Goal: Task Accomplishment & Management: Manage account settings

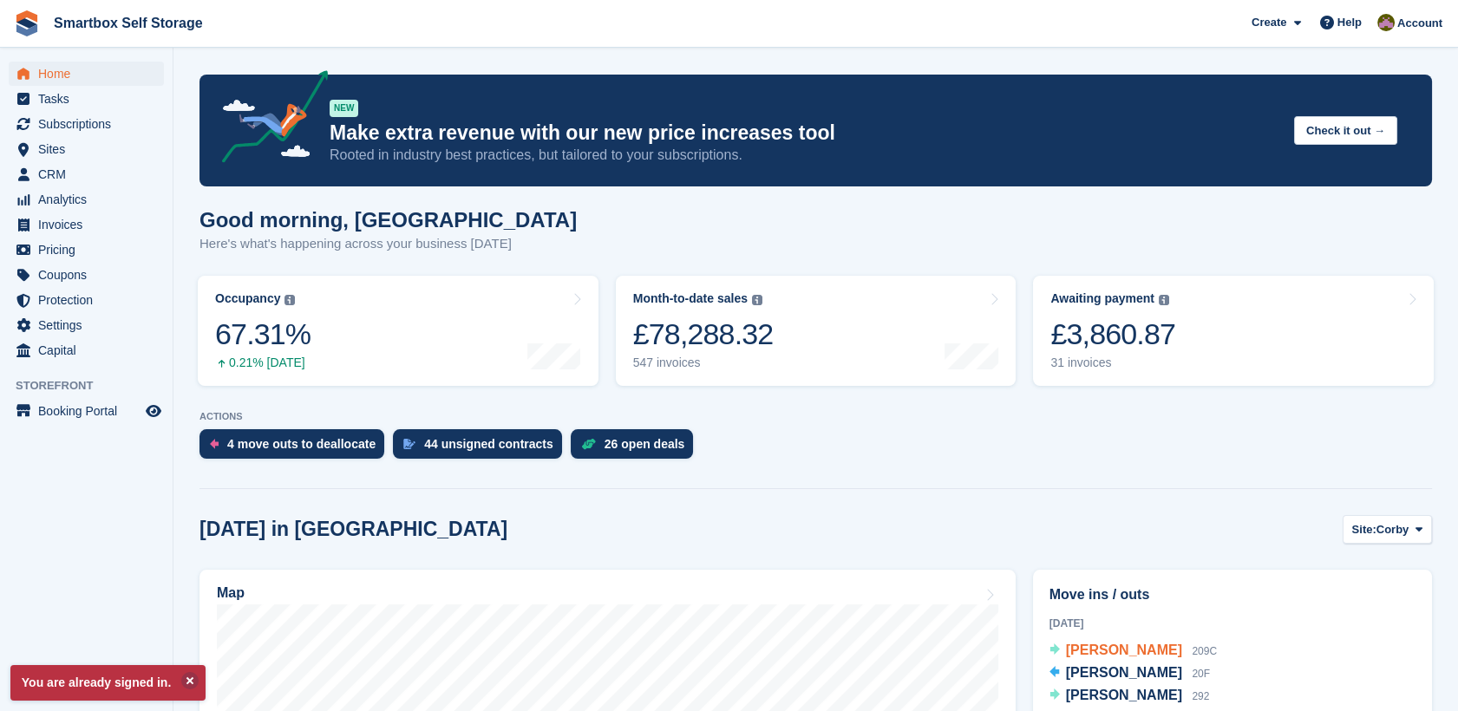
click at [1109, 653] on span "[PERSON_NAME]" at bounding box center [1124, 650] width 116 height 15
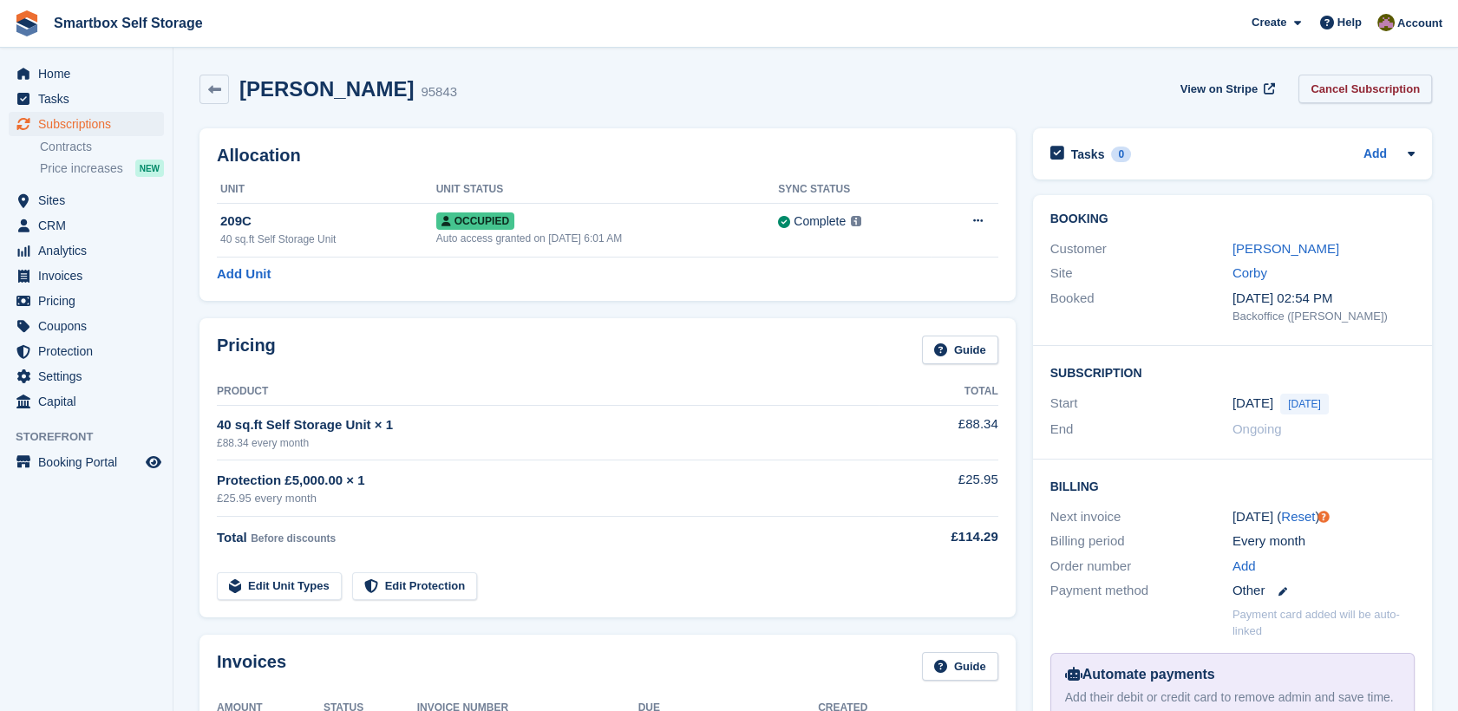
click at [1358, 86] on link "Cancel Subscription" at bounding box center [1366, 89] width 134 height 29
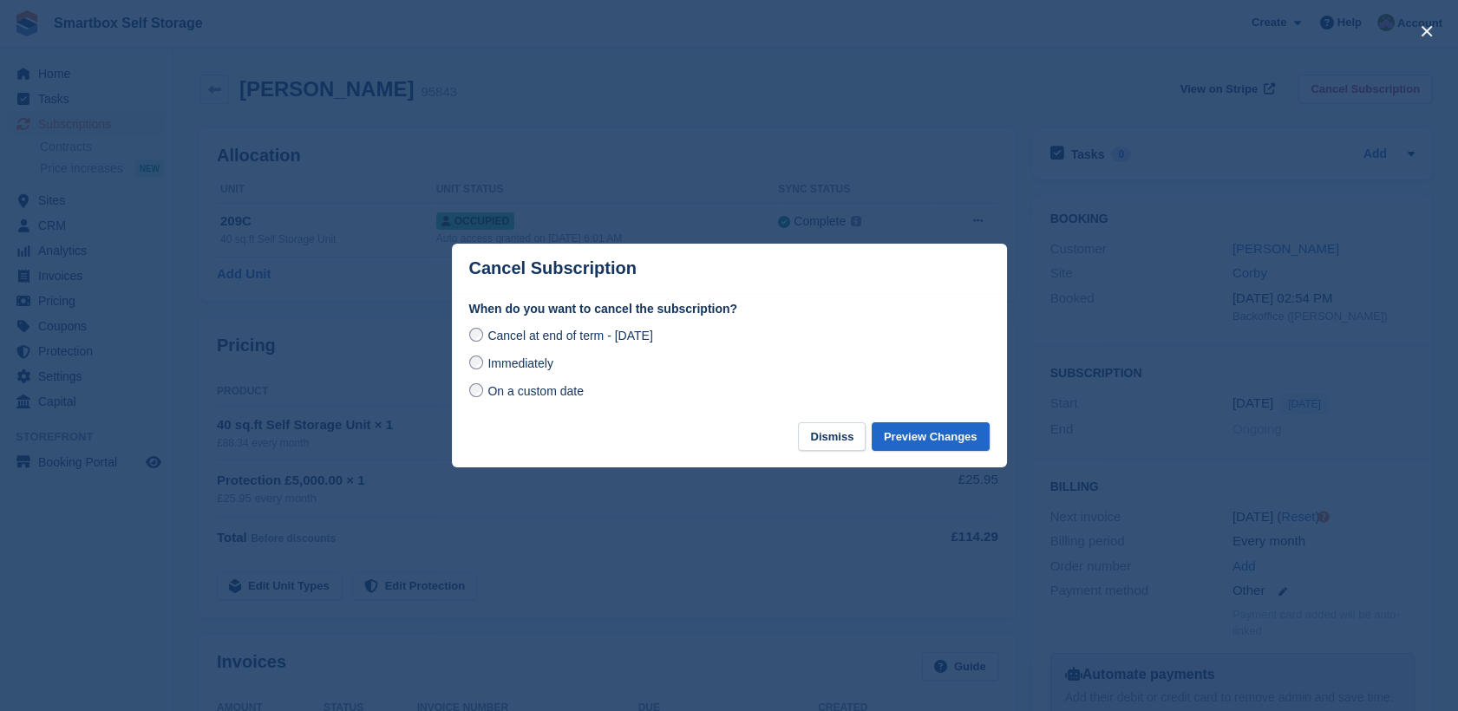
click at [532, 383] on div "On a custom date" at bounding box center [729, 391] width 520 height 21
click at [533, 367] on span "Immediately" at bounding box center [520, 364] width 65 height 14
click at [929, 431] on button "Preview Changes" at bounding box center [931, 436] width 118 height 29
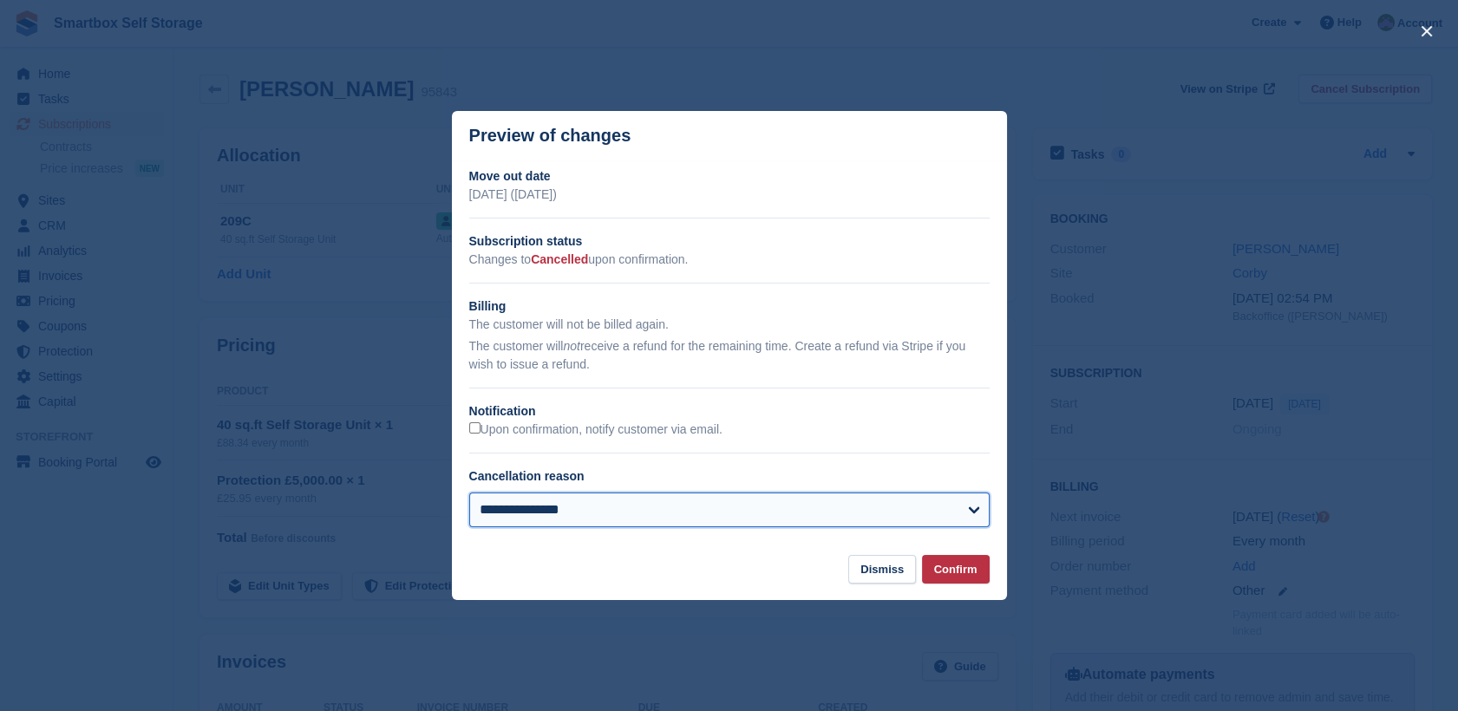
click at [898, 517] on select "**********" at bounding box center [729, 510] width 520 height 35
select select "*******"
click at [469, 494] on select "**********" at bounding box center [729, 510] width 520 height 35
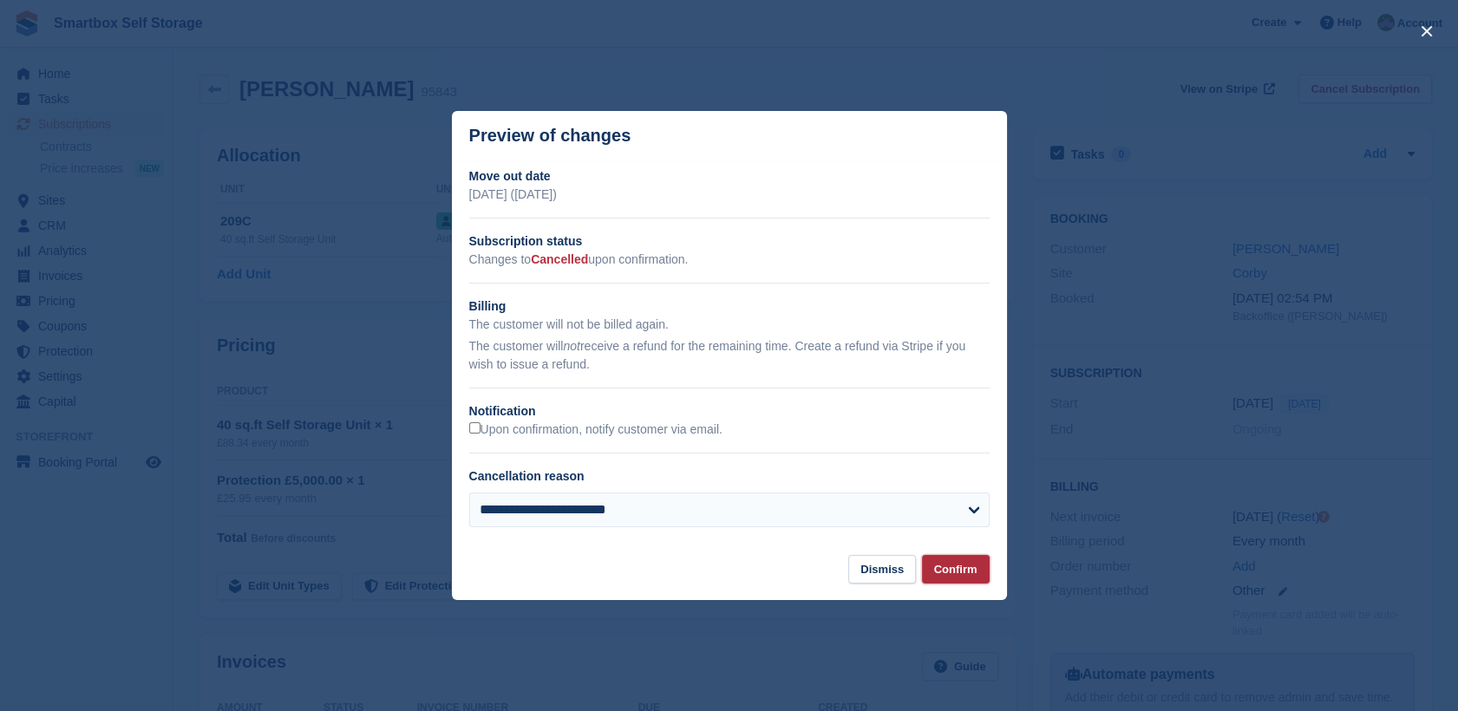
click at [958, 573] on button "Confirm" at bounding box center [956, 569] width 68 height 29
click at [958, 573] on footer "Dismiss Confirm" at bounding box center [729, 577] width 555 height 45
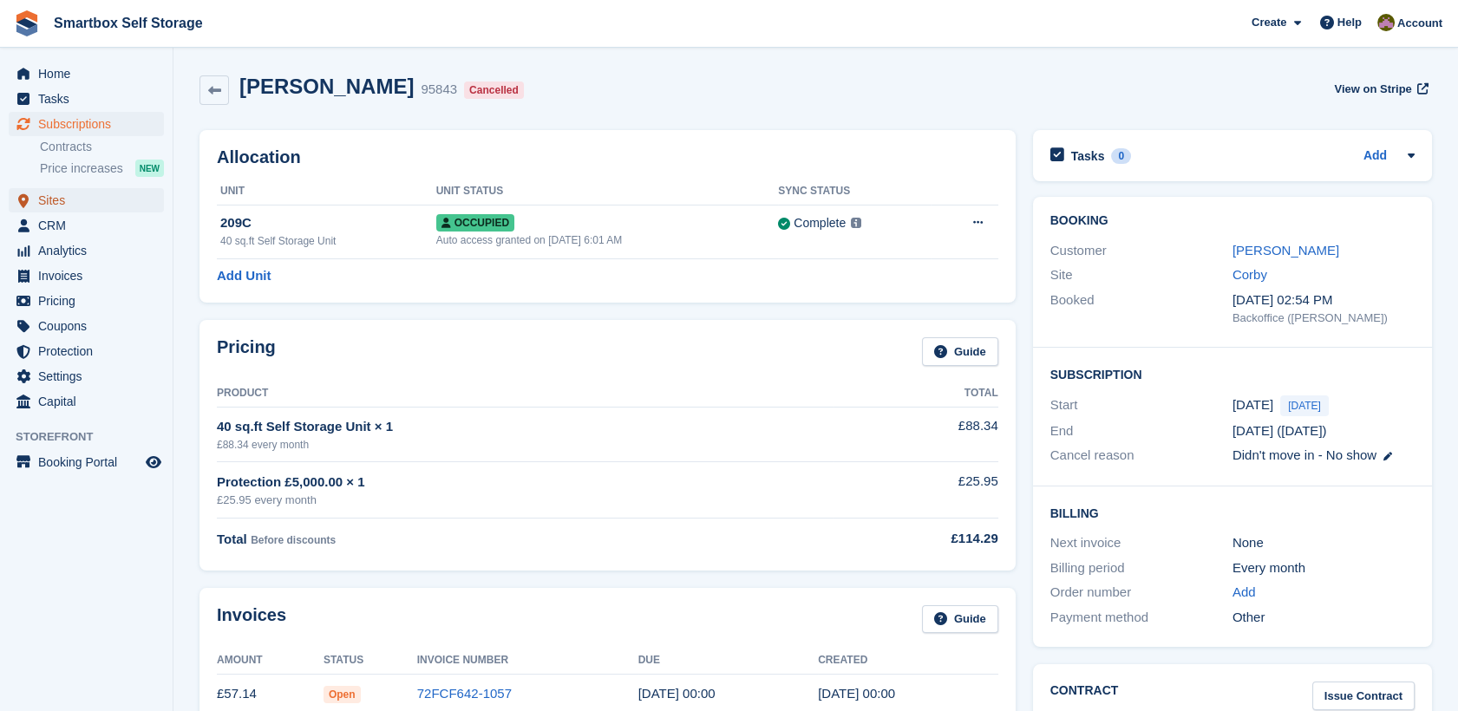
click at [111, 206] on span "Sites" at bounding box center [90, 200] width 104 height 24
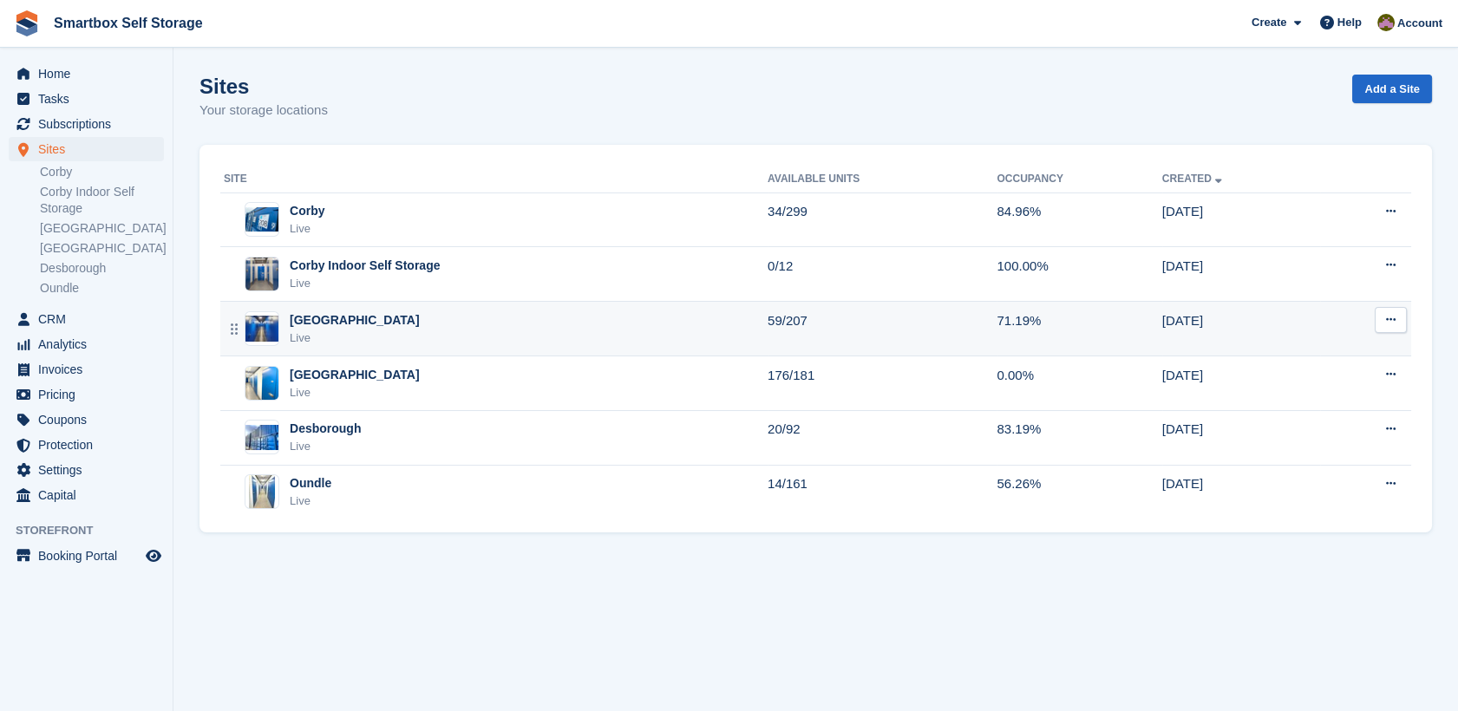
click at [328, 323] on div "[GEOGRAPHIC_DATA]" at bounding box center [355, 320] width 130 height 18
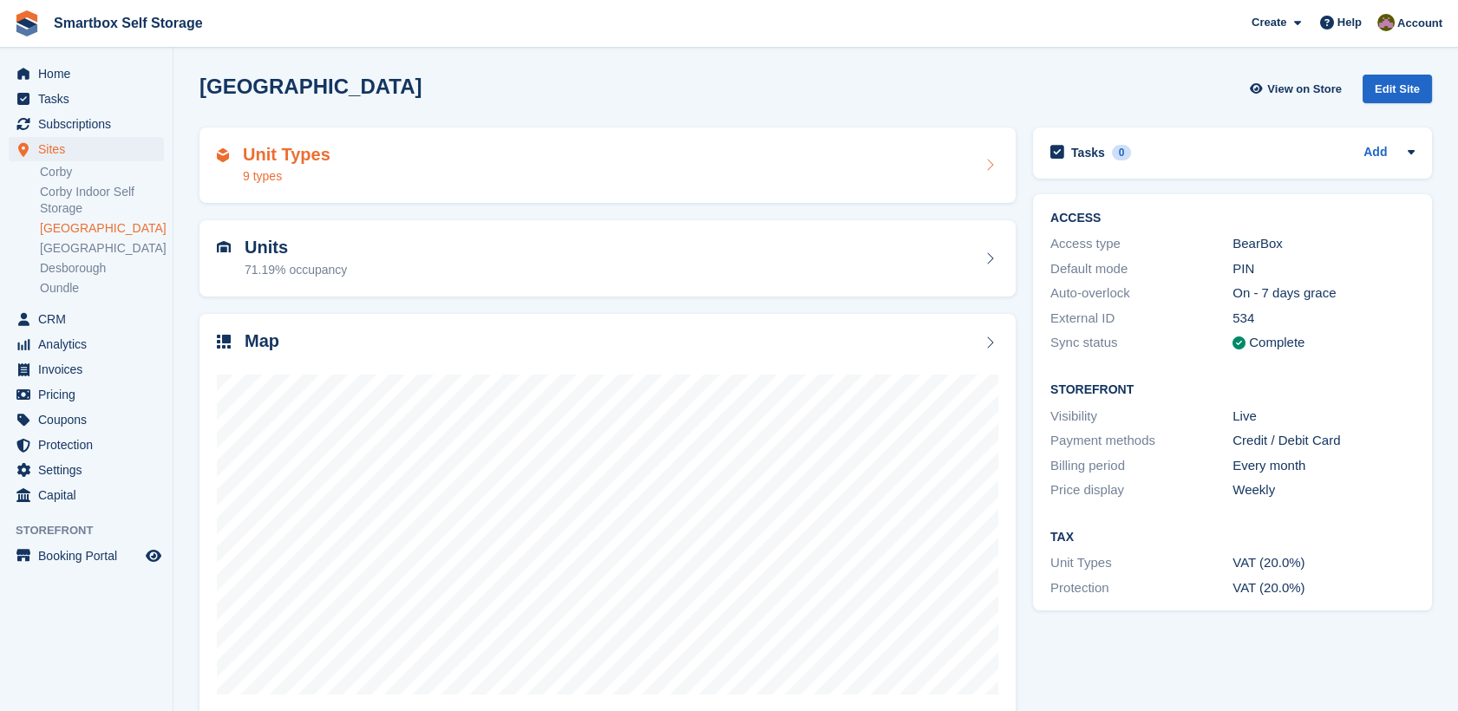
click at [339, 198] on div "Unit Types 9 types" at bounding box center [608, 166] width 816 height 76
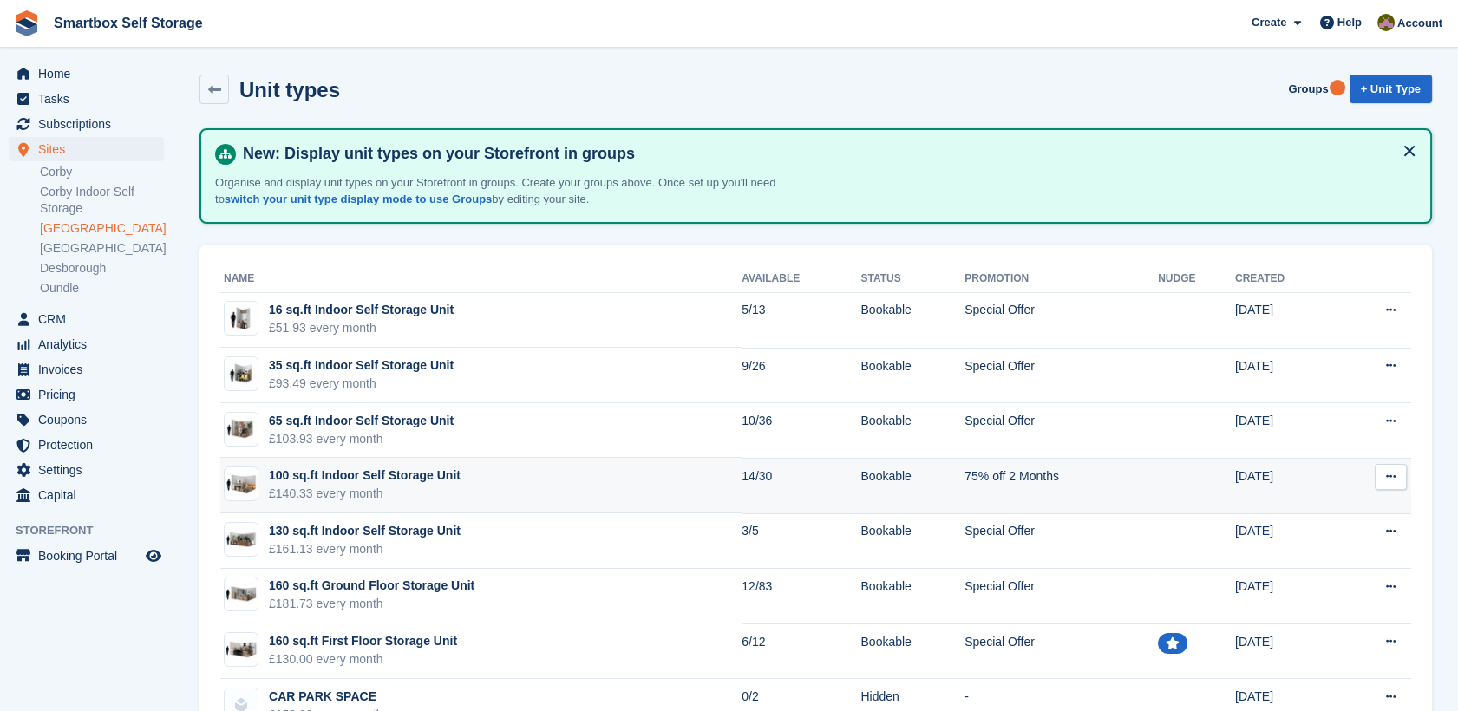
click at [403, 468] on div "100 sq.ft Indoor Self Storage Unit" at bounding box center [365, 476] width 192 height 18
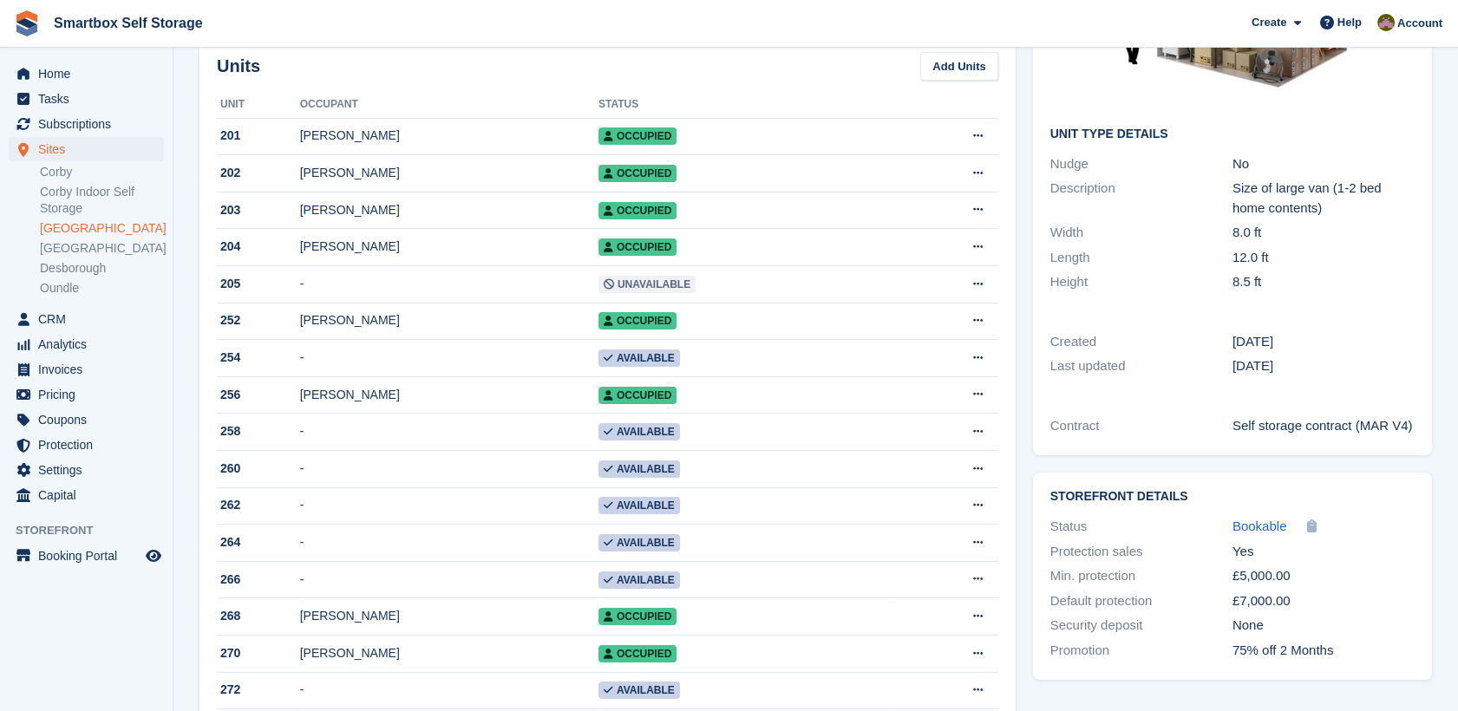
scroll to position [231, 0]
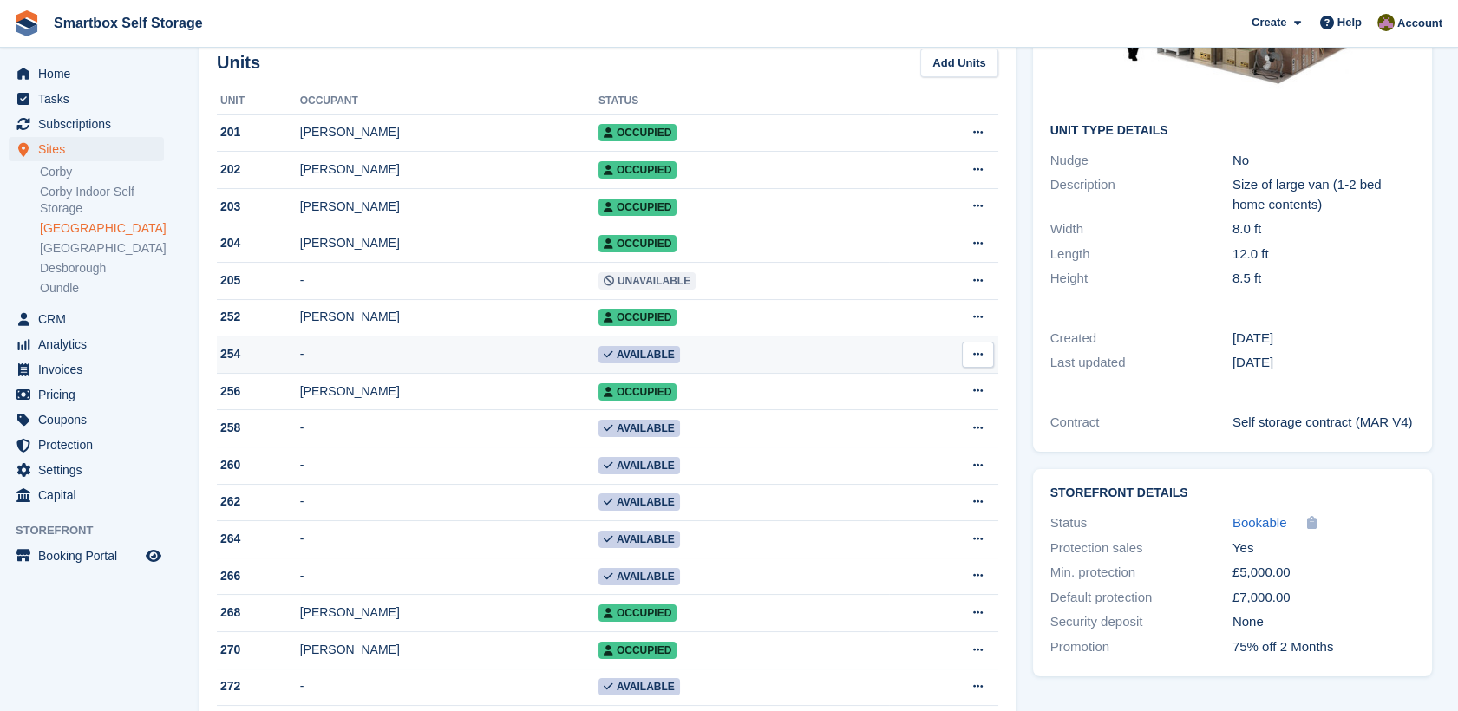
click at [385, 363] on td "-" at bounding box center [449, 355] width 298 height 37
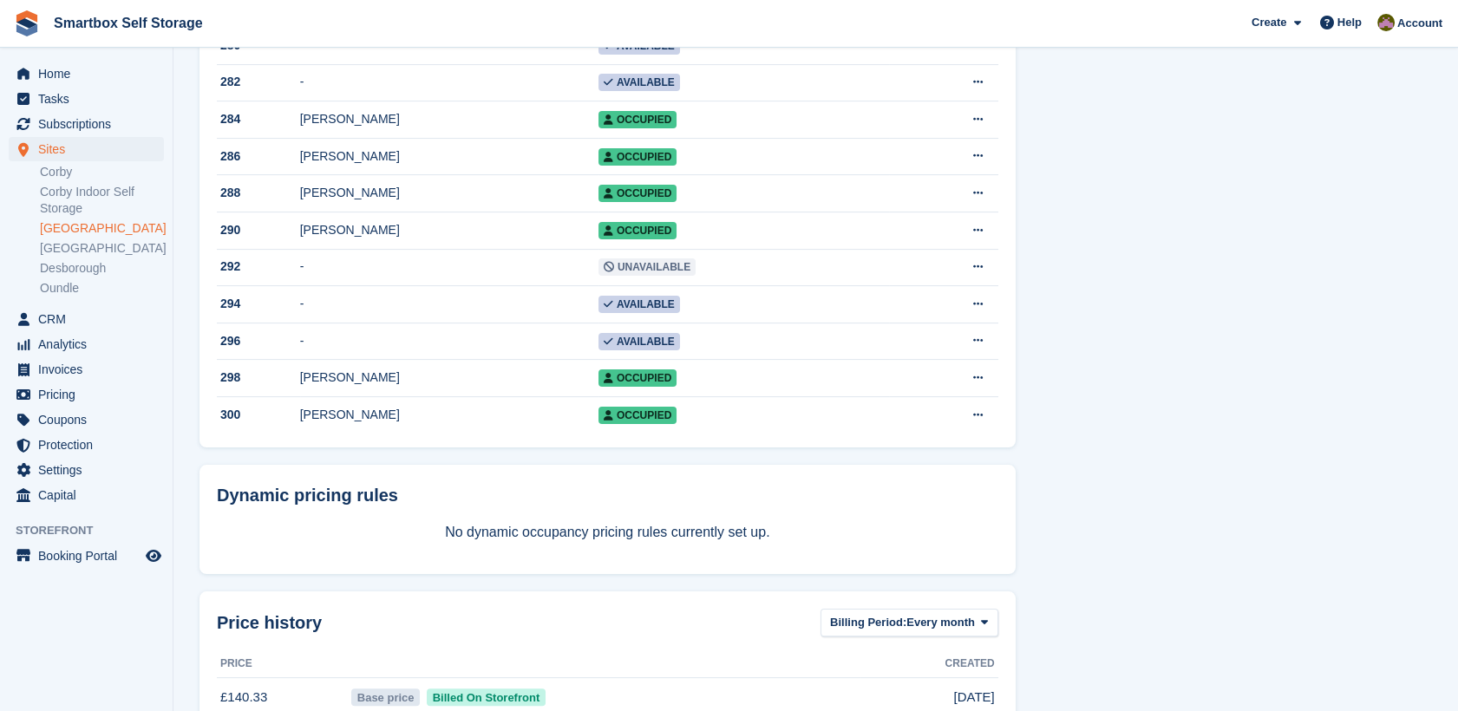
scroll to position [1037, 0]
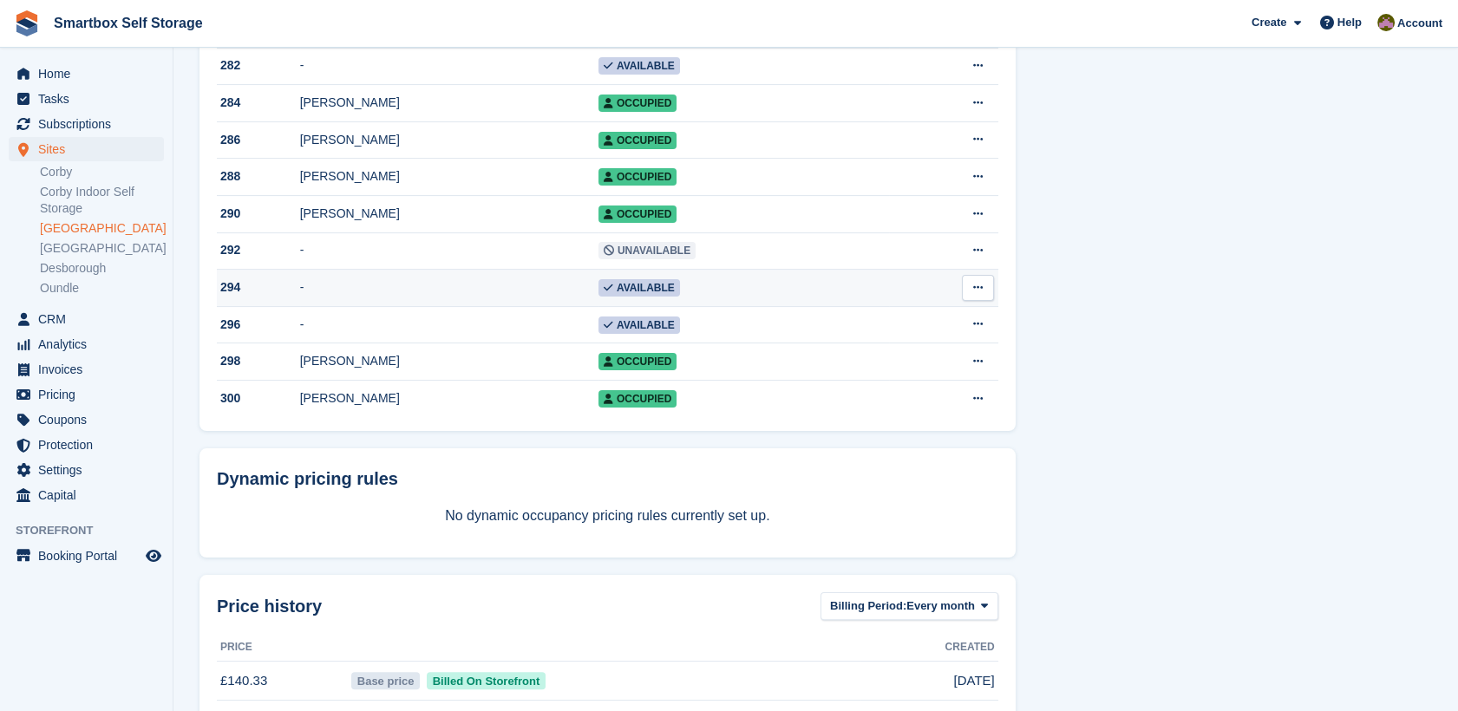
click at [383, 307] on td "-" at bounding box center [449, 288] width 298 height 37
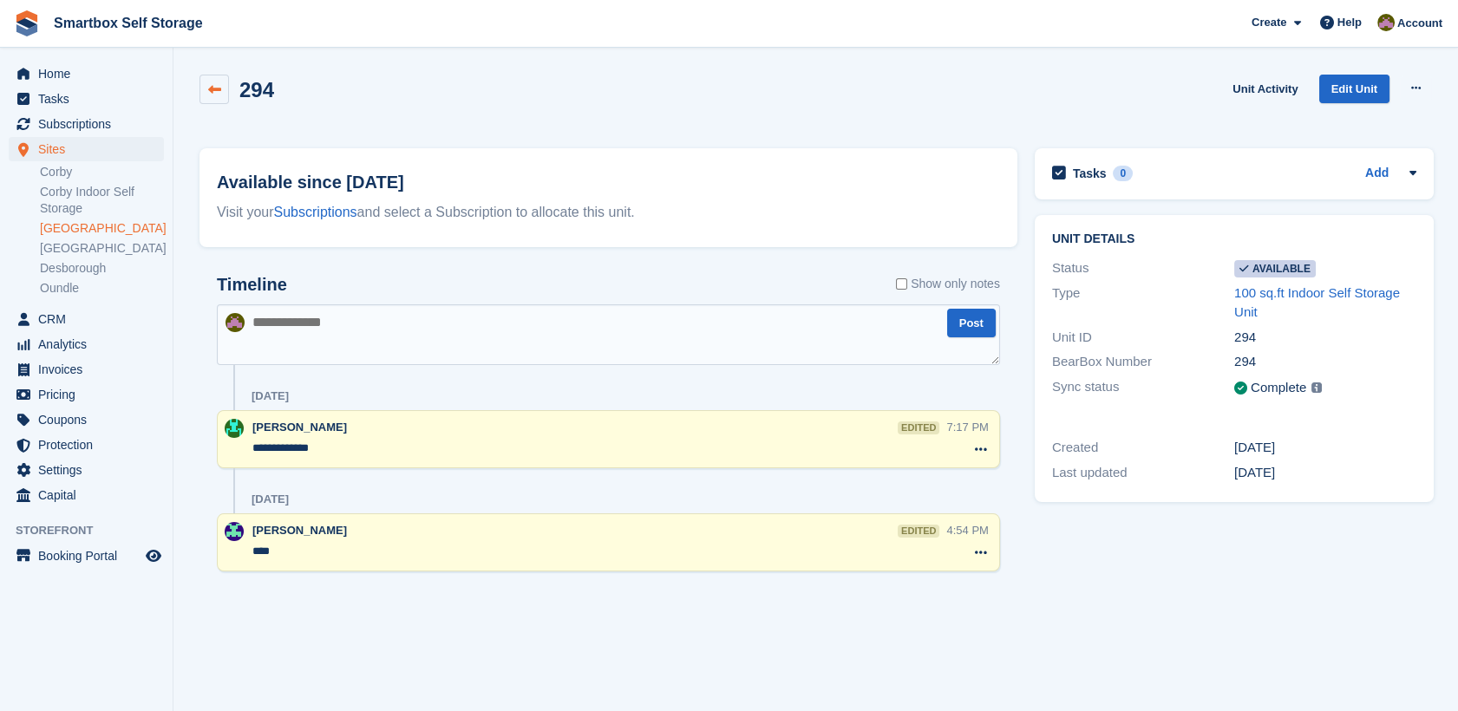
click at [217, 86] on icon at bounding box center [214, 89] width 13 height 13
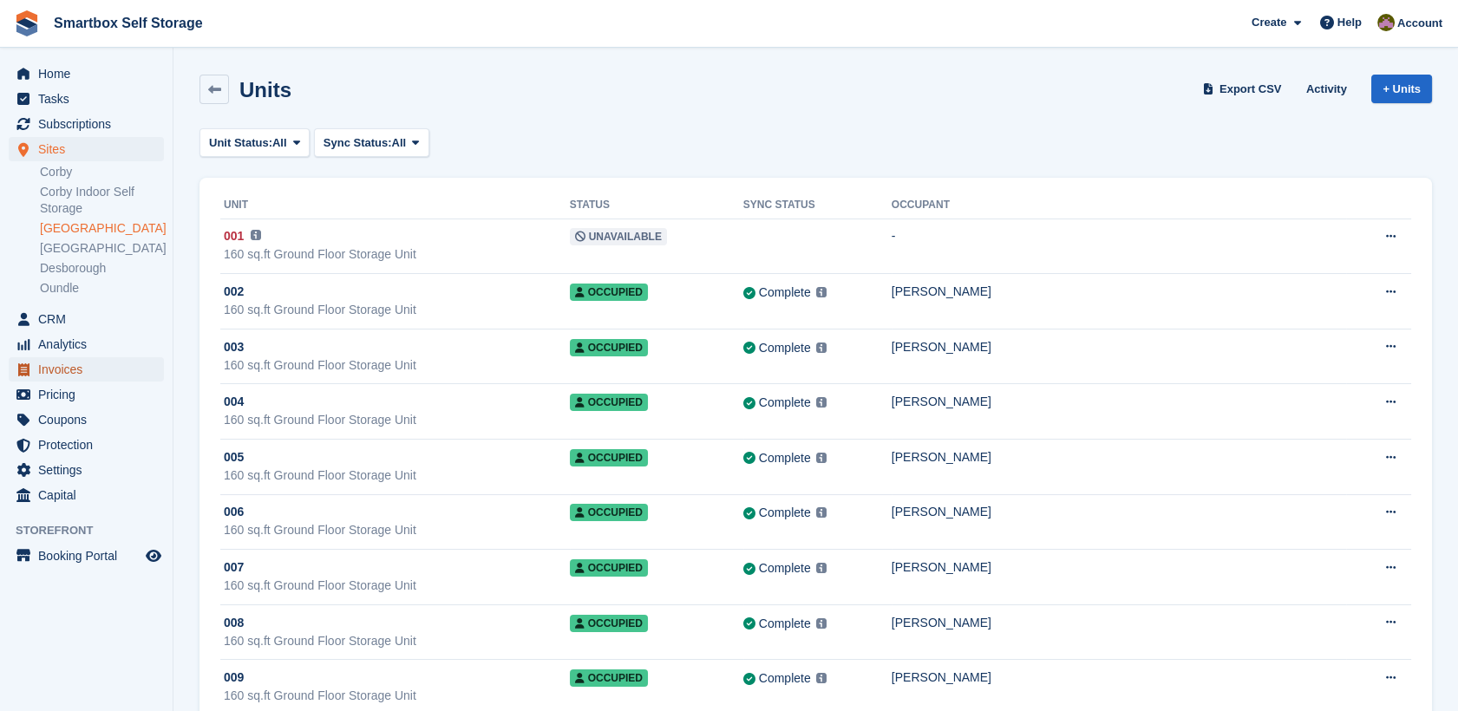
click at [92, 374] on span "Invoices" at bounding box center [90, 369] width 104 height 24
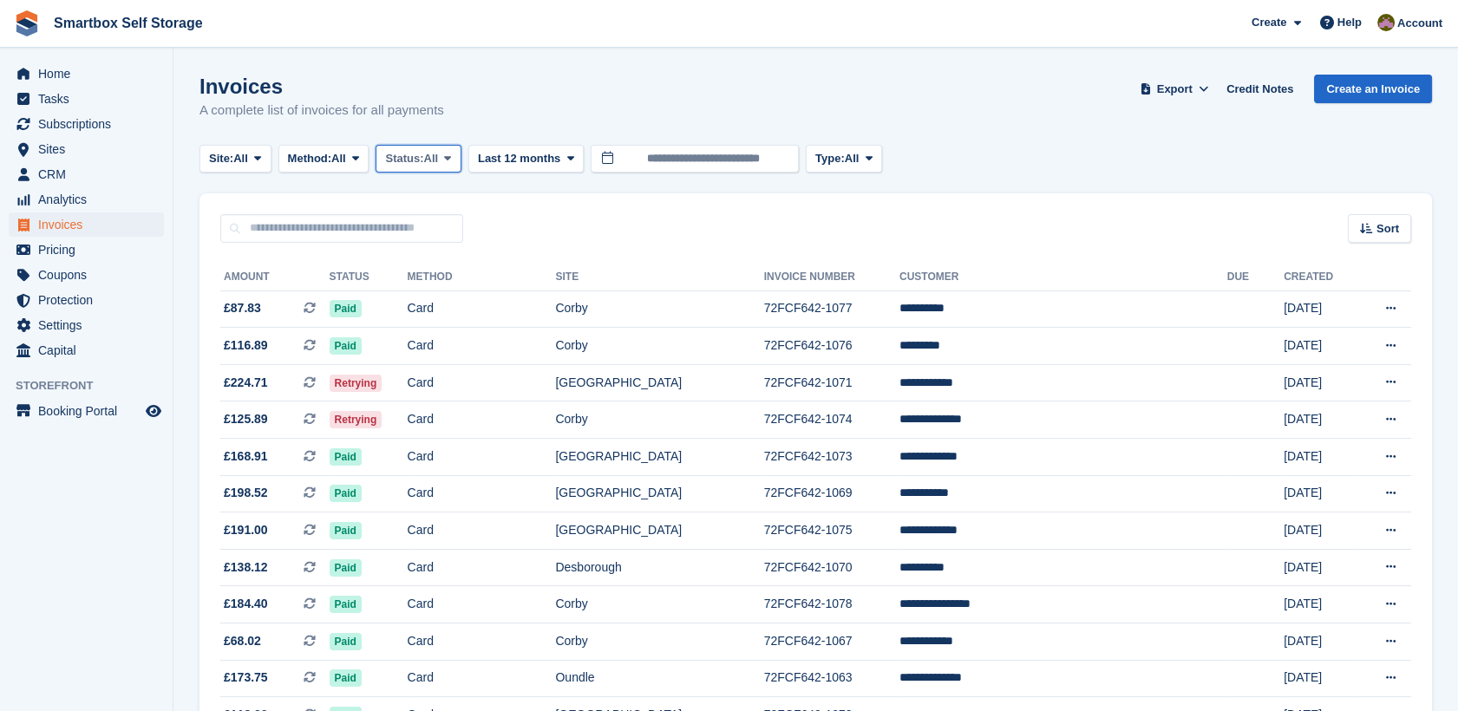
click at [406, 166] on span "Status:" at bounding box center [404, 158] width 38 height 17
click at [435, 291] on link "Open" at bounding box center [458, 293] width 151 height 31
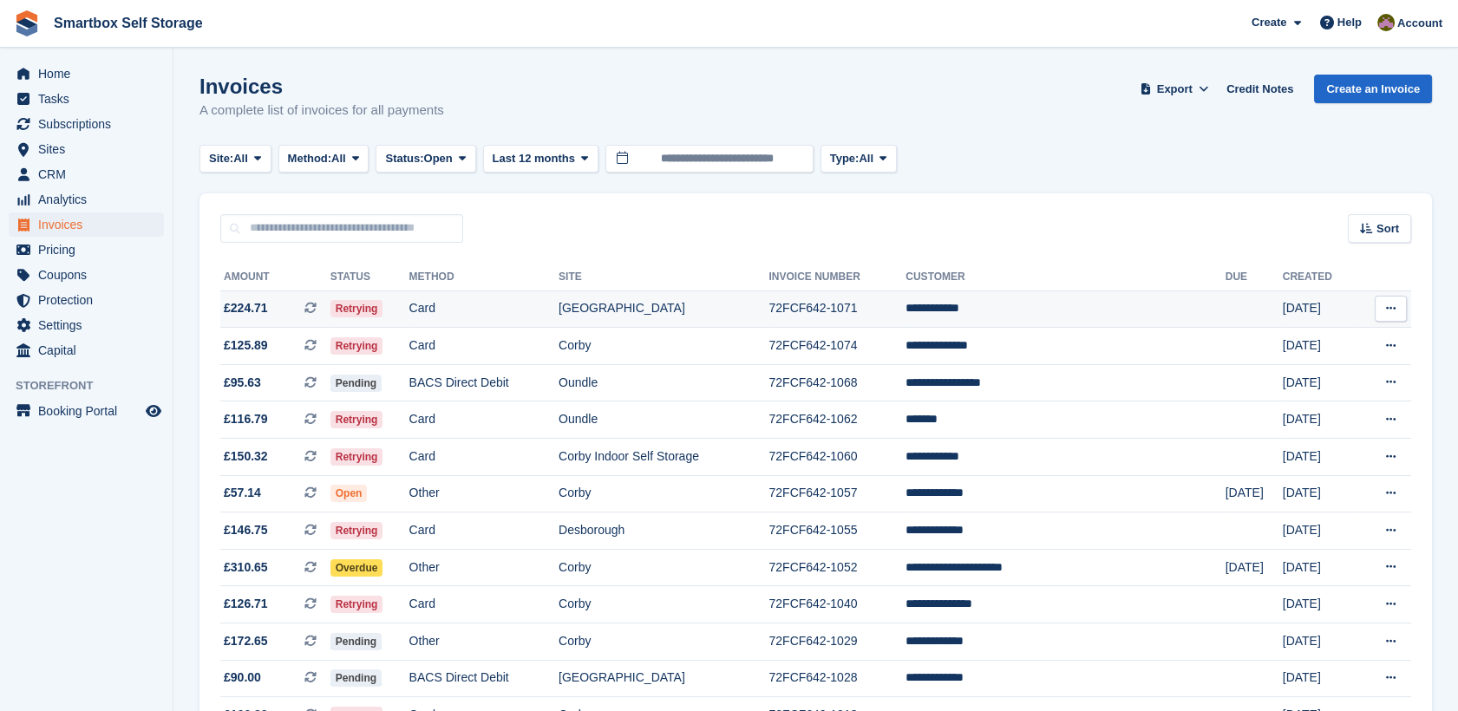
click at [559, 305] on td "Card" at bounding box center [483, 309] width 149 height 37
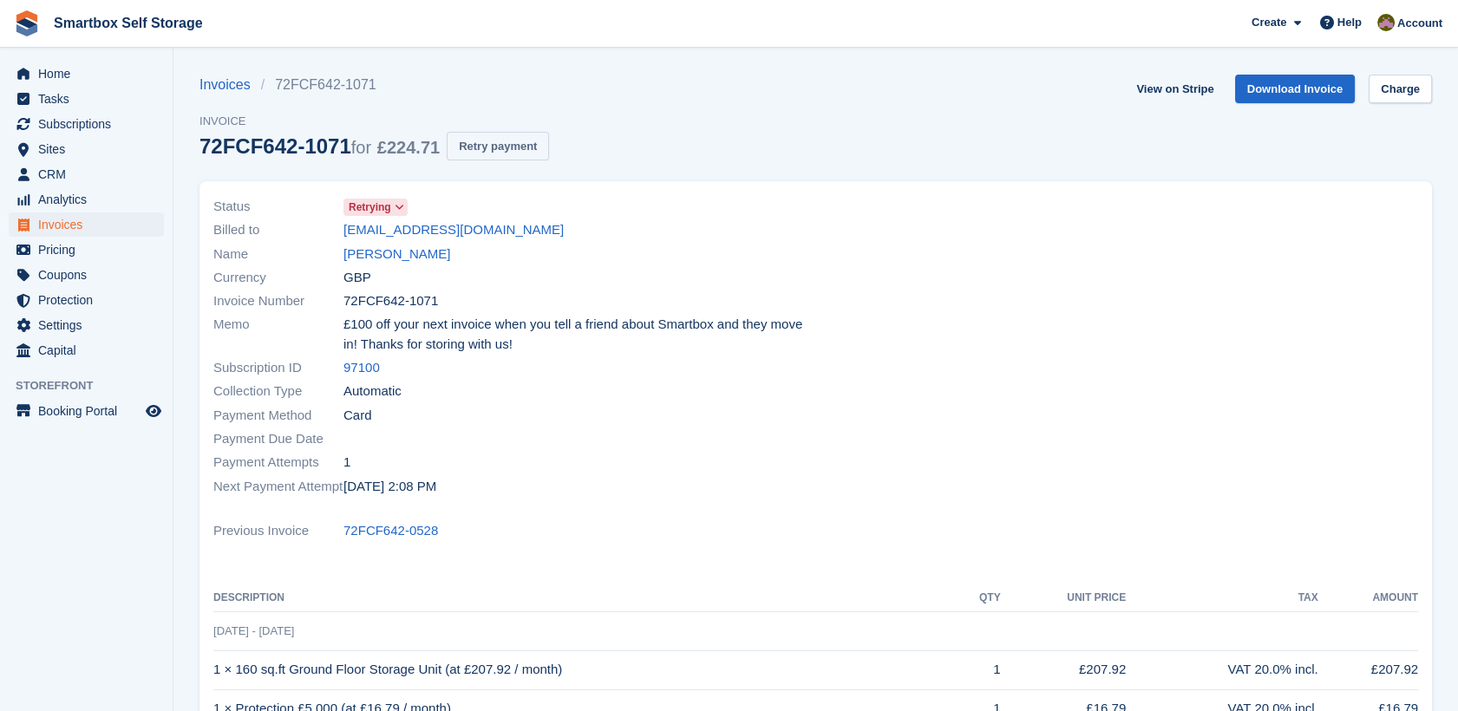
click at [490, 149] on button "Retry payment" at bounding box center [498, 146] width 102 height 29
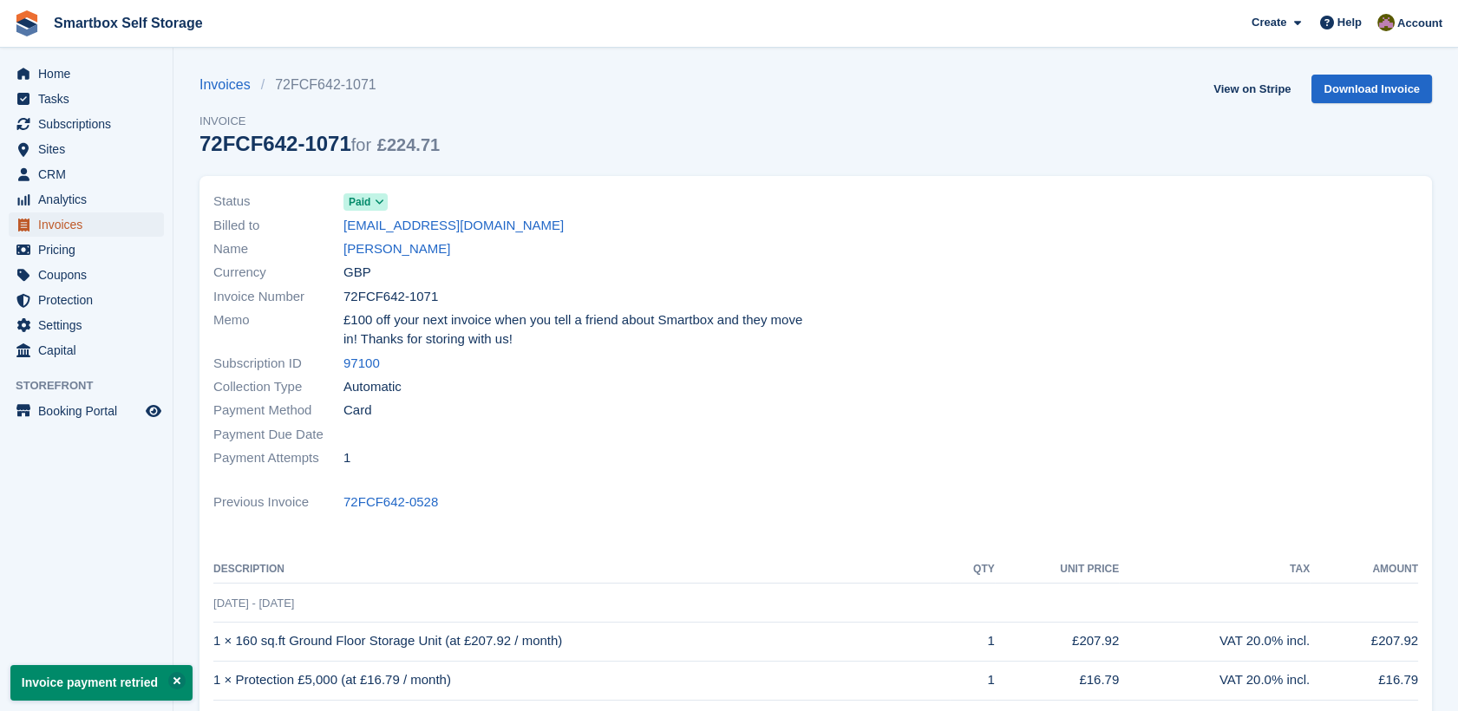
click at [46, 221] on span "Invoices" at bounding box center [90, 225] width 104 height 24
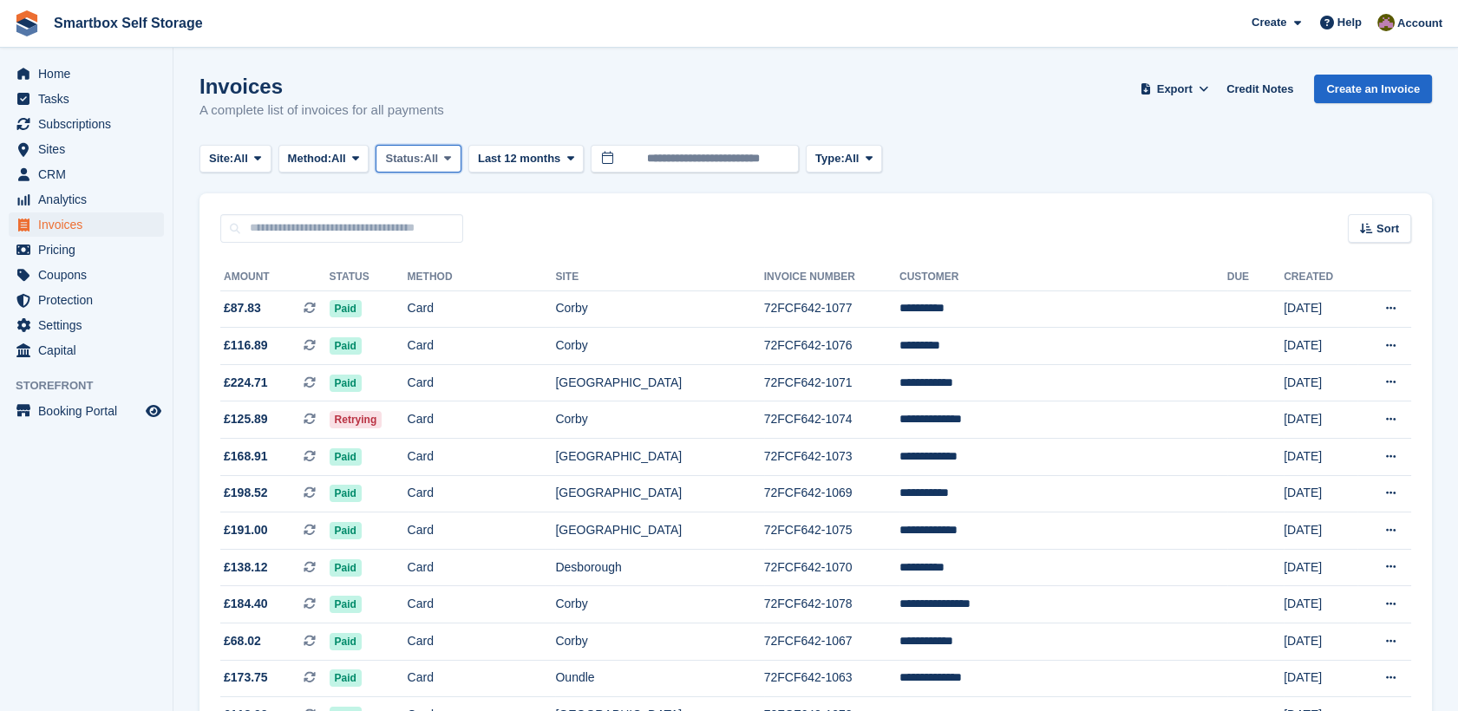
click at [423, 163] on span "Status:" at bounding box center [404, 158] width 38 height 17
click at [430, 284] on link "Open" at bounding box center [458, 293] width 151 height 31
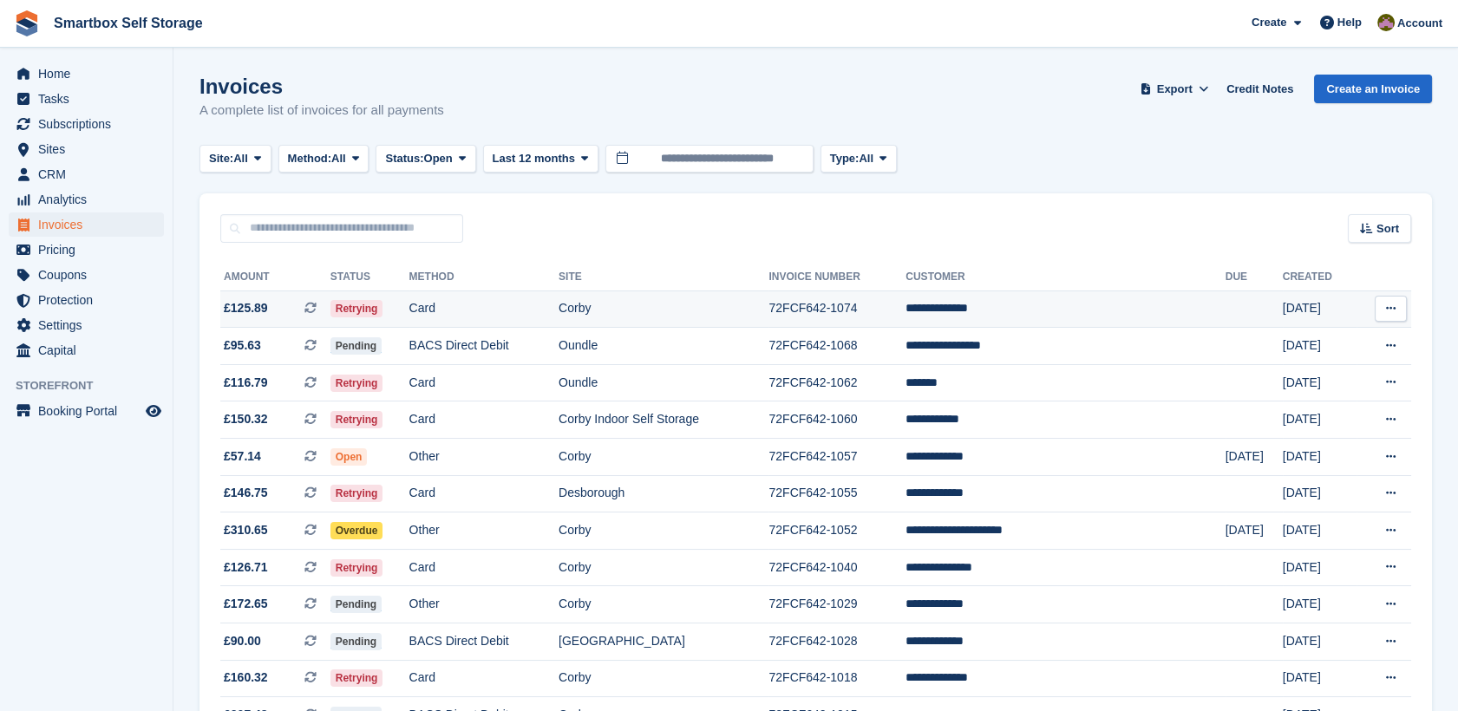
click at [512, 315] on td "Card" at bounding box center [483, 309] width 149 height 37
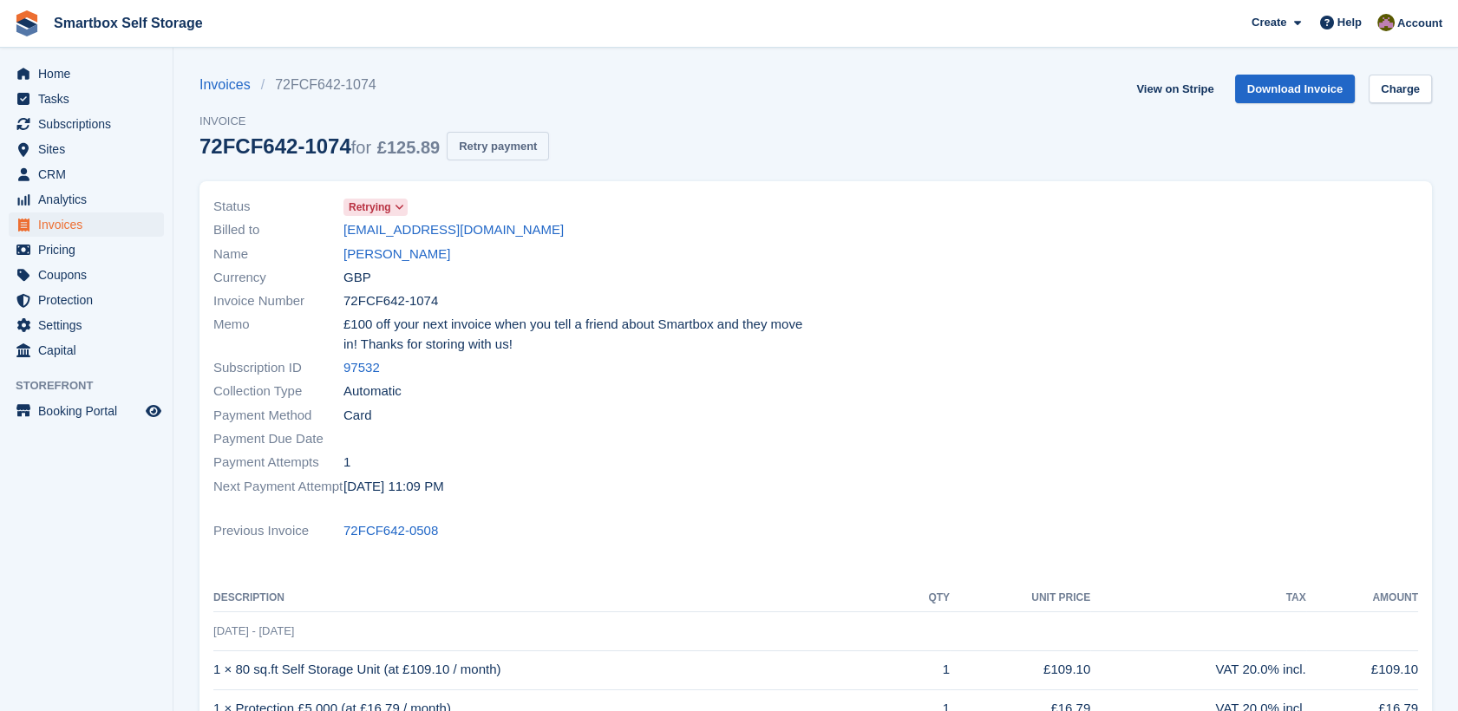
click at [508, 146] on button "Retry payment" at bounding box center [498, 146] width 102 height 29
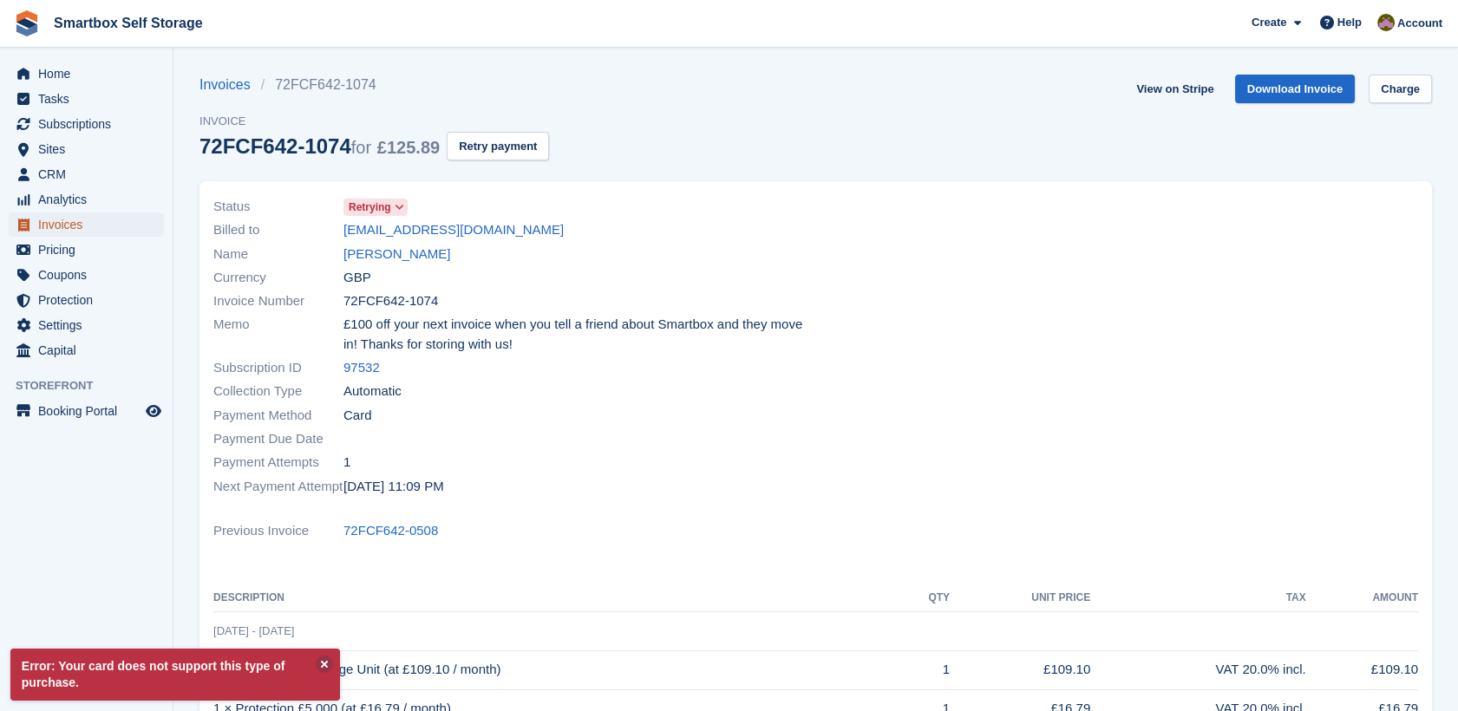
click at [108, 227] on span "Invoices" at bounding box center [90, 225] width 104 height 24
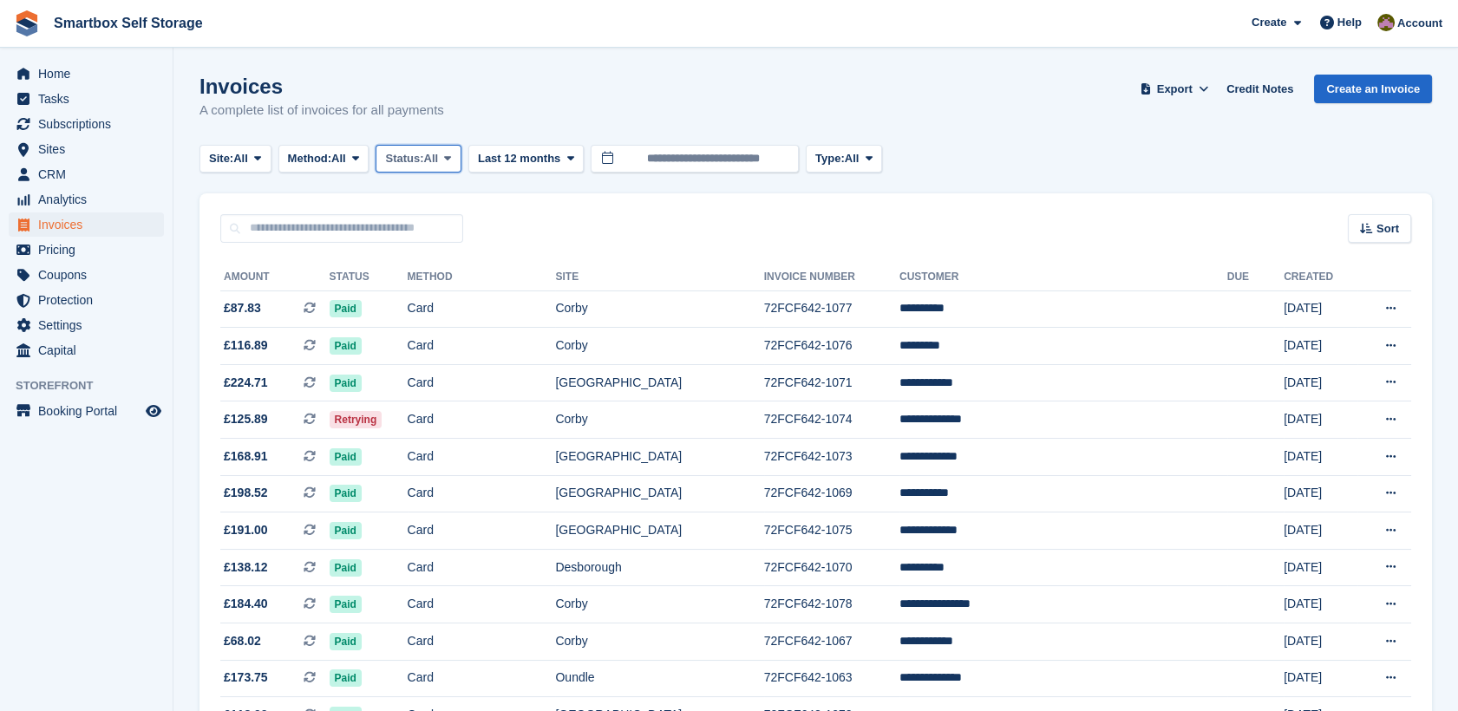
click at [425, 149] on button "Status: All" at bounding box center [418, 159] width 85 height 29
click at [454, 291] on link "Open" at bounding box center [458, 293] width 151 height 31
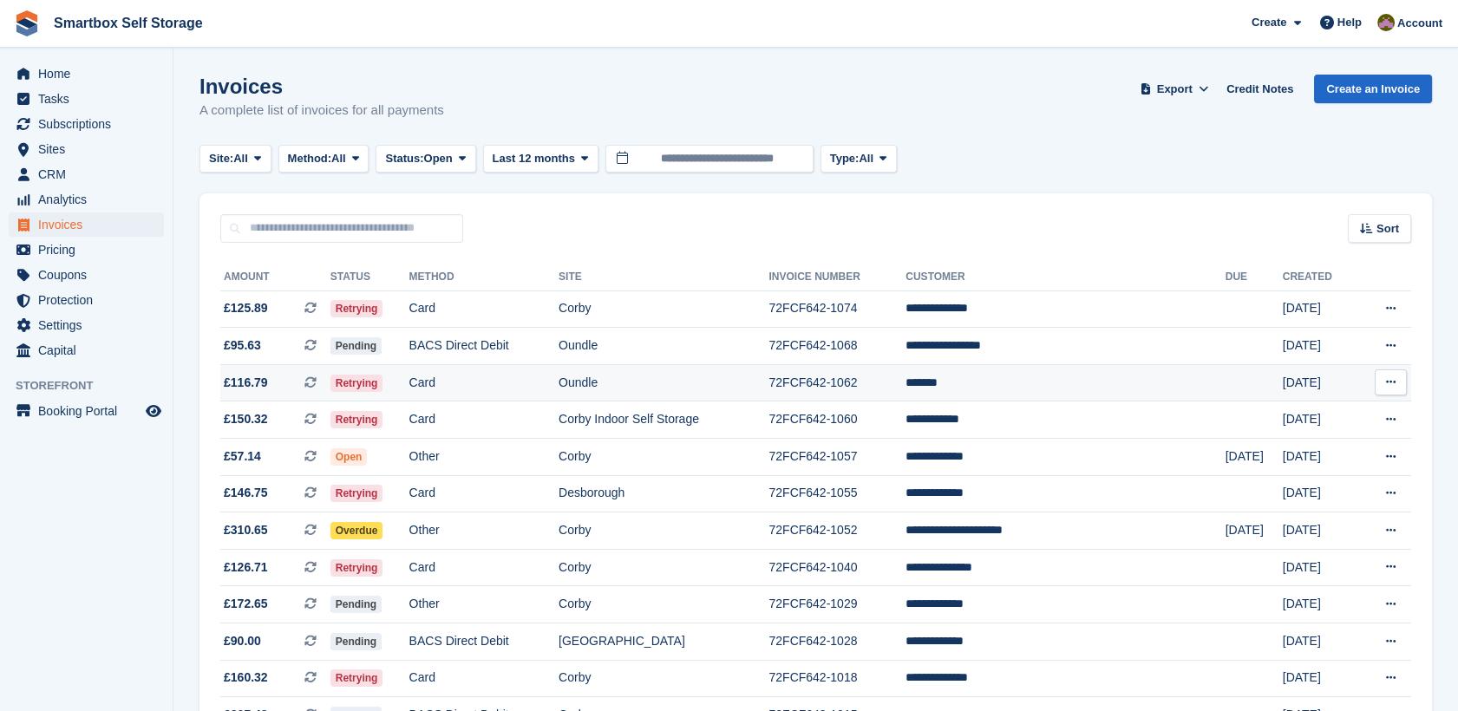
click at [409, 387] on td "Retrying" at bounding box center [370, 382] width 79 height 37
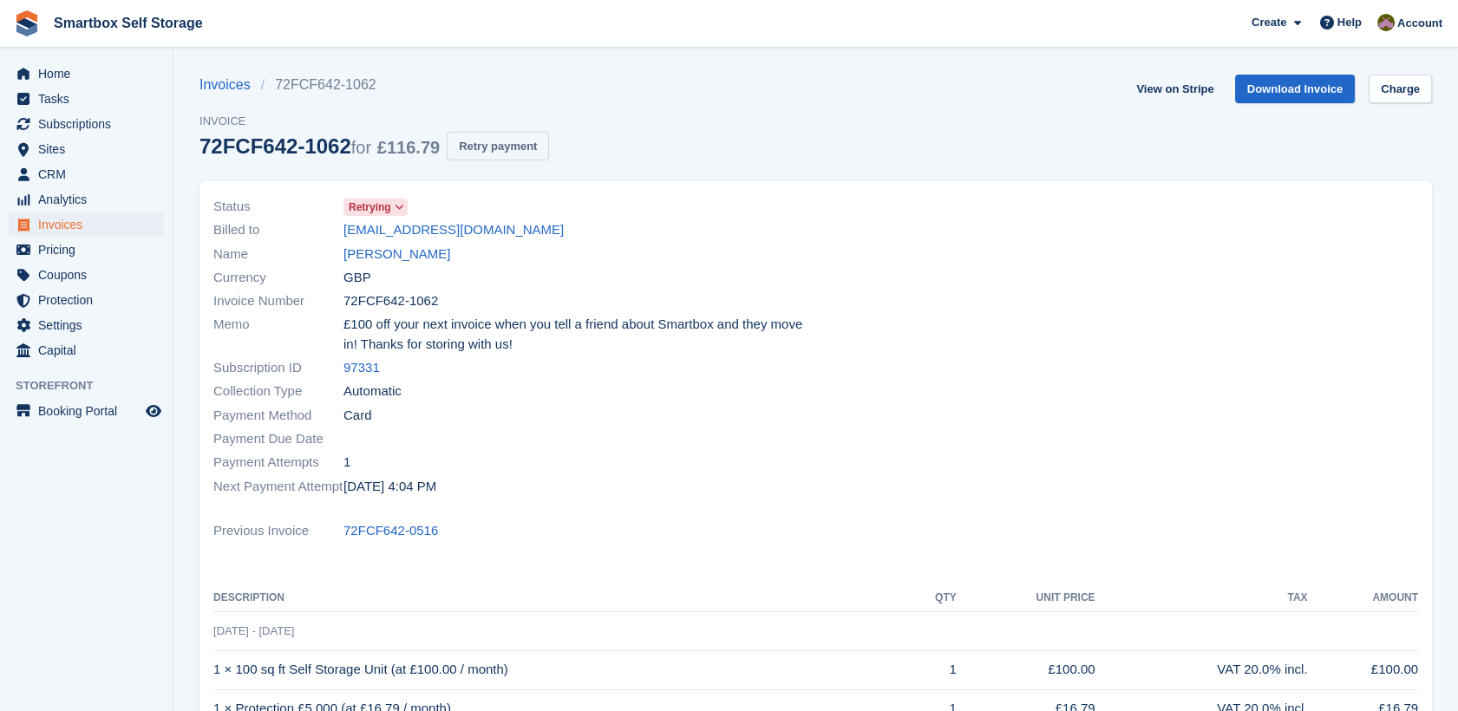
click at [512, 147] on button "Retry payment" at bounding box center [498, 146] width 102 height 29
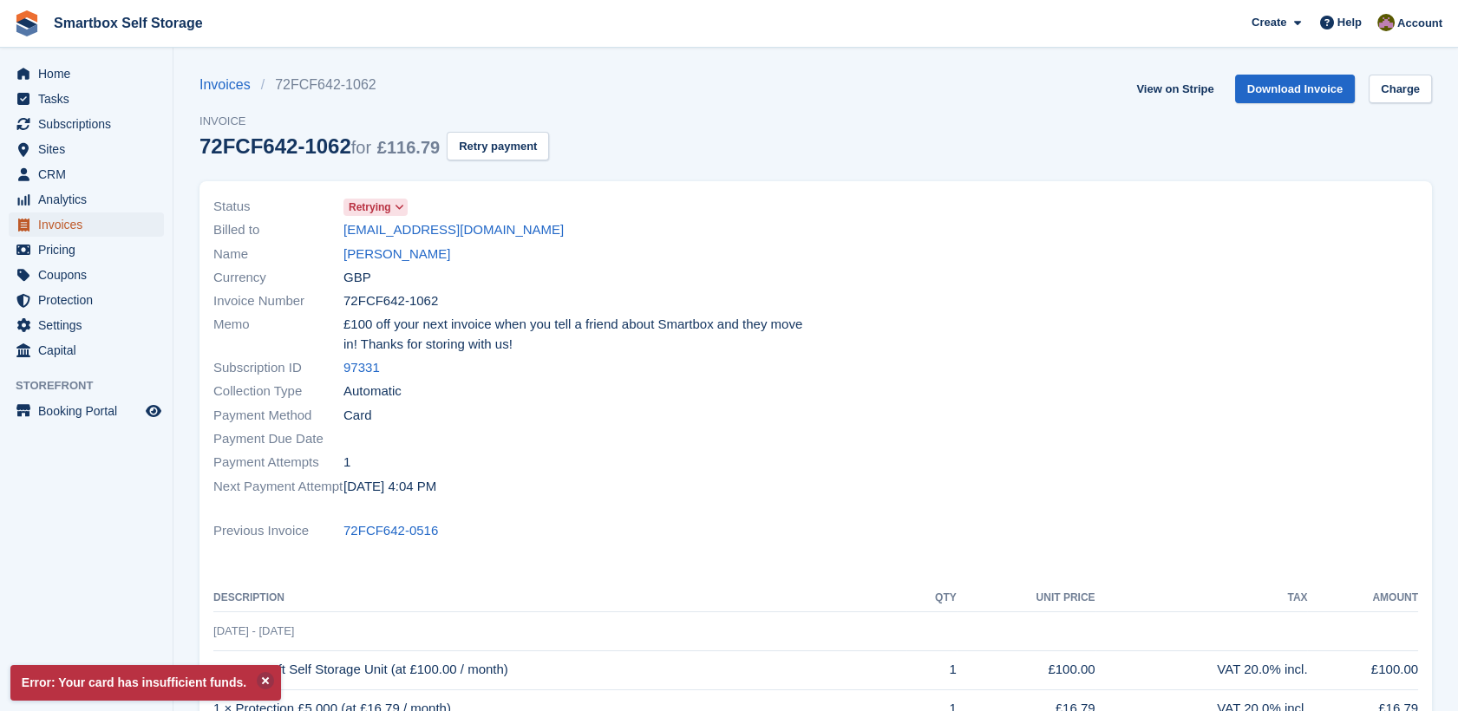
click at [79, 219] on span "Invoices" at bounding box center [90, 225] width 104 height 24
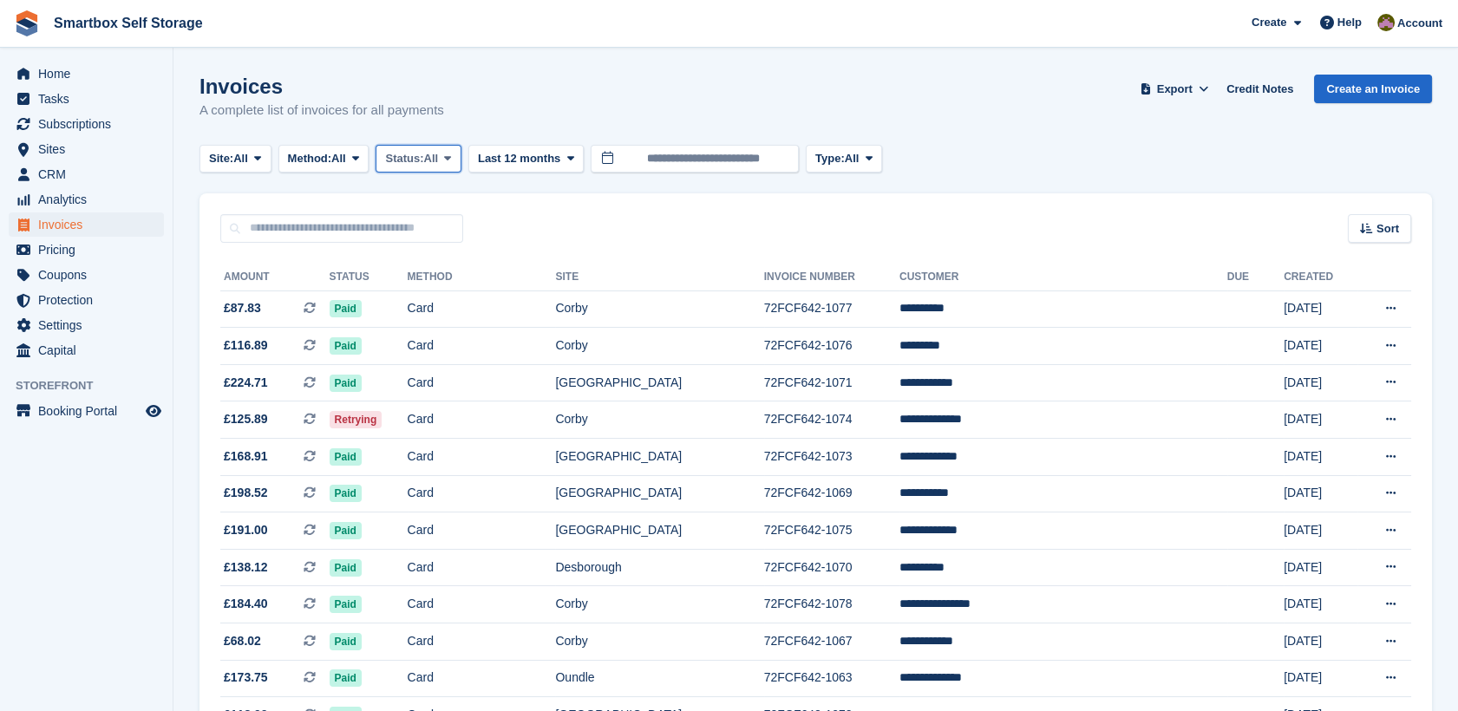
click at [410, 156] on span "Status:" at bounding box center [404, 158] width 38 height 17
click at [423, 301] on link "Open" at bounding box center [458, 293] width 151 height 31
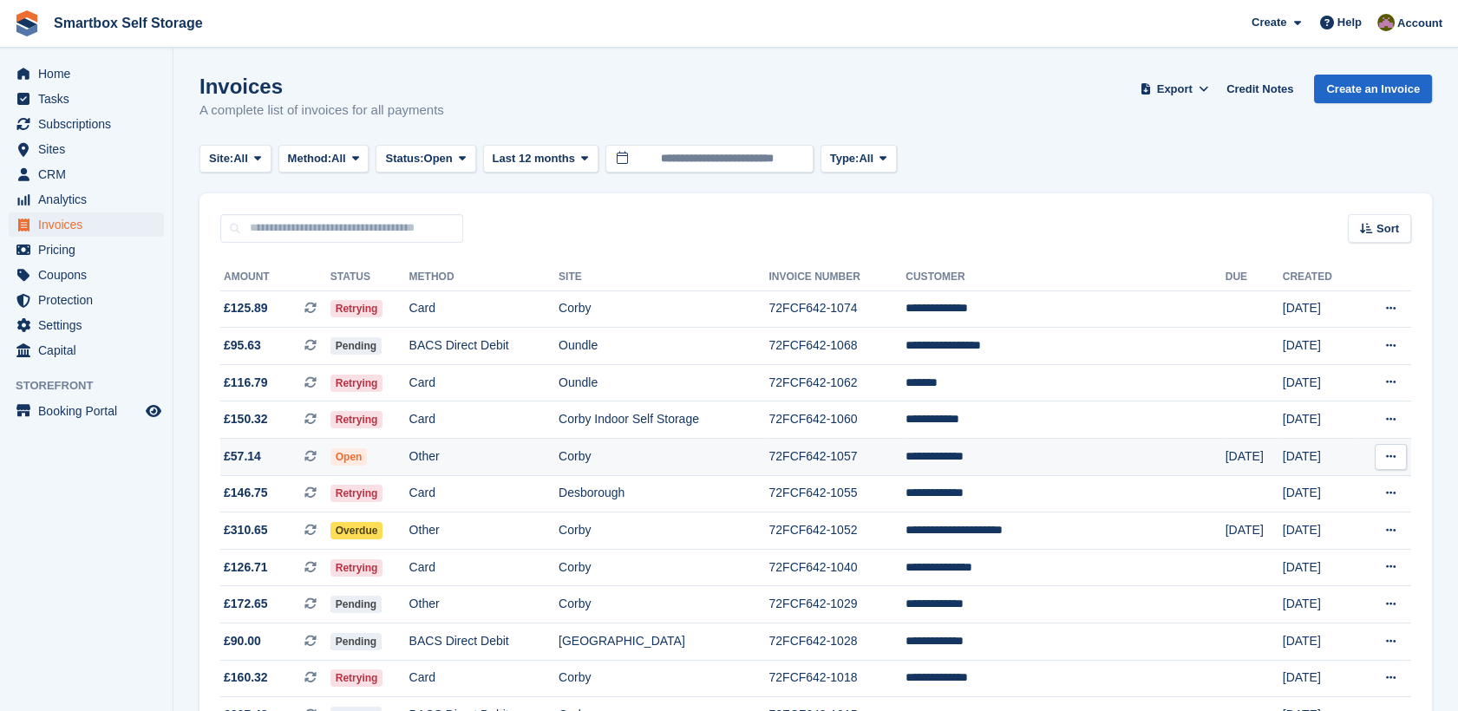
click at [481, 462] on td "Other" at bounding box center [483, 457] width 149 height 37
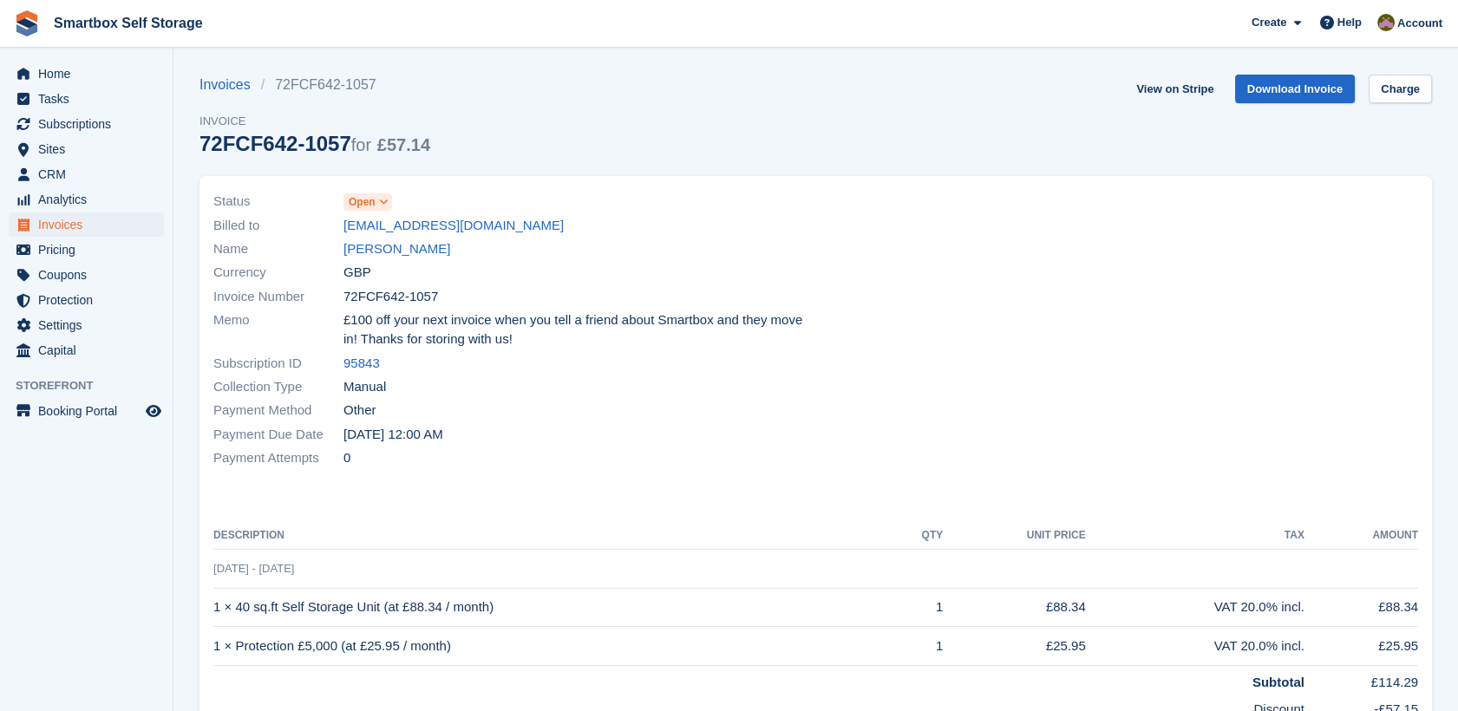
click at [383, 200] on icon at bounding box center [384, 202] width 10 height 10
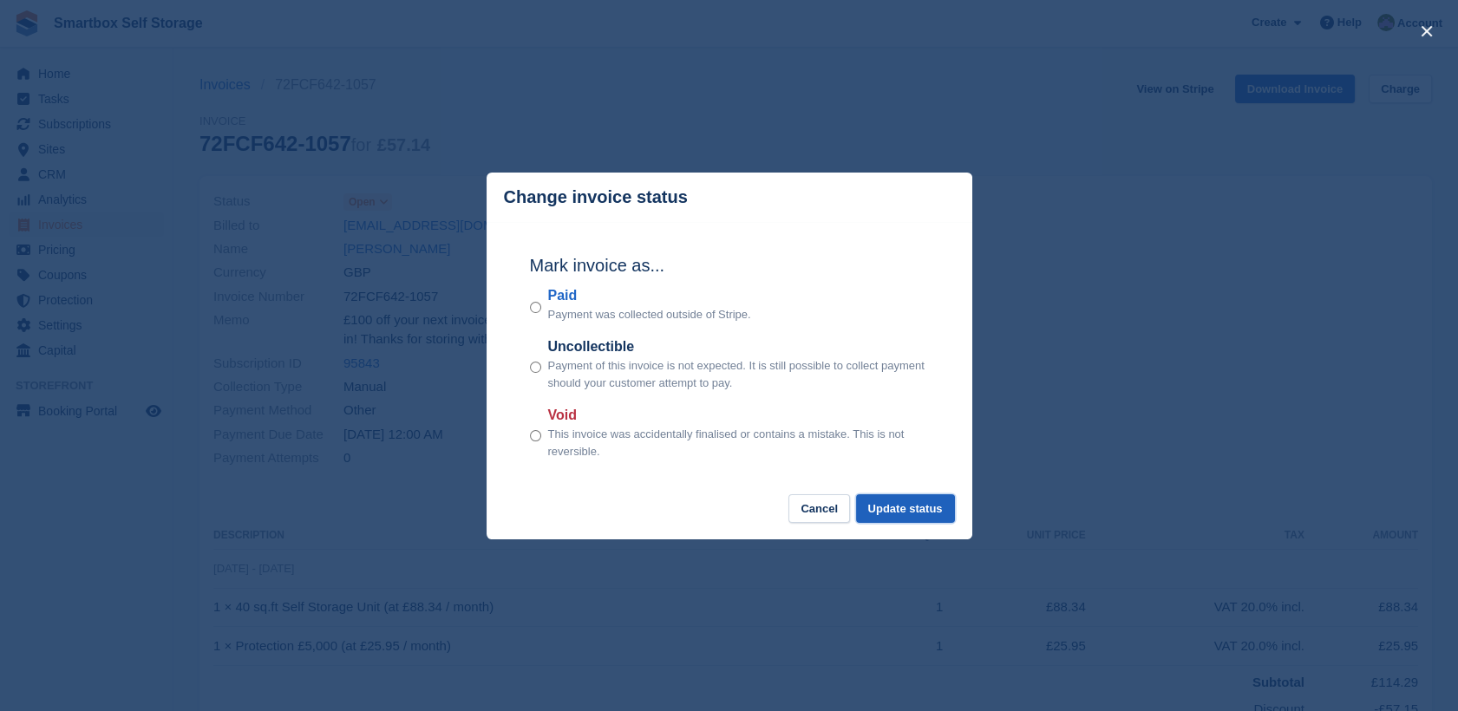
click at [884, 511] on button "Update status" at bounding box center [905, 508] width 99 height 29
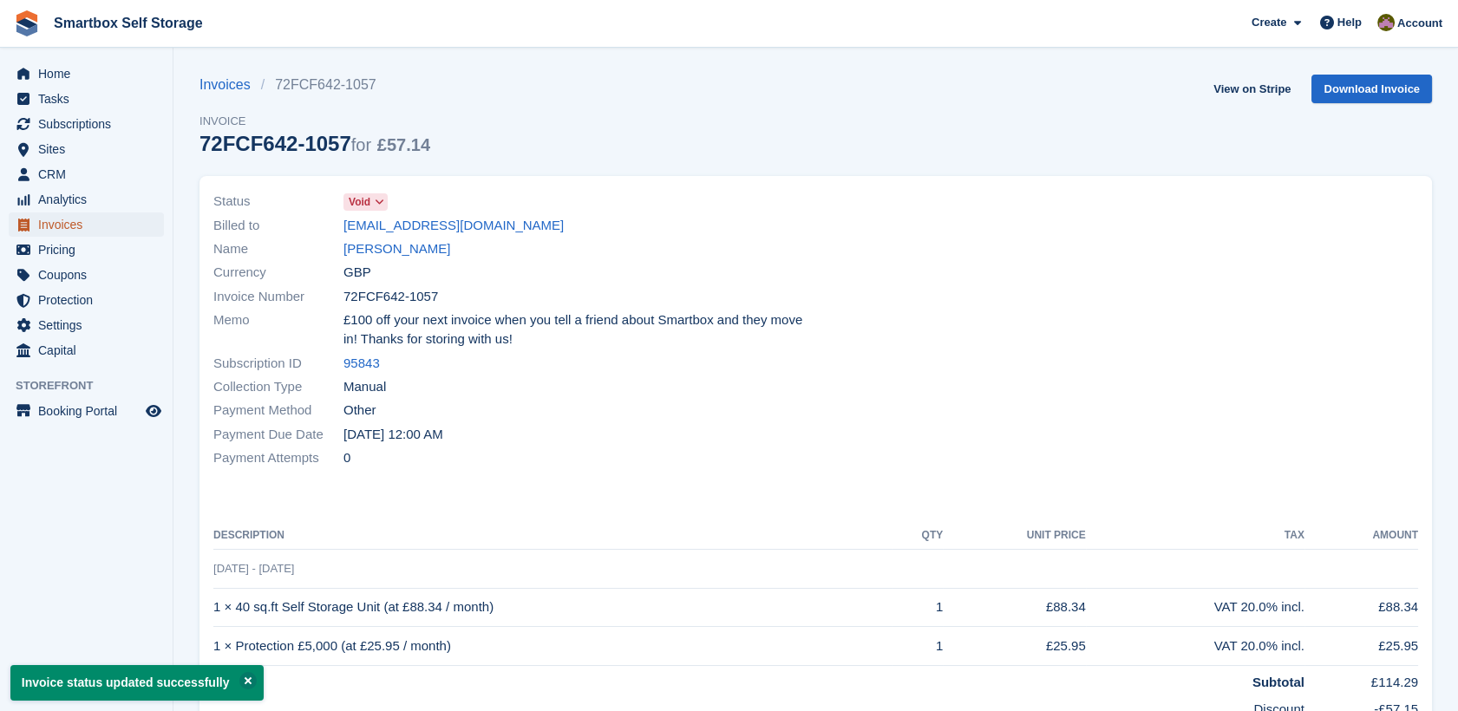
click at [90, 234] on span "Invoices" at bounding box center [90, 225] width 104 height 24
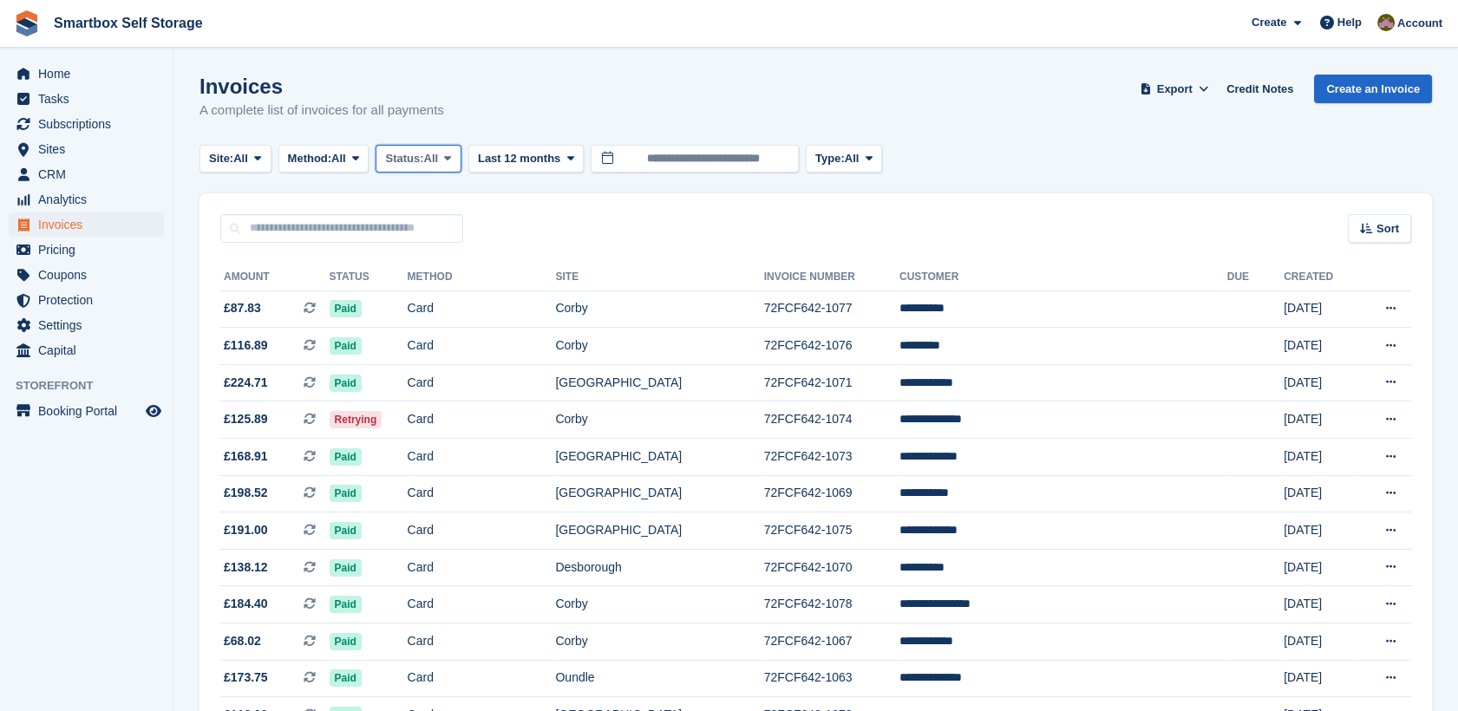
click at [429, 169] on button "Status: All" at bounding box center [418, 159] width 85 height 29
click at [444, 297] on link "Open" at bounding box center [458, 293] width 151 height 31
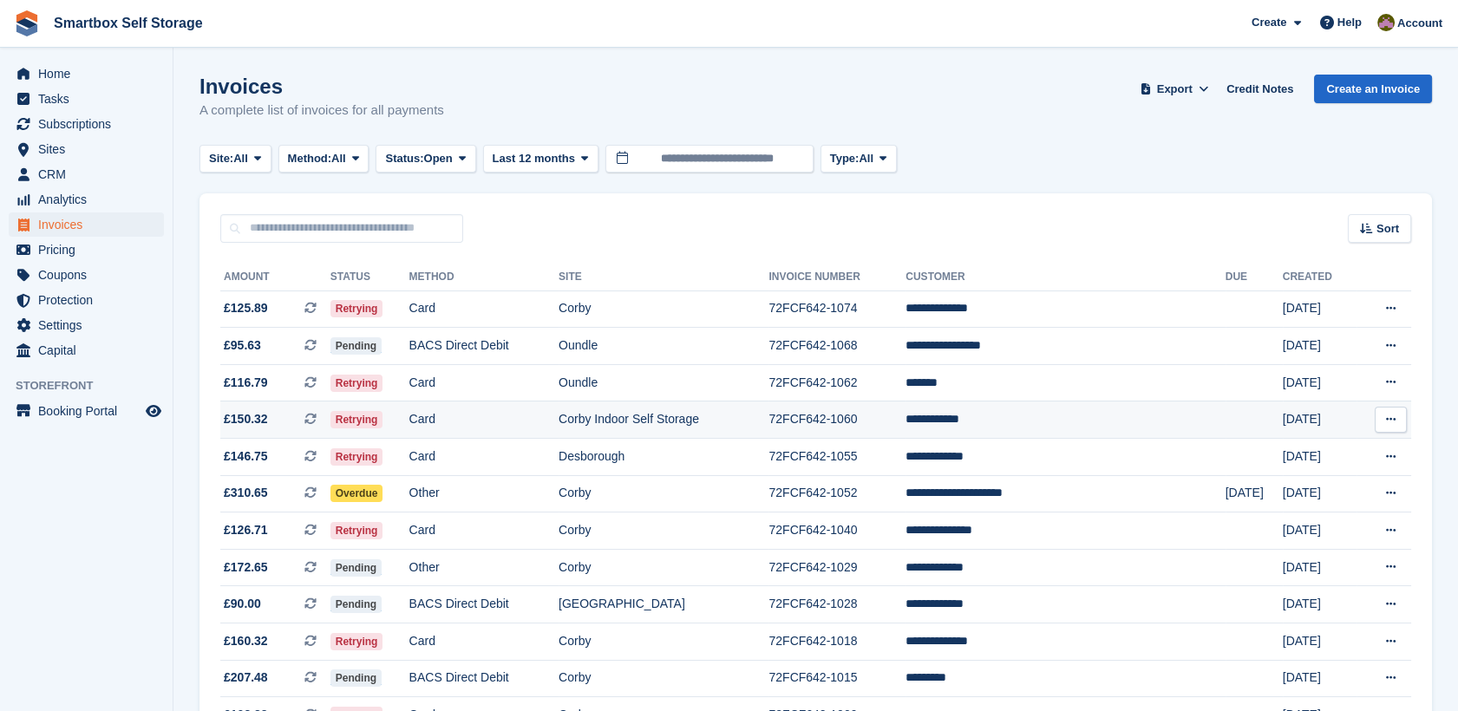
click at [484, 422] on td "Card" at bounding box center [483, 420] width 149 height 37
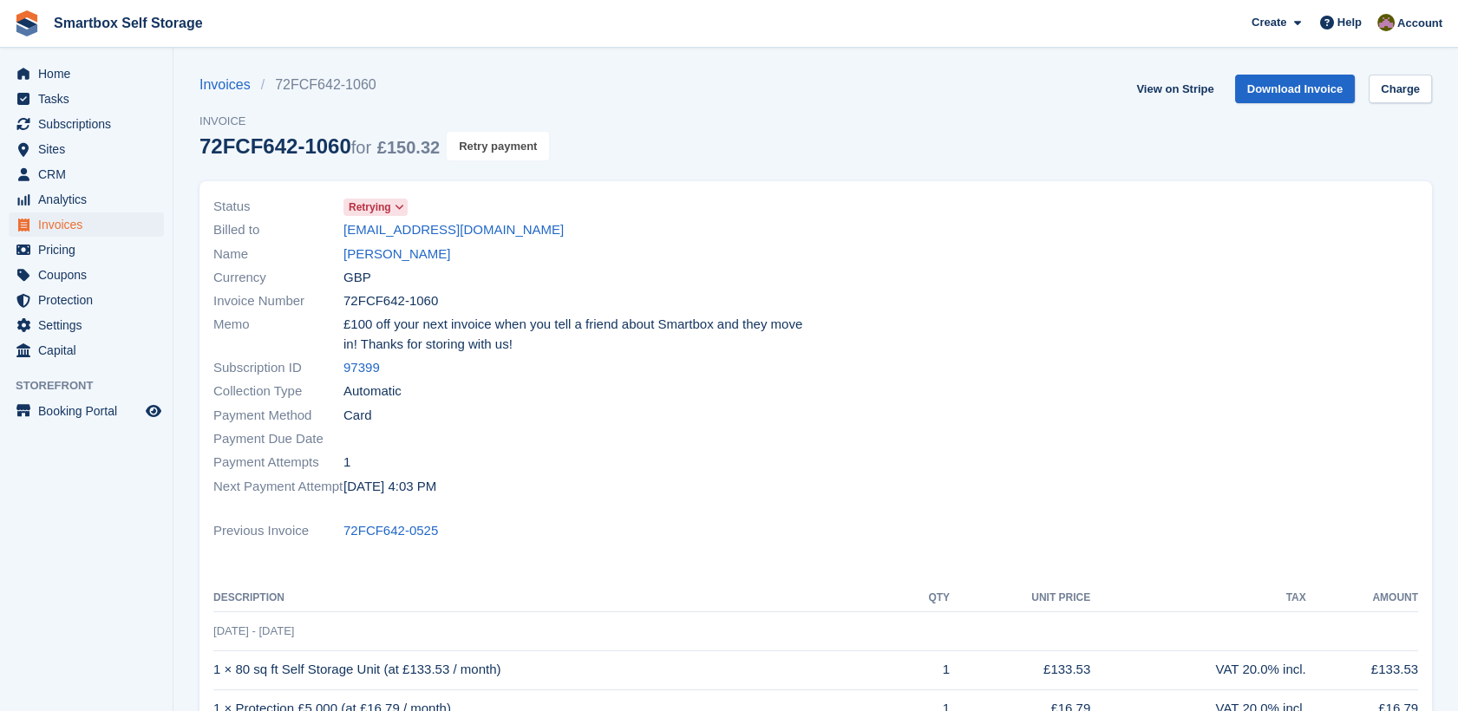
click at [500, 140] on button "Retry payment" at bounding box center [498, 146] width 102 height 29
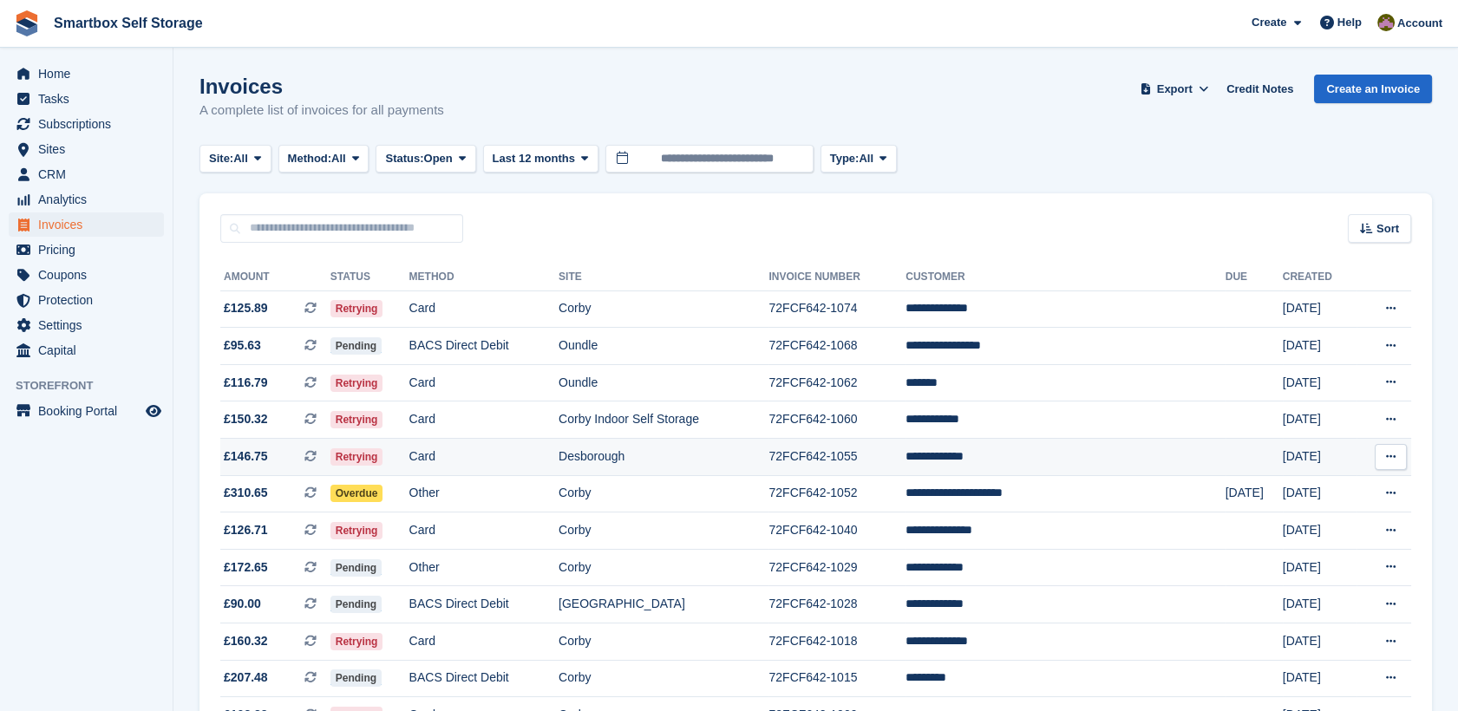
click at [499, 453] on td "Card" at bounding box center [483, 457] width 149 height 37
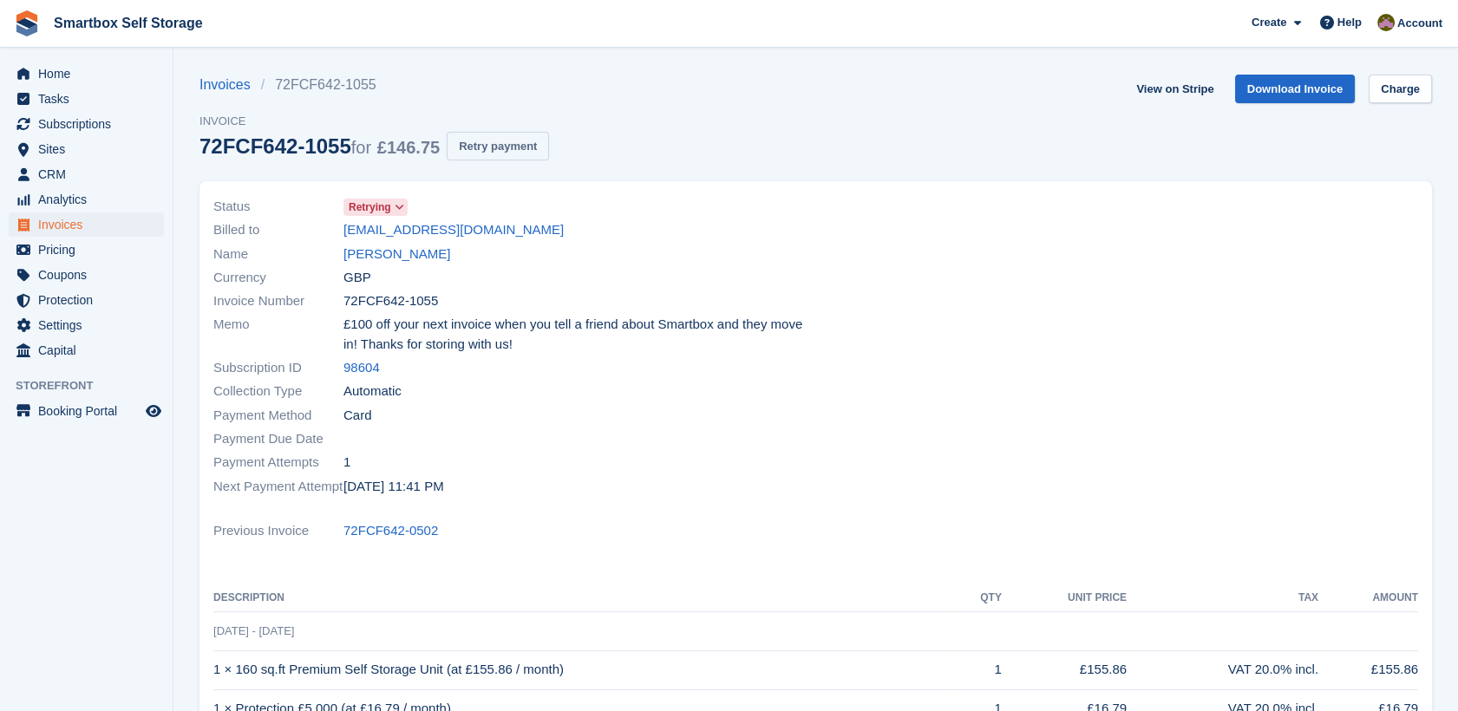
click at [513, 159] on button "Retry payment" at bounding box center [498, 146] width 102 height 29
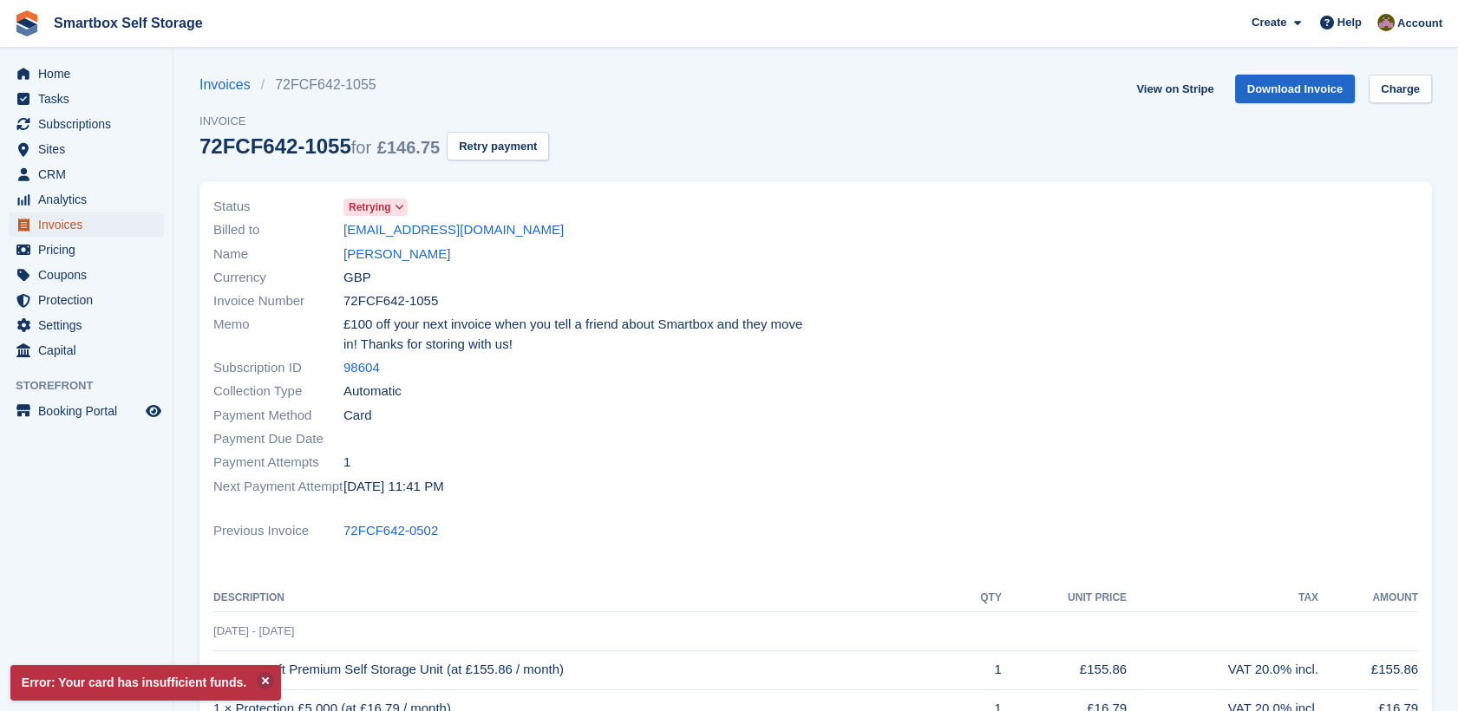
click at [73, 232] on span "Invoices" at bounding box center [90, 225] width 104 height 24
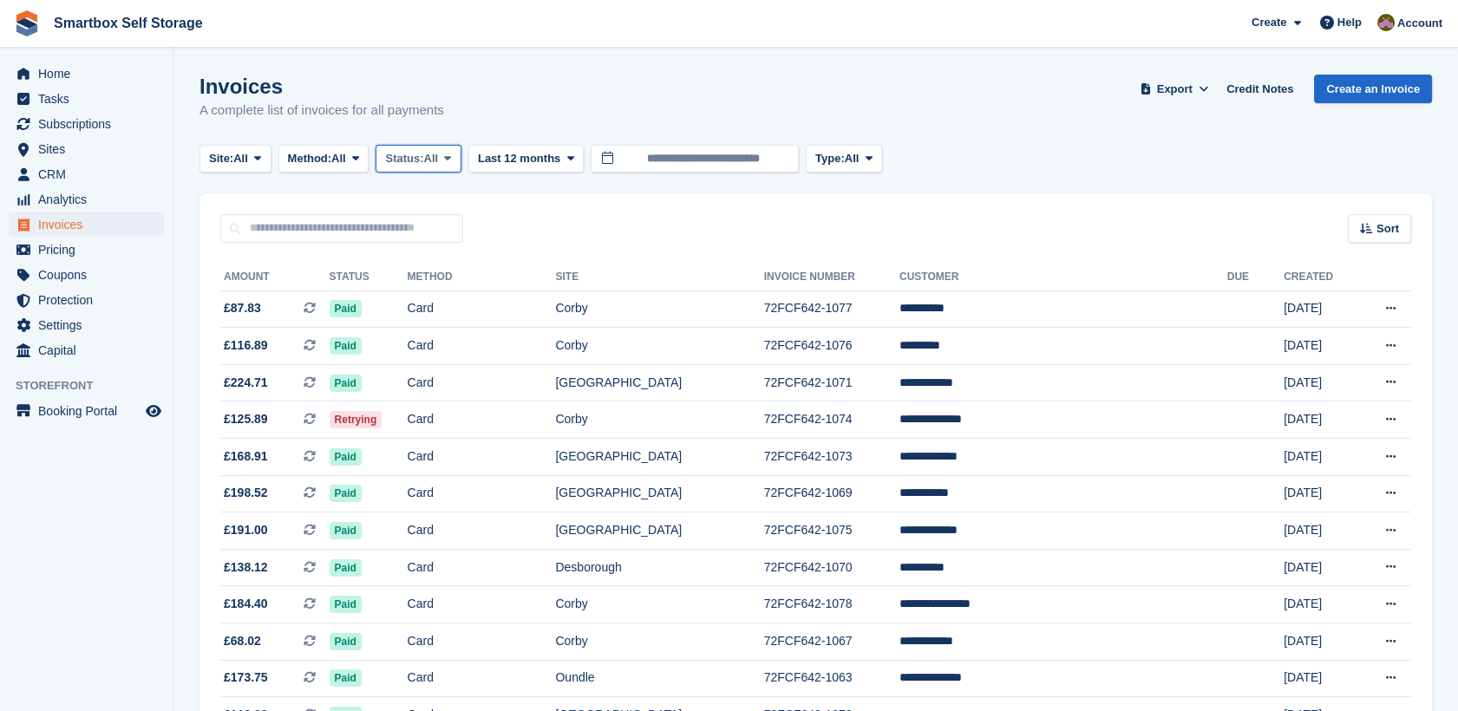
click at [440, 170] on button "Status: All" at bounding box center [418, 159] width 85 height 29
click at [472, 295] on link "Open" at bounding box center [458, 293] width 151 height 31
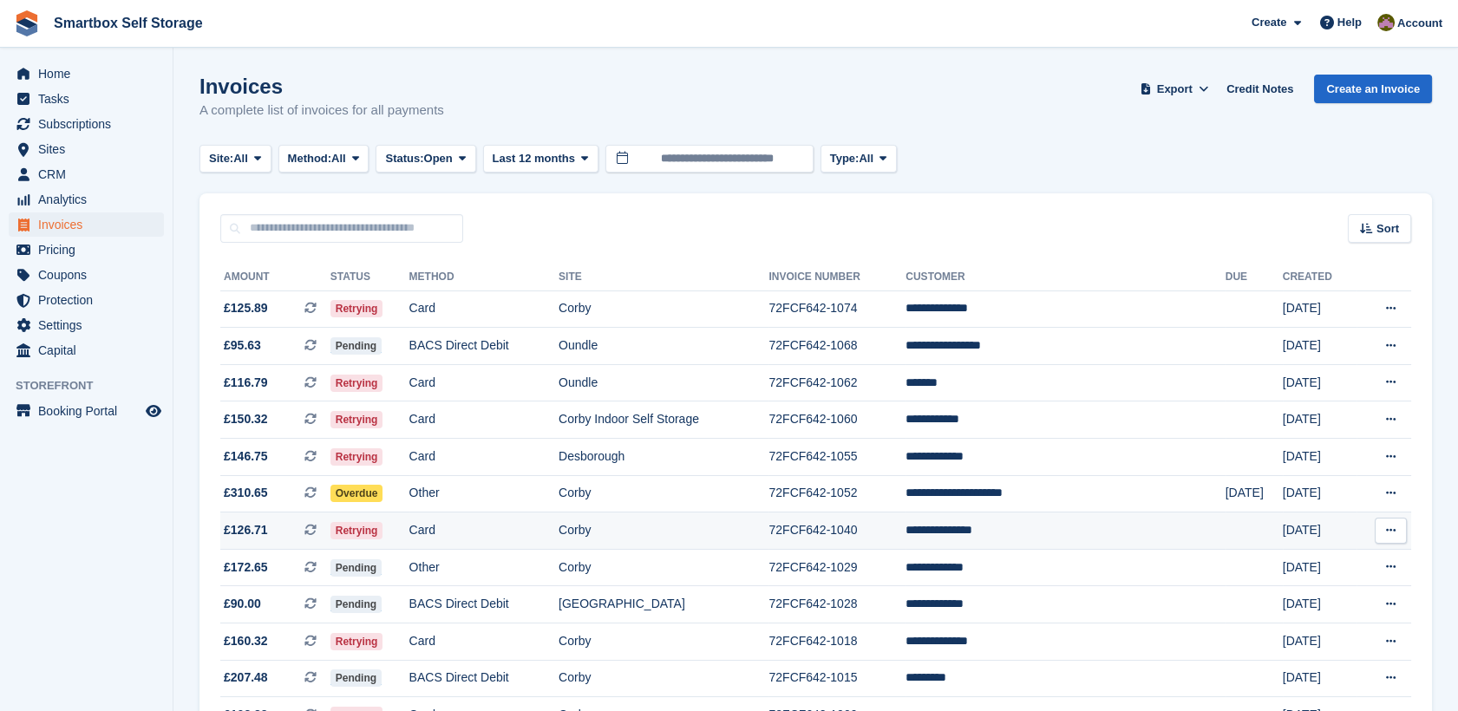
click at [527, 524] on td "Card" at bounding box center [483, 531] width 149 height 37
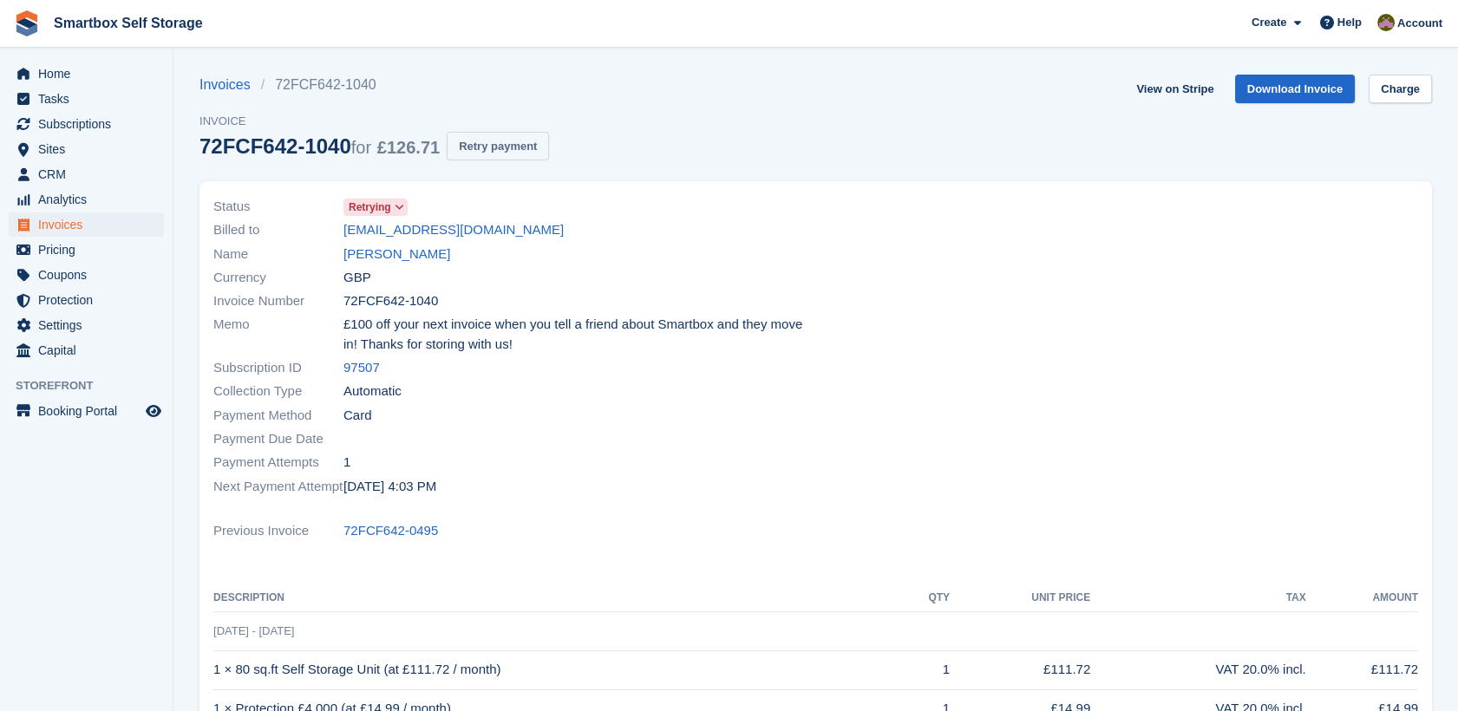
click at [478, 149] on button "Retry payment" at bounding box center [498, 146] width 102 height 29
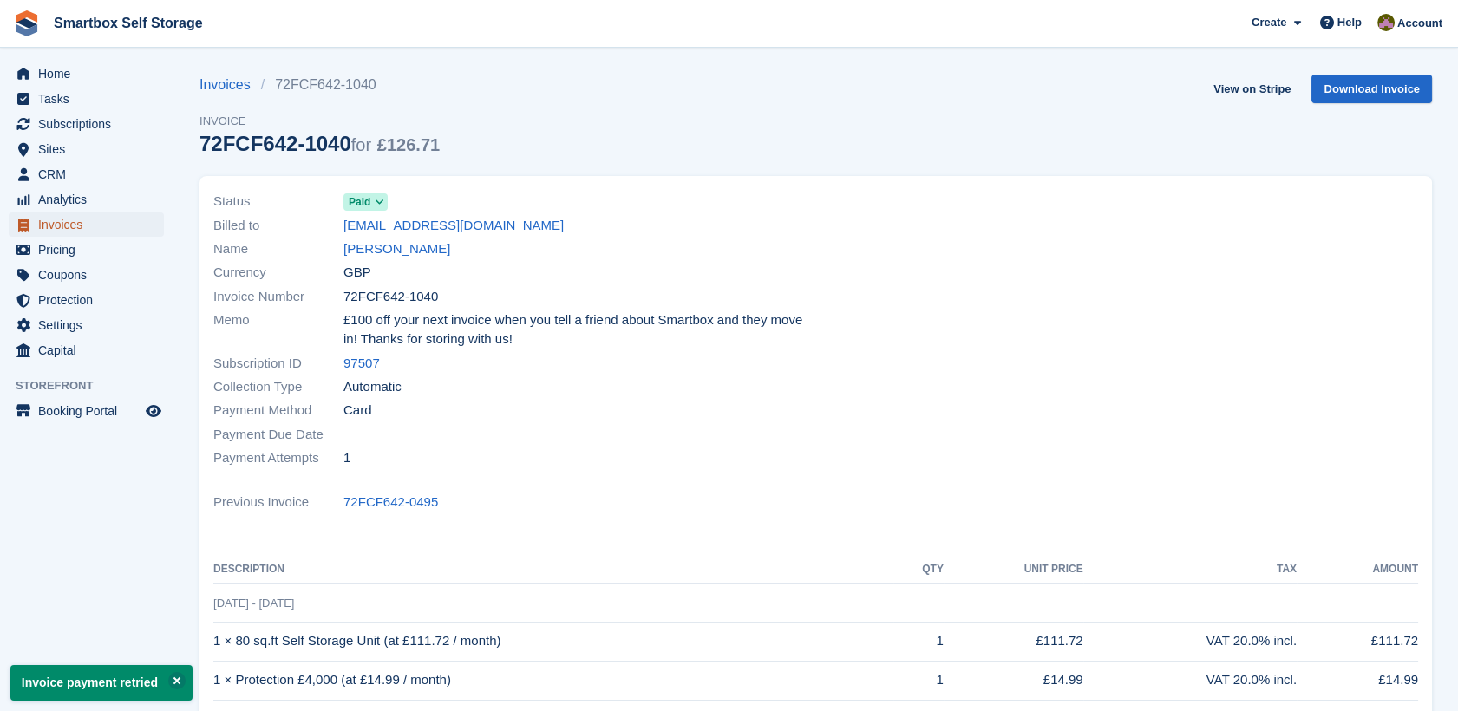
click at [80, 226] on span "Invoices" at bounding box center [90, 225] width 104 height 24
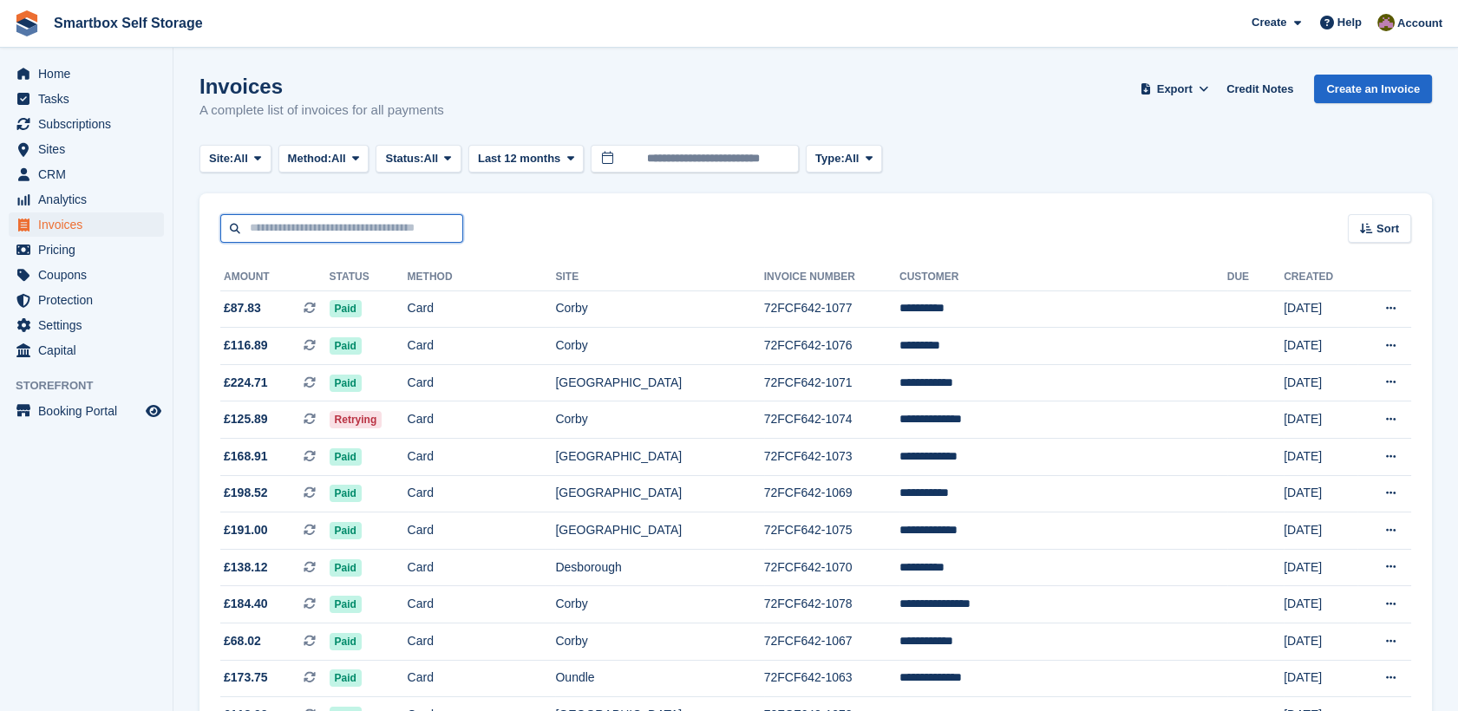
click at [311, 235] on input "text" at bounding box center [341, 228] width 243 height 29
type input "***"
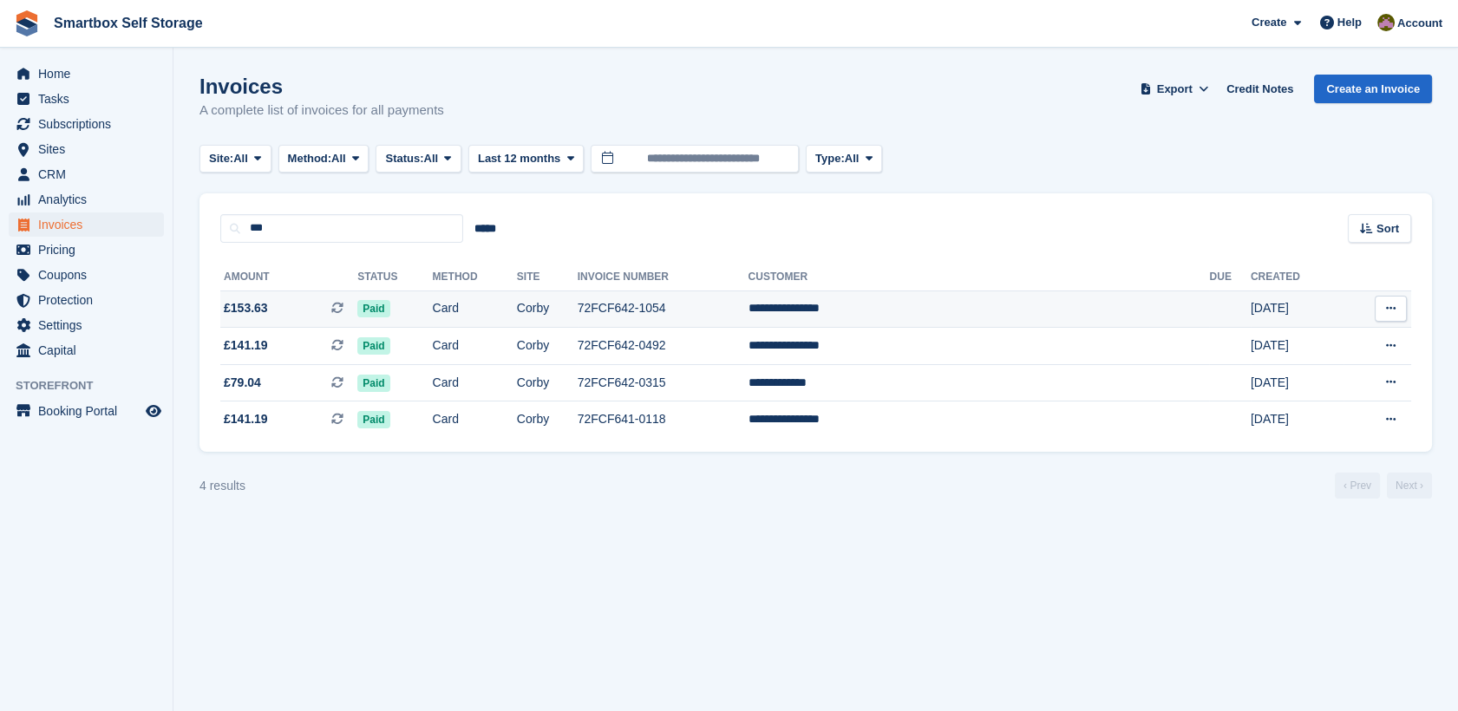
click at [517, 311] on td "Card" at bounding box center [475, 309] width 84 height 37
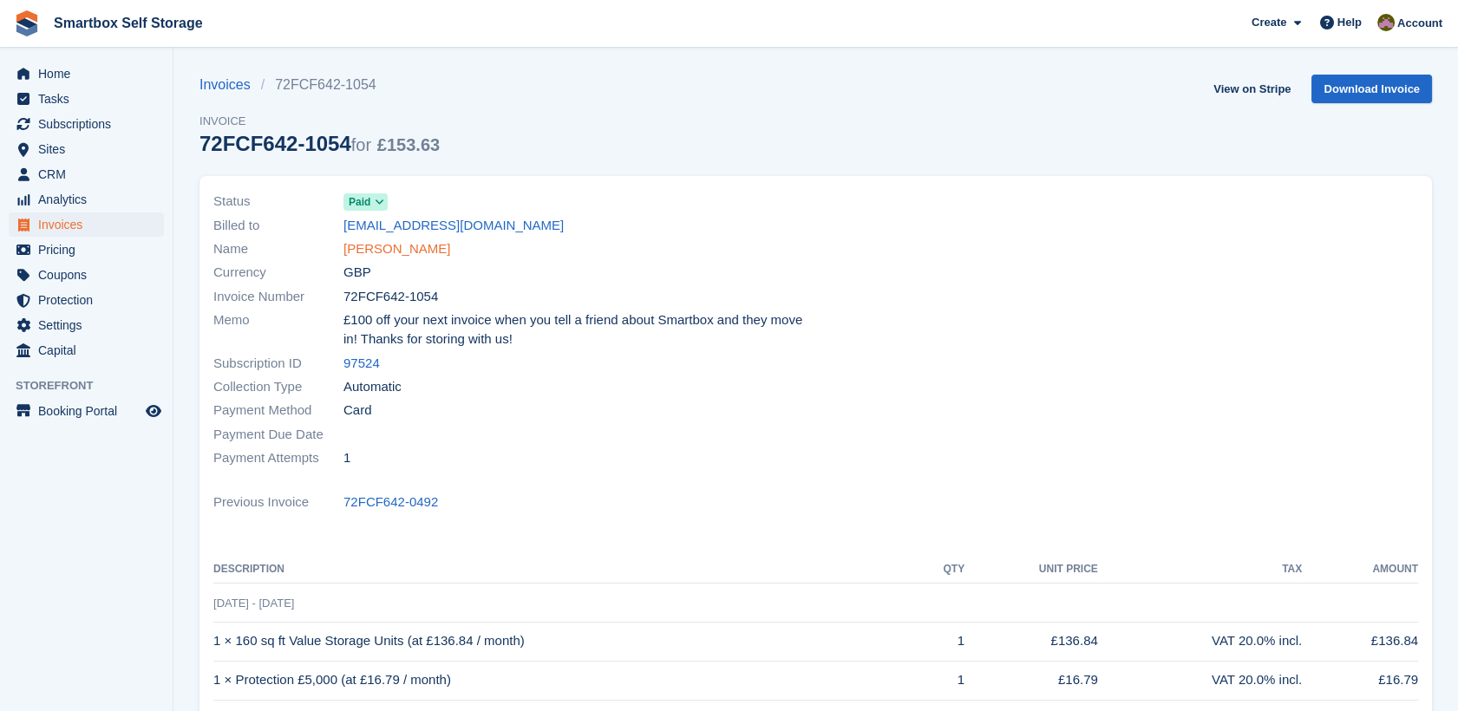
click at [428, 255] on link "[PERSON_NAME]" at bounding box center [397, 249] width 107 height 20
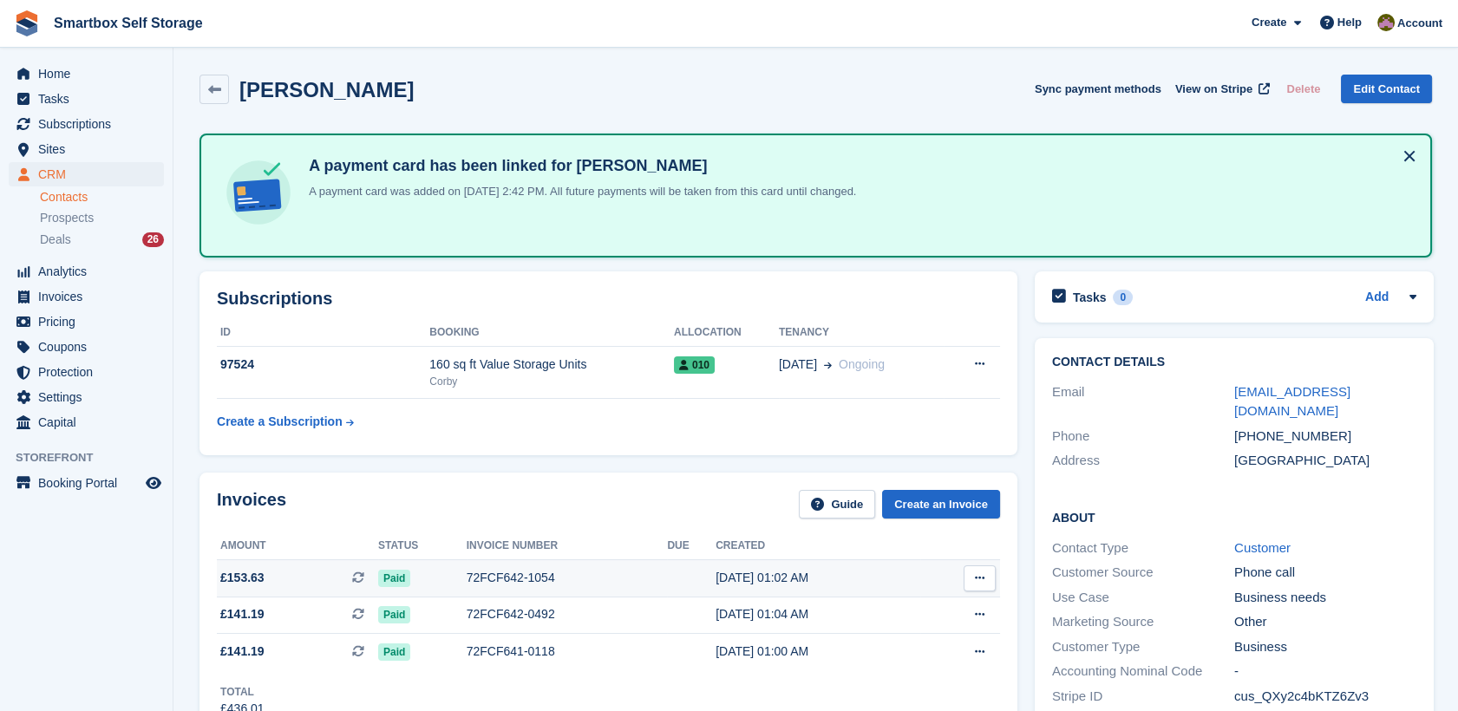
click at [984, 579] on button at bounding box center [980, 579] width 32 height 26
click at [953, 608] on p "Download PDF" at bounding box center [912, 612] width 151 height 23
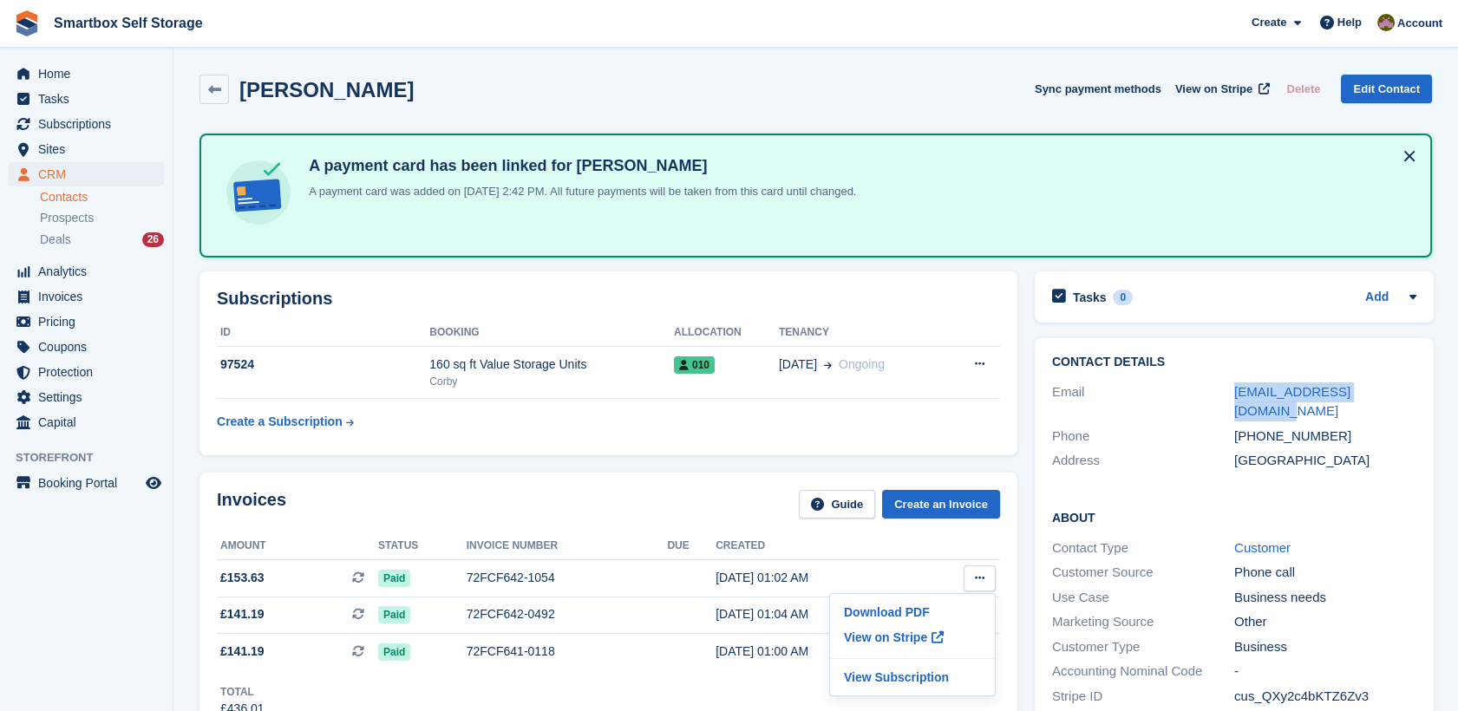
drag, startPoint x: 1429, startPoint y: 383, endPoint x: 1226, endPoint y: 392, distance: 203.2
click at [1226, 392] on div "Contact Details Email [EMAIL_ADDRESS][DOMAIN_NAME] Phone [PHONE_NUMBER] Address…" at bounding box center [1234, 414] width 399 height 153
copy div "[EMAIL_ADDRESS][DOMAIN_NAME]"
click at [103, 298] on span "Invoices" at bounding box center [90, 297] width 104 height 24
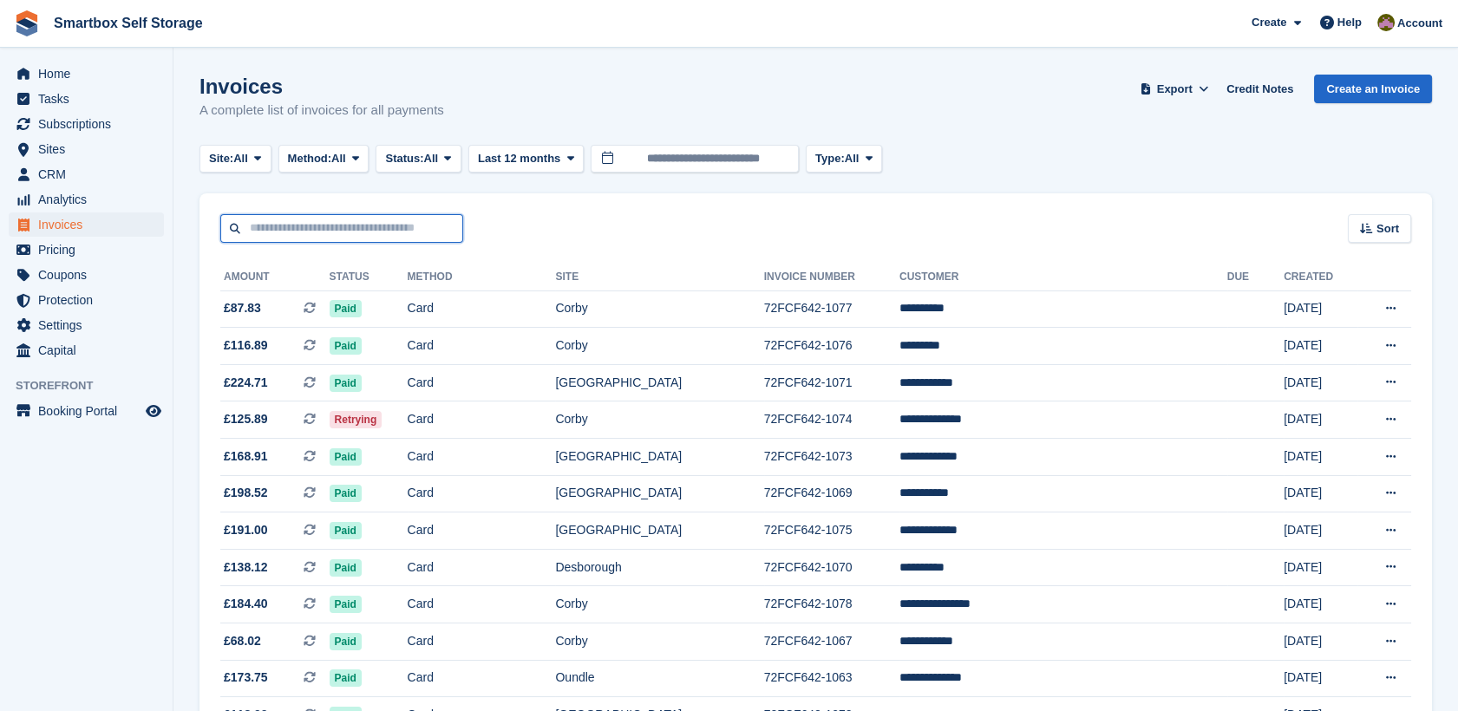
click at [314, 234] on input "text" at bounding box center [341, 228] width 243 height 29
type input "******"
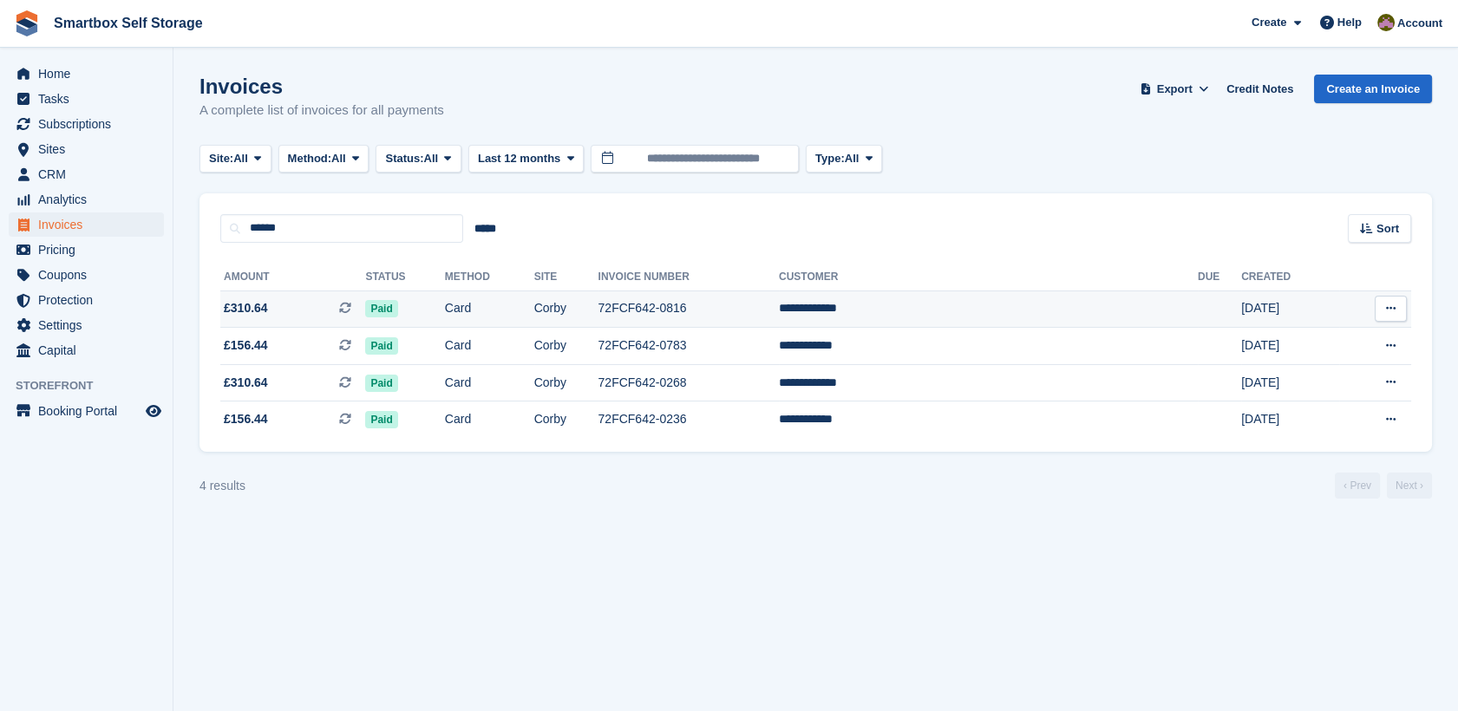
click at [779, 311] on td "72FCF642-0816" at bounding box center [689, 309] width 180 height 37
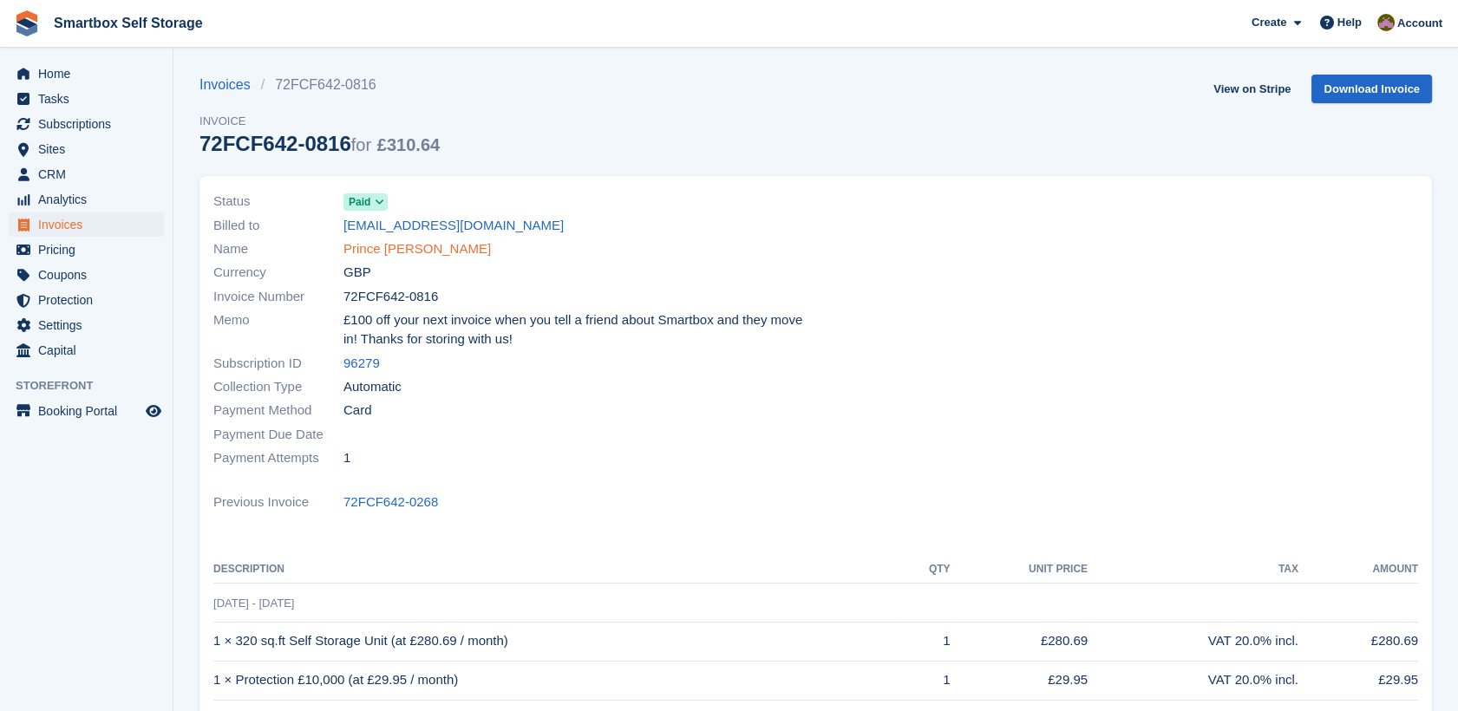
click at [383, 254] on link "Prince [PERSON_NAME]" at bounding box center [417, 249] width 147 height 20
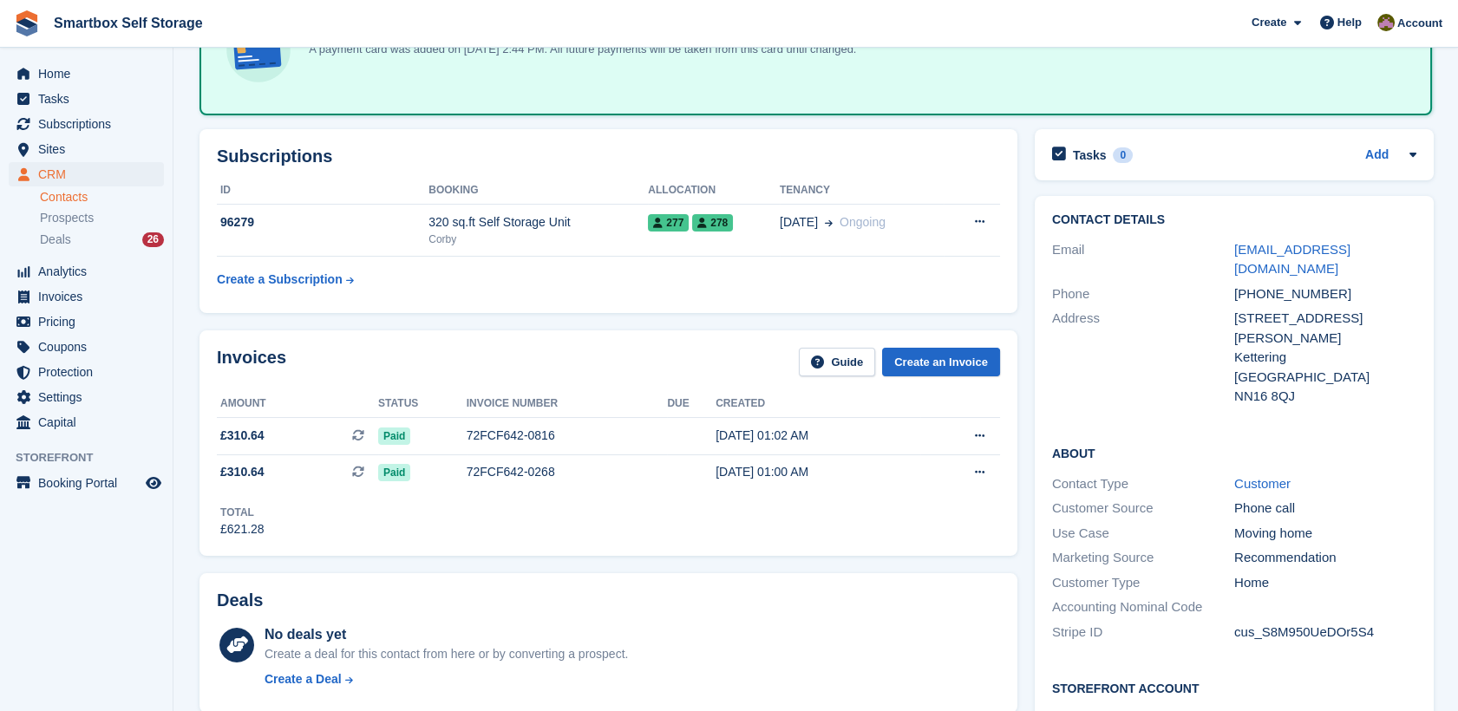
scroll to position [134, 0]
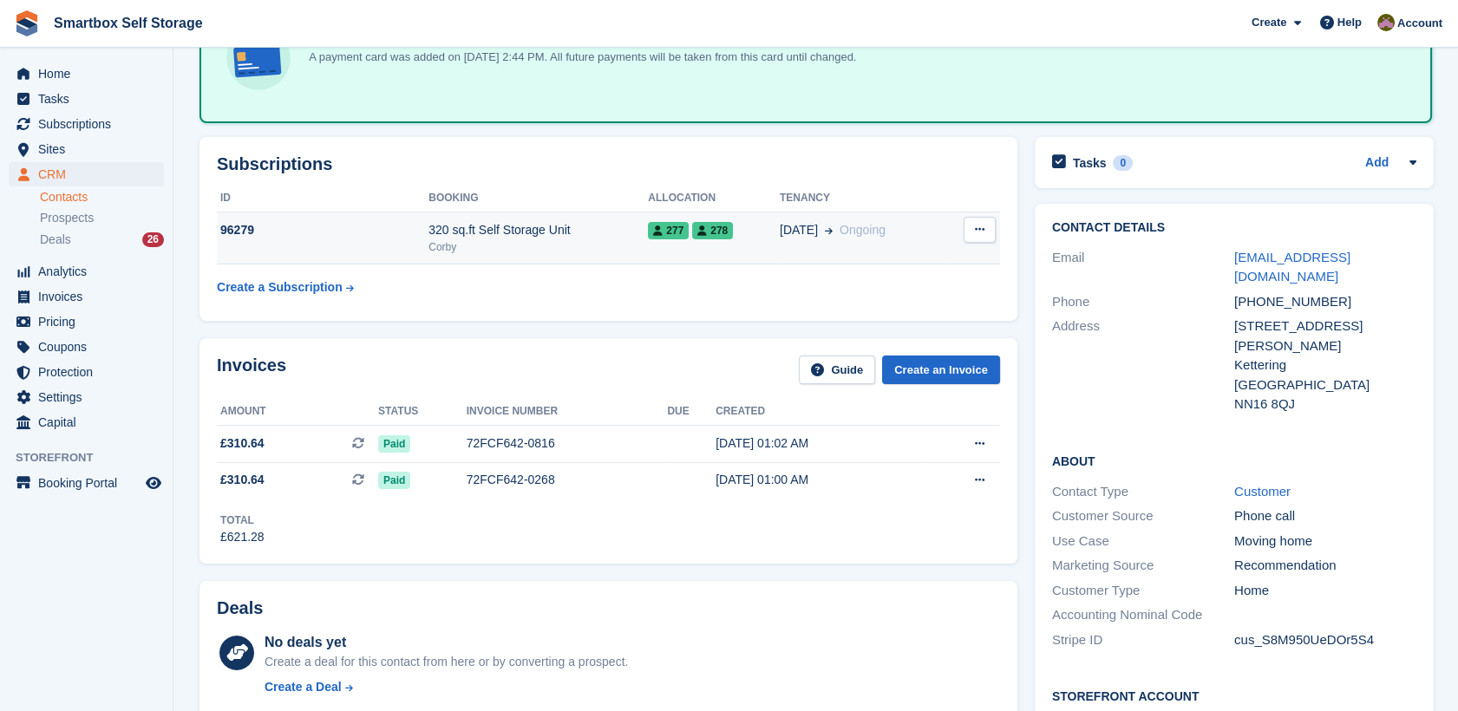
click at [982, 233] on icon at bounding box center [980, 229] width 10 height 11
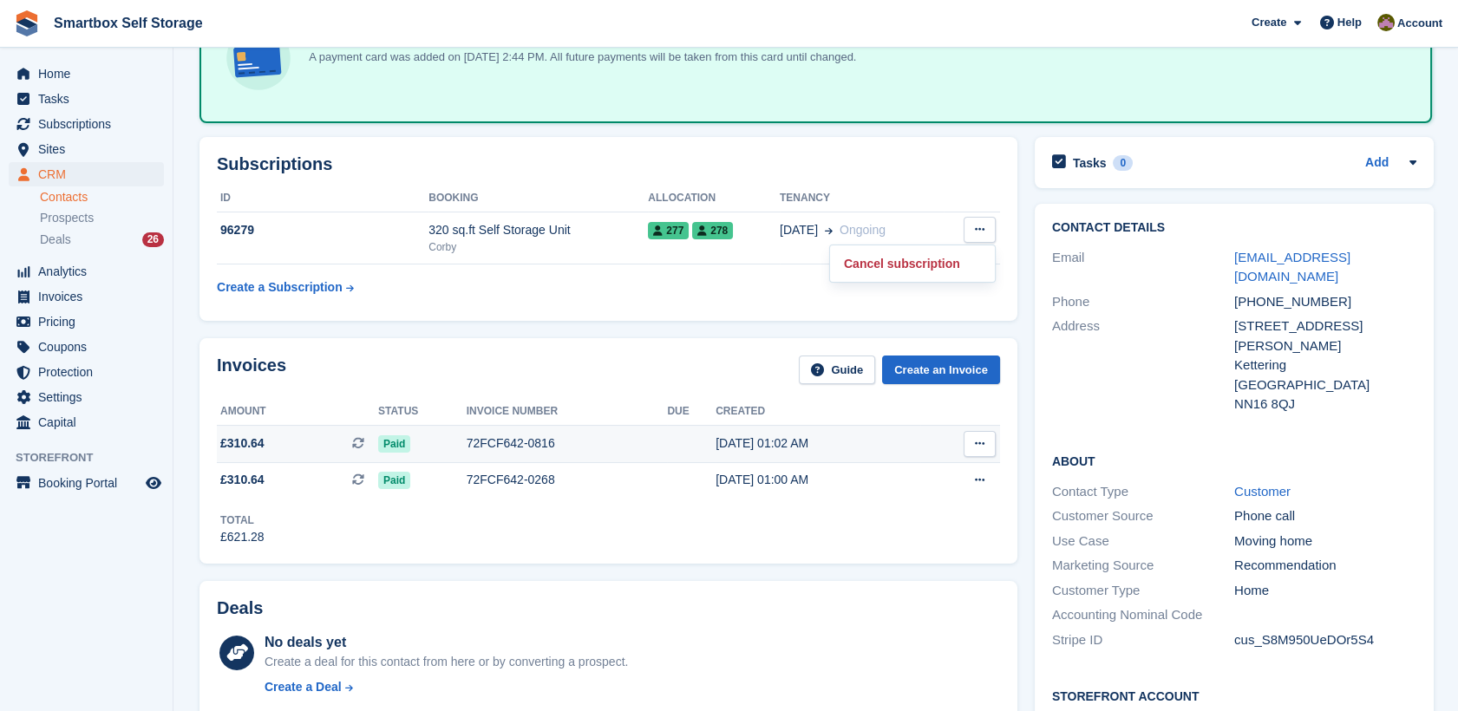
click at [975, 440] on icon at bounding box center [980, 443] width 10 height 11
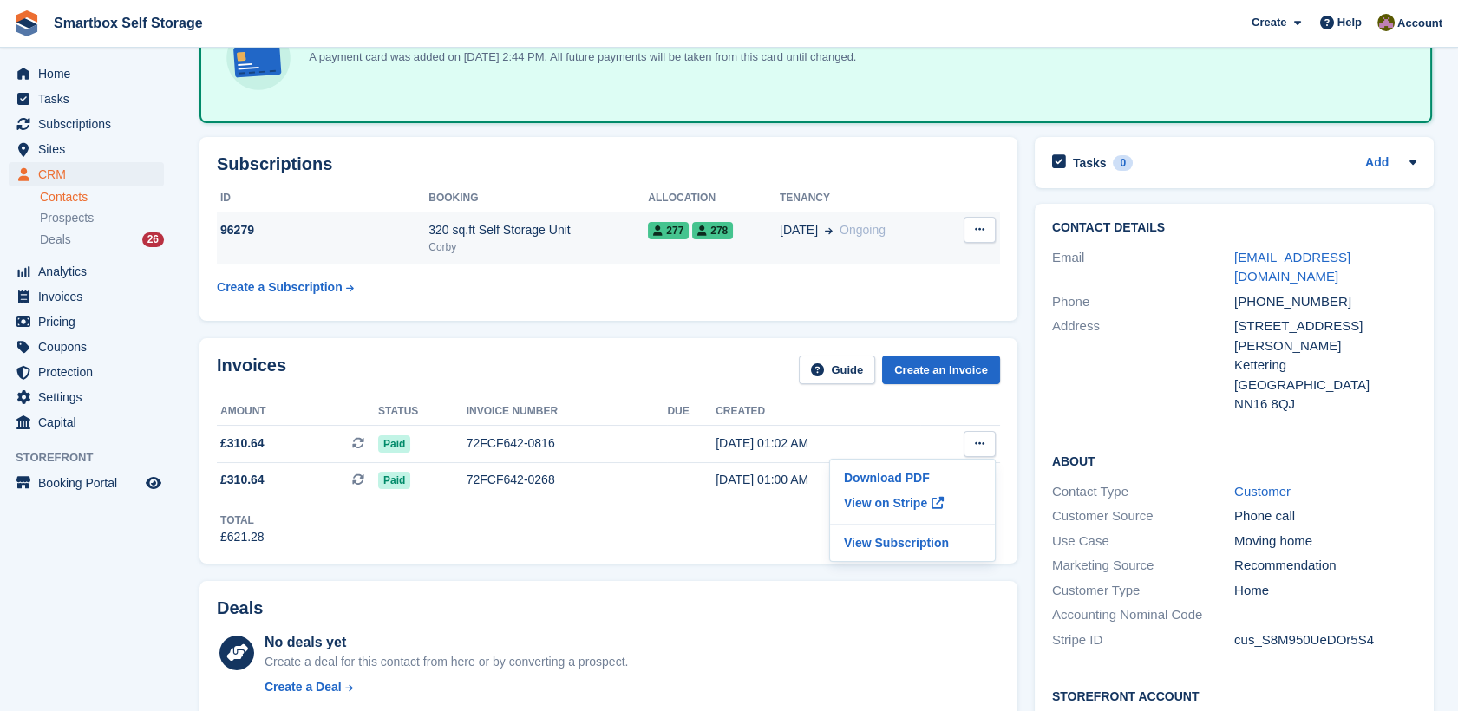
click at [469, 221] on div "320 sq.ft Self Storage Unit" at bounding box center [538, 230] width 219 height 18
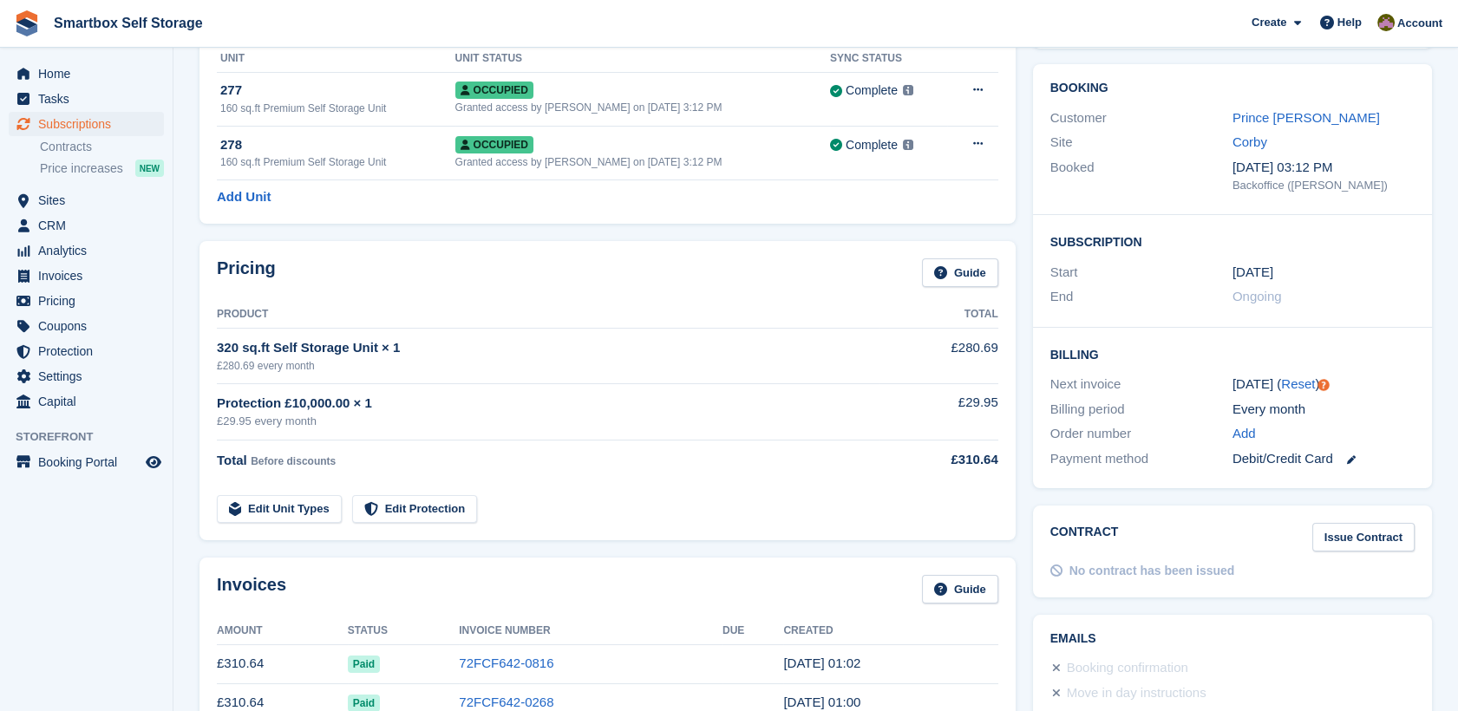
scroll to position [141, 0]
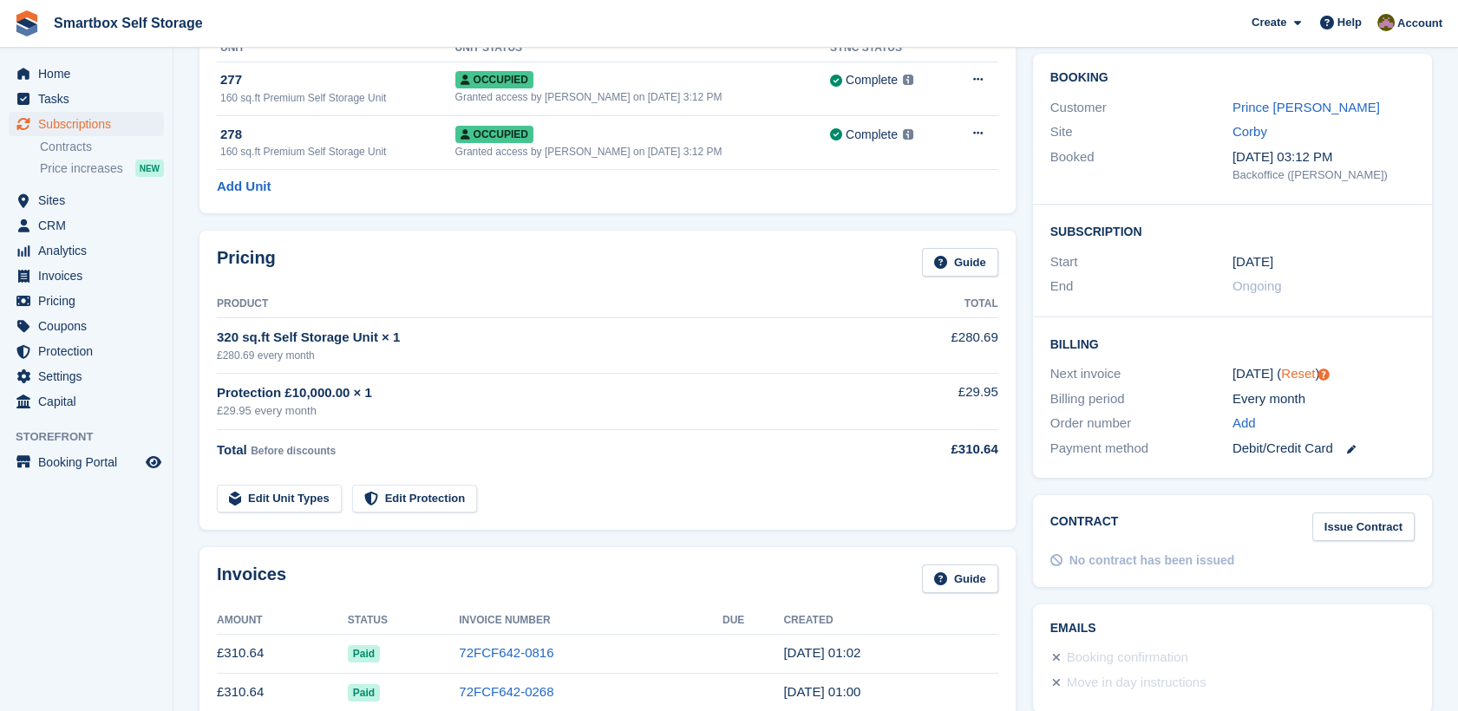
click at [1293, 376] on link "Reset" at bounding box center [1298, 373] width 34 height 15
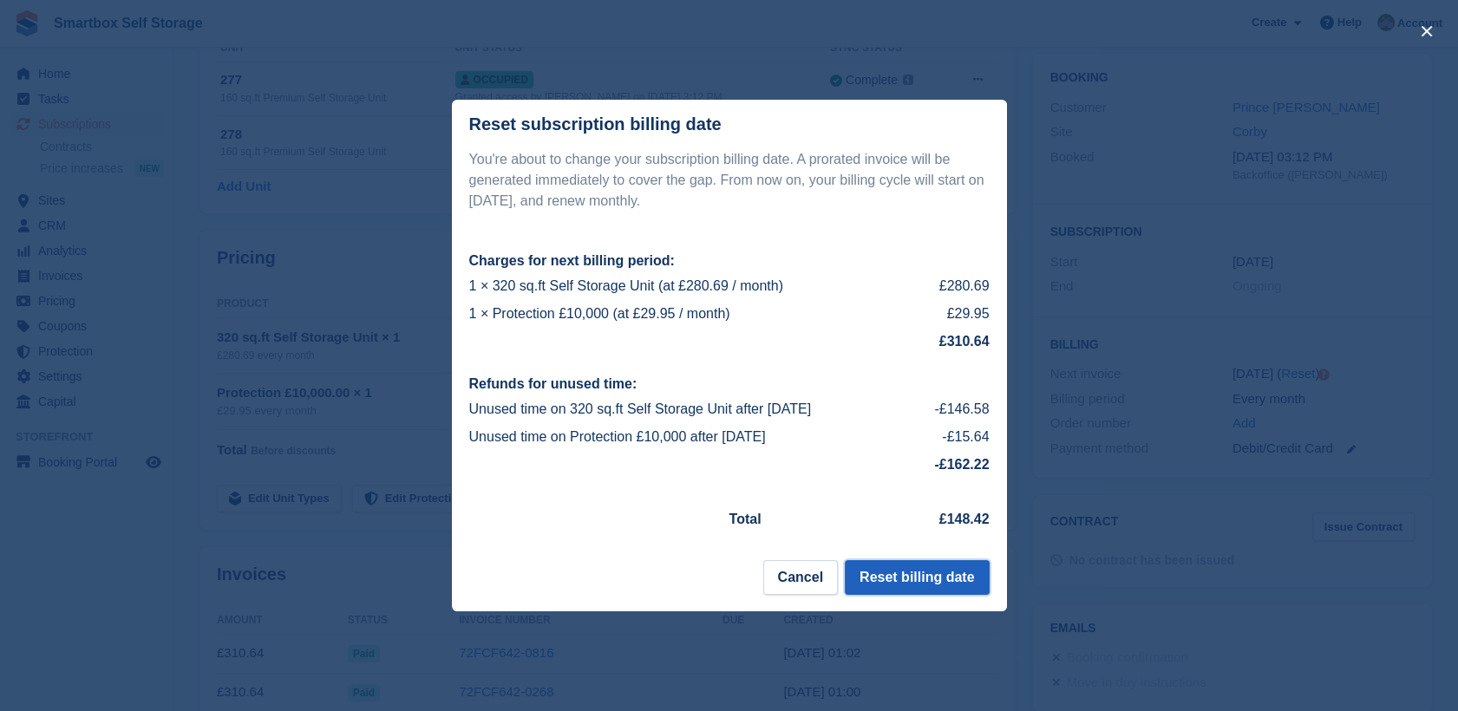
click at [946, 576] on button "Reset billing date" at bounding box center [917, 577] width 144 height 35
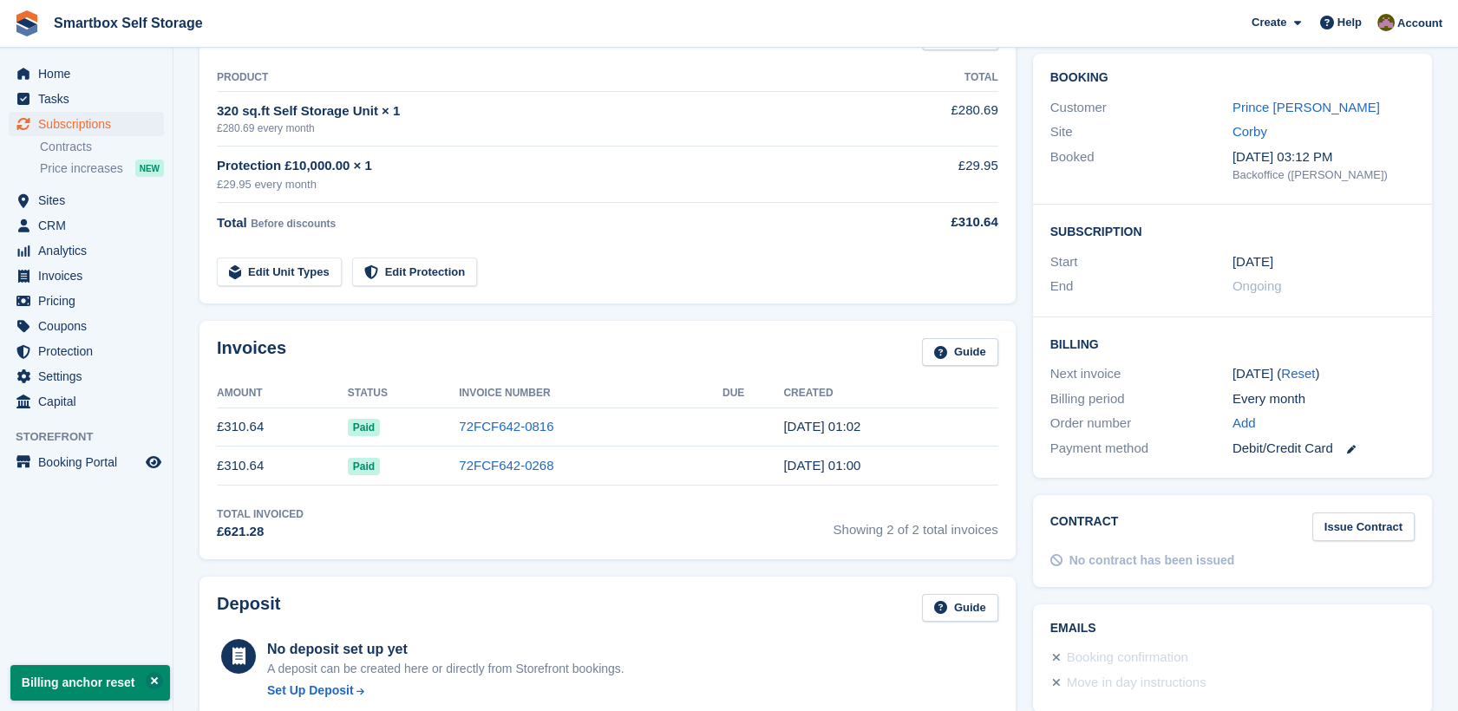
scroll to position [0, 0]
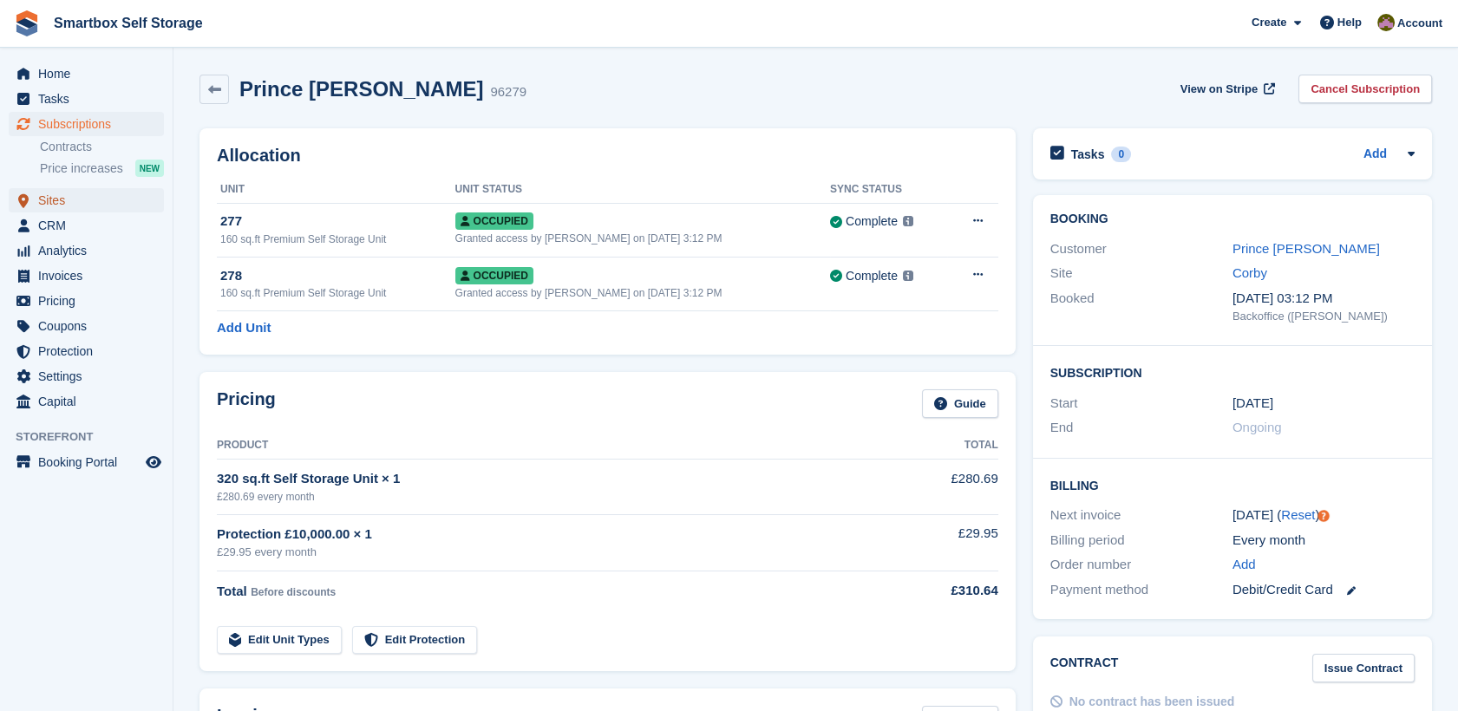
click at [106, 197] on span "Sites" at bounding box center [90, 200] width 104 height 24
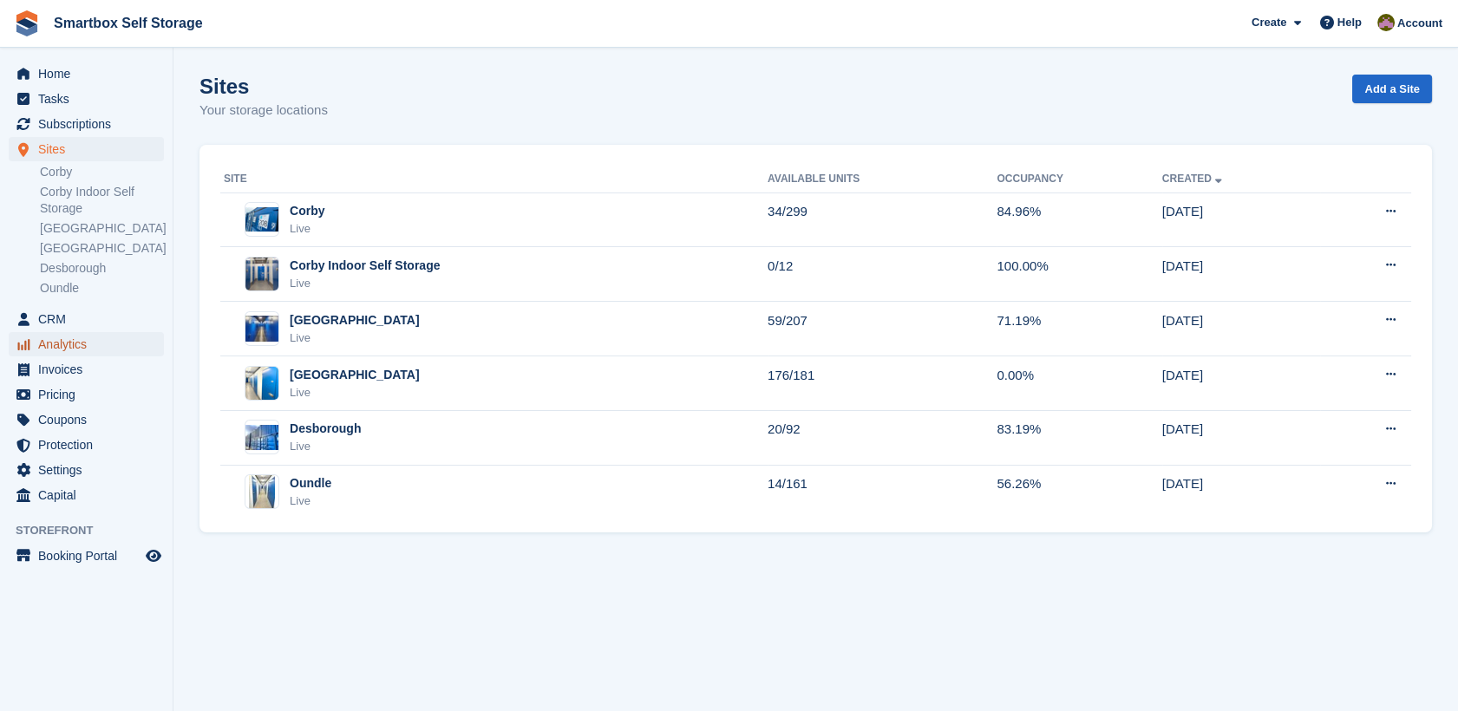
click at [100, 334] on span "Analytics" at bounding box center [90, 344] width 104 height 24
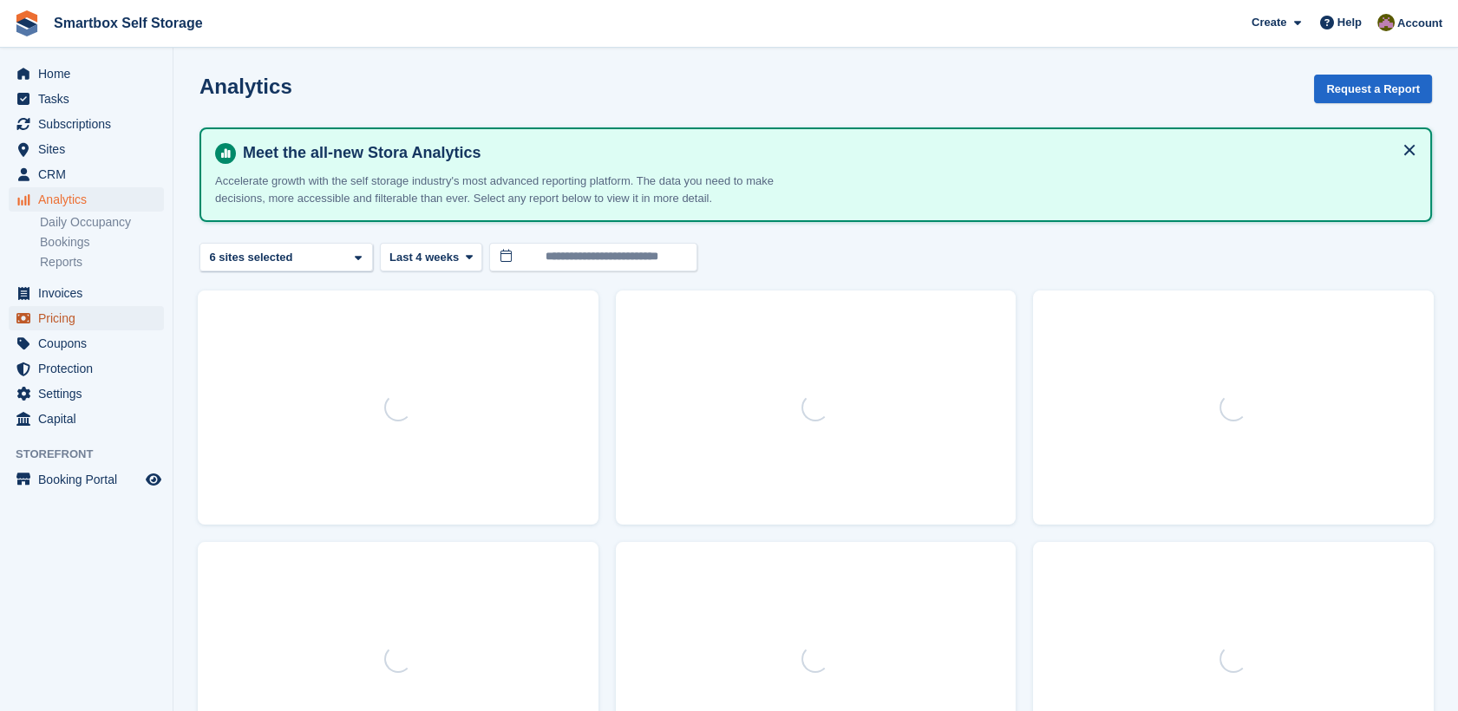
click at [101, 317] on span "Pricing" at bounding box center [90, 318] width 104 height 24
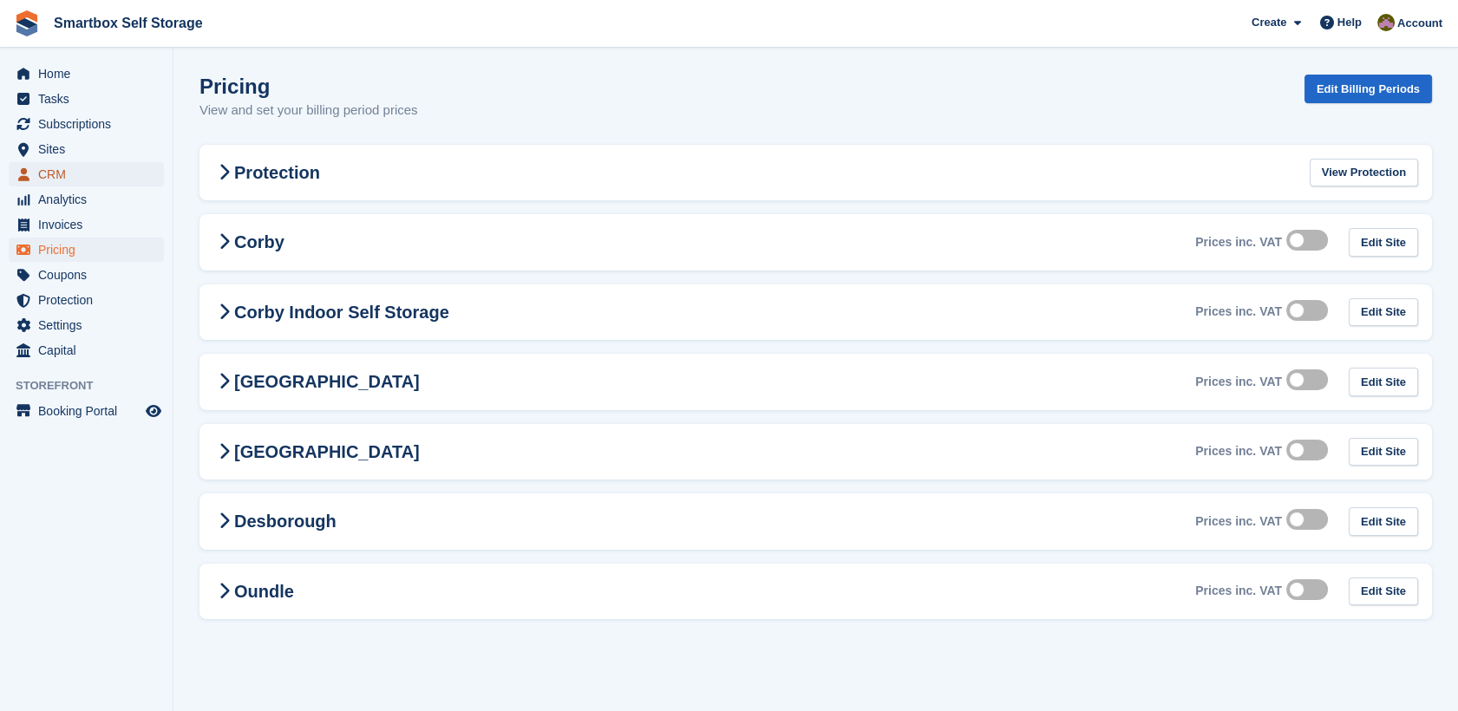
click at [130, 180] on span "CRM" at bounding box center [90, 174] width 104 height 24
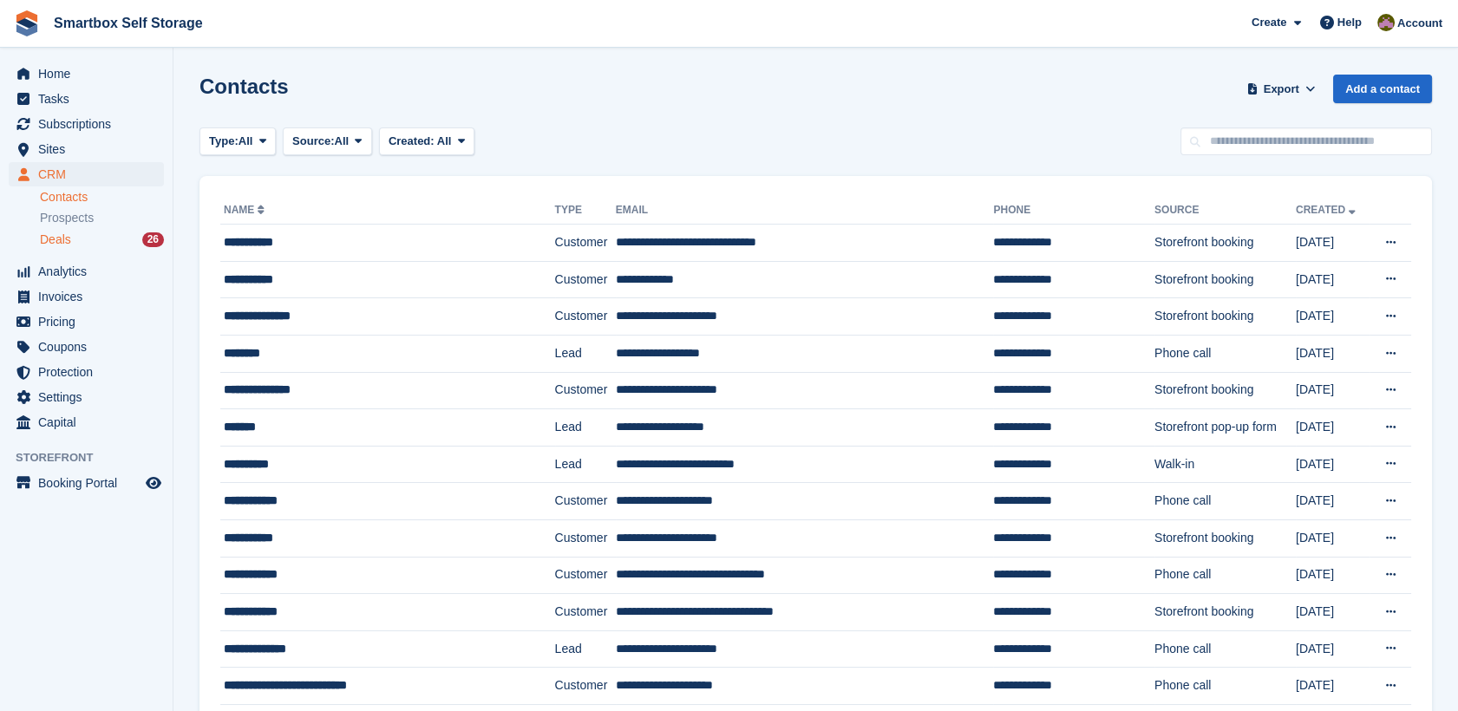
click at [109, 238] on div "Deals 26" at bounding box center [102, 240] width 124 height 16
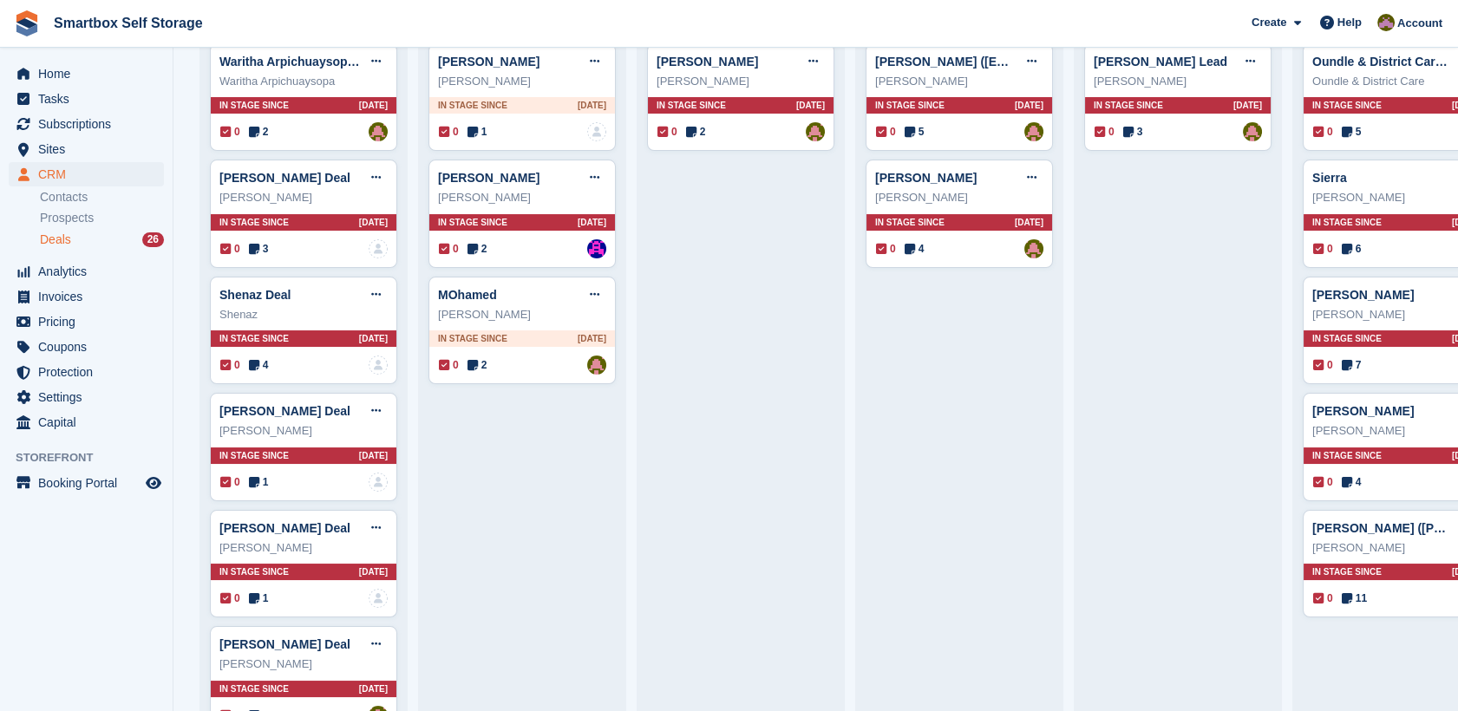
scroll to position [236, 0]
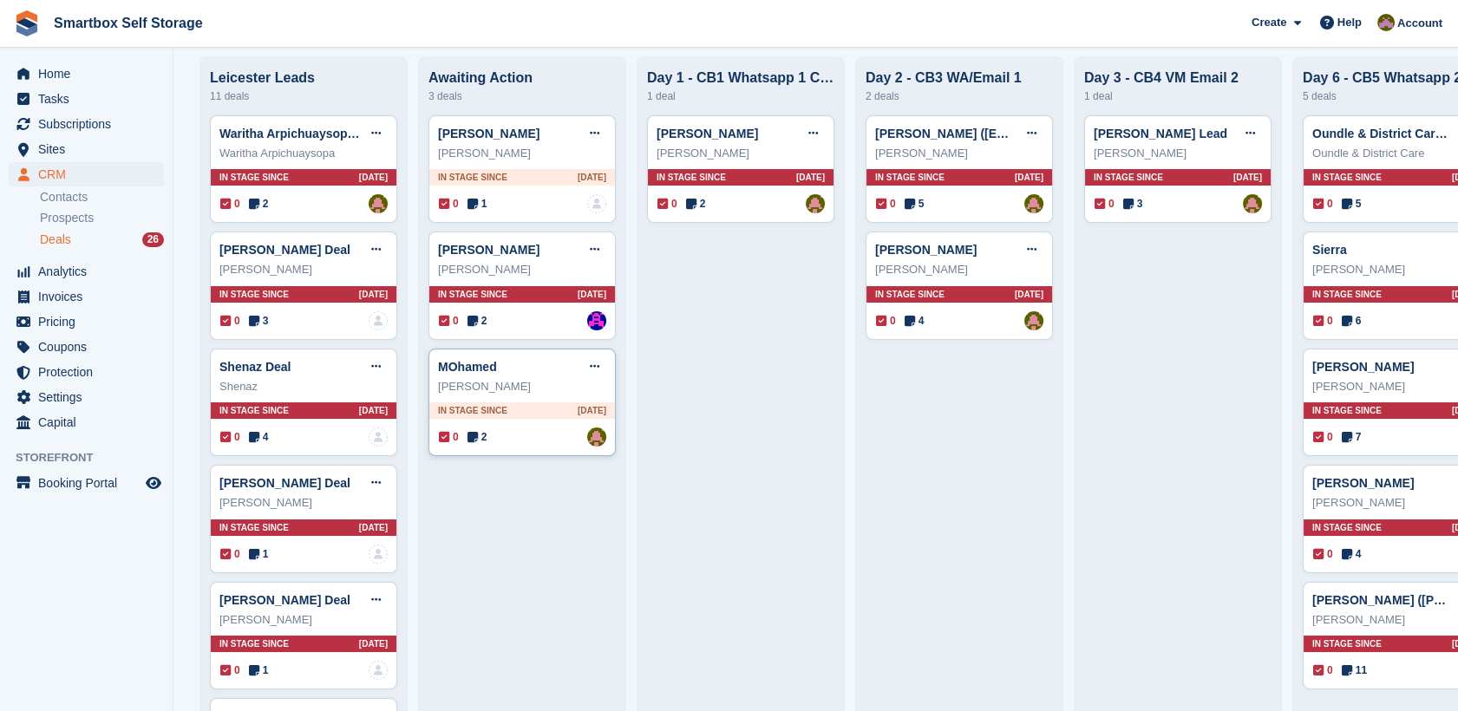
click at [575, 377] on div "MOhamed Edit deal [PERSON_NAME] as won [PERSON_NAME] as lost Delete deal" at bounding box center [522, 367] width 168 height 26
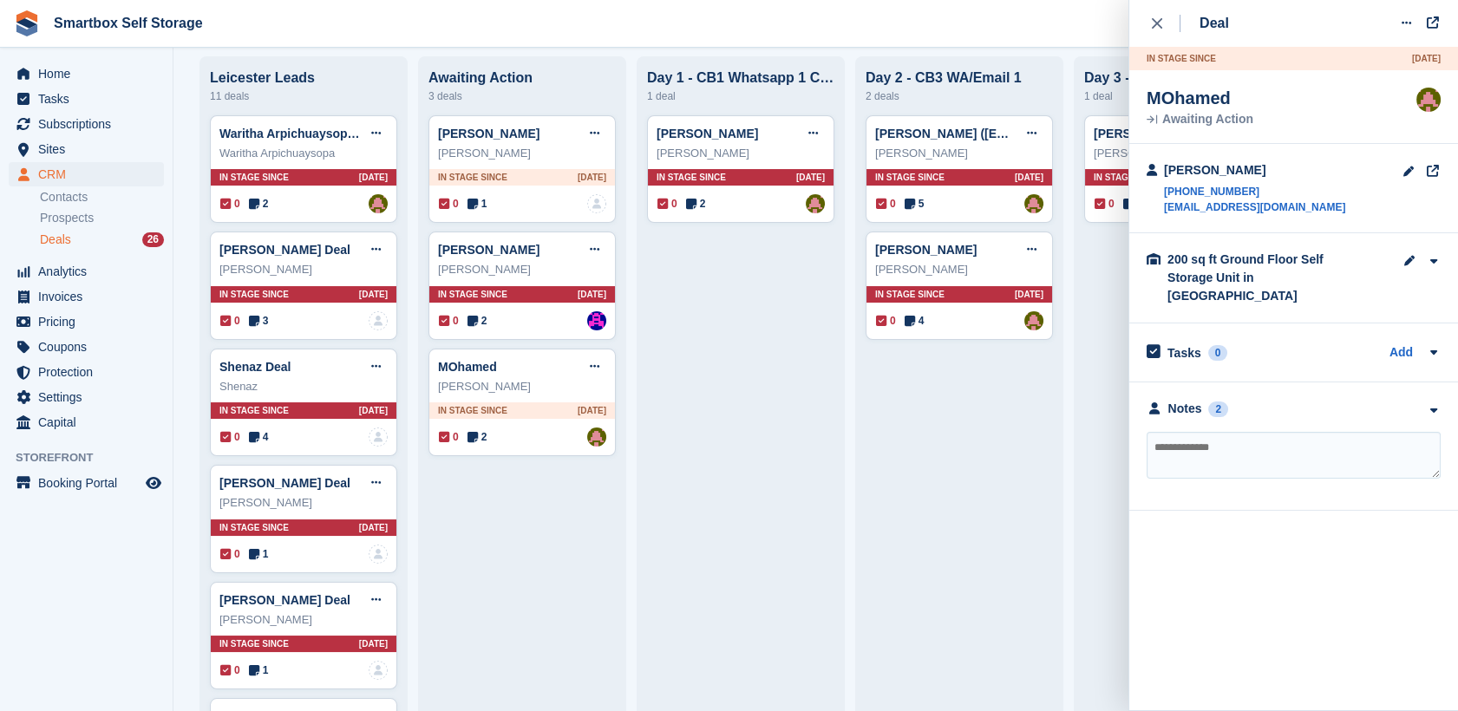
click at [1191, 432] on textarea at bounding box center [1294, 455] width 294 height 47
type textarea "**********"
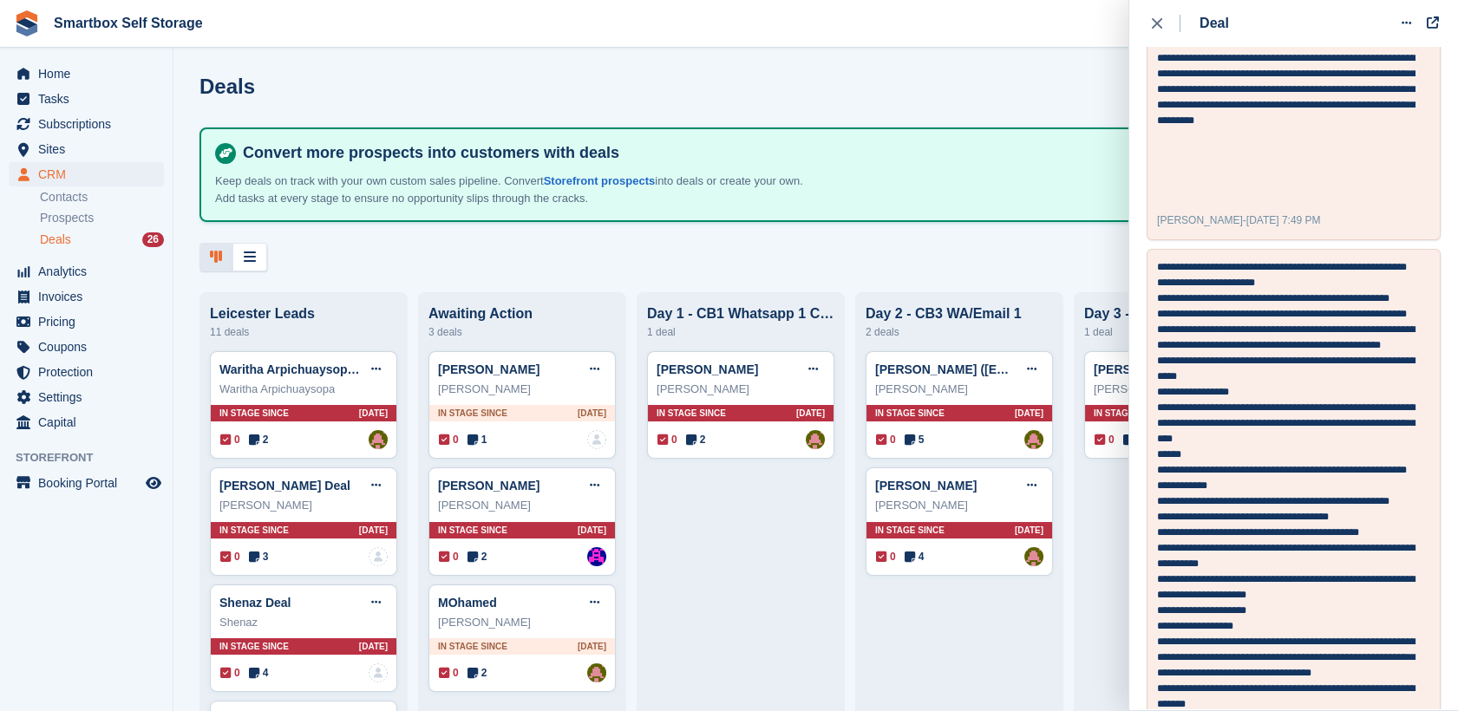
scroll to position [658, 0]
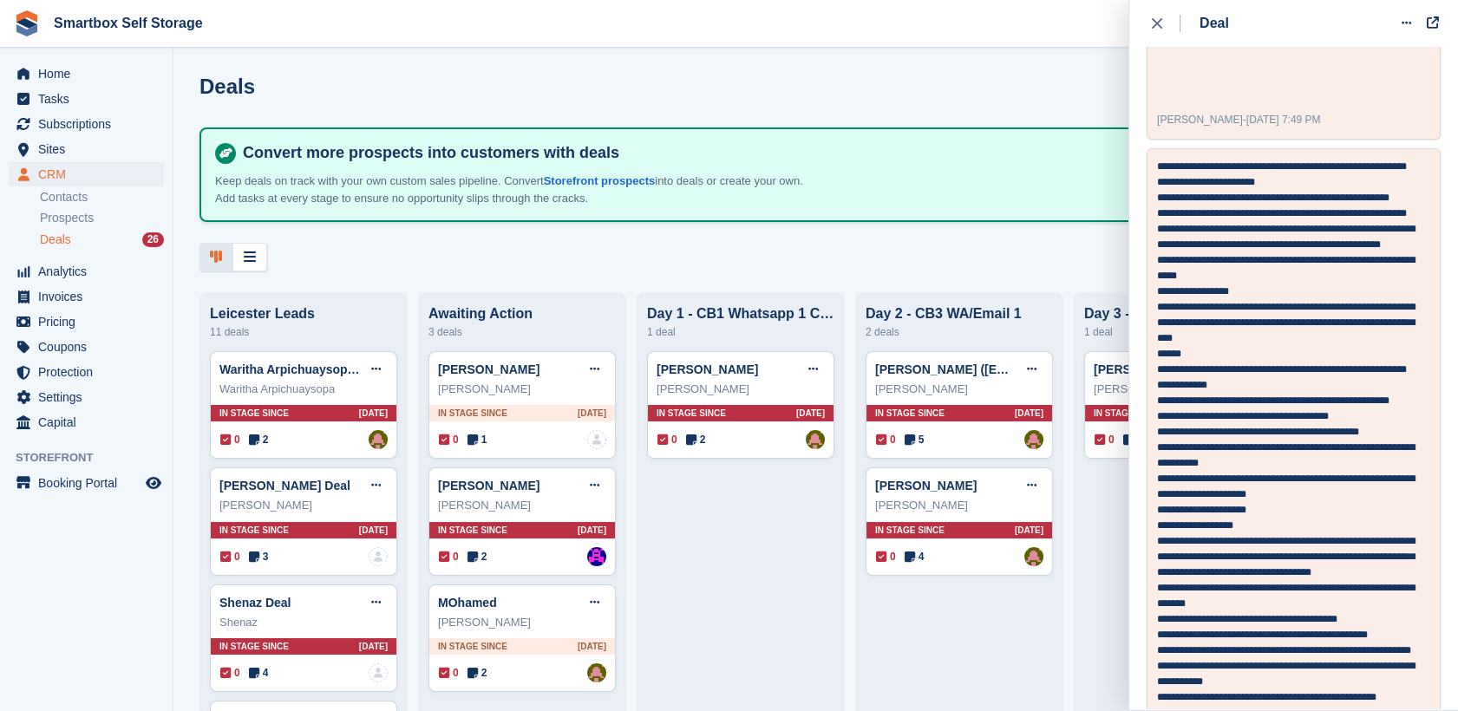
drag, startPoint x: 1154, startPoint y: 28, endPoint x: 418, endPoint y: 640, distance: 957.2
click at [418, 640] on body "Smartbox Self Storage Create Subscription Invoice Contact Deal Discount Page He…" at bounding box center [729, 355] width 1458 height 711
click at [510, 619] on div "Mohamed" at bounding box center [522, 622] width 168 height 17
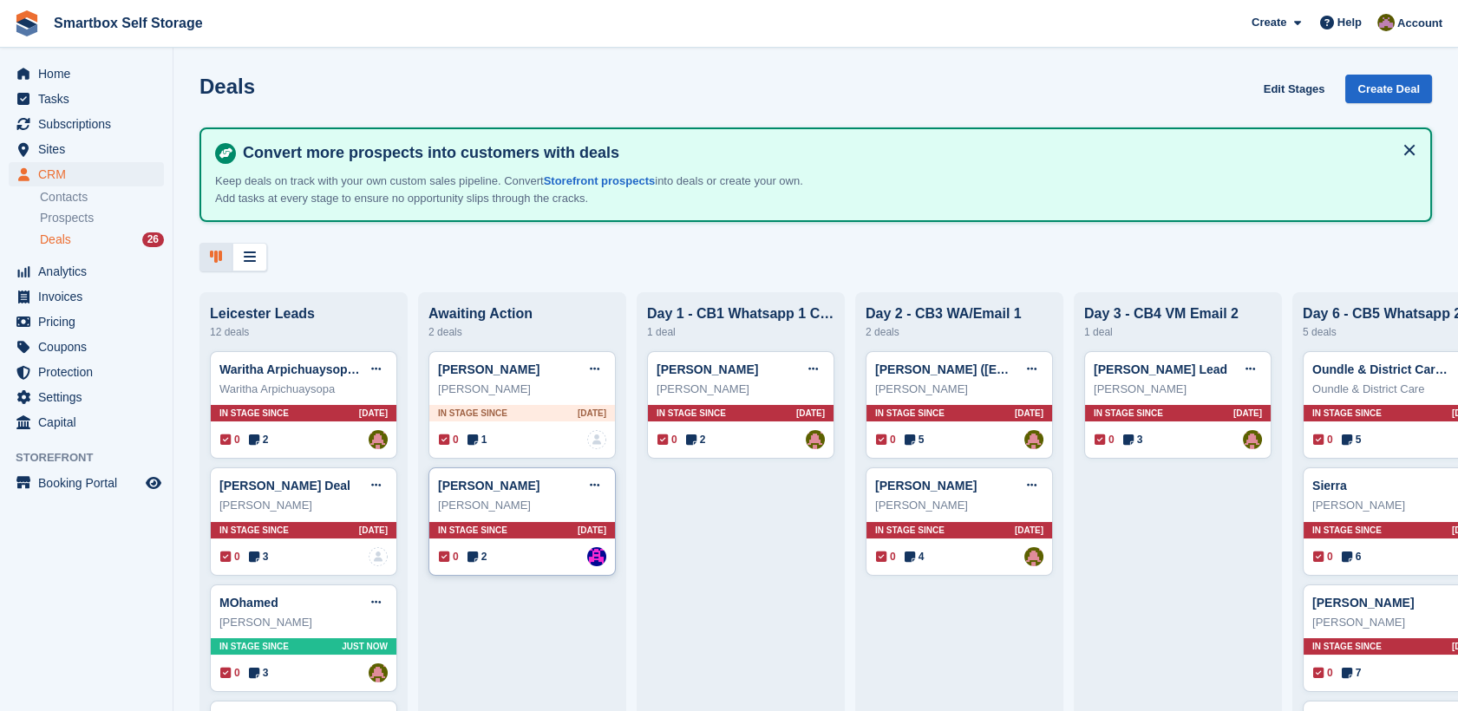
click at [560, 491] on div "James Wood Edit deal Mark as won Mark as lost Delete deal" at bounding box center [522, 486] width 168 height 26
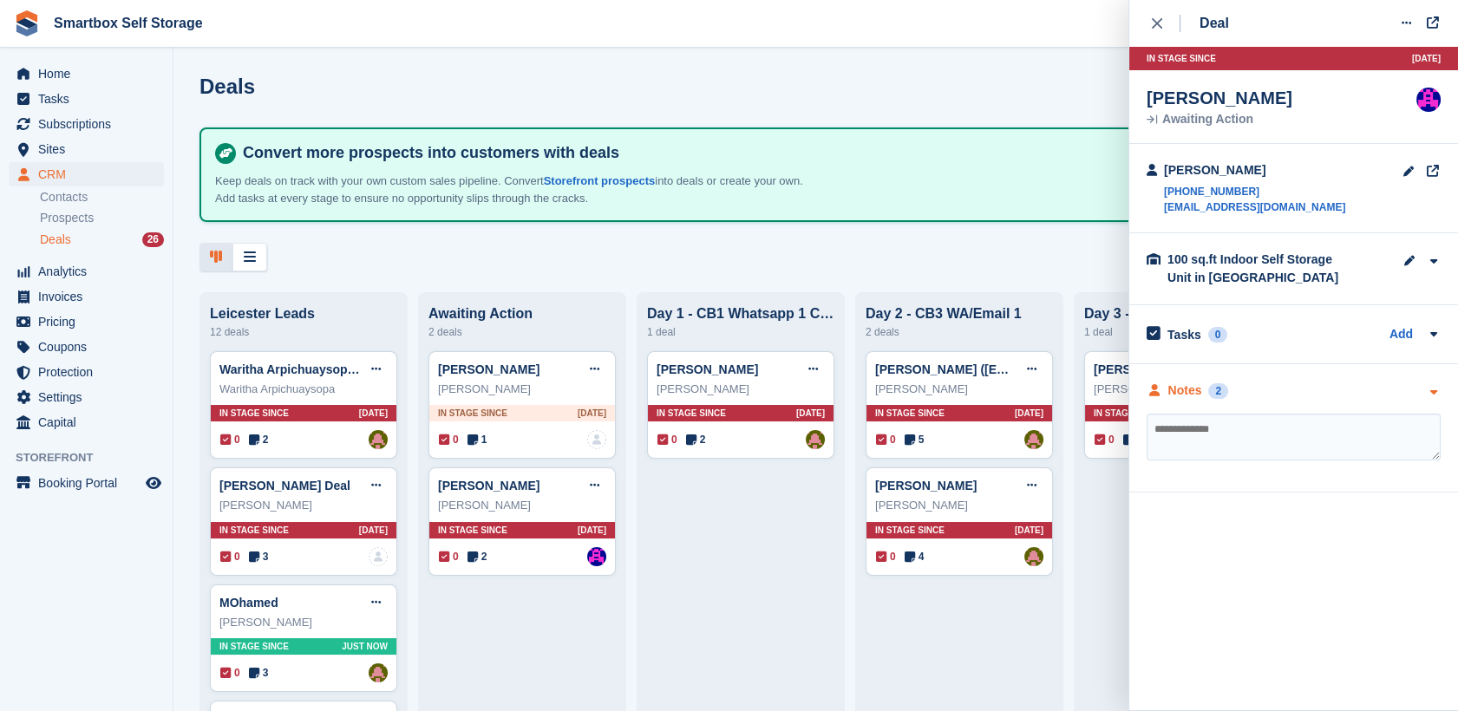
click at [1191, 394] on div "Notes" at bounding box center [1186, 391] width 34 height 18
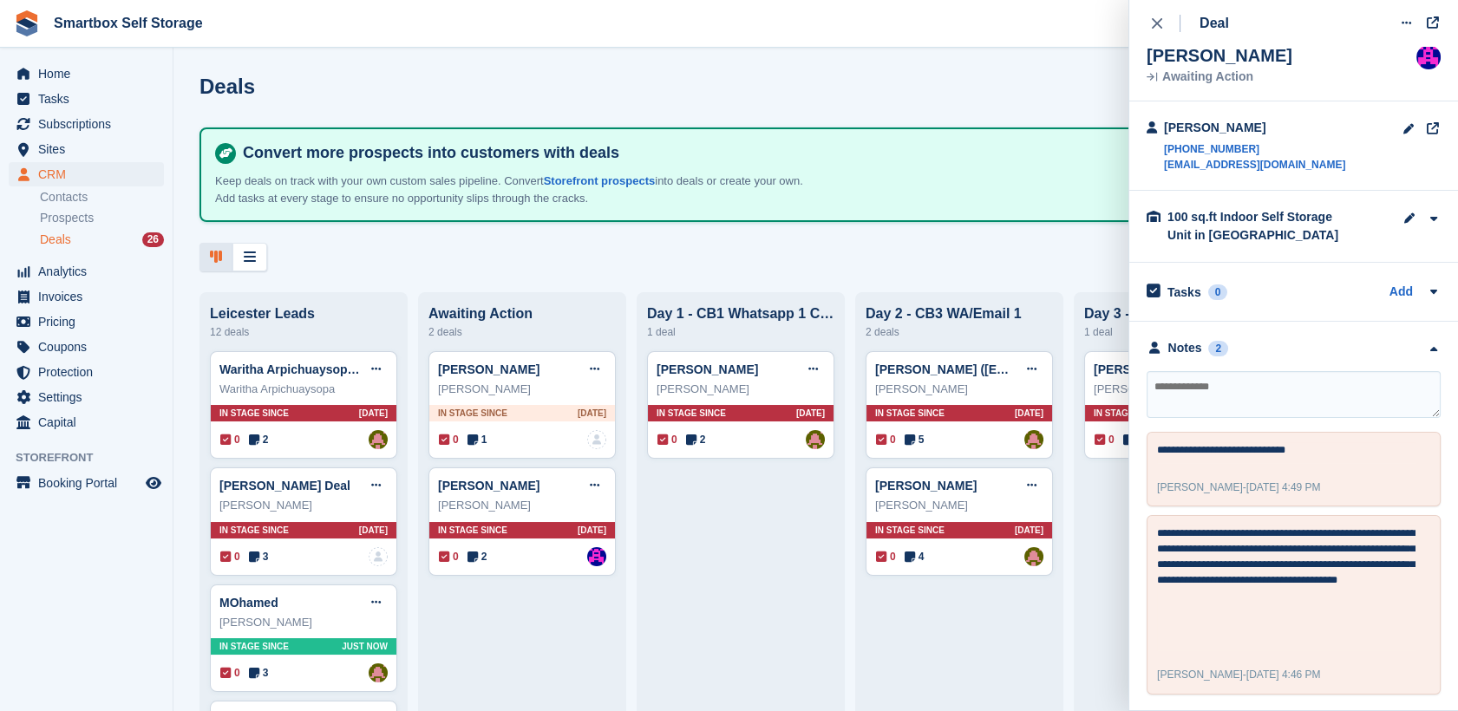
scroll to position [43, 0]
click at [555, 405] on div "John Deal Edit deal Mark as won Mark as lost Delete deal John Ade In stage sinc…" at bounding box center [522, 405] width 187 height 108
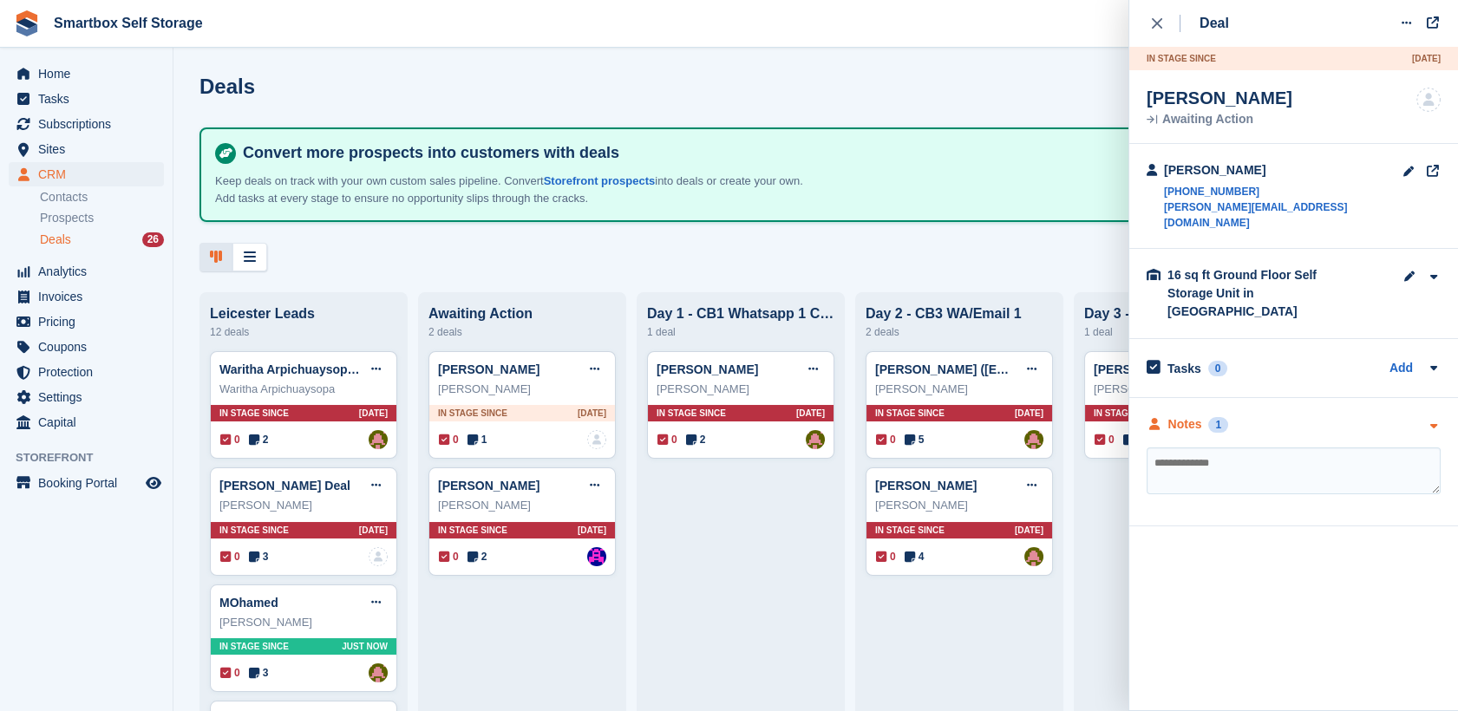
click at [1177, 416] on div "Notes" at bounding box center [1186, 425] width 34 height 18
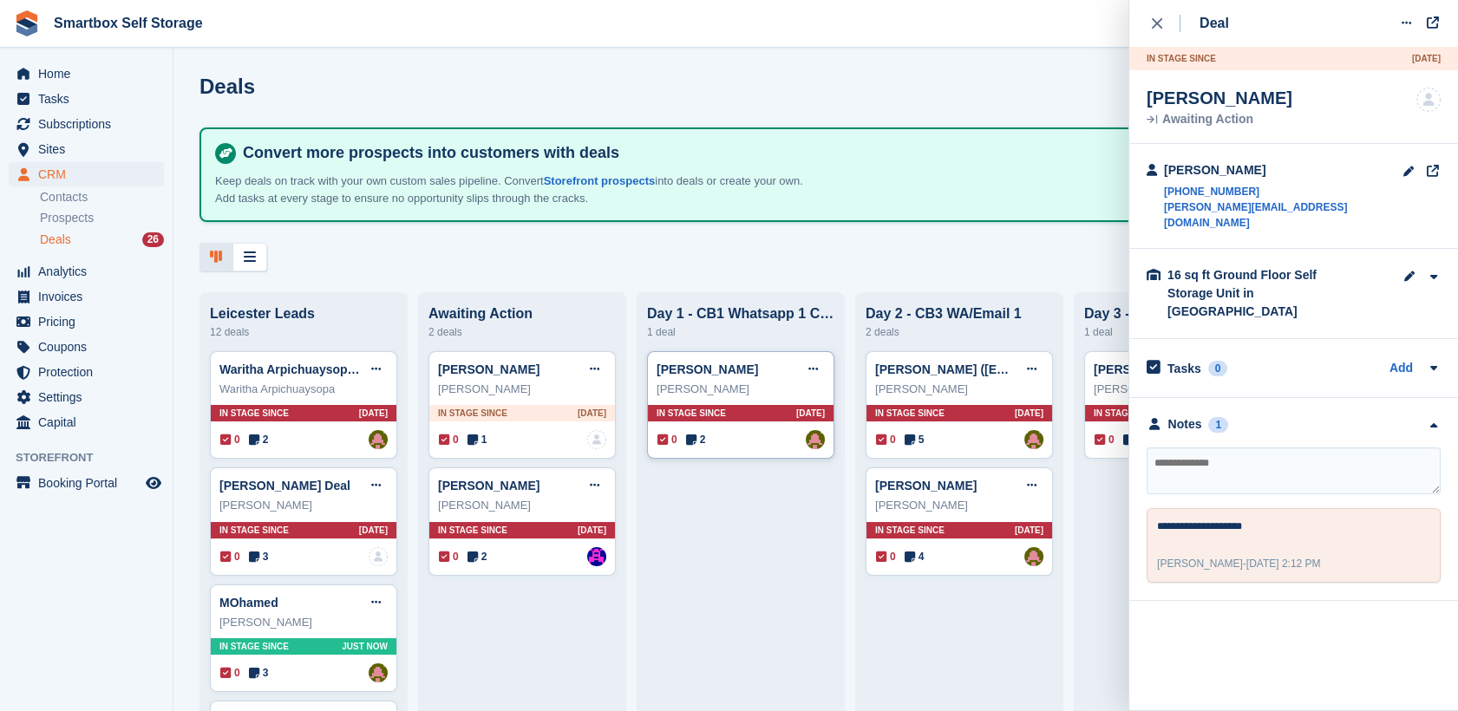
click at [770, 382] on div "Scott Campbell Edit deal Mark as won Mark as lost Delete deal" at bounding box center [741, 370] width 168 height 26
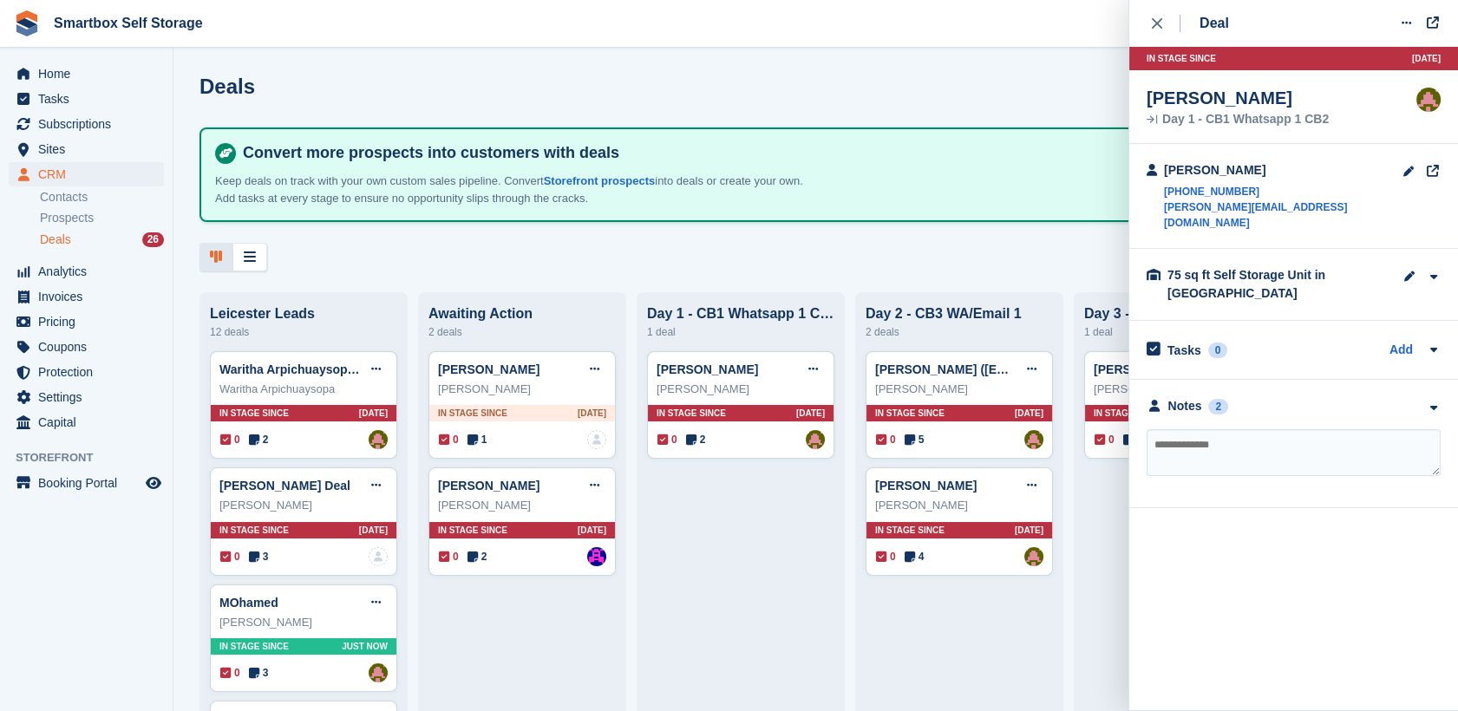
click at [1191, 399] on div "**********" at bounding box center [1293, 444] width 329 height 128
click at [1186, 397] on div "Notes" at bounding box center [1186, 406] width 34 height 18
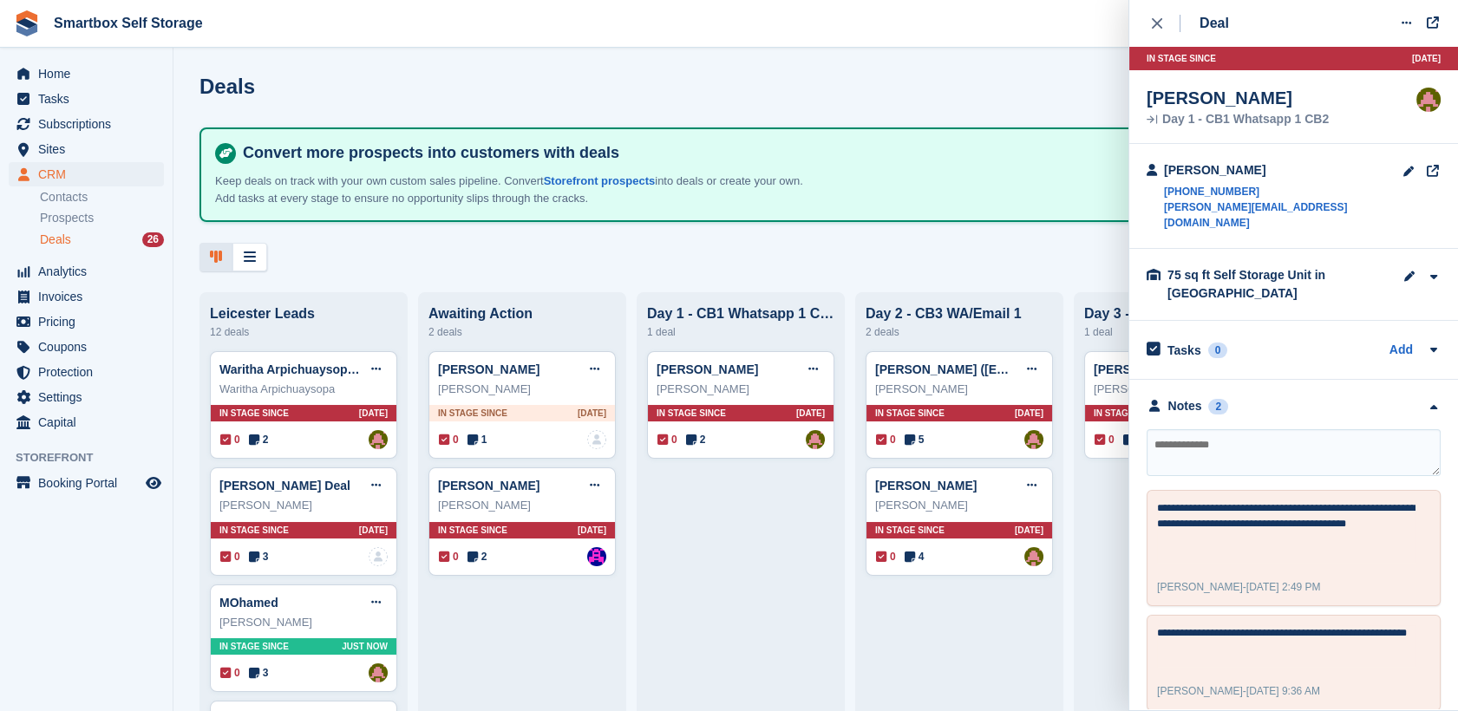
scroll to position [2, 0]
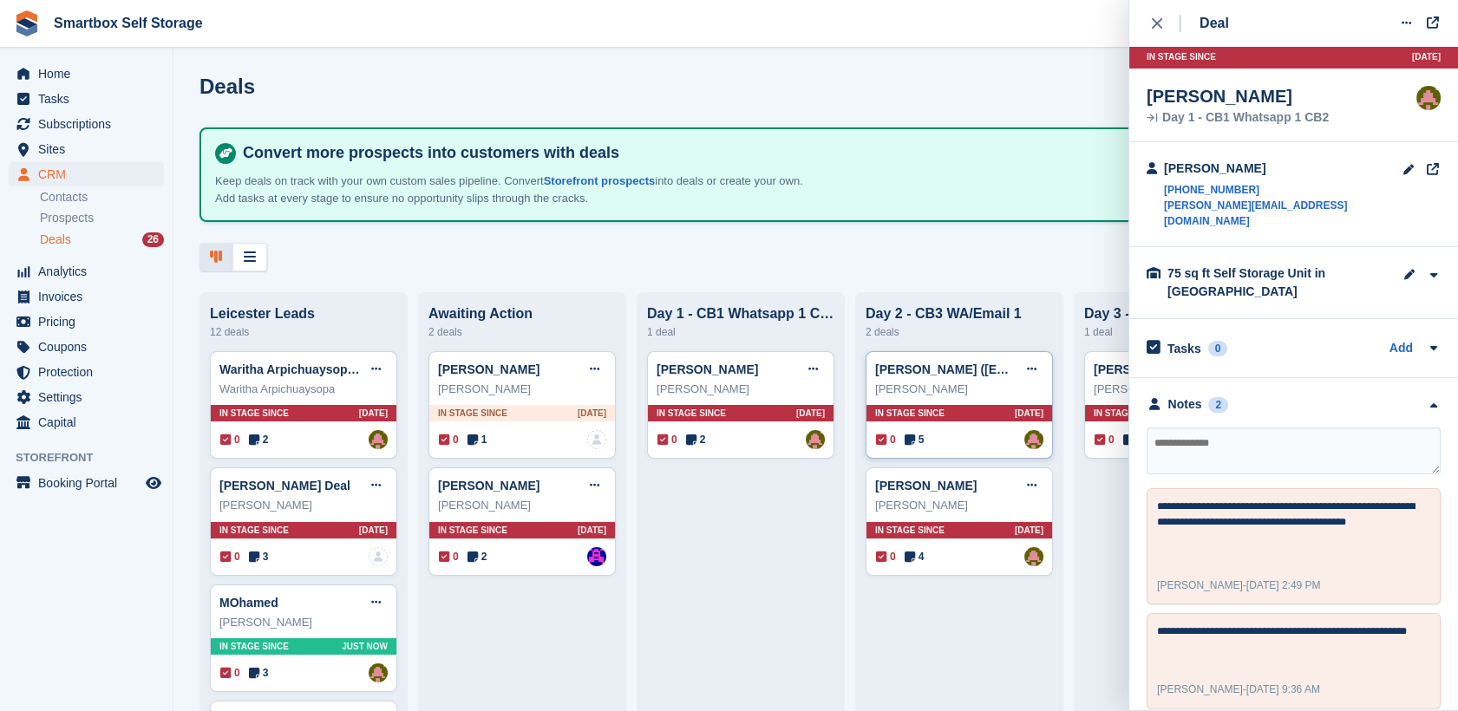
click at [961, 395] on div "Zane Sennett" at bounding box center [959, 389] width 168 height 17
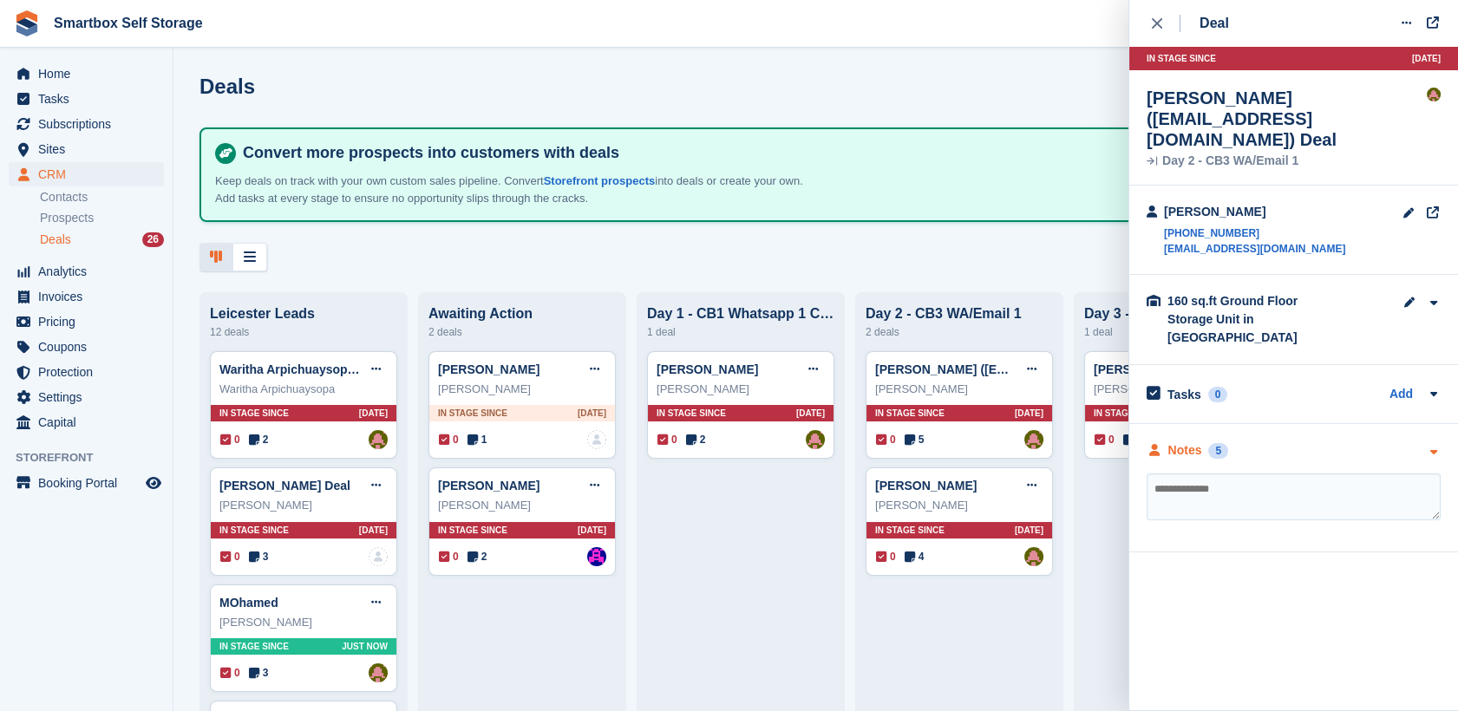
click at [1201, 442] on div "Notes 5" at bounding box center [1188, 451] width 82 height 18
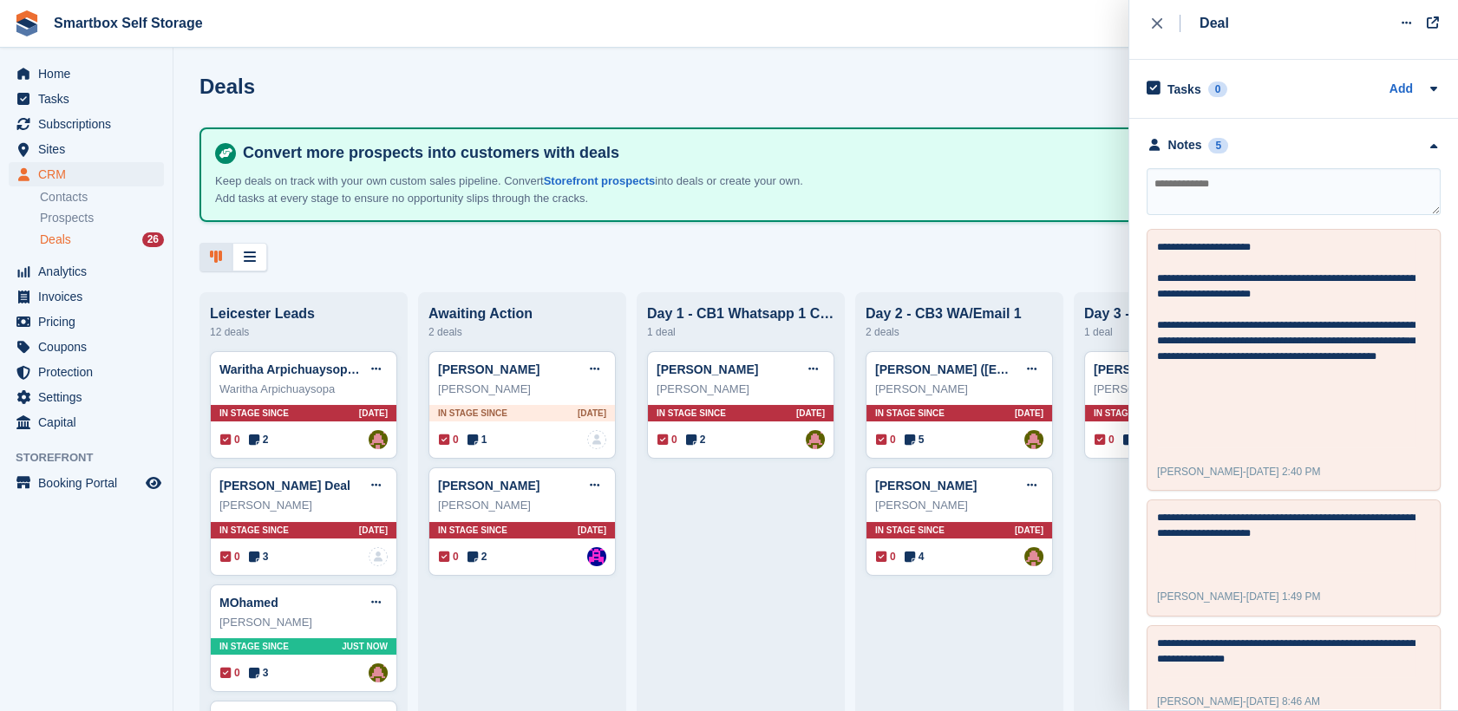
scroll to position [321, 0]
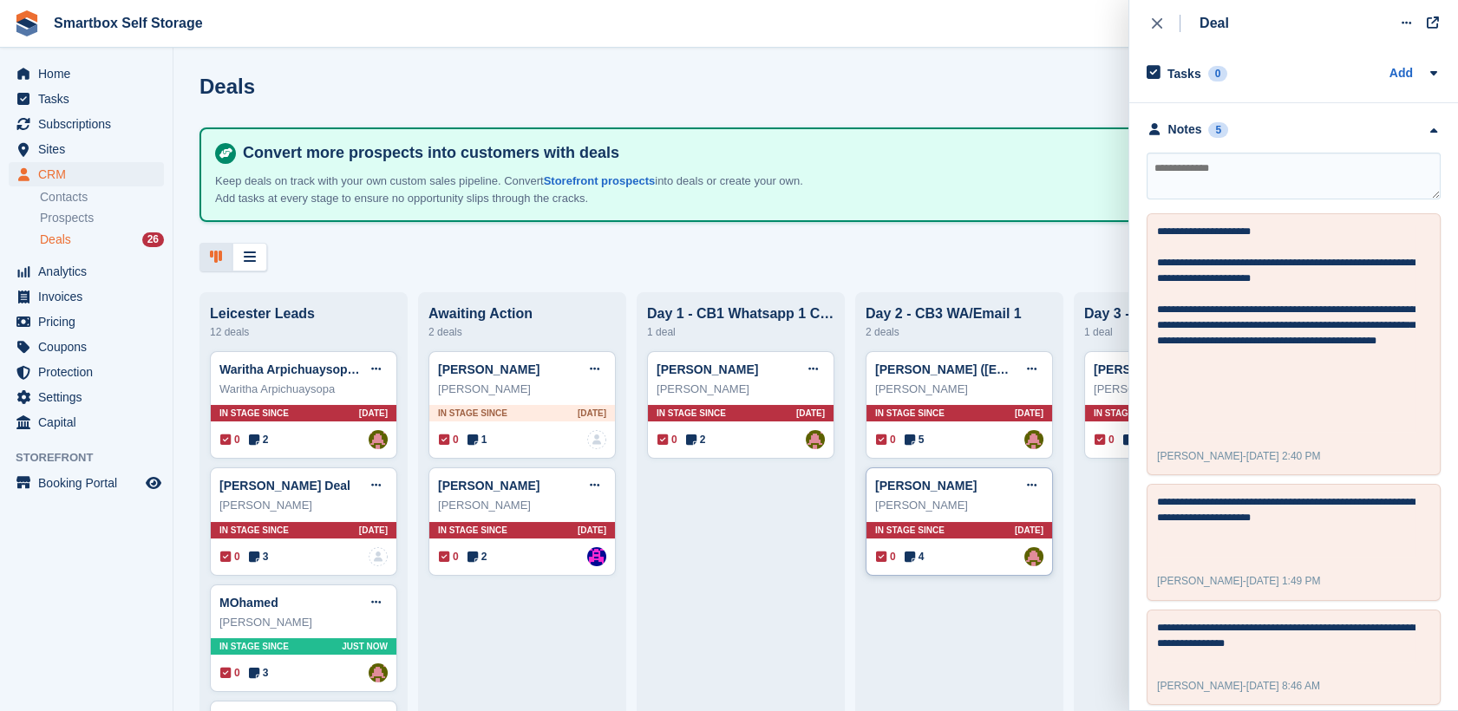
click at [984, 511] on div "Andy Warrender" at bounding box center [959, 505] width 168 height 17
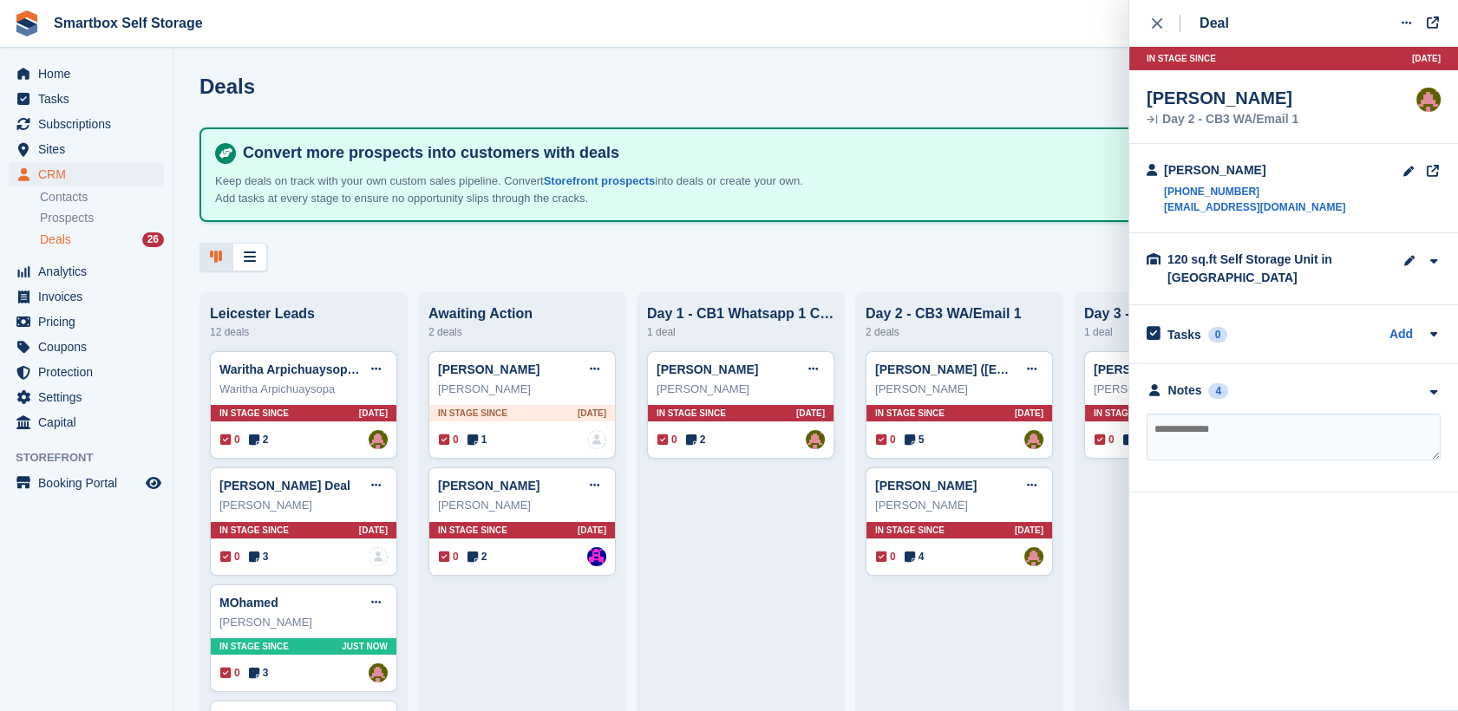
click at [1234, 378] on div "**********" at bounding box center [1293, 428] width 329 height 128
click at [1216, 382] on div "Notes 4" at bounding box center [1188, 391] width 82 height 18
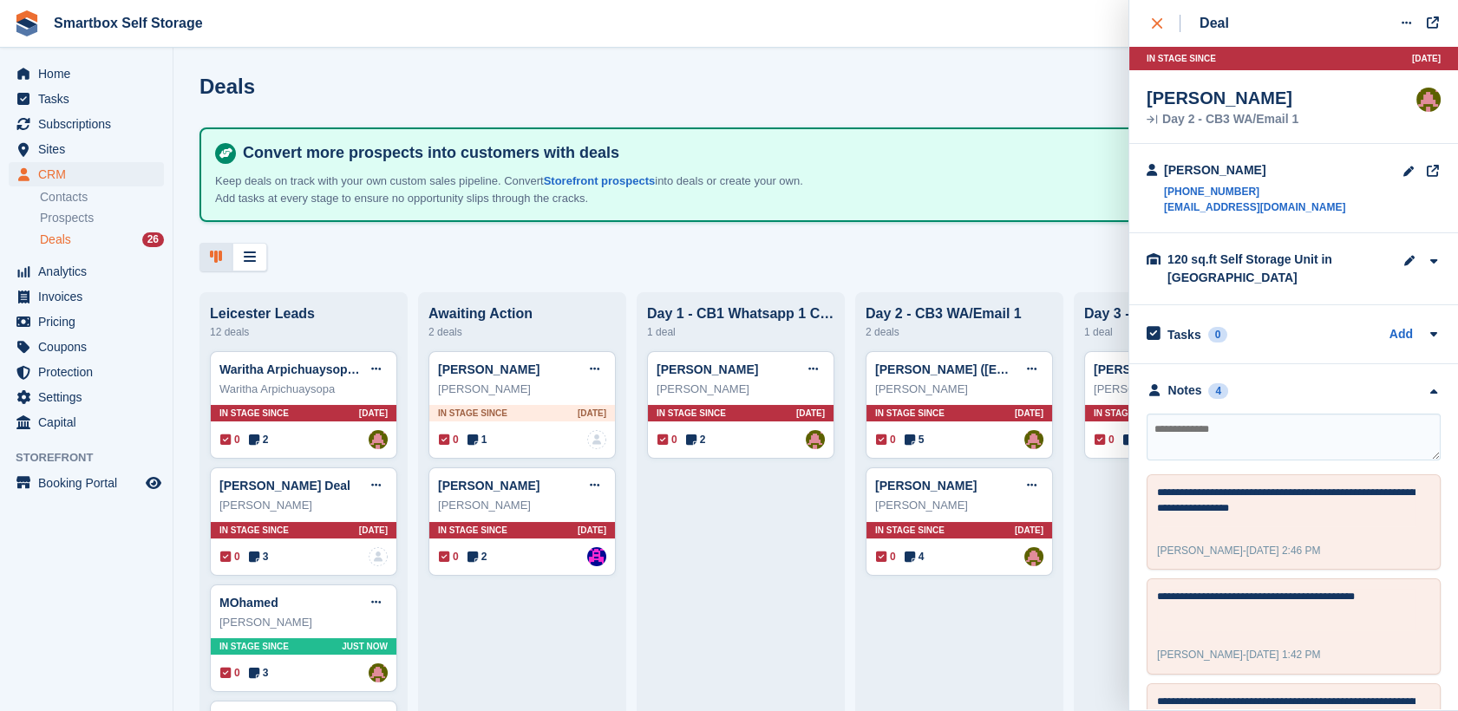
click at [1152, 31] on div "close" at bounding box center [1166, 23] width 29 height 17
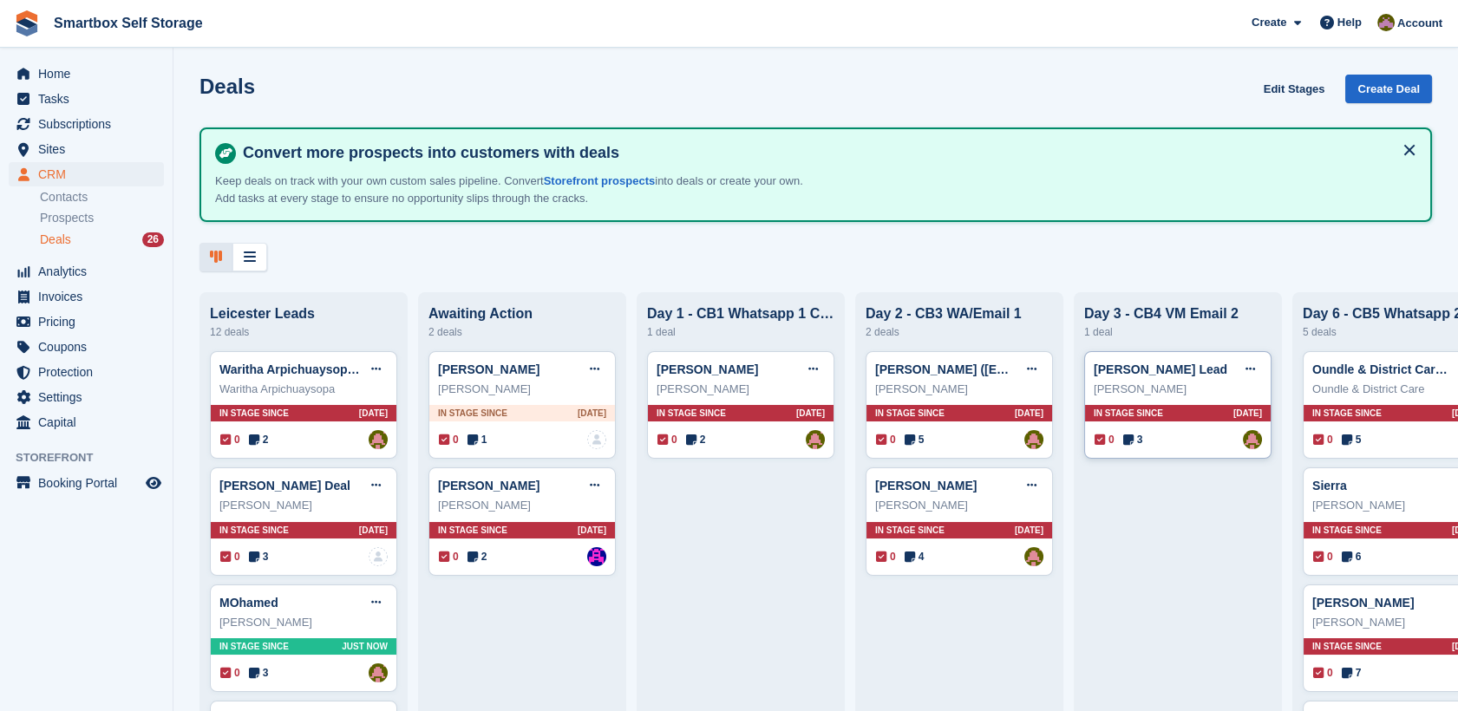
click at [1187, 371] on div "Kate Lead Edit deal Mark as won Mark as lost Delete deal" at bounding box center [1178, 370] width 168 height 26
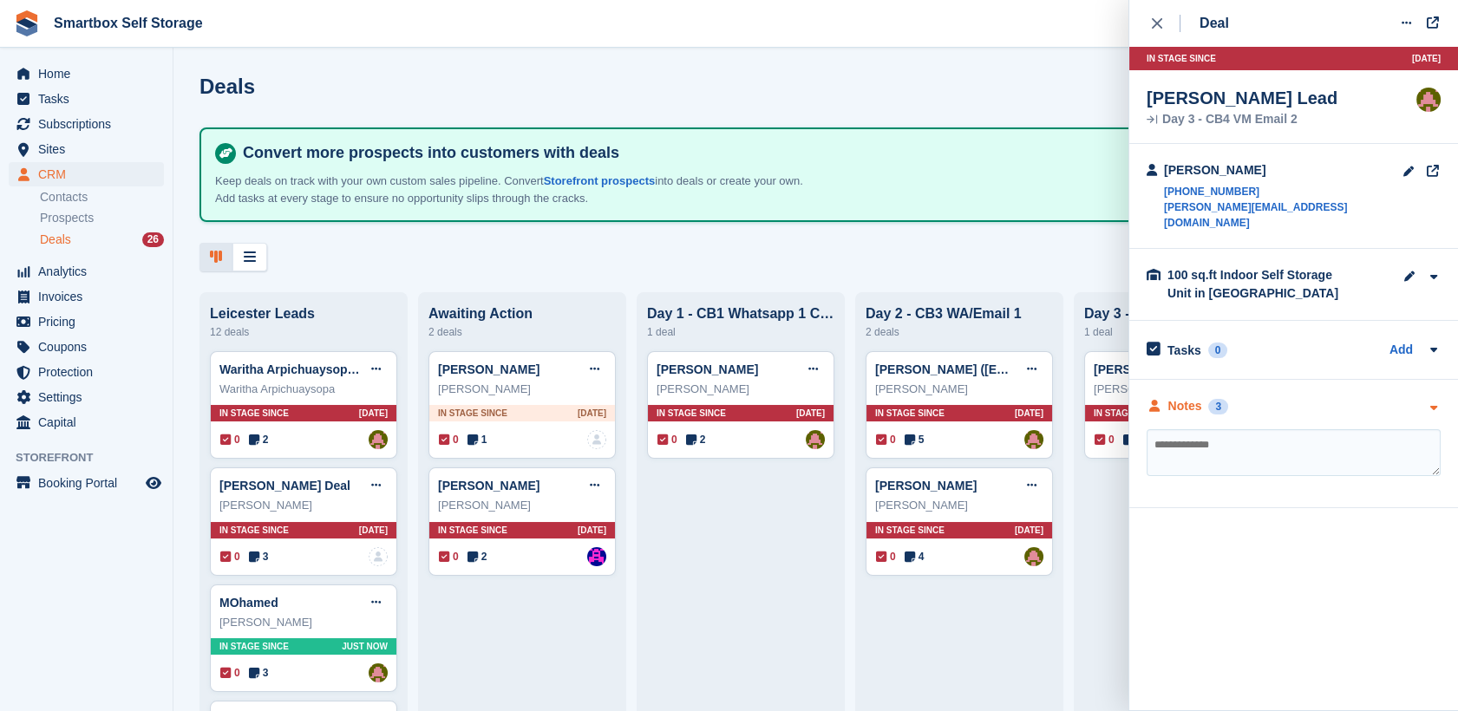
click at [1193, 399] on div "**********" at bounding box center [1293, 444] width 329 height 128
click at [1189, 397] on div "Notes" at bounding box center [1186, 406] width 34 height 18
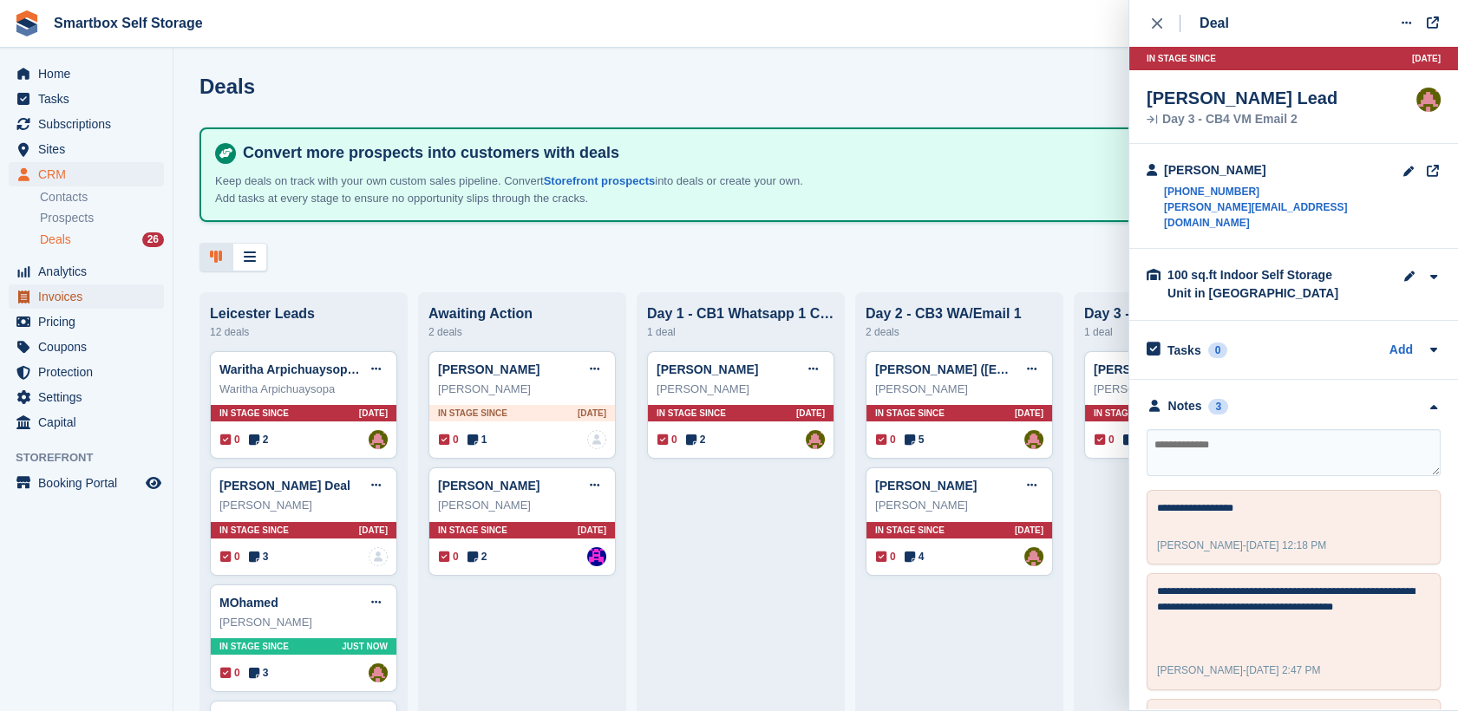
click at [55, 299] on span "Invoices" at bounding box center [90, 297] width 104 height 24
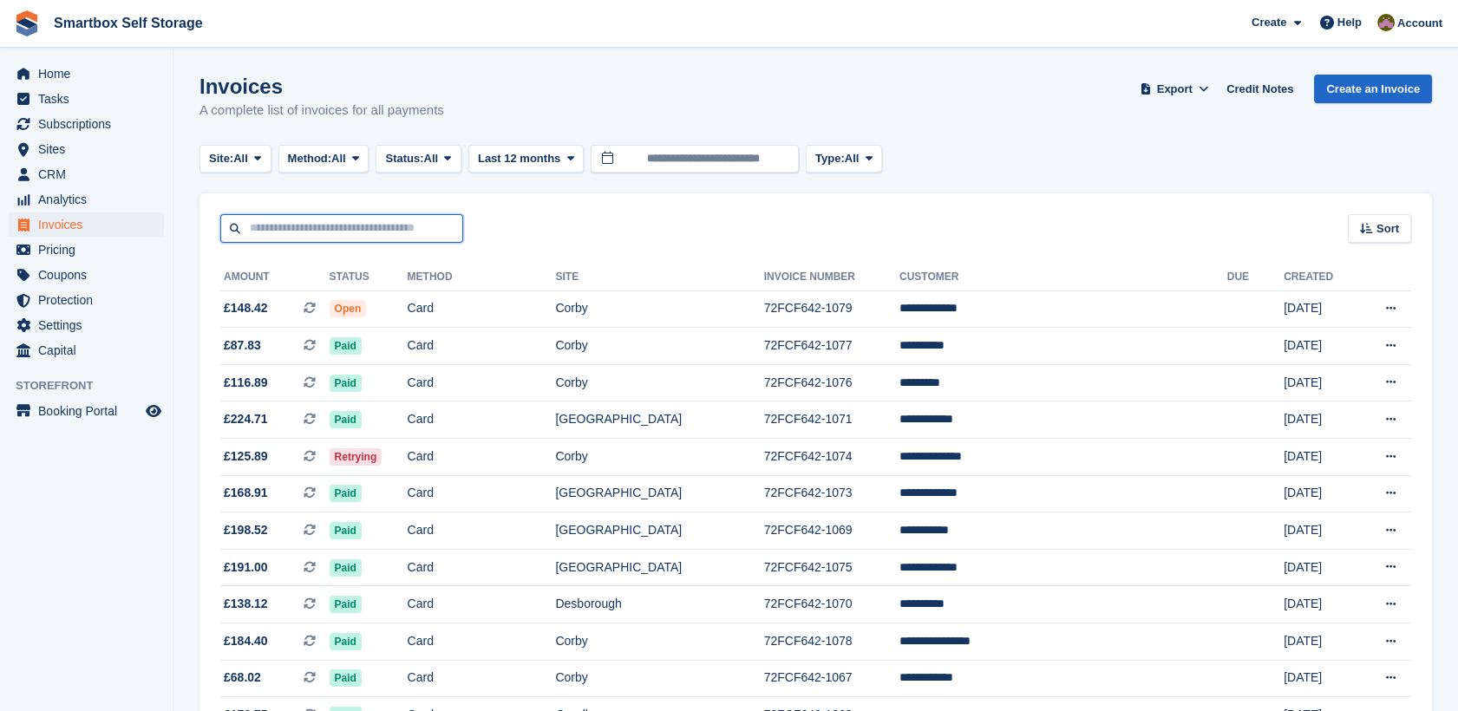
click at [335, 232] on input "text" at bounding box center [341, 228] width 243 height 29
type input "**********"
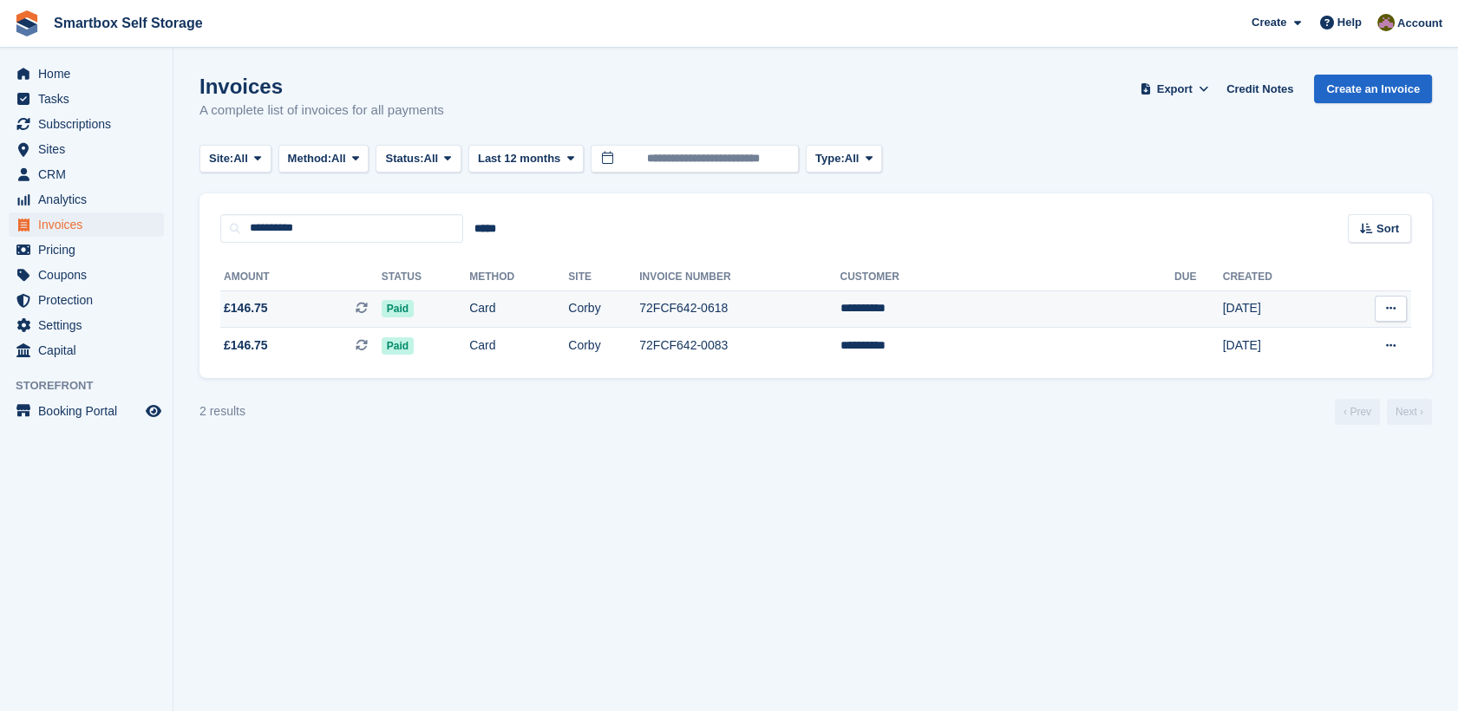
click at [639, 309] on td "Corby" at bounding box center [603, 309] width 71 height 37
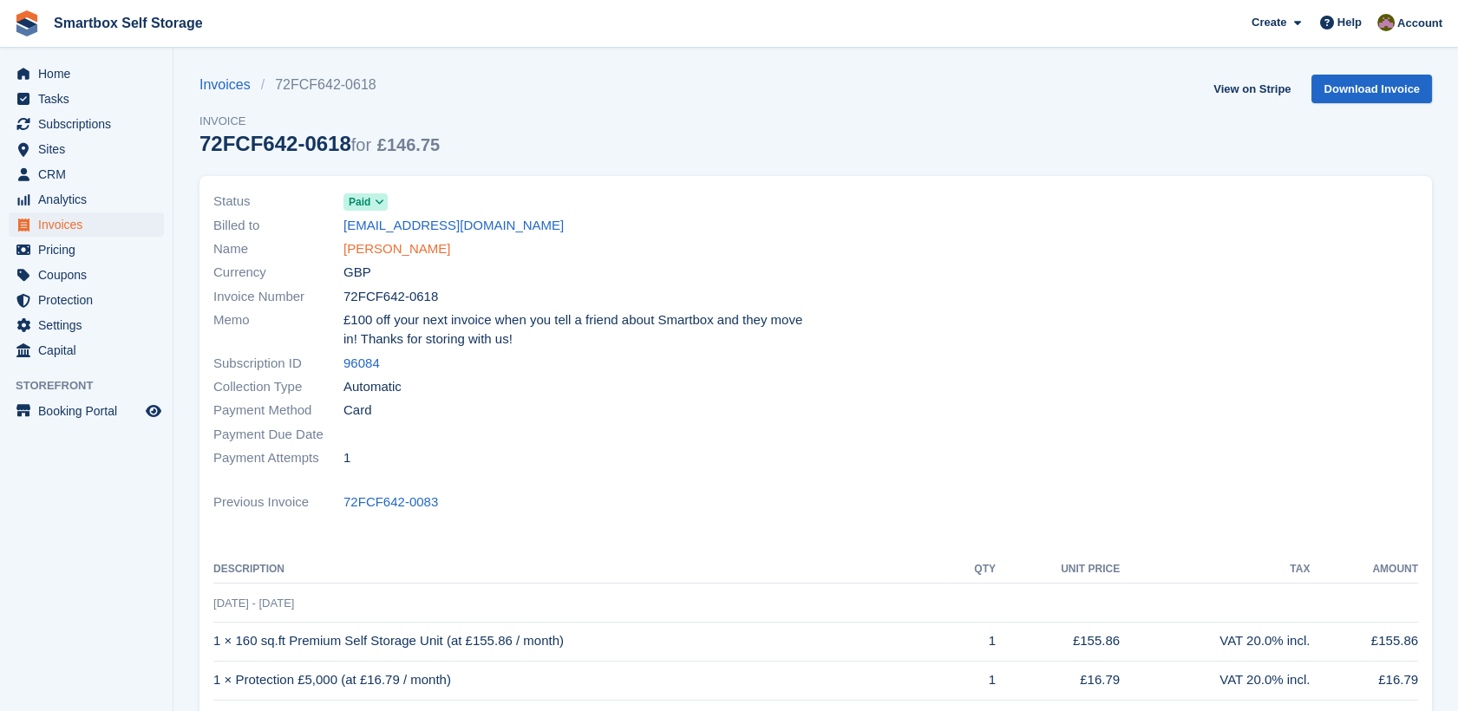
click at [383, 254] on link "[PERSON_NAME]" at bounding box center [397, 249] width 107 height 20
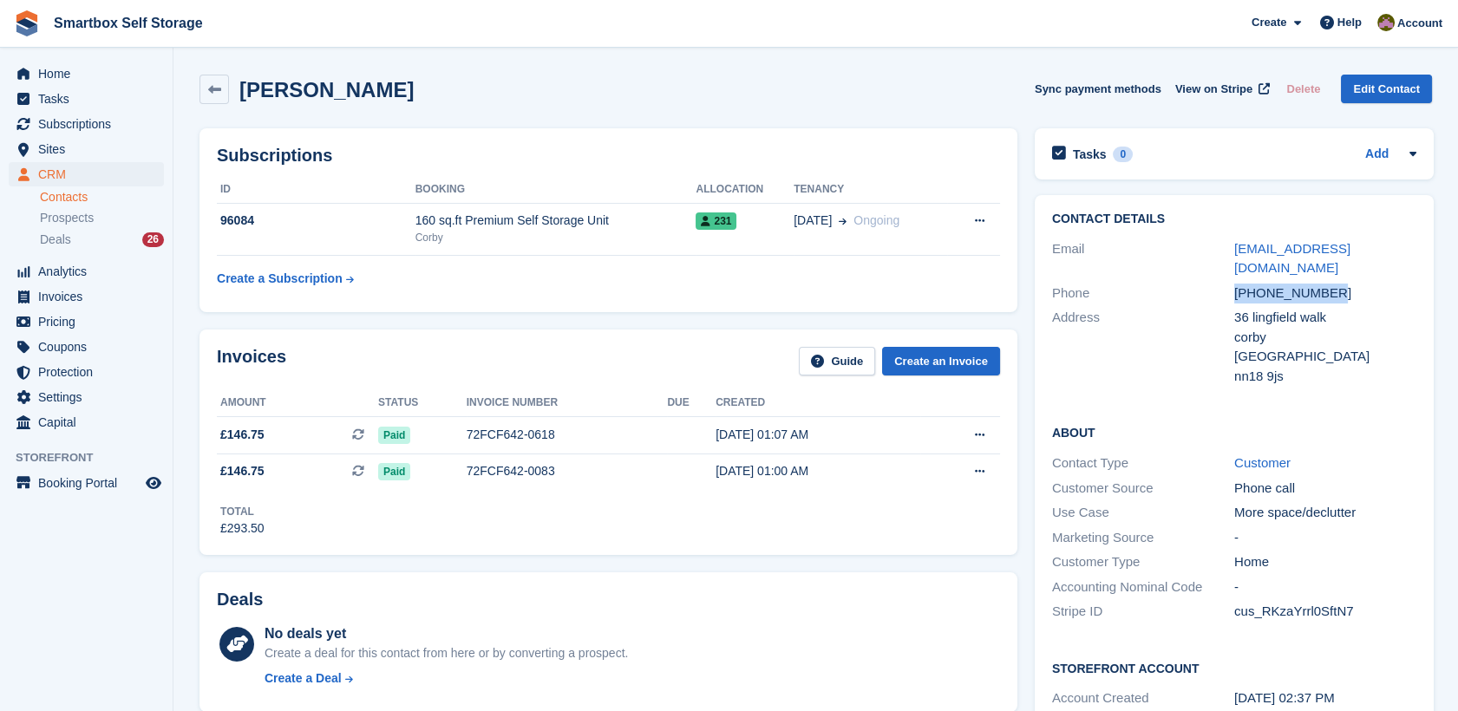
drag, startPoint x: 1333, startPoint y: 275, endPoint x: 1227, endPoint y: 272, distance: 106.8
click at [1227, 281] on div "Phone [PHONE_NUMBER]" at bounding box center [1234, 293] width 364 height 25
copy div "[PHONE_NUMBER]"
click at [112, 288] on span "Invoices" at bounding box center [90, 297] width 104 height 24
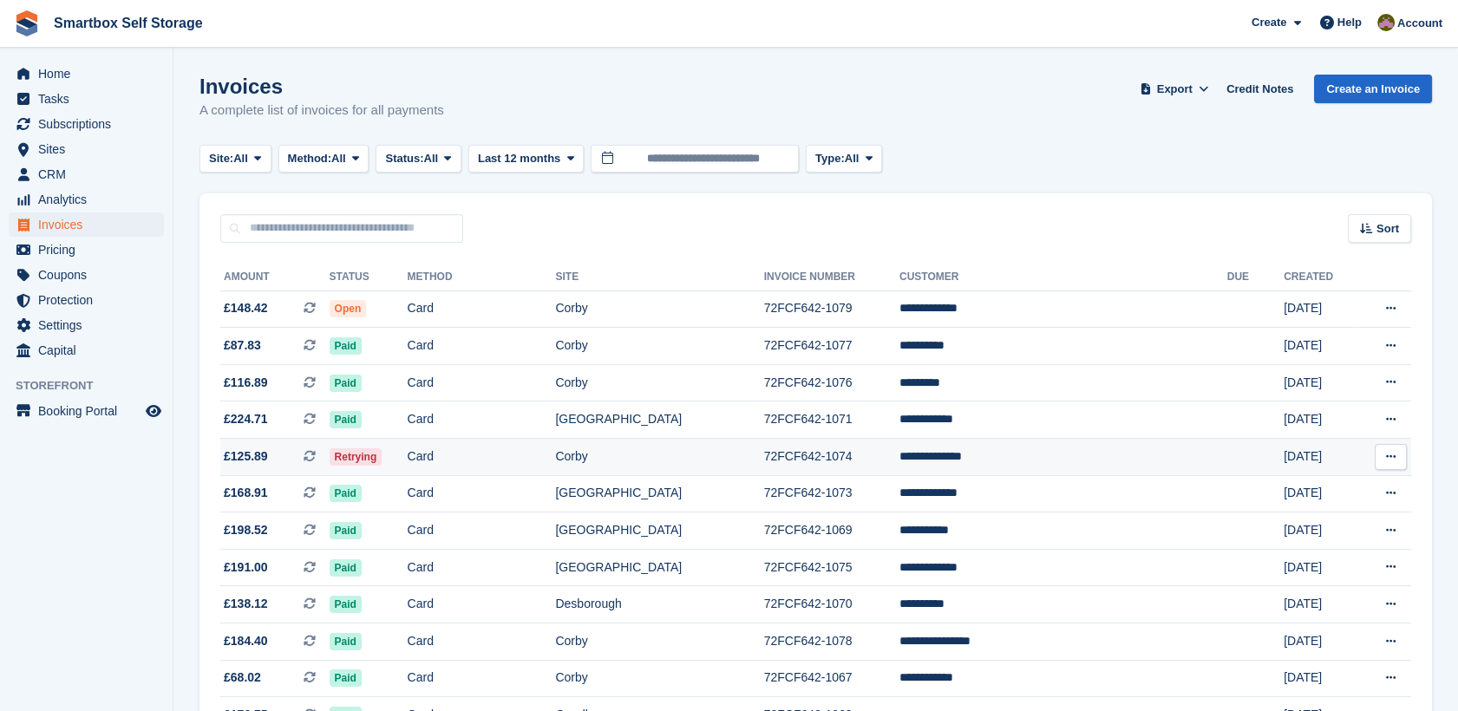
click at [520, 452] on td "Card" at bounding box center [482, 457] width 148 height 37
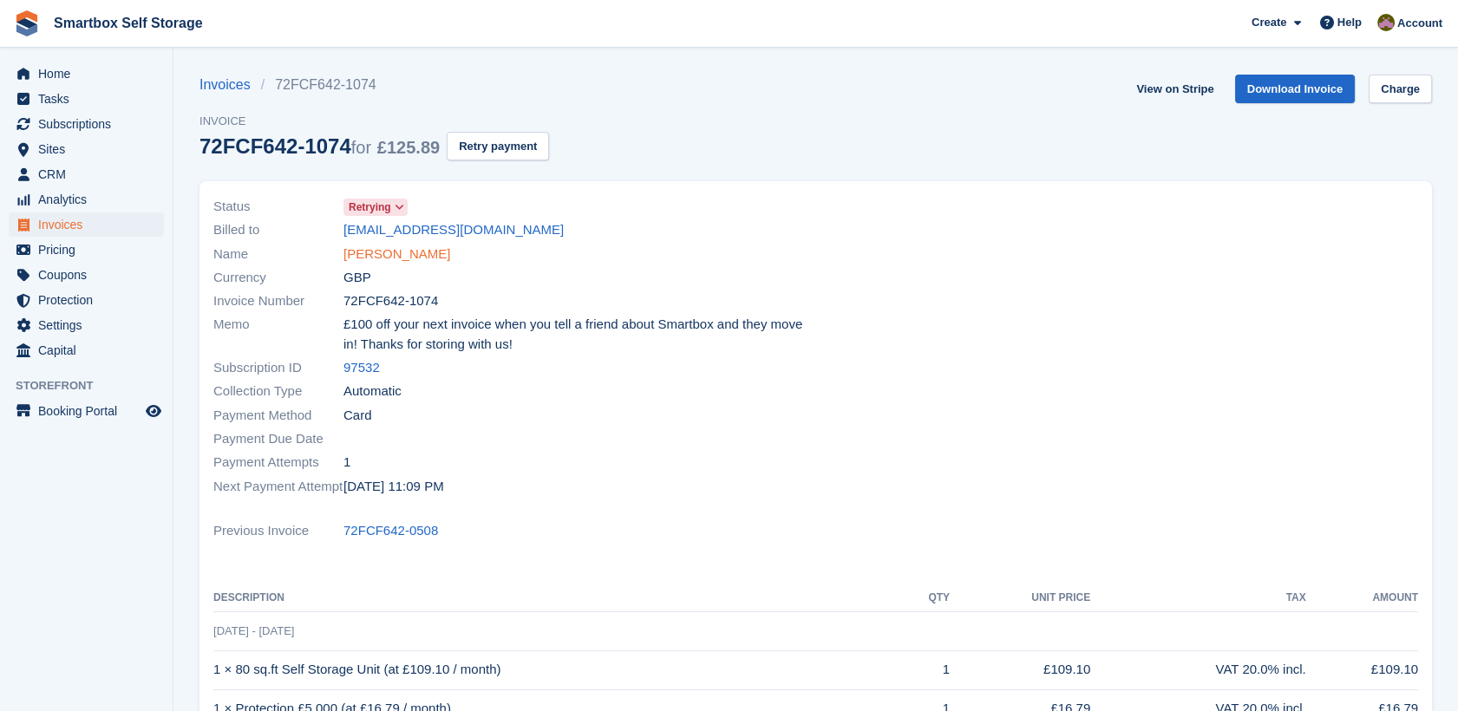
click at [376, 258] on link "[PERSON_NAME]" at bounding box center [397, 255] width 107 height 20
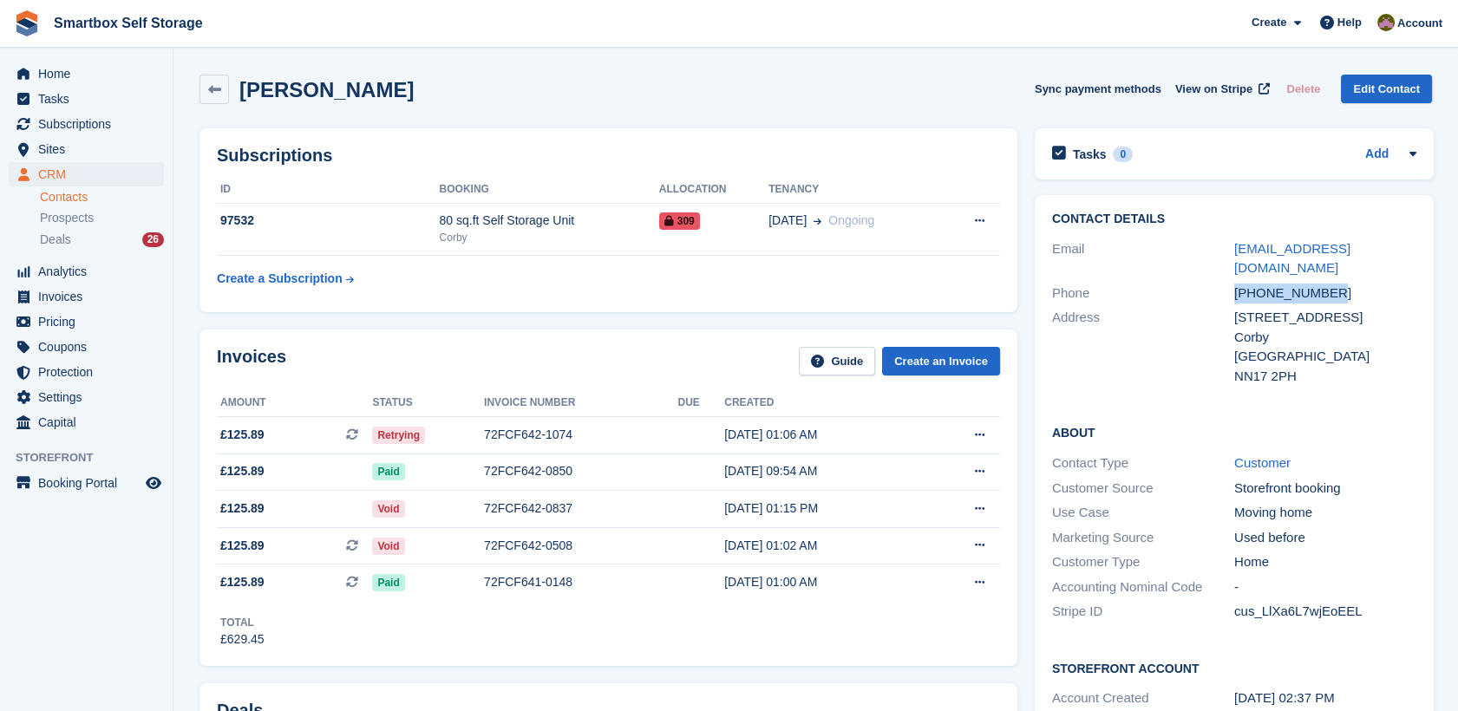
drag, startPoint x: 1355, startPoint y: 276, endPoint x: 1233, endPoint y: 272, distance: 122.4
click at [1223, 281] on div "Phone [PHONE_NUMBER]" at bounding box center [1234, 293] width 364 height 25
copy div "[PHONE_NUMBER]"
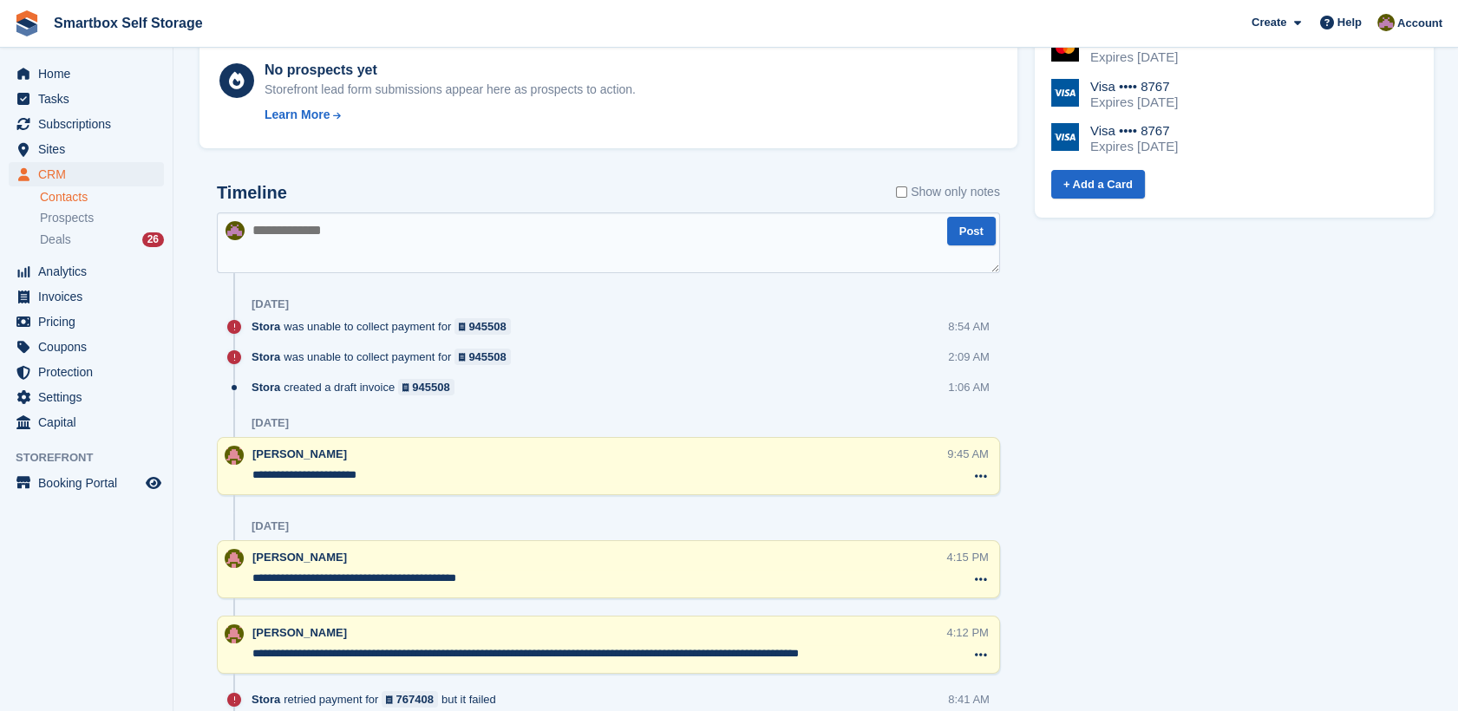
scroll to position [832, 0]
click at [819, 269] on textarea at bounding box center [608, 242] width 783 height 61
type textarea "*******"
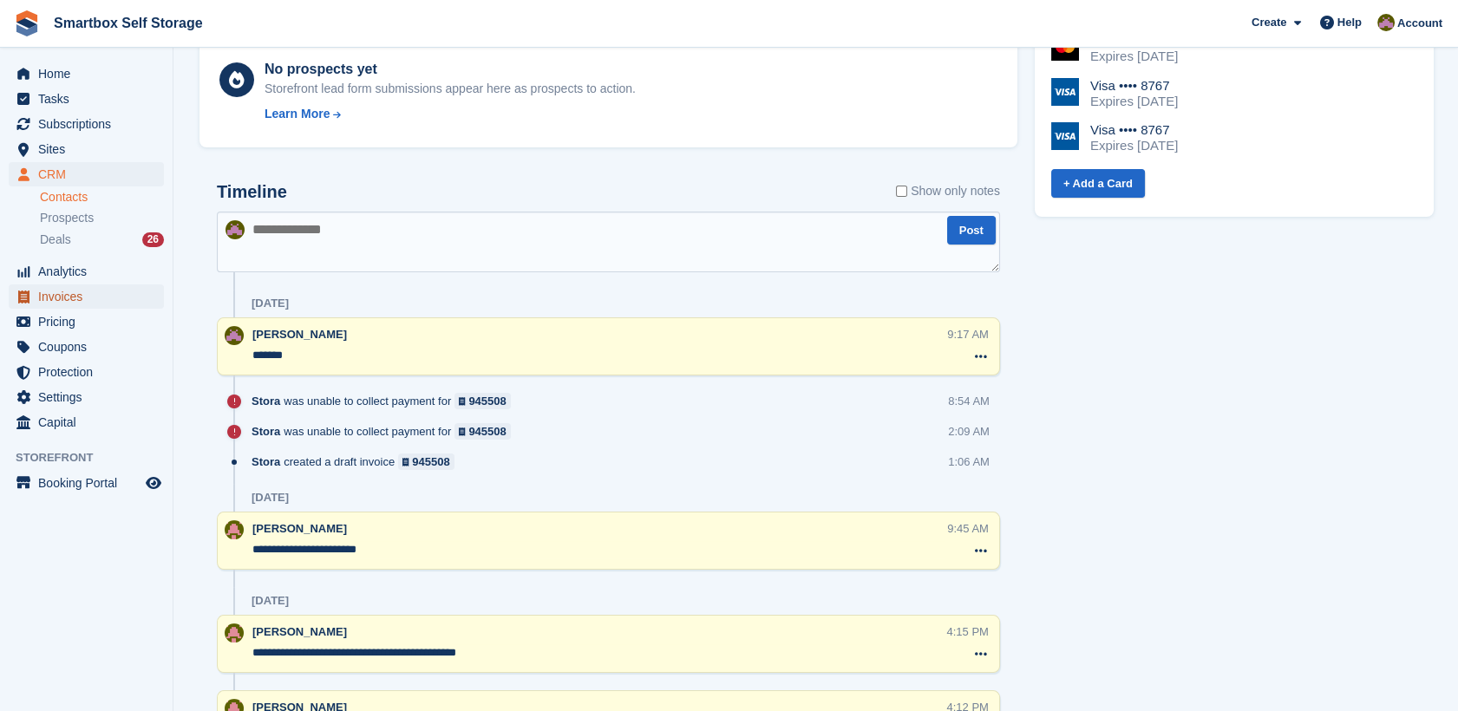
click at [62, 301] on span "Invoices" at bounding box center [90, 297] width 104 height 24
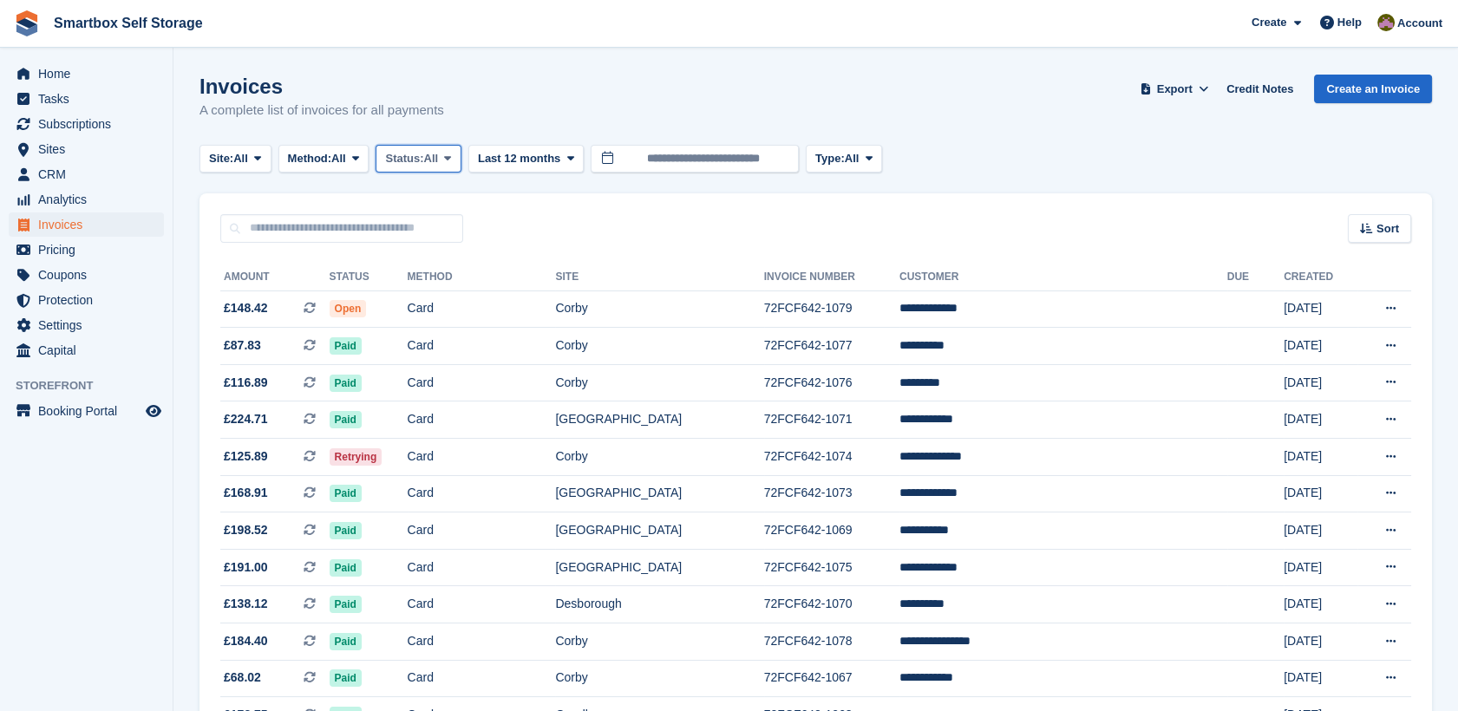
click at [415, 164] on span "Status:" at bounding box center [404, 158] width 38 height 17
click at [442, 294] on link "Open" at bounding box center [458, 293] width 151 height 31
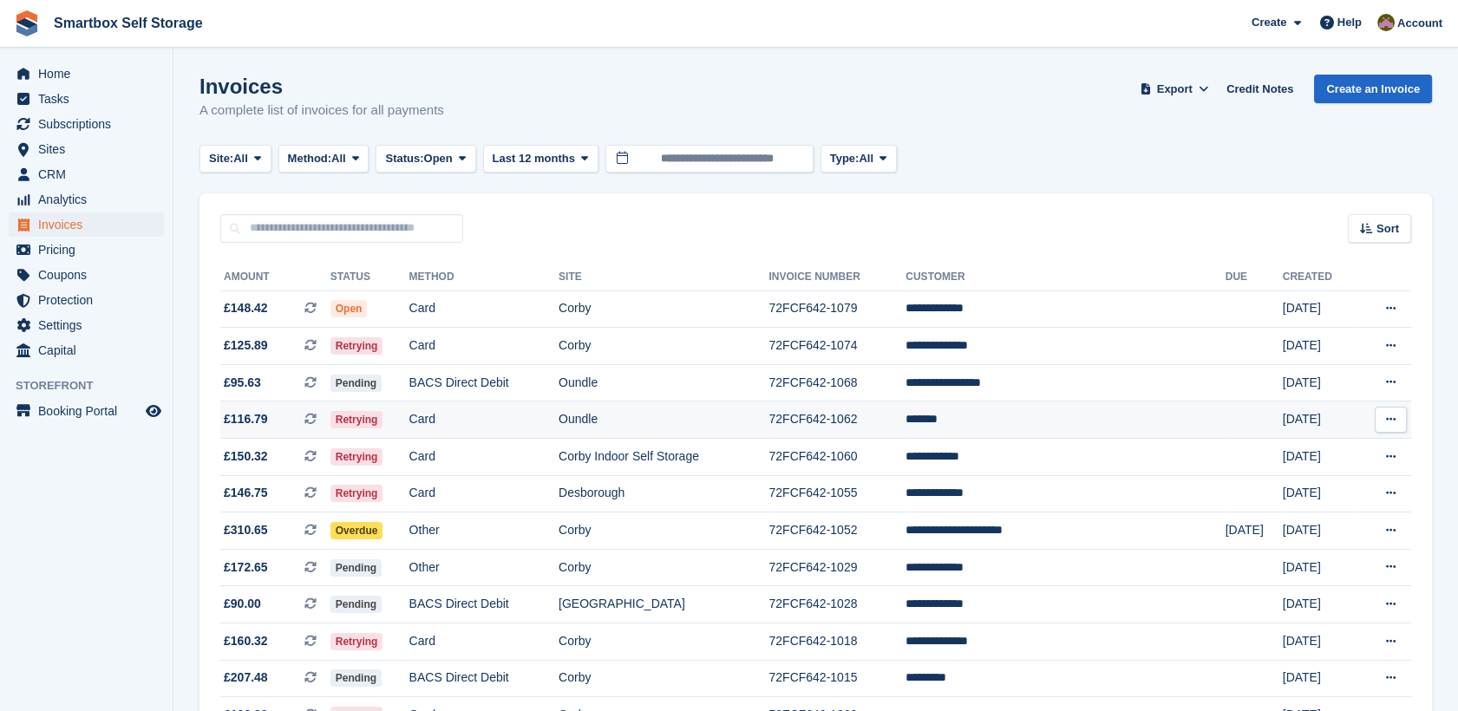
click at [476, 422] on td "Card" at bounding box center [483, 420] width 149 height 37
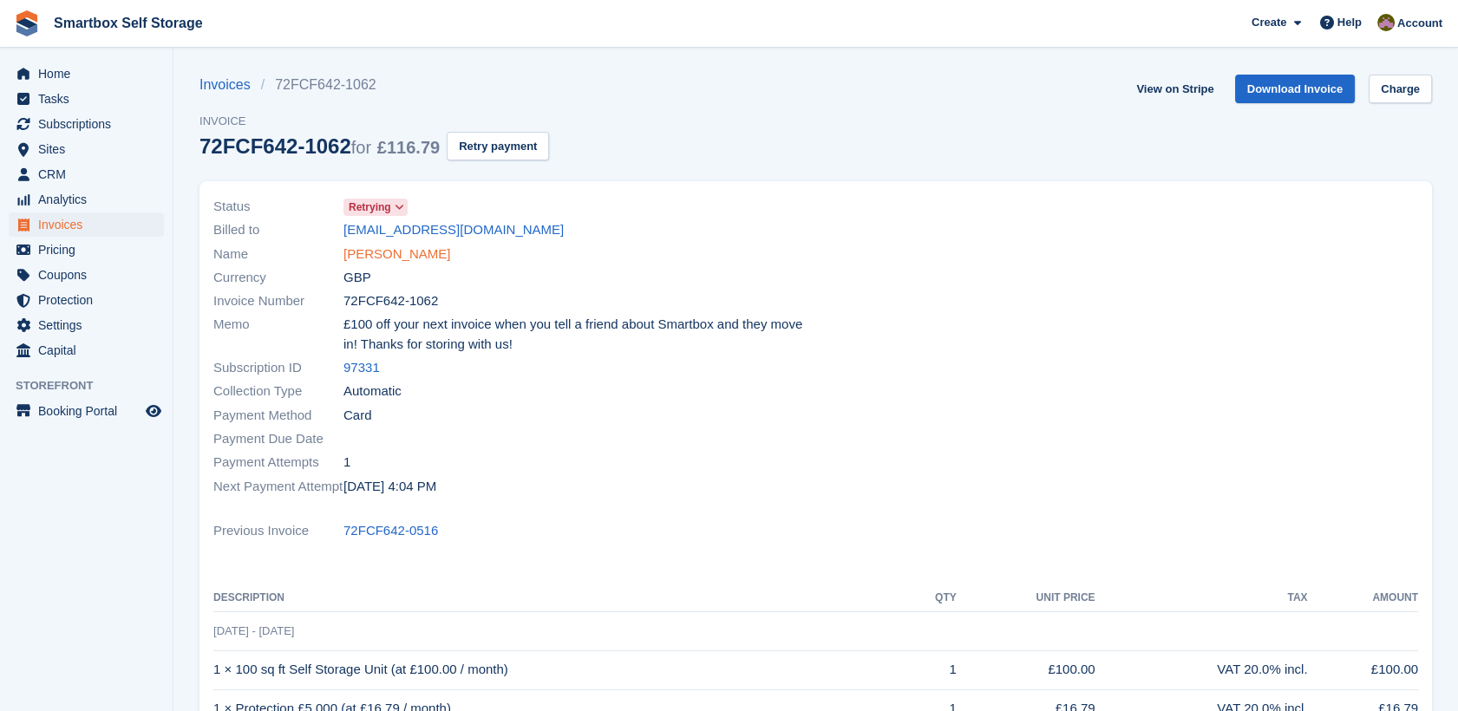
click at [364, 245] on link "[PERSON_NAME]" at bounding box center [397, 255] width 107 height 20
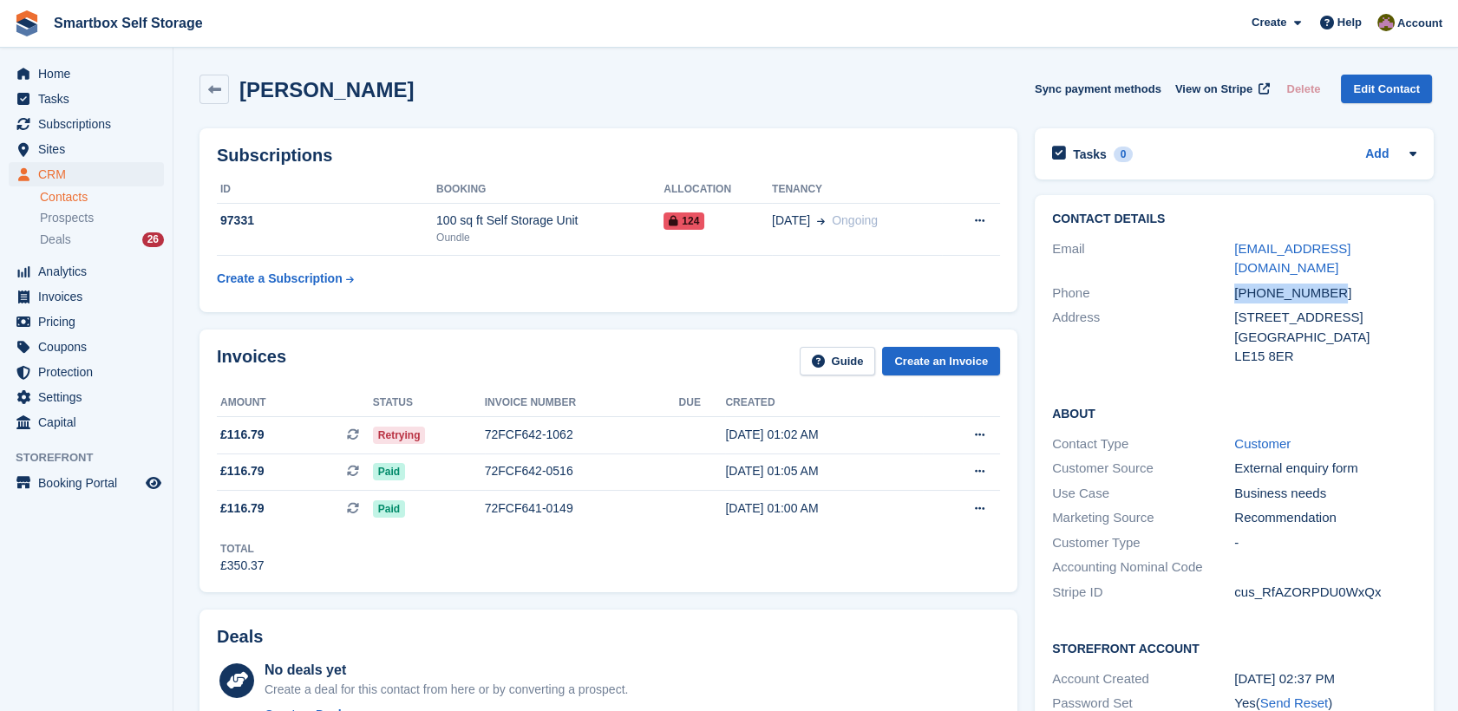
drag, startPoint x: 1358, startPoint y: 278, endPoint x: 1209, endPoint y: 276, distance: 149.2
click at [1209, 281] on div "Phone [PHONE_NUMBER]" at bounding box center [1234, 293] width 364 height 25
copy div "[PHONE_NUMBER]"
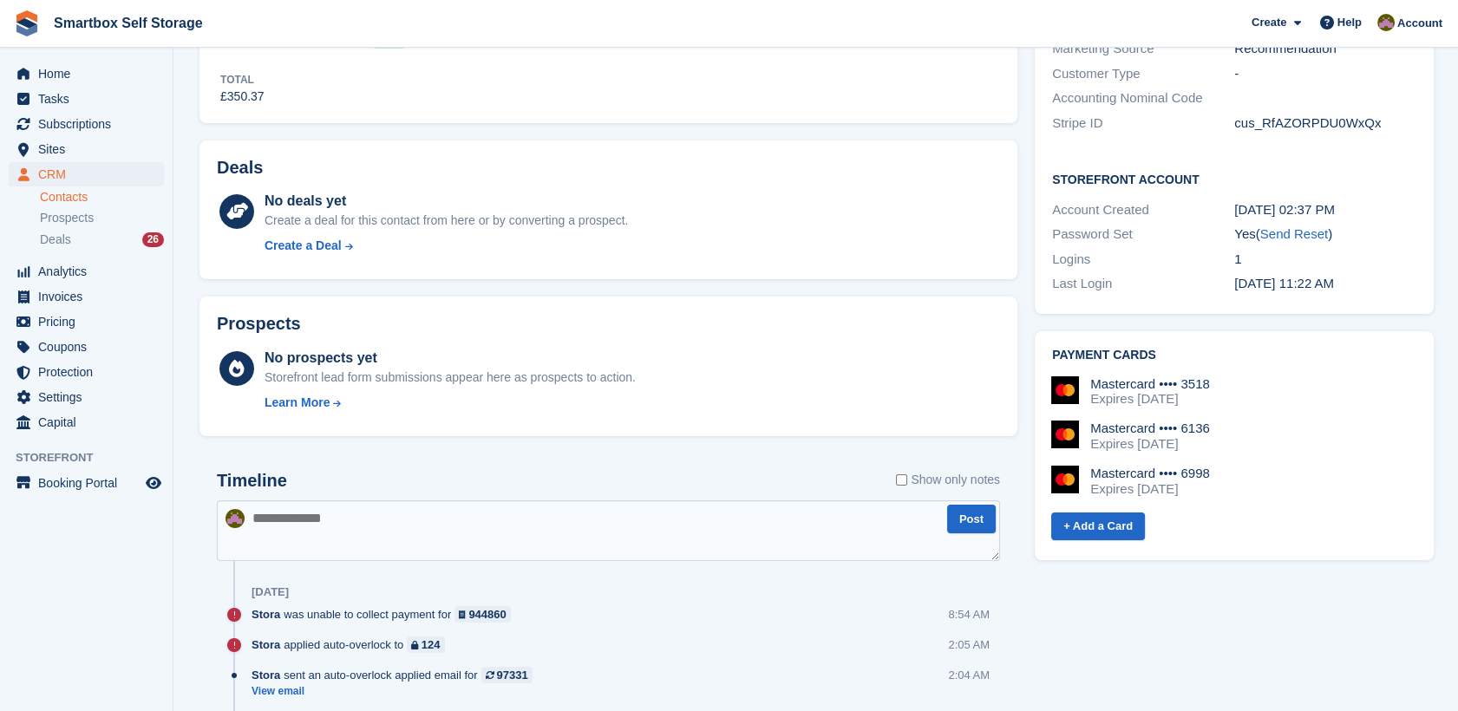
scroll to position [504, 0]
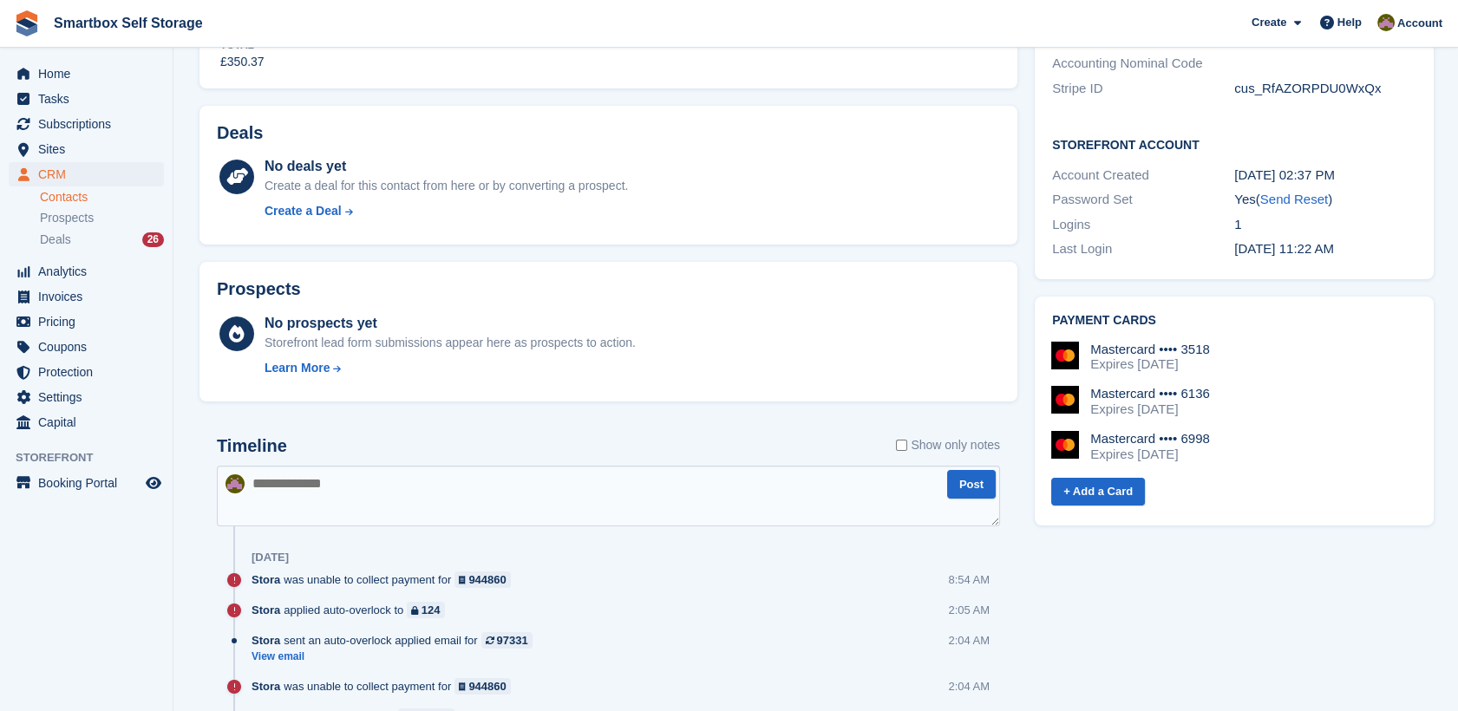
click at [403, 507] on textarea at bounding box center [608, 496] width 783 height 61
type textarea "*******"
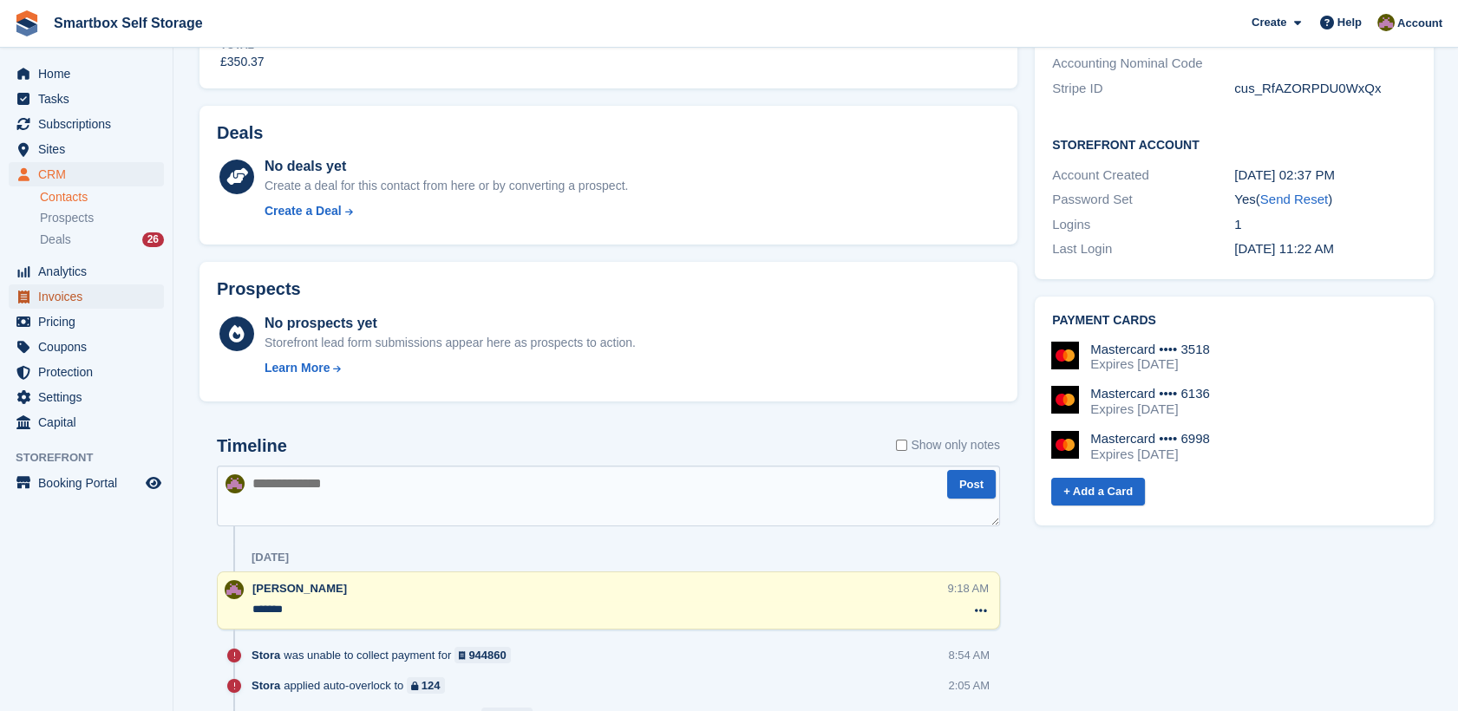
click at [75, 297] on span "Invoices" at bounding box center [90, 297] width 104 height 24
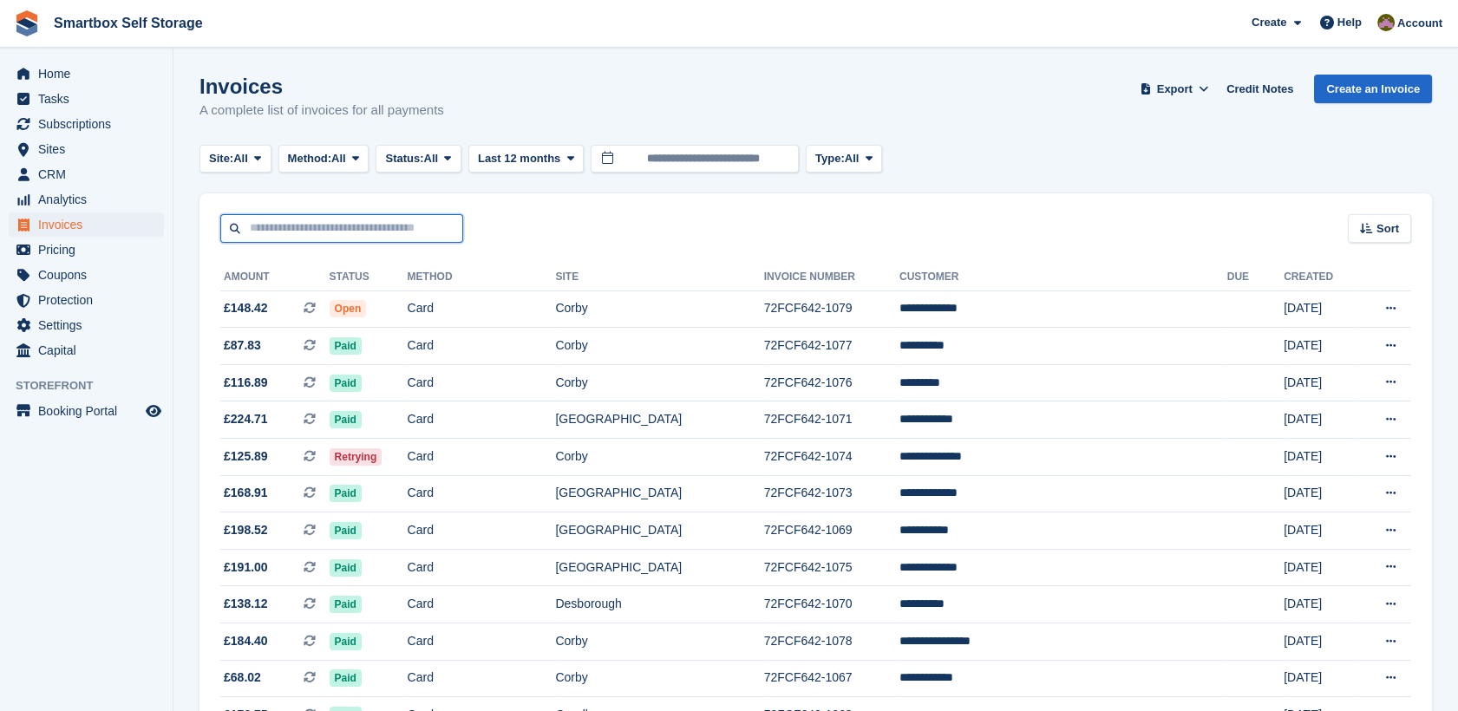
click at [295, 226] on input "text" at bounding box center [341, 228] width 243 height 29
type input "**********"
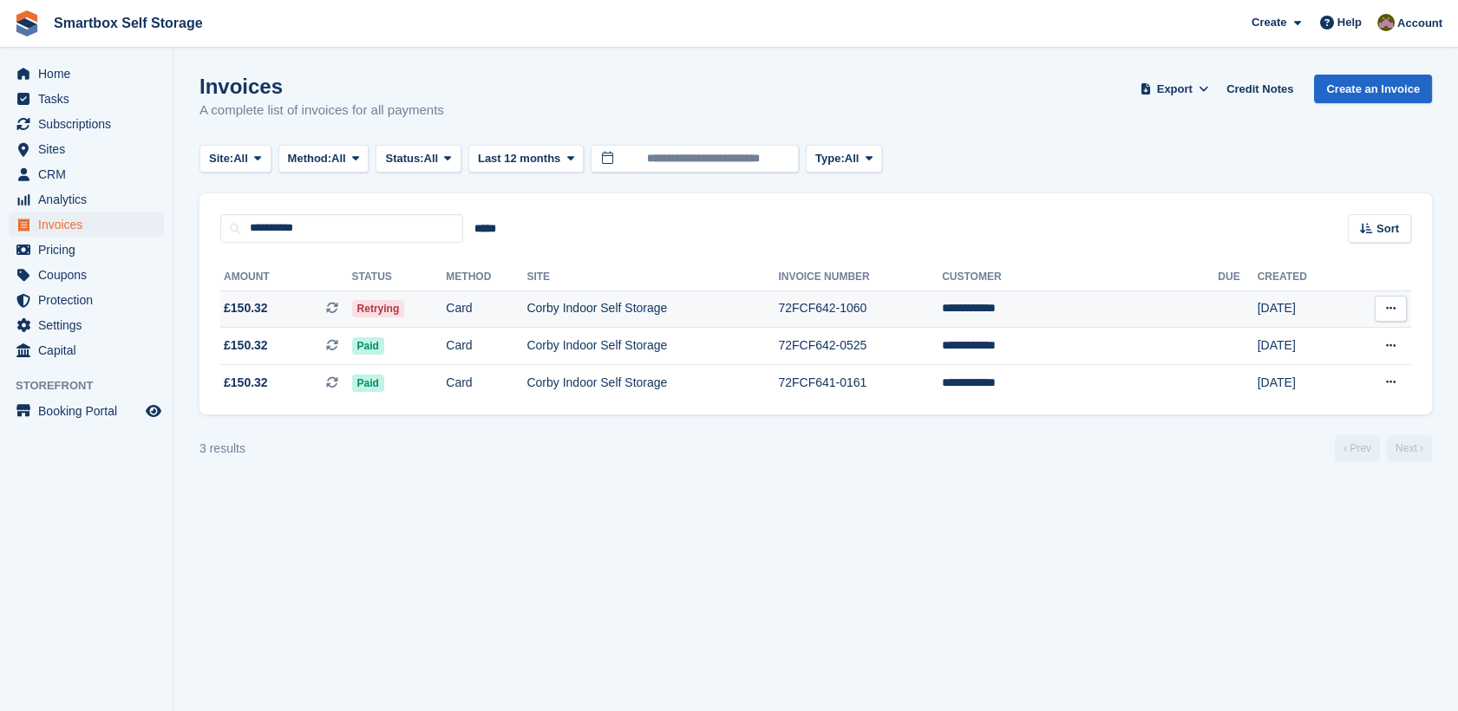
click at [693, 321] on td "Corby Indoor Self Storage" at bounding box center [653, 309] width 252 height 37
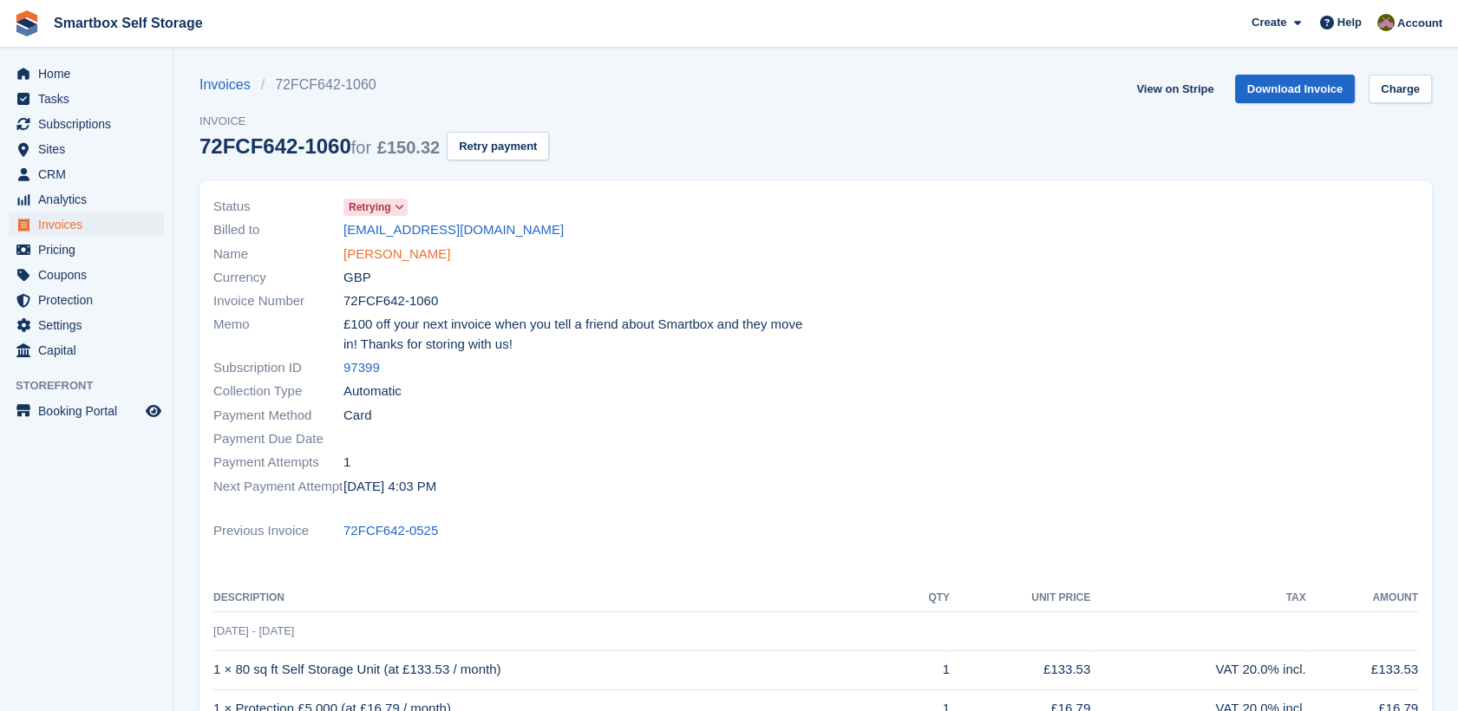
click at [389, 253] on link "Dean Burgess" at bounding box center [397, 255] width 107 height 20
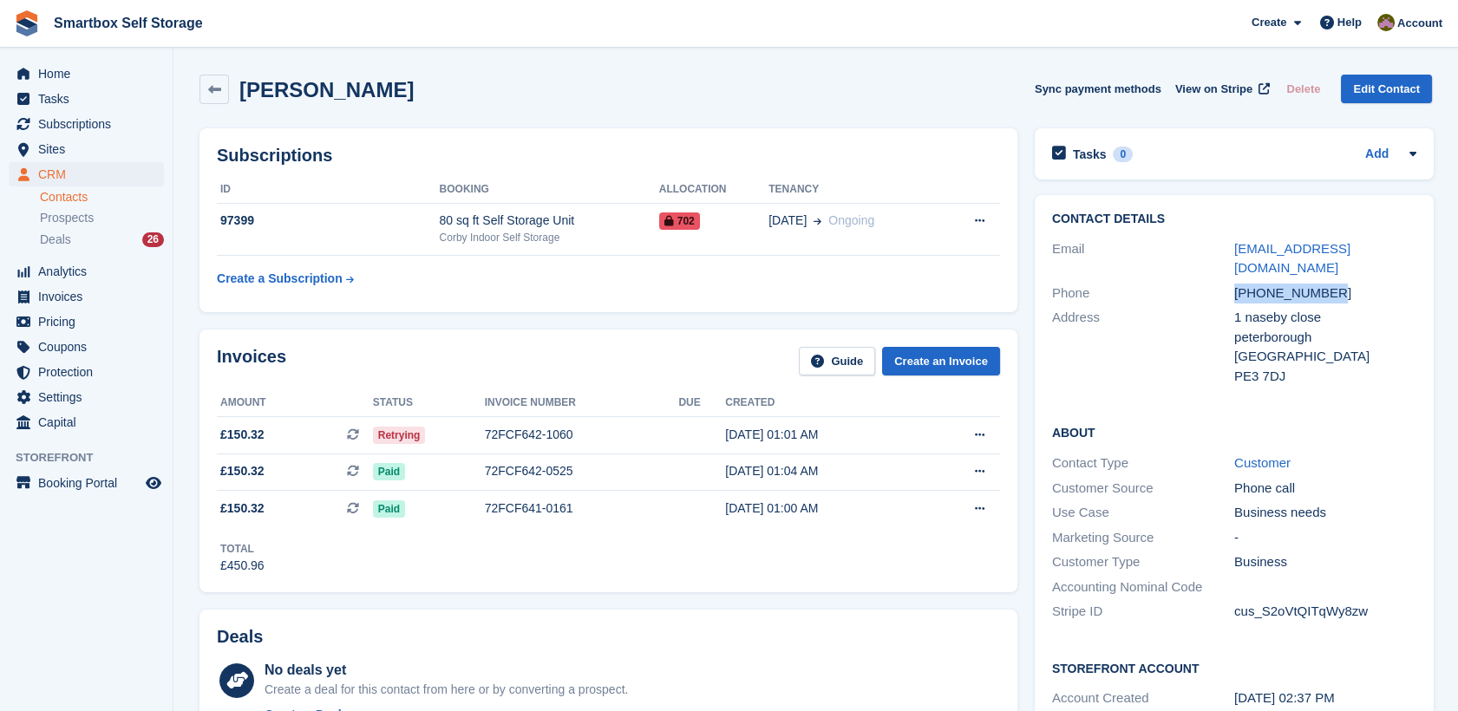
drag, startPoint x: 1351, startPoint y: 271, endPoint x: 1212, endPoint y: 276, distance: 138.9
click at [1212, 281] on div "Phone +447359852847" at bounding box center [1234, 293] width 364 height 25
copy div "+447359852847"
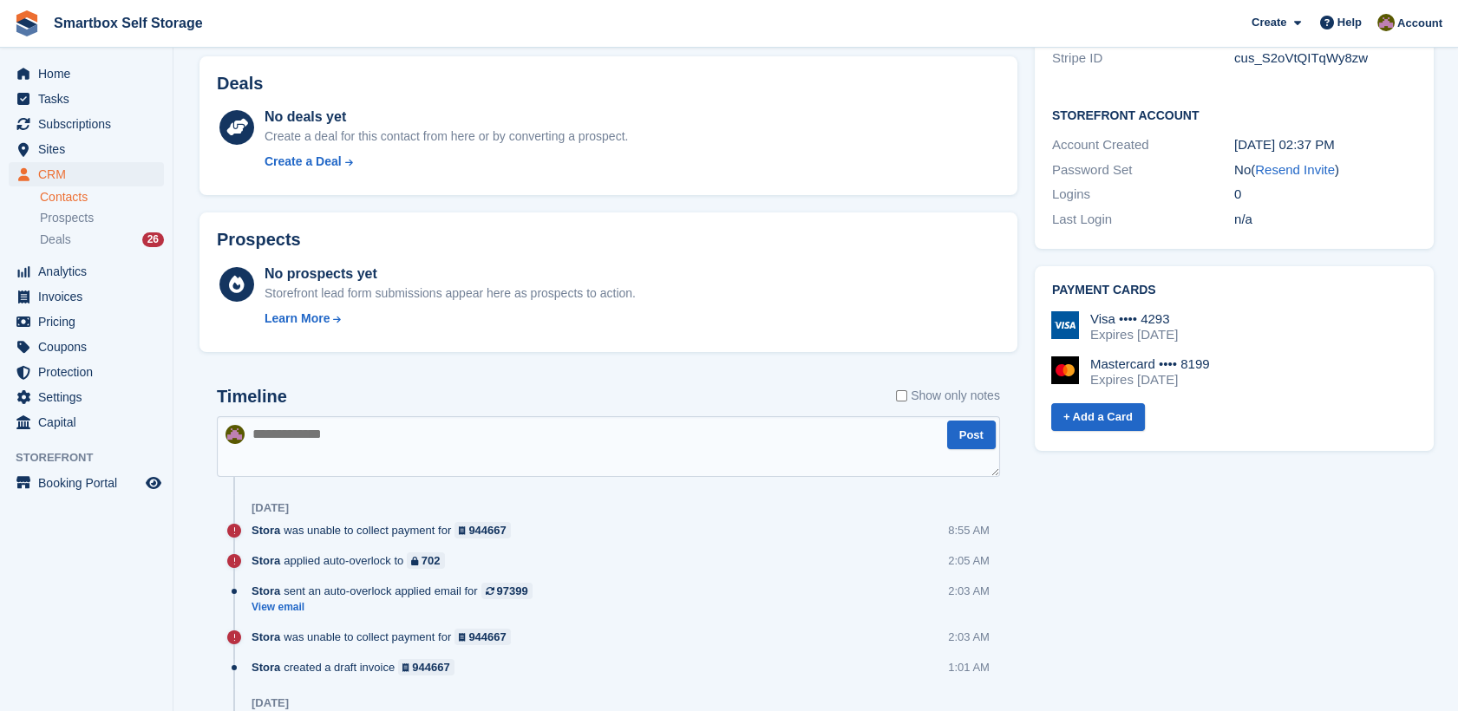
scroll to position [556, 0]
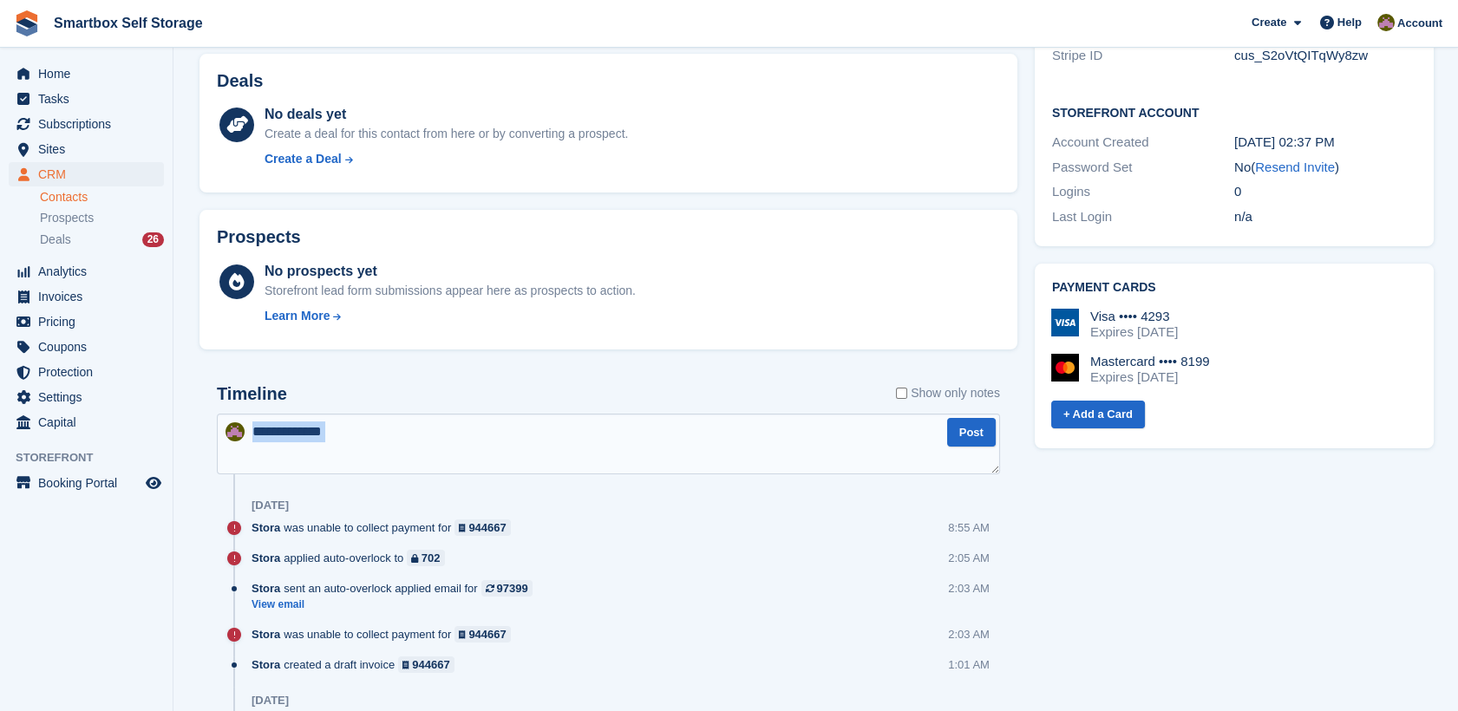
click at [613, 462] on textarea at bounding box center [608, 444] width 783 height 61
type textarea "*******"
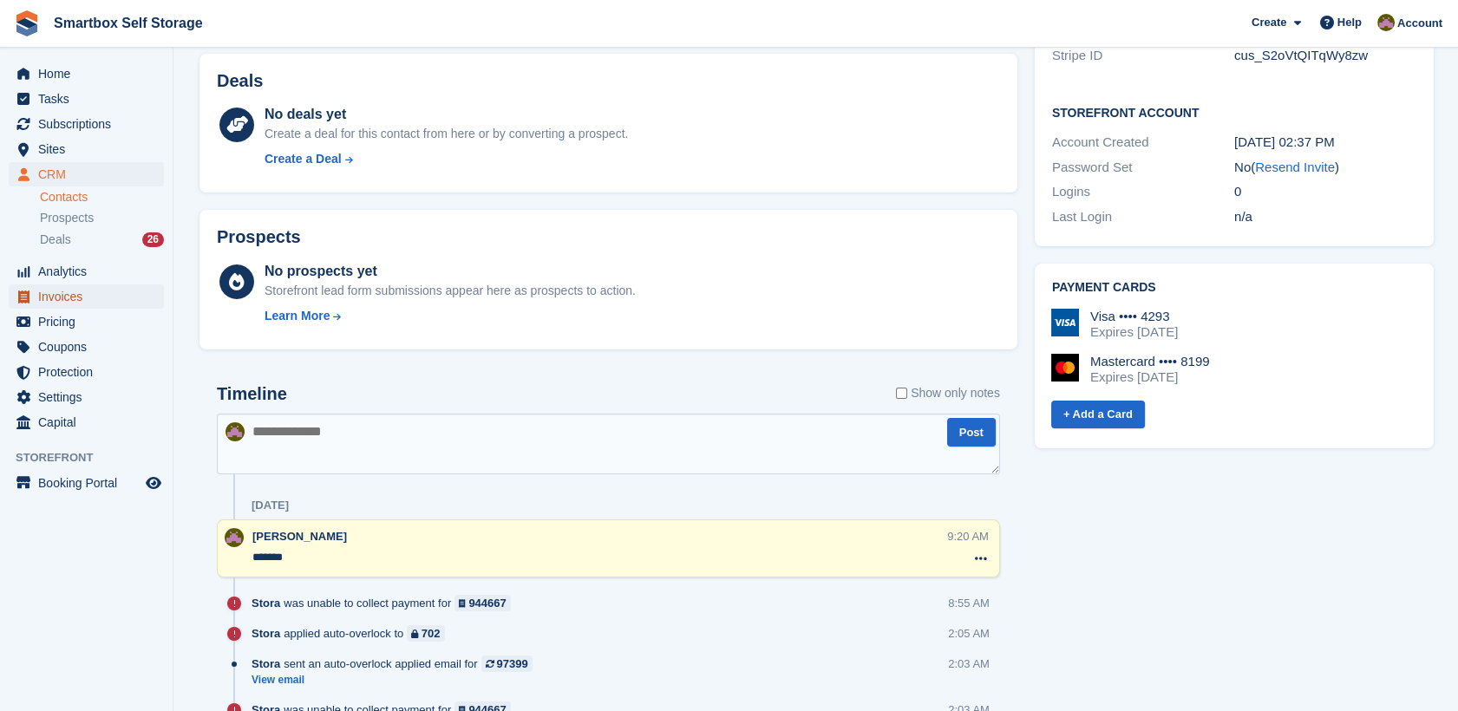
click at [90, 298] on span "Invoices" at bounding box center [90, 297] width 104 height 24
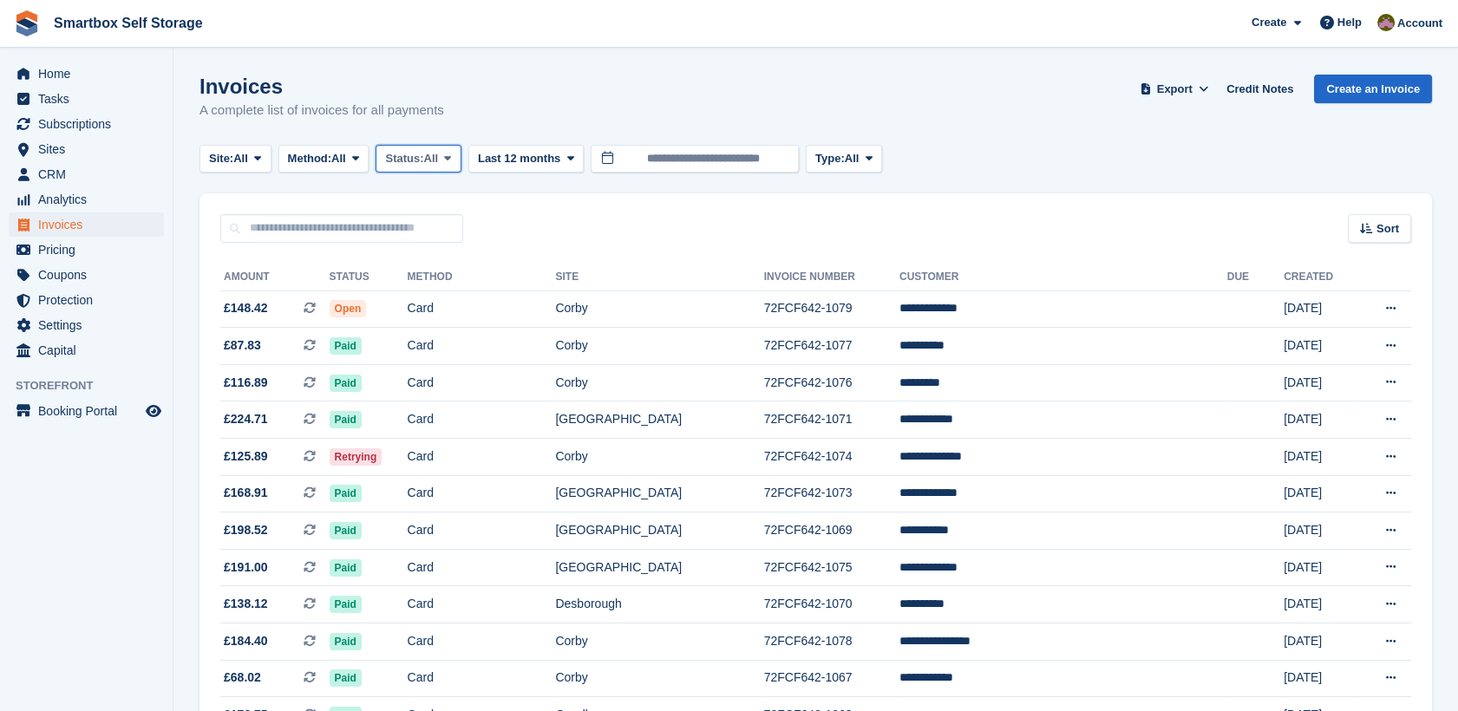
click at [432, 162] on span "All" at bounding box center [431, 158] width 15 height 17
click at [447, 298] on link "Open" at bounding box center [458, 293] width 151 height 31
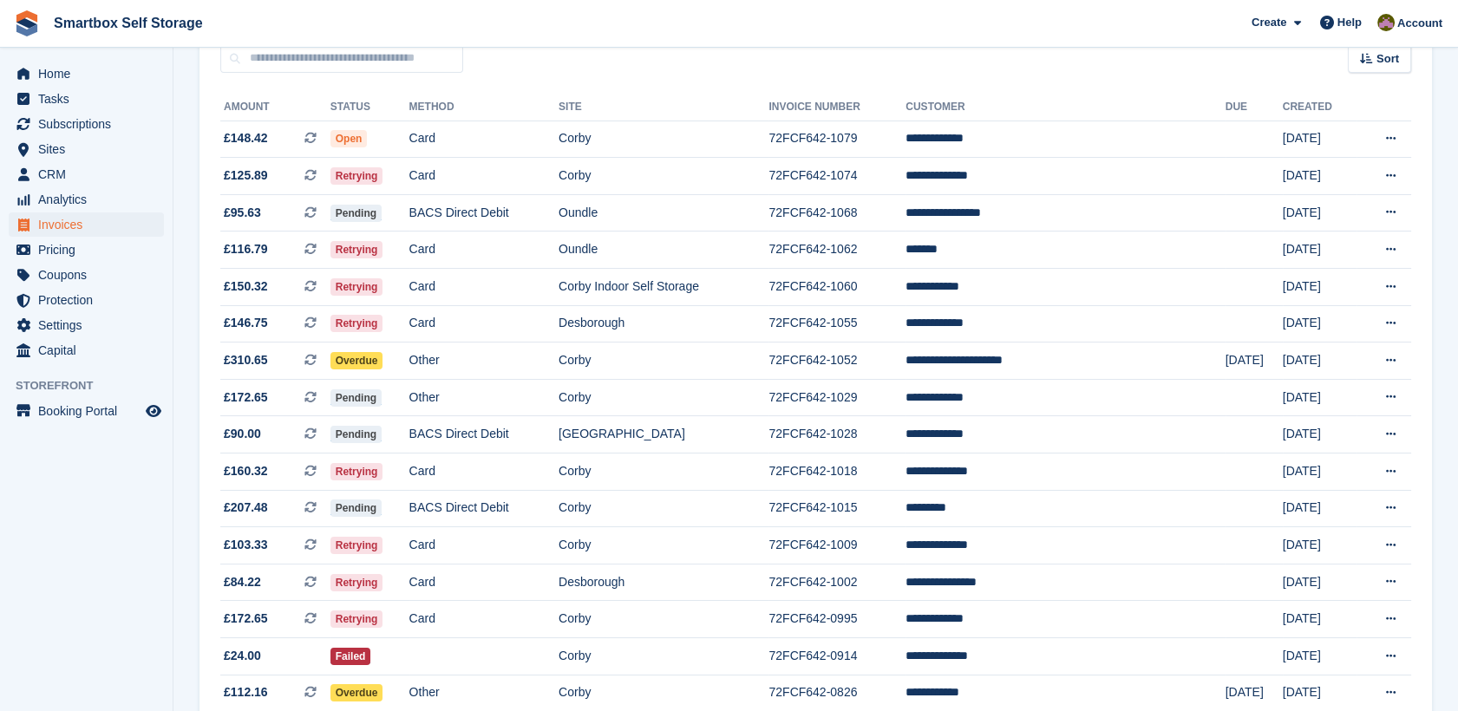
scroll to position [175, 0]
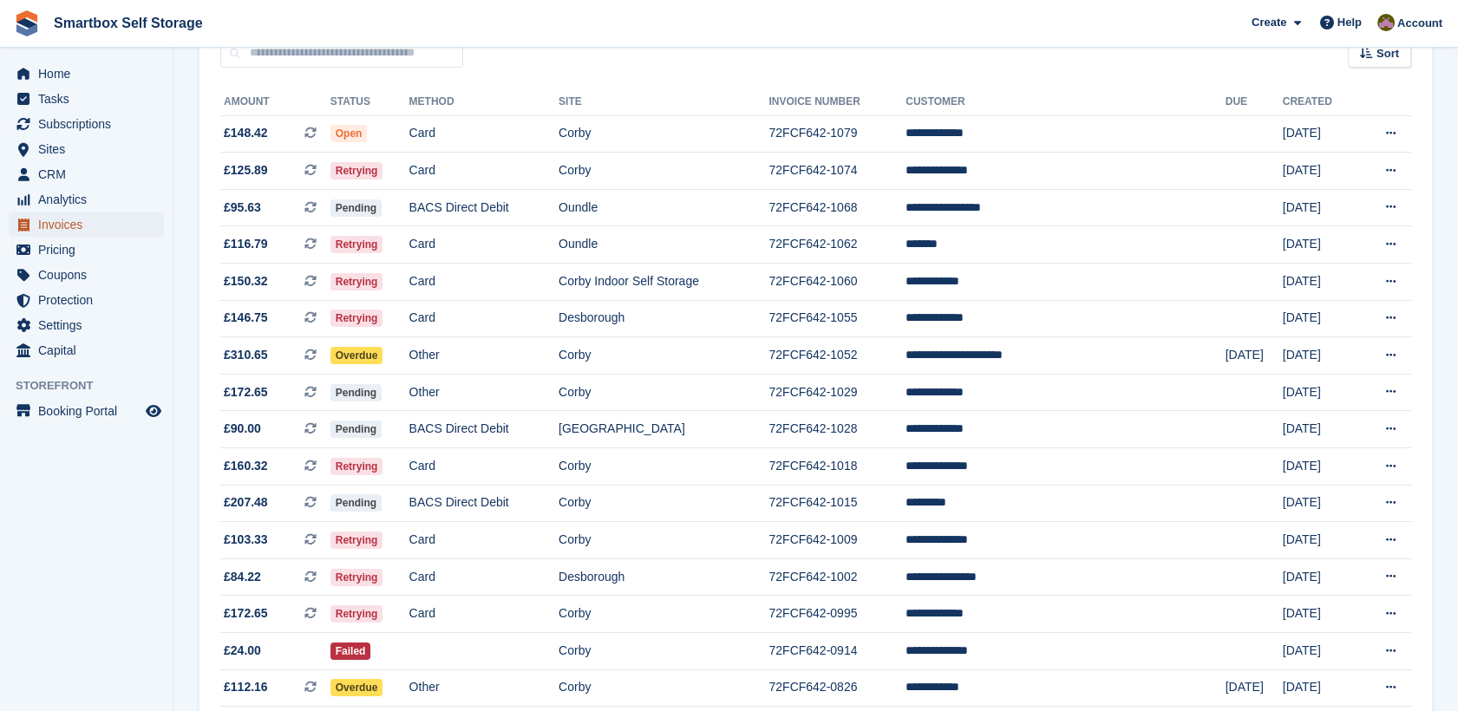
click at [117, 221] on span "Invoices" at bounding box center [90, 225] width 104 height 24
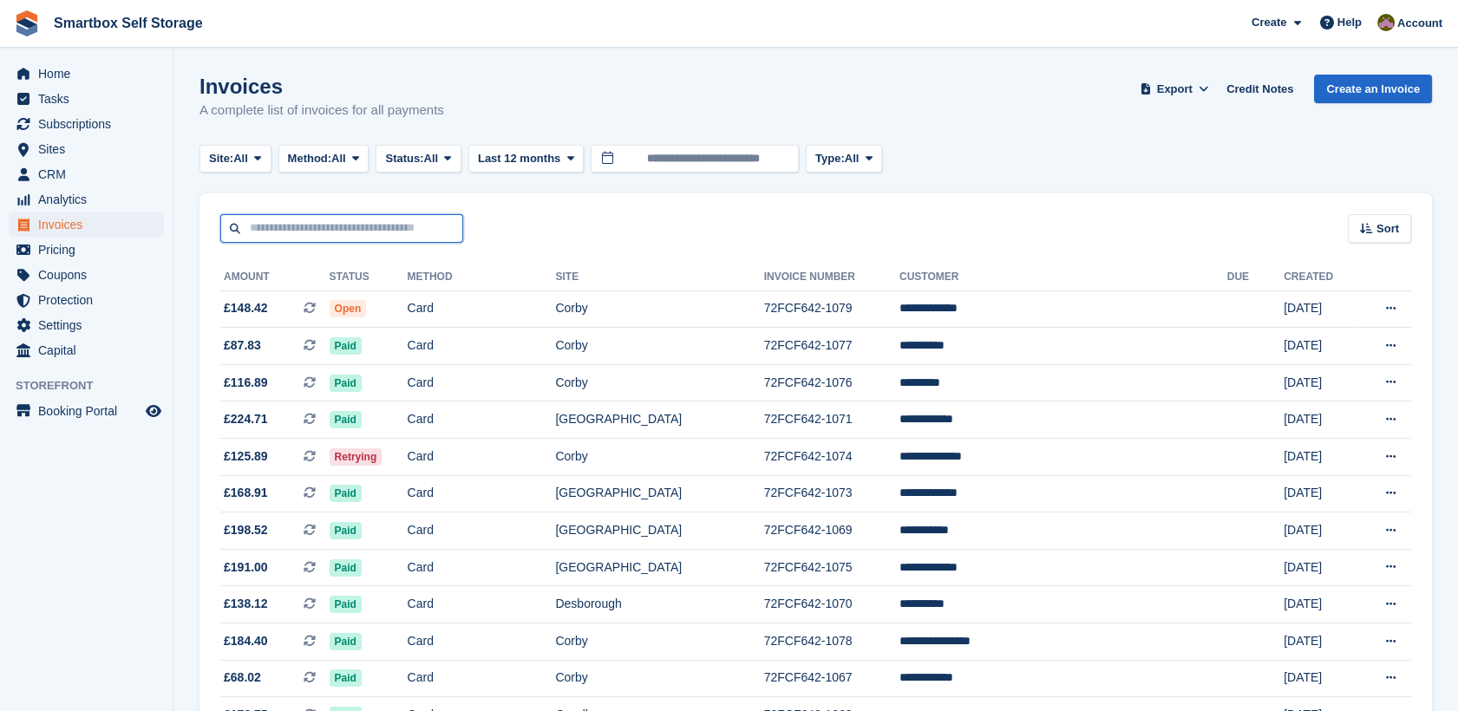
click at [301, 238] on input "text" at bounding box center [341, 228] width 243 height 29
type input "**********"
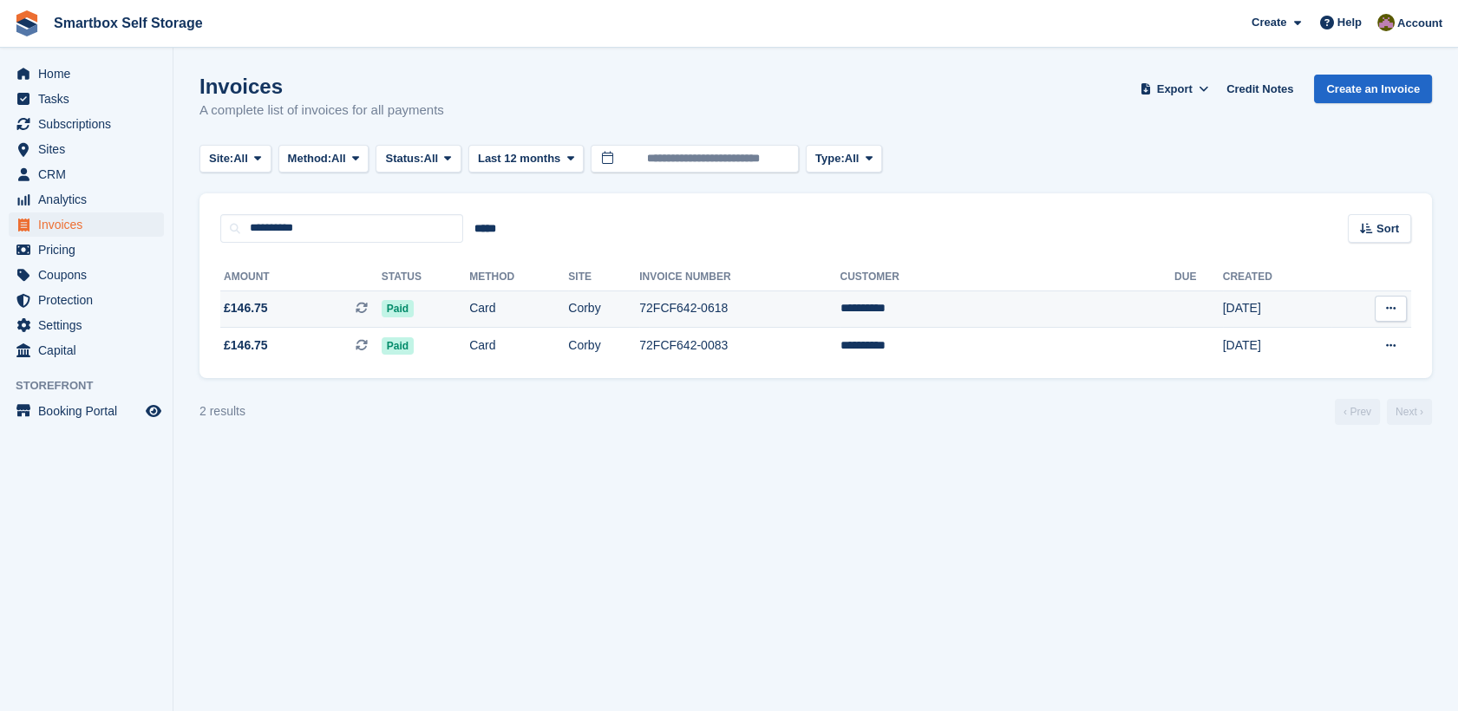
click at [978, 311] on td "**********" at bounding box center [1007, 309] width 335 height 37
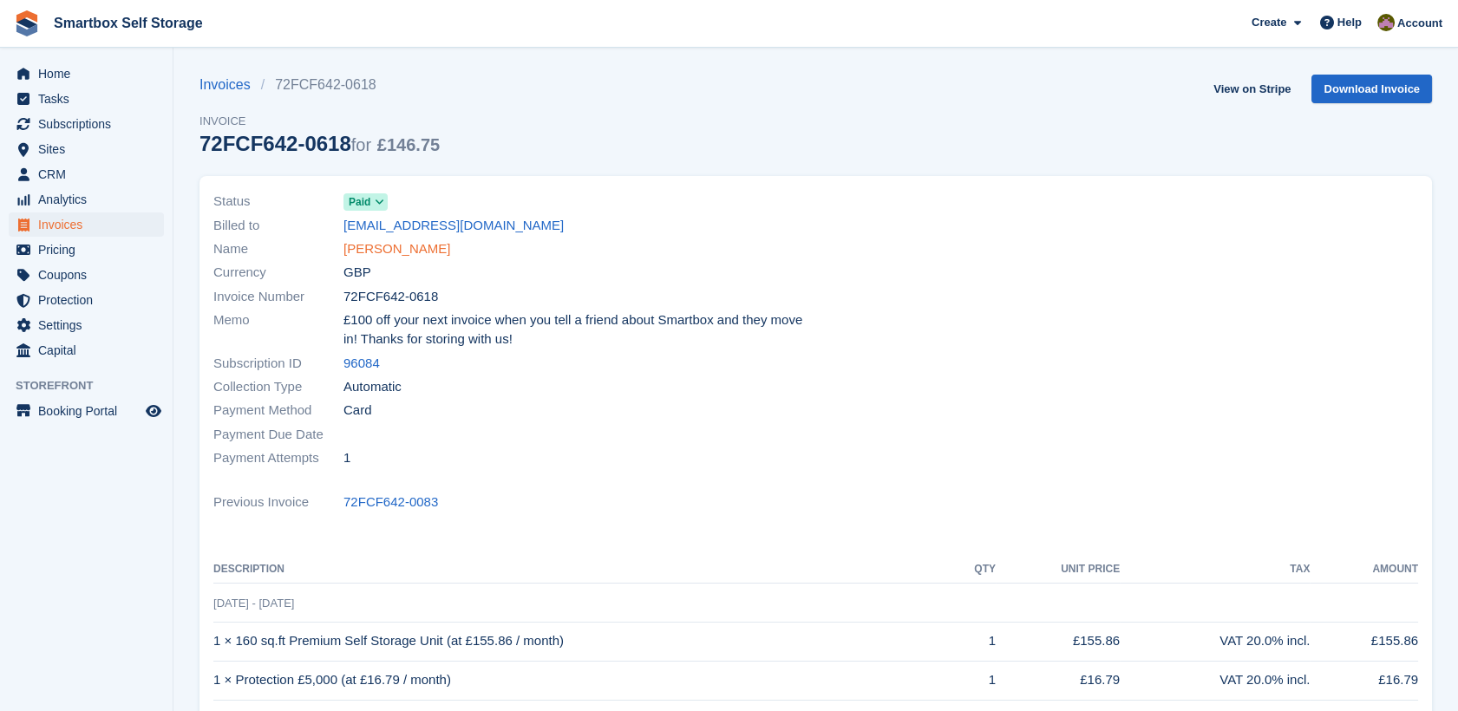
click at [361, 253] on link "[PERSON_NAME]" at bounding box center [397, 249] width 107 height 20
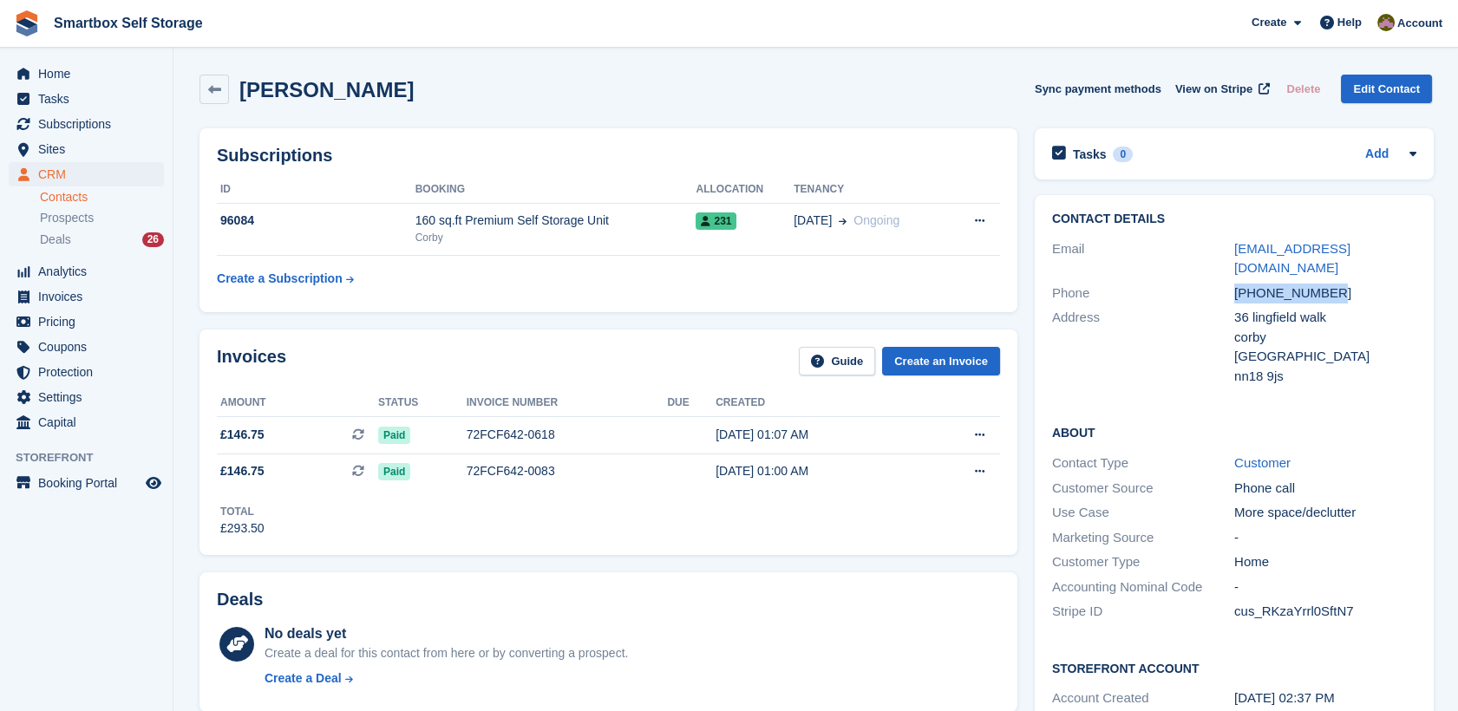
drag, startPoint x: 1349, startPoint y: 273, endPoint x: 1223, endPoint y: 274, distance: 125.8
click at [1223, 281] on div "Phone +447596937093" at bounding box center [1234, 293] width 364 height 25
click at [1248, 284] on div "+447596937093" at bounding box center [1325, 294] width 182 height 20
drag, startPoint x: 1335, startPoint y: 269, endPoint x: 1220, endPoint y: 274, distance: 115.5
click at [1220, 281] on div "Phone +447596937093" at bounding box center [1234, 293] width 364 height 25
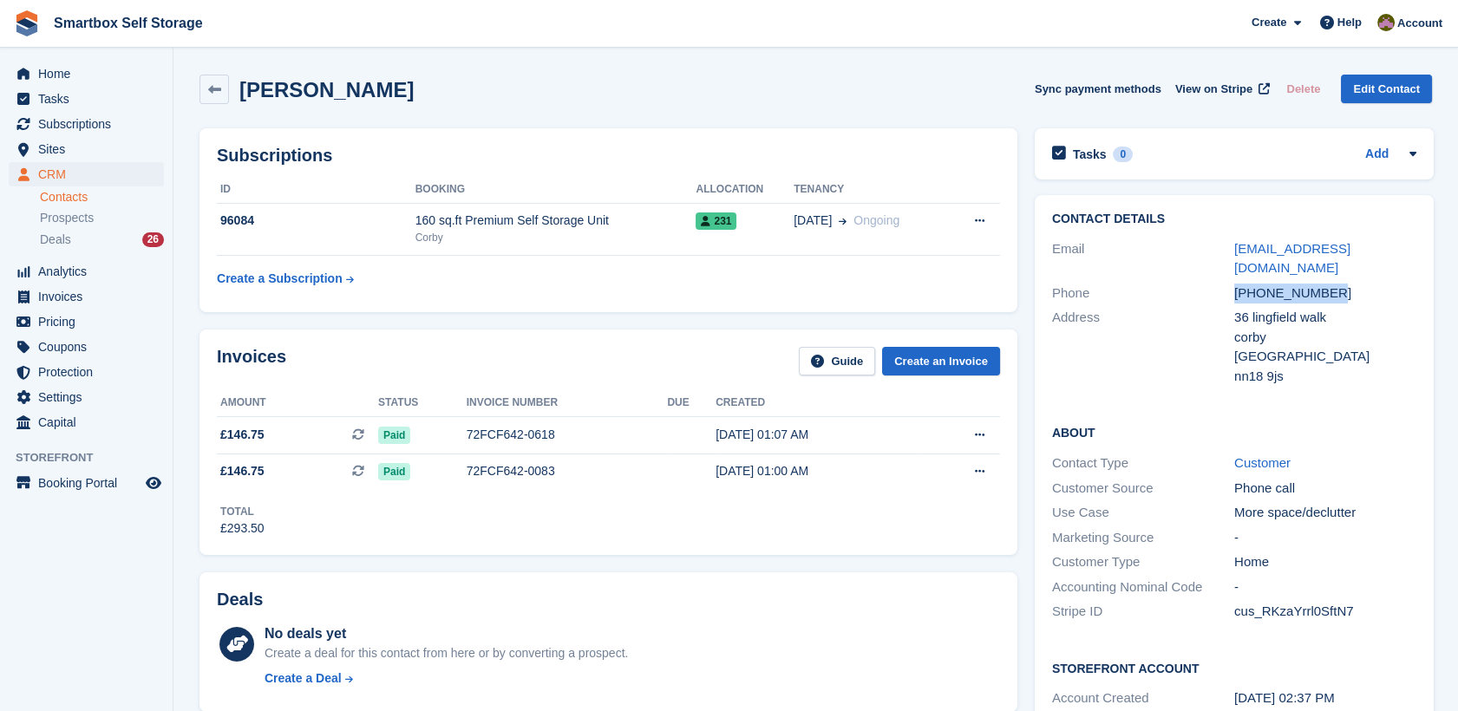
copy div "+447596937093"
click at [90, 298] on span "Invoices" at bounding box center [90, 297] width 104 height 24
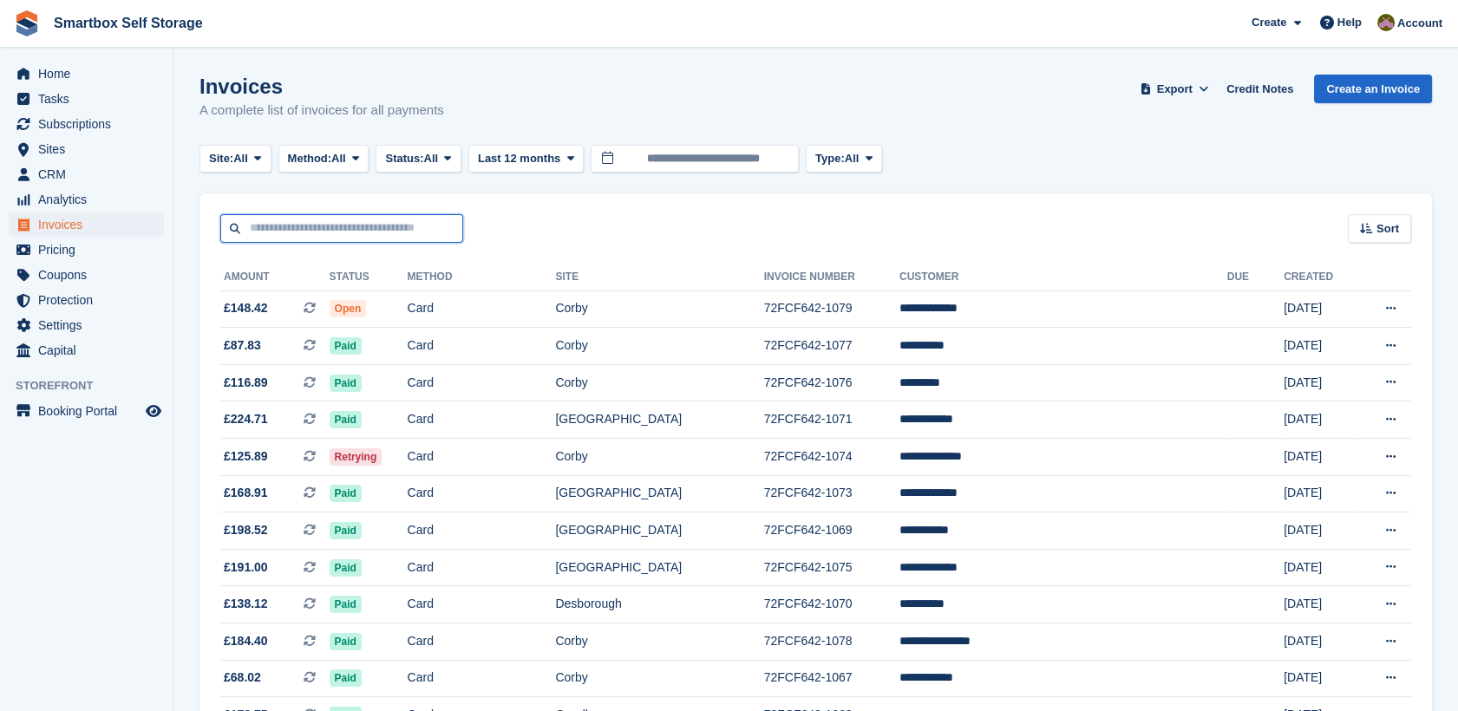
click at [361, 220] on input "text" at bounding box center [341, 228] width 243 height 29
type input "**********"
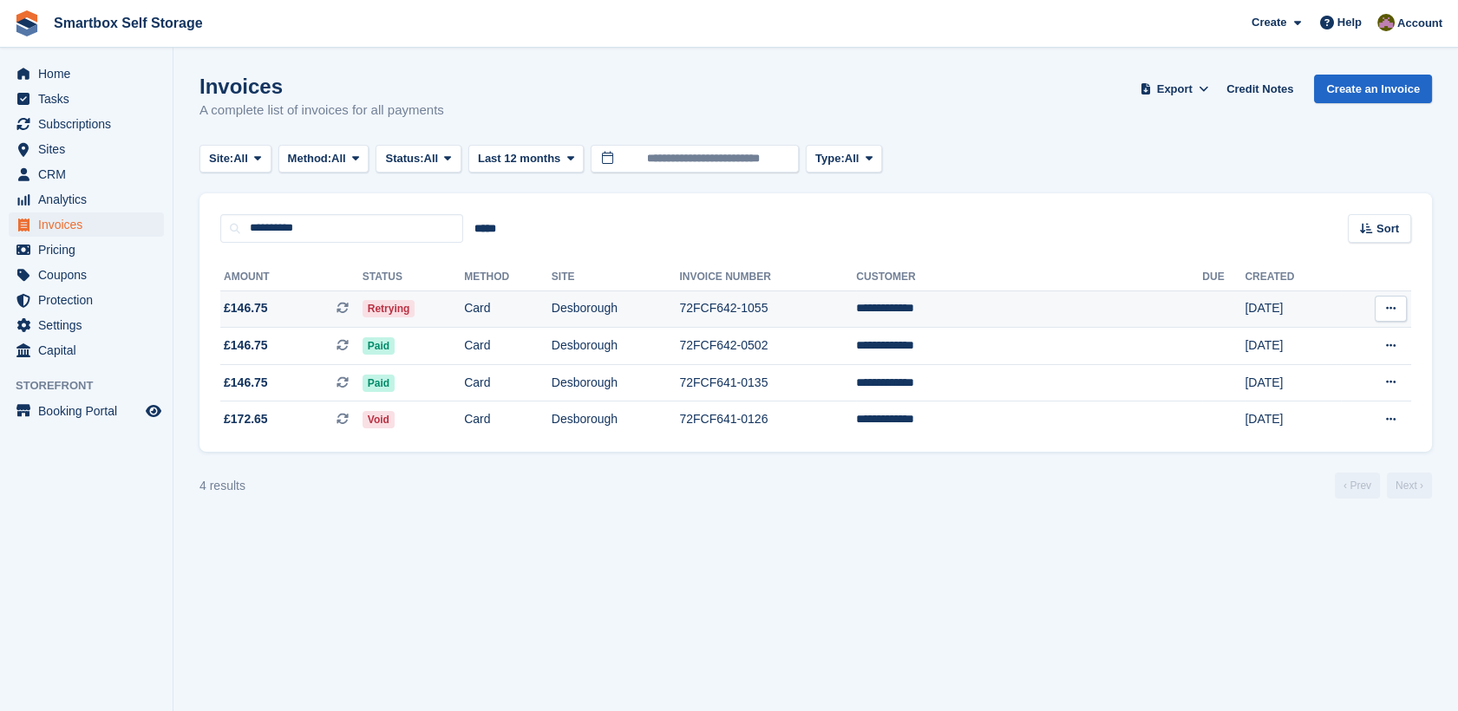
click at [552, 306] on td "Card" at bounding box center [508, 309] width 88 height 37
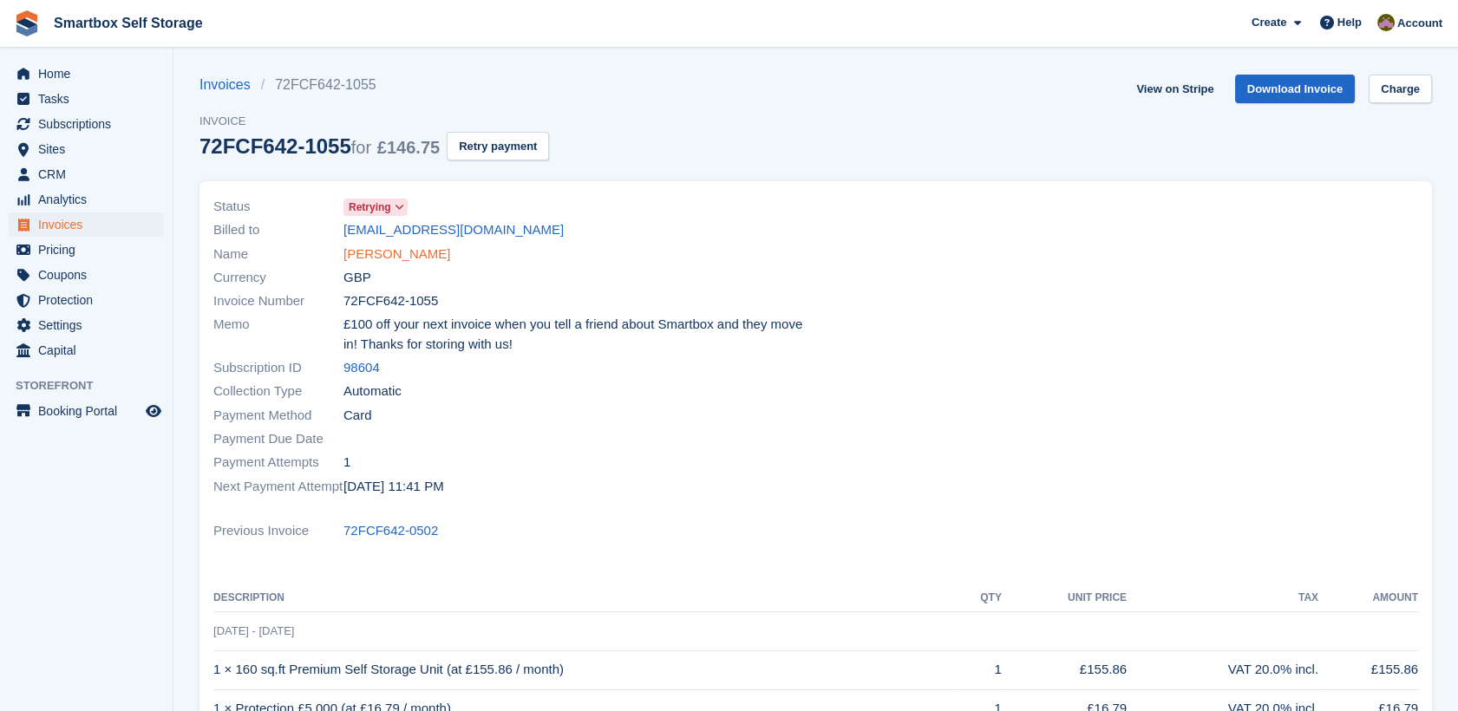
click at [405, 253] on link "[PERSON_NAME]" at bounding box center [397, 255] width 107 height 20
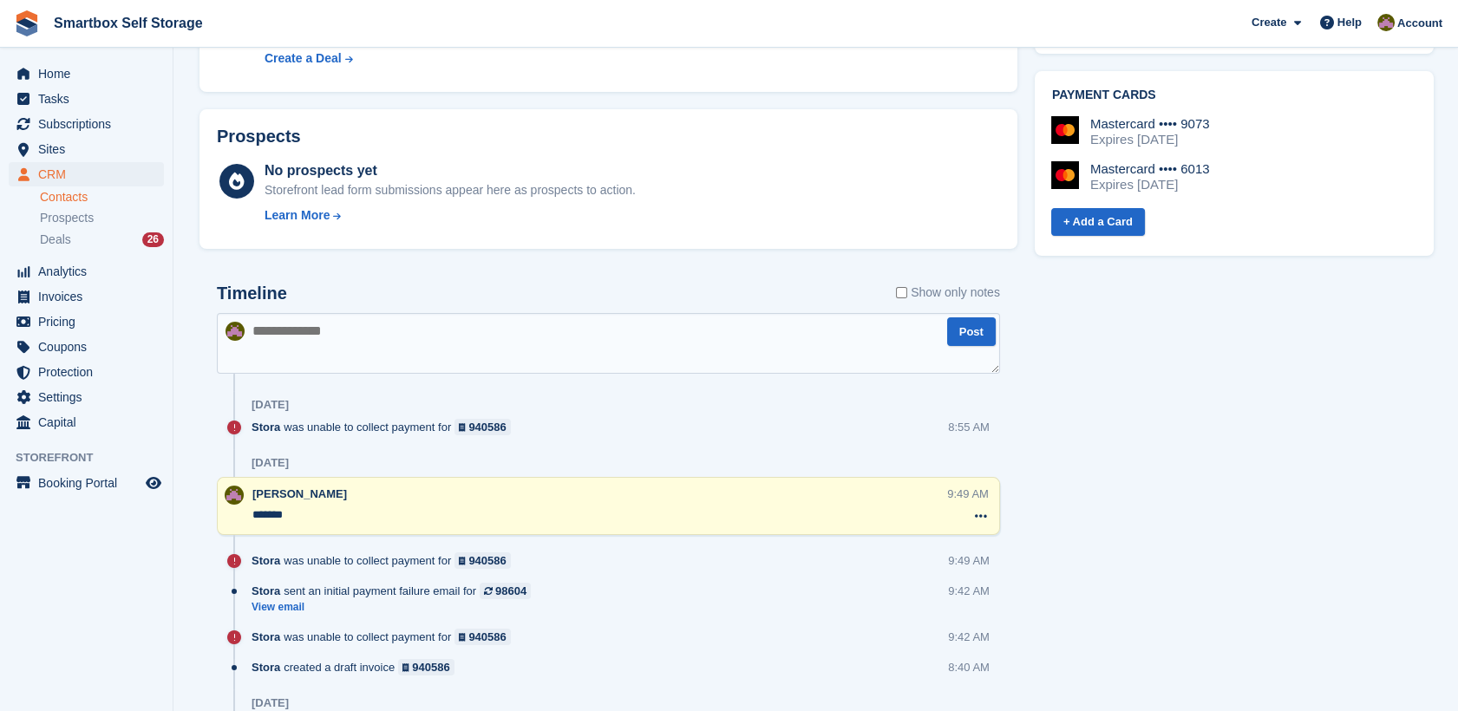
scroll to position [751, 0]
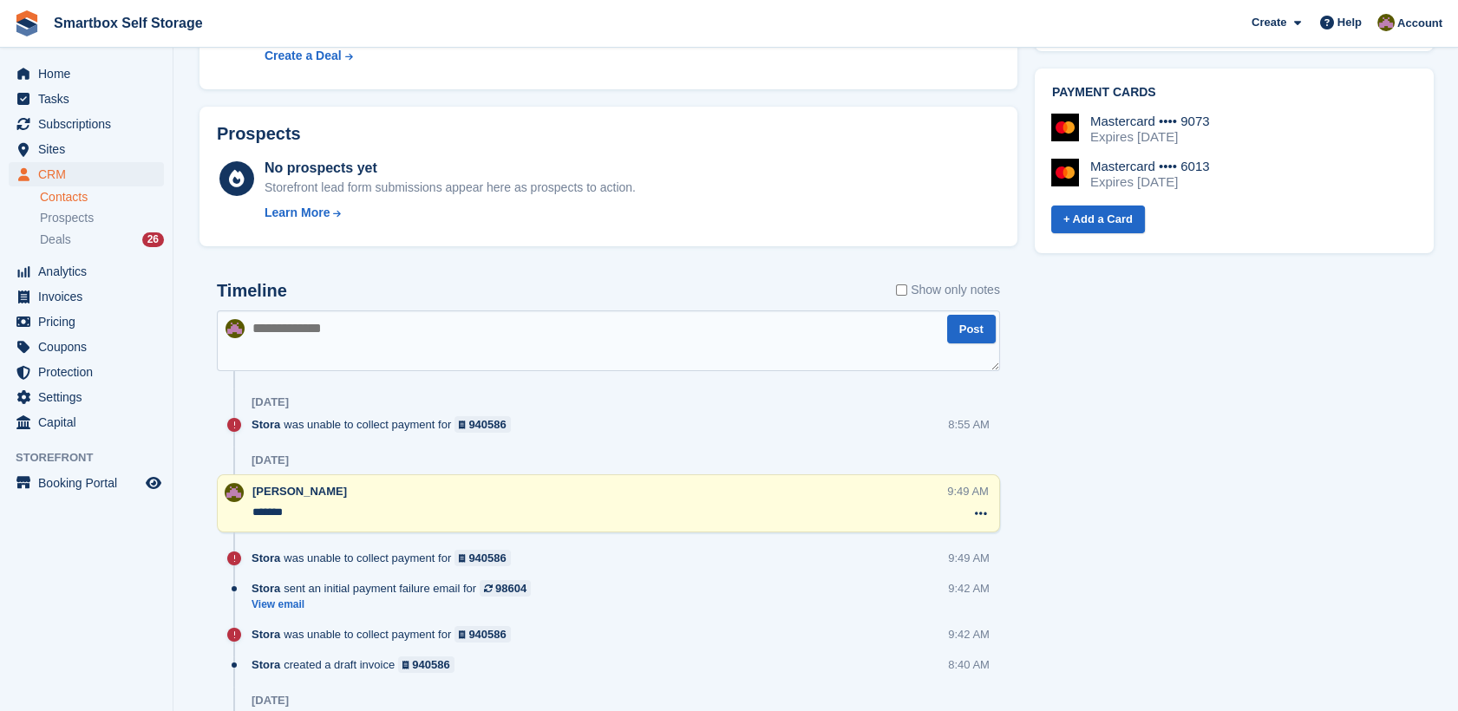
click at [656, 317] on textarea at bounding box center [608, 341] width 783 height 61
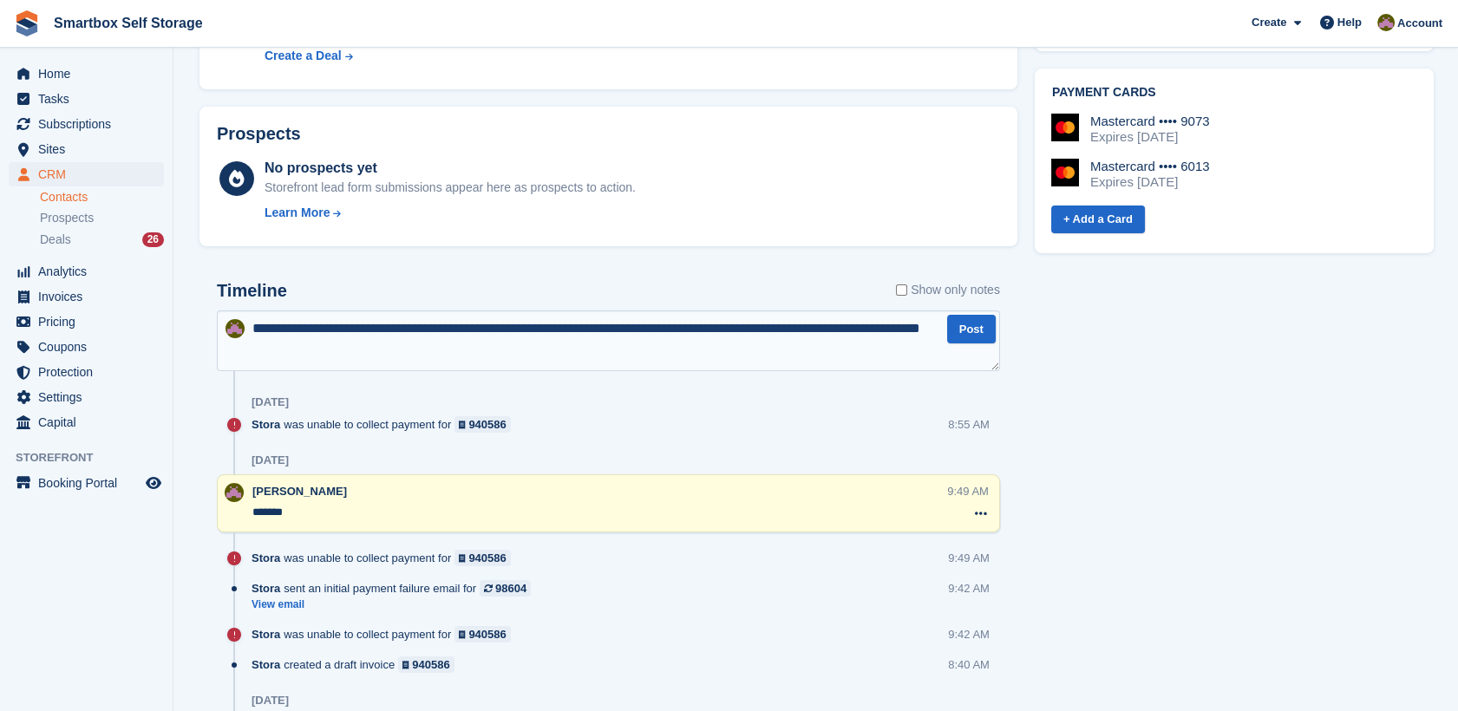
type textarea "**********"
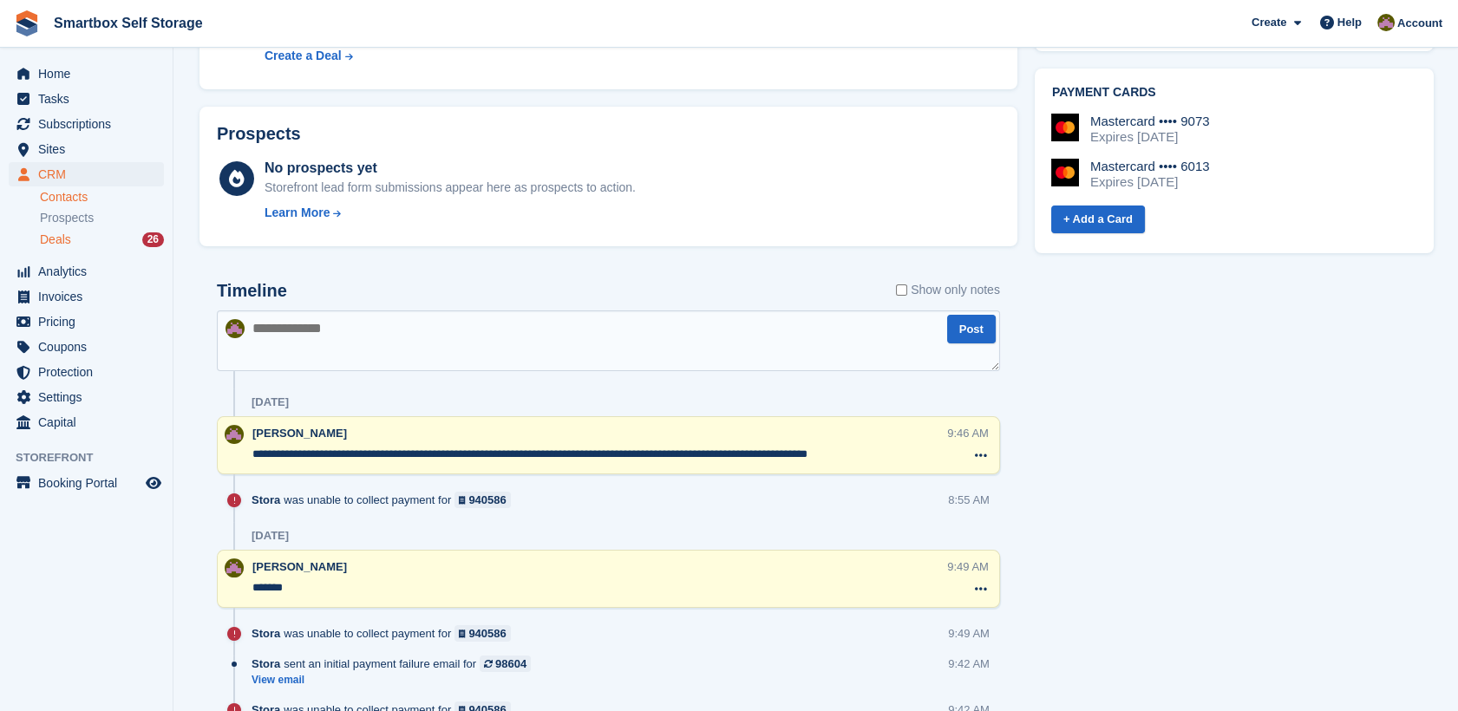
click at [130, 239] on div "Deals 26" at bounding box center [102, 240] width 124 height 16
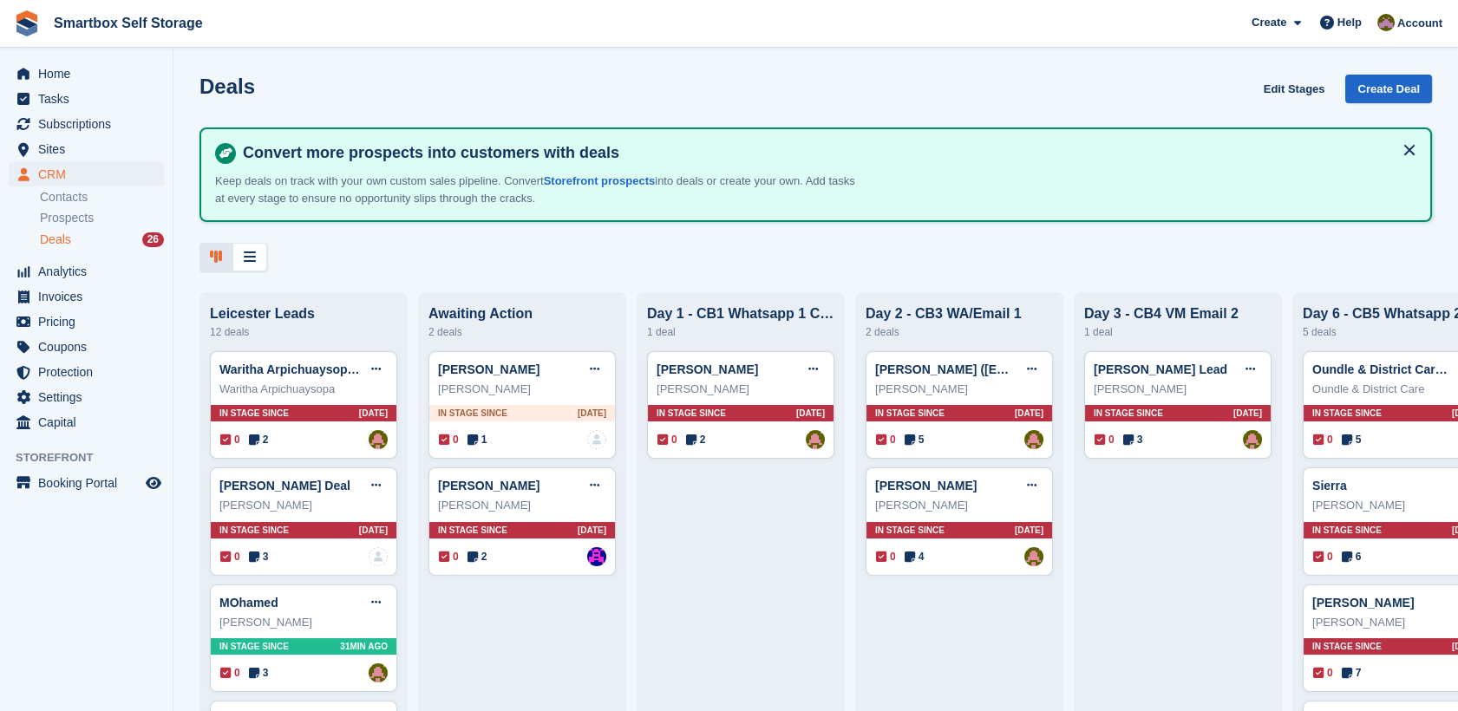
click at [130, 239] on div "Deals 26" at bounding box center [102, 240] width 124 height 16
click at [1189, 367] on div "[PERSON_NAME] Lead Edit deal [PERSON_NAME] as won [PERSON_NAME] as lost Delete …" at bounding box center [1178, 370] width 168 height 26
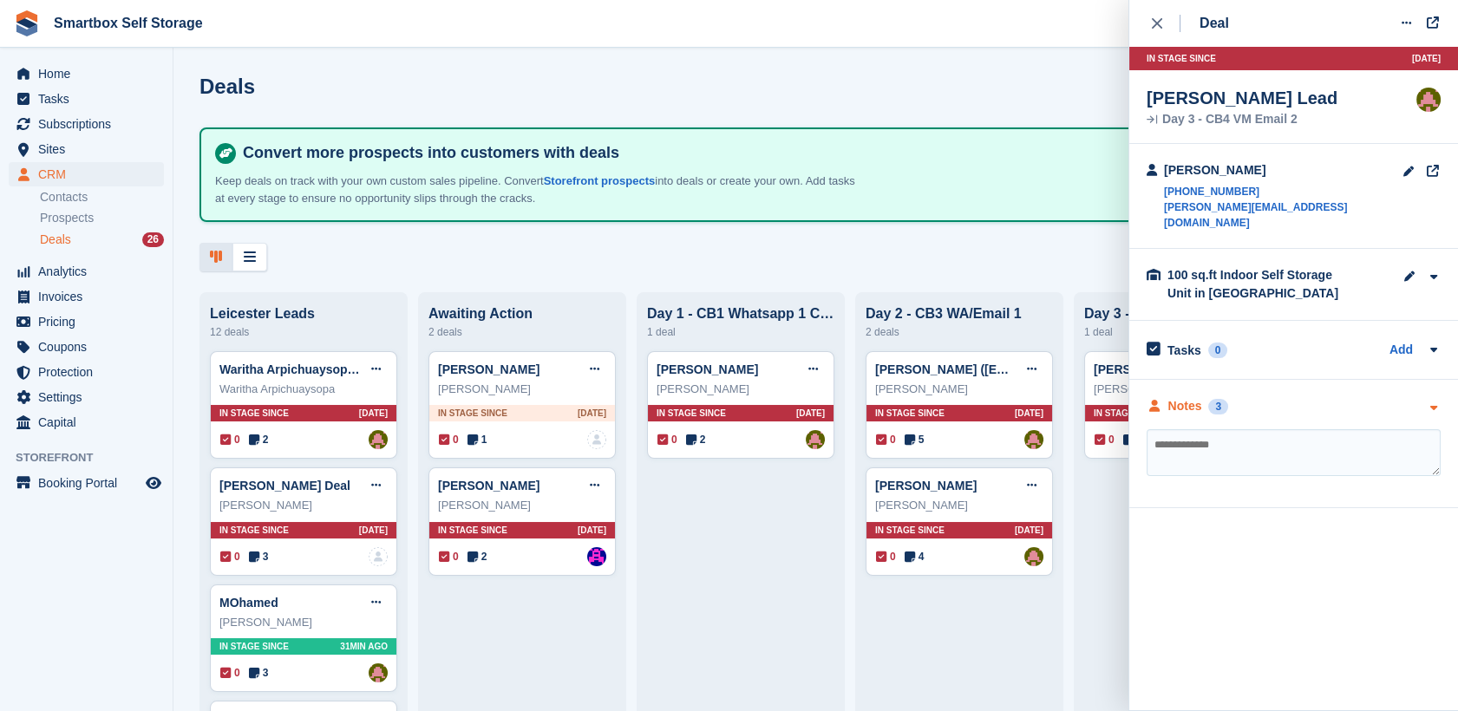
click at [1210, 397] on div "Notes 3" at bounding box center [1188, 406] width 82 height 18
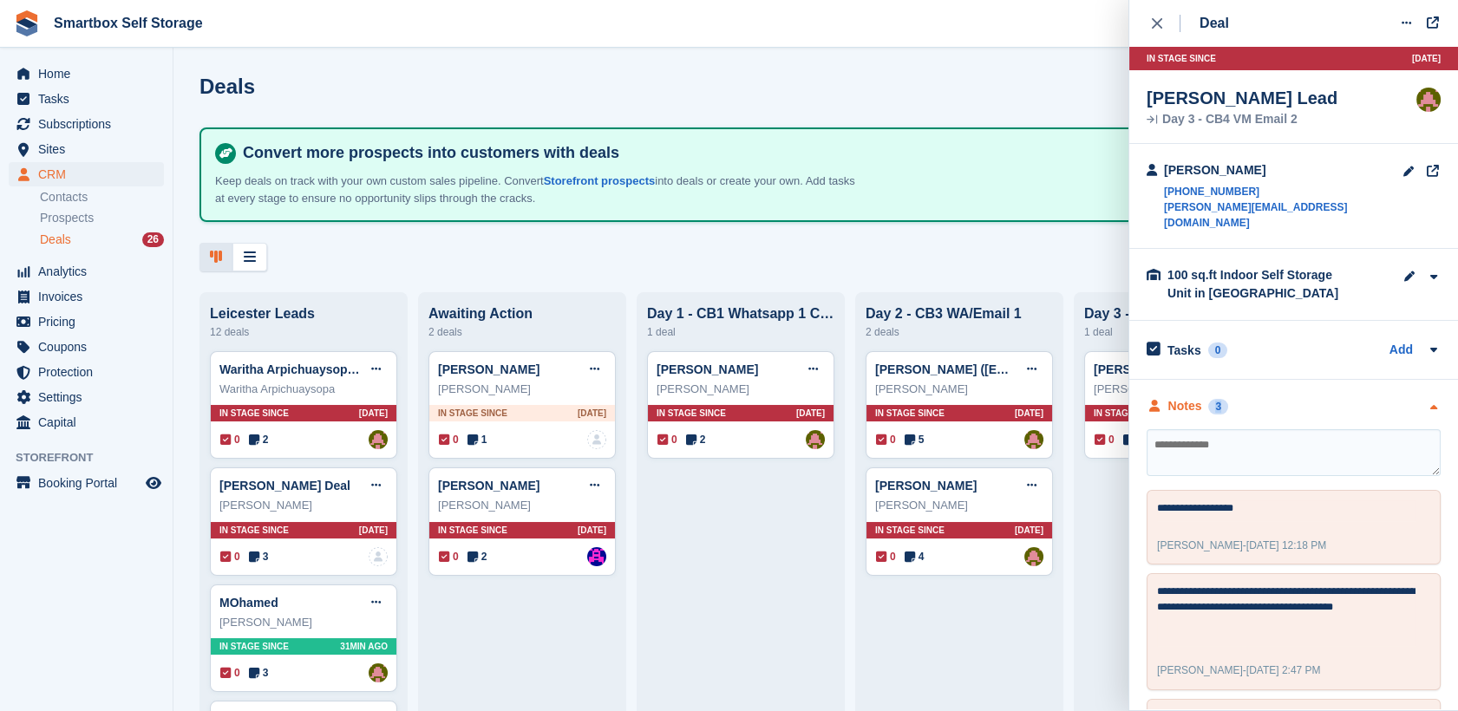
click at [1210, 397] on div "Notes 3" at bounding box center [1188, 406] width 82 height 18
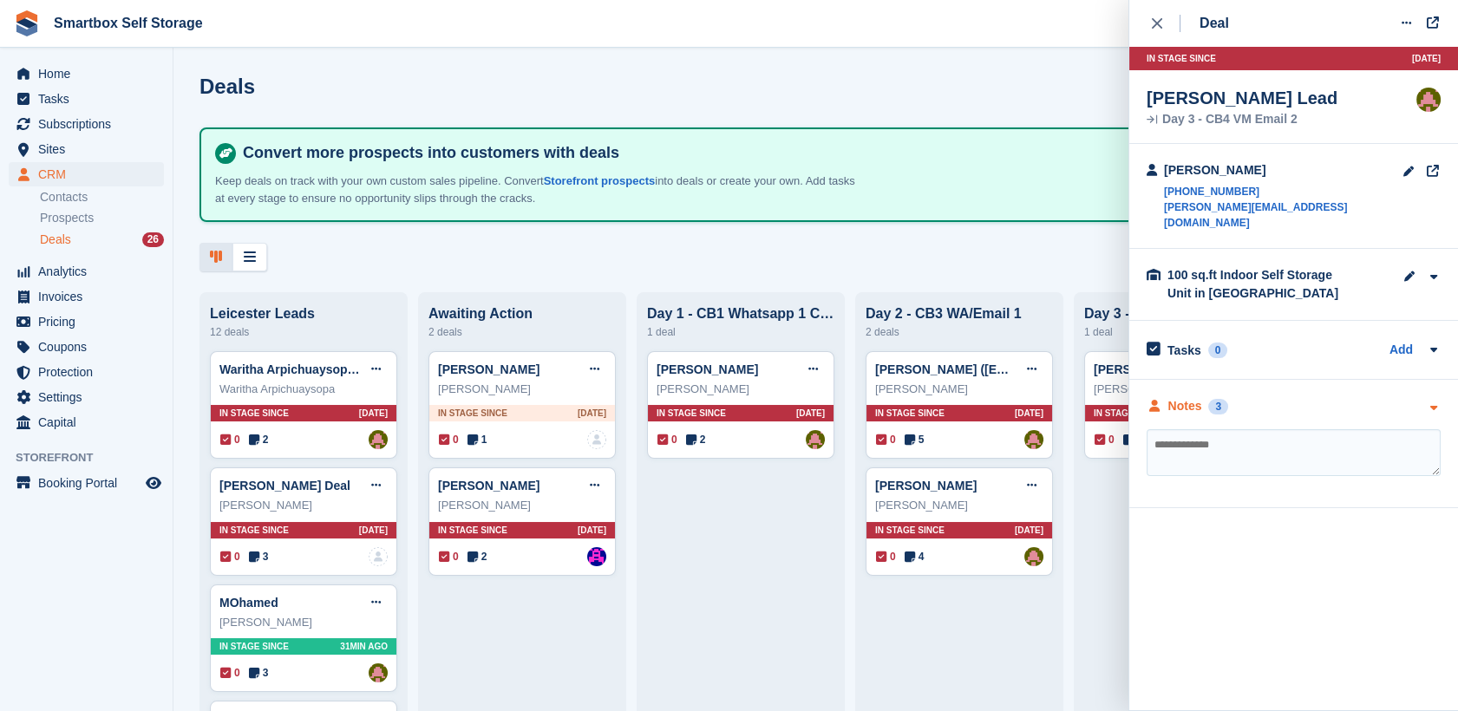
click at [1196, 397] on div "Notes" at bounding box center [1186, 406] width 34 height 18
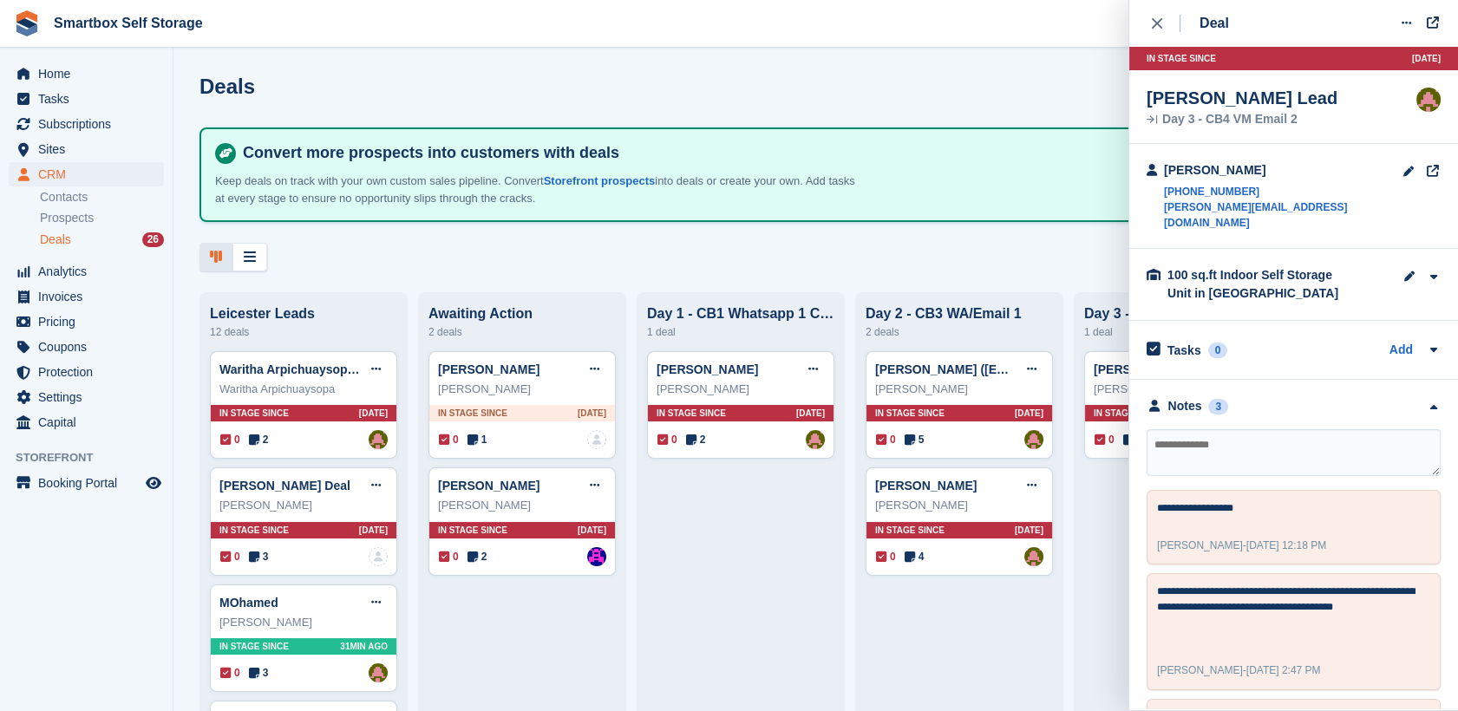
click at [1327, 439] on textarea at bounding box center [1294, 452] width 294 height 47
type textarea "**********"
click at [1326, 460] on textarea "**********" at bounding box center [1294, 452] width 294 height 47
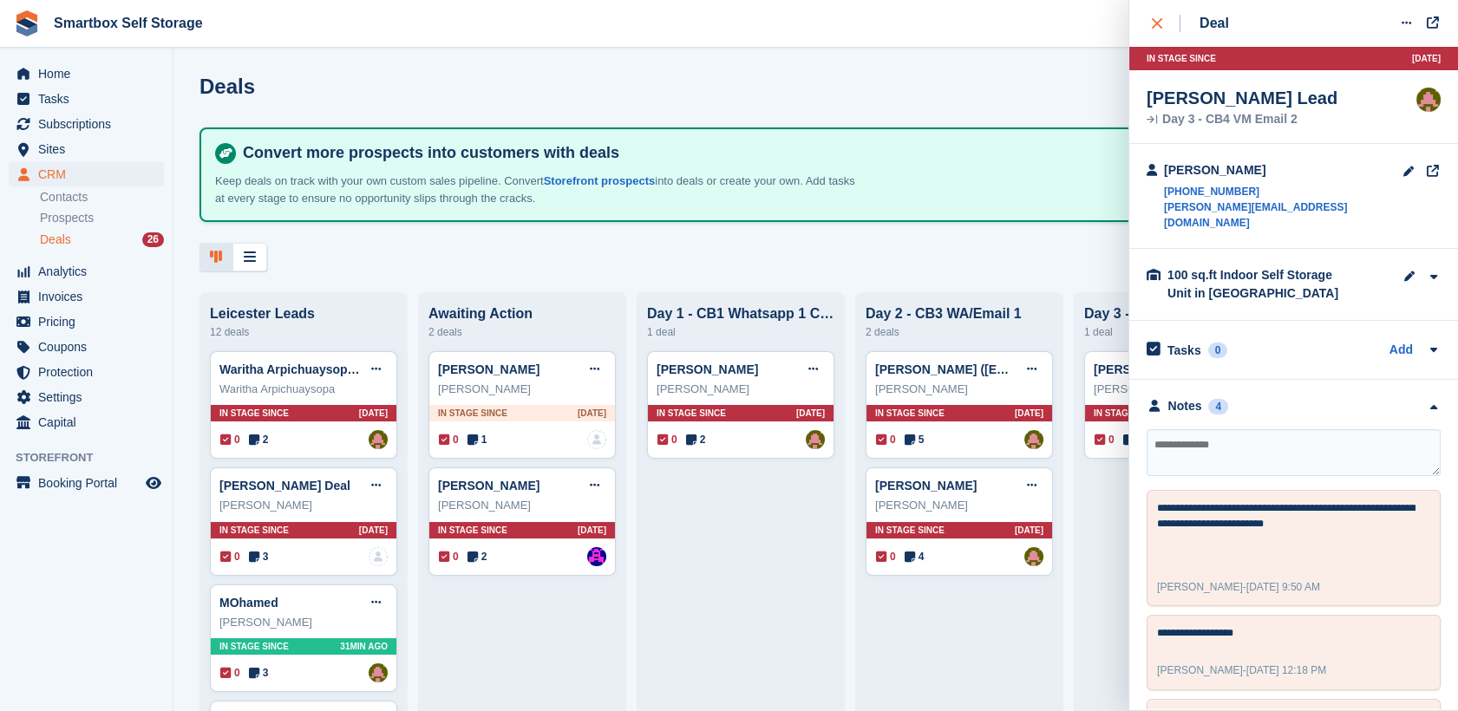
click at [1160, 18] on icon "close" at bounding box center [1157, 23] width 10 height 10
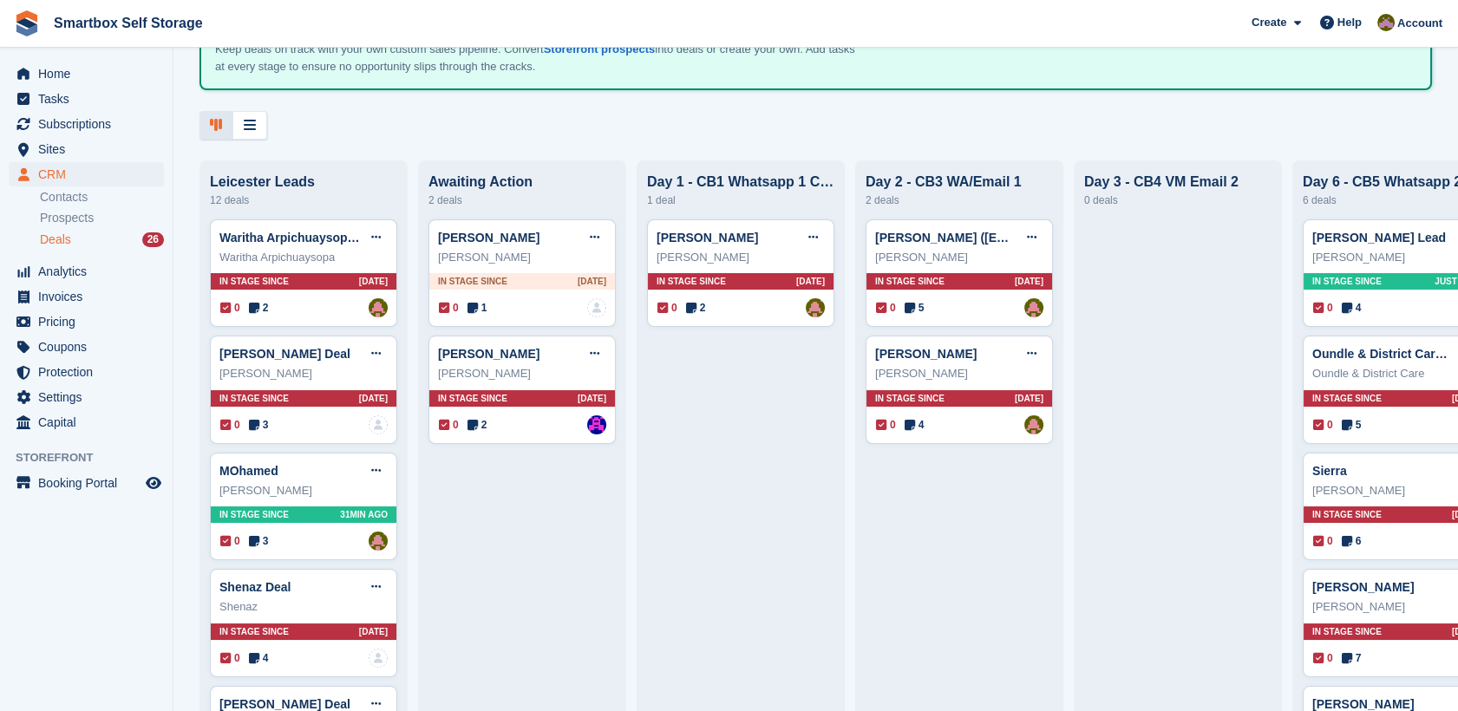
scroll to position [138, 0]
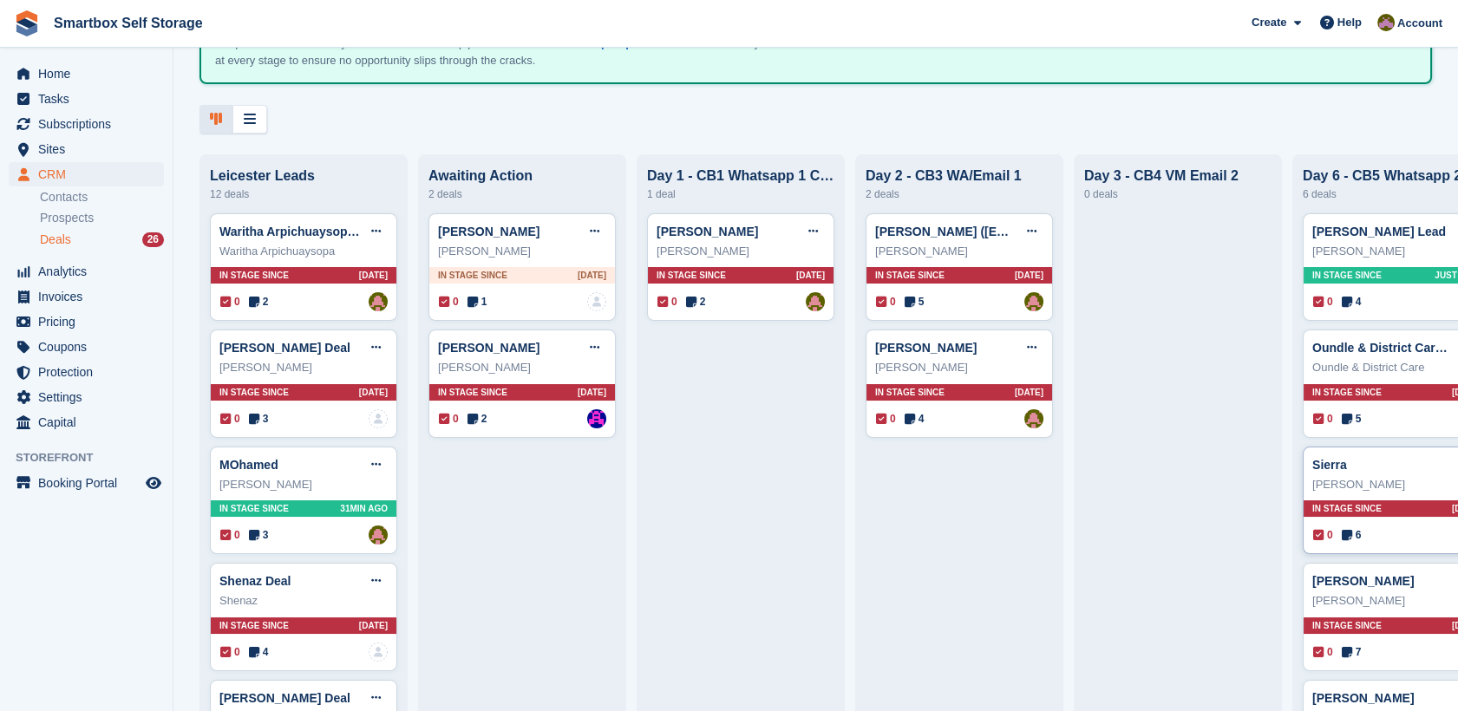
click at [1372, 468] on div "Sierra Edit deal Mark as won Mark as lost Delete deal" at bounding box center [1397, 465] width 168 height 26
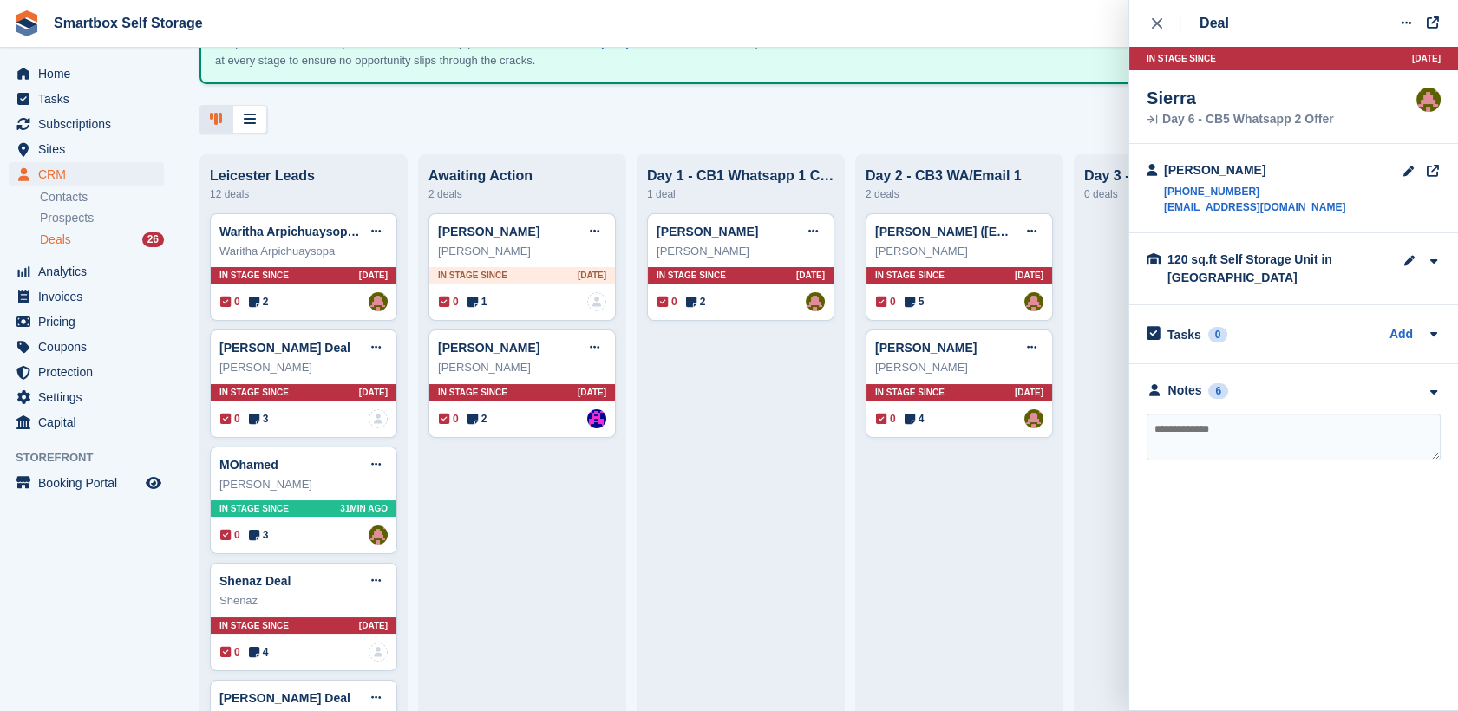
click at [1255, 378] on div "**********" at bounding box center [1293, 428] width 329 height 128
click at [1255, 392] on div "Notes 6" at bounding box center [1294, 391] width 294 height 18
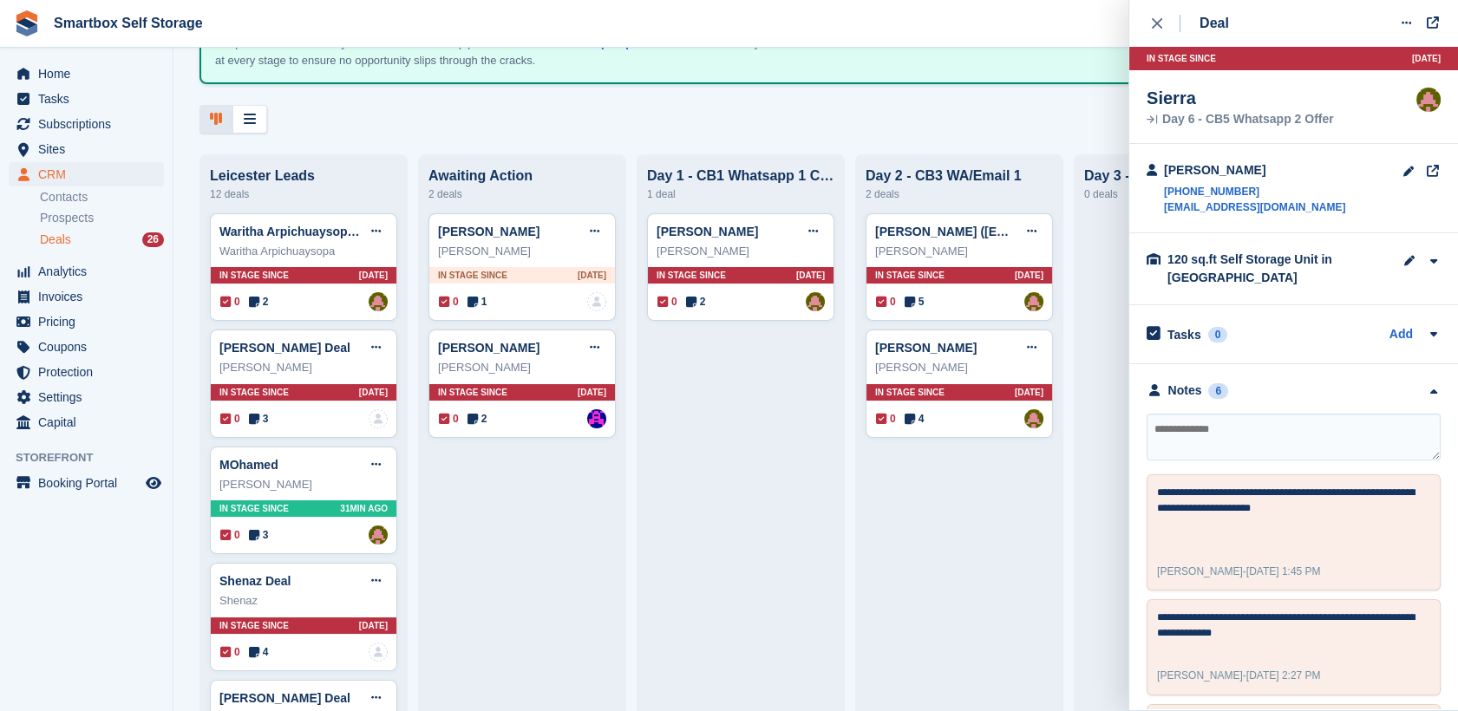
click at [1145, 28] on div "Deal Edit deal Mark as won Mark as lost Delete deal In stage since 4D AGO Sierr…" at bounding box center [1293, 355] width 329 height 710
click at [1157, 24] on icon "close" at bounding box center [1157, 23] width 10 height 10
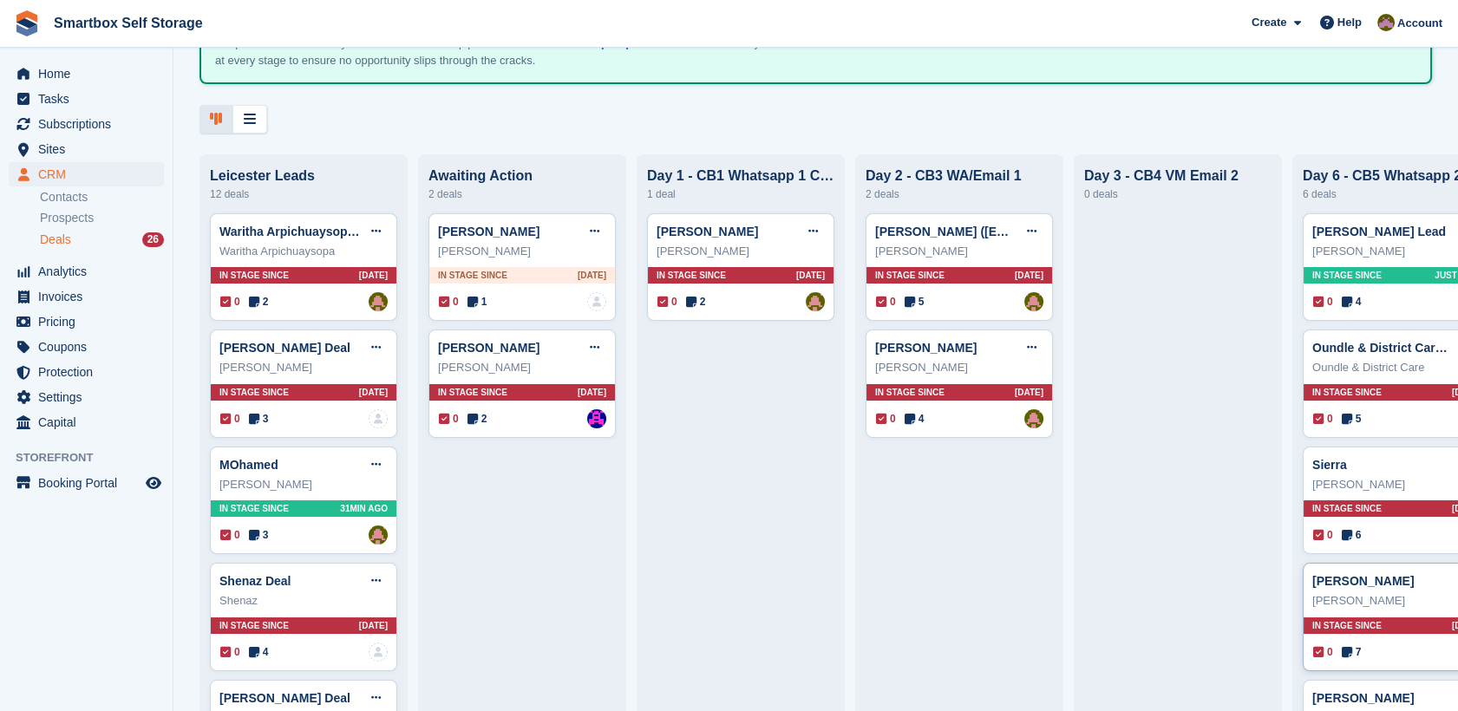
click at [1370, 586] on div "Sara Deal Edit deal Mark as won Mark as lost Delete deal" at bounding box center [1397, 581] width 168 height 26
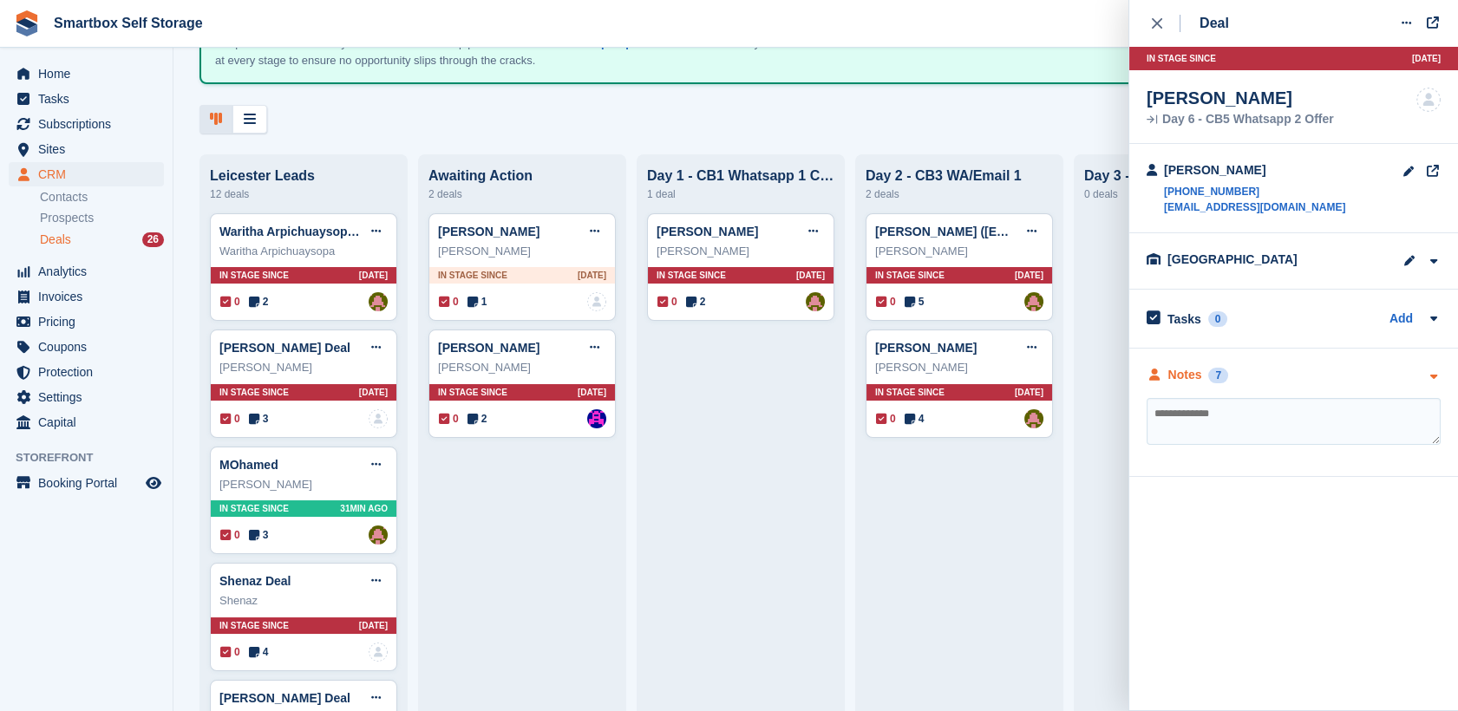
click at [1217, 373] on div "7" at bounding box center [1218, 376] width 20 height 16
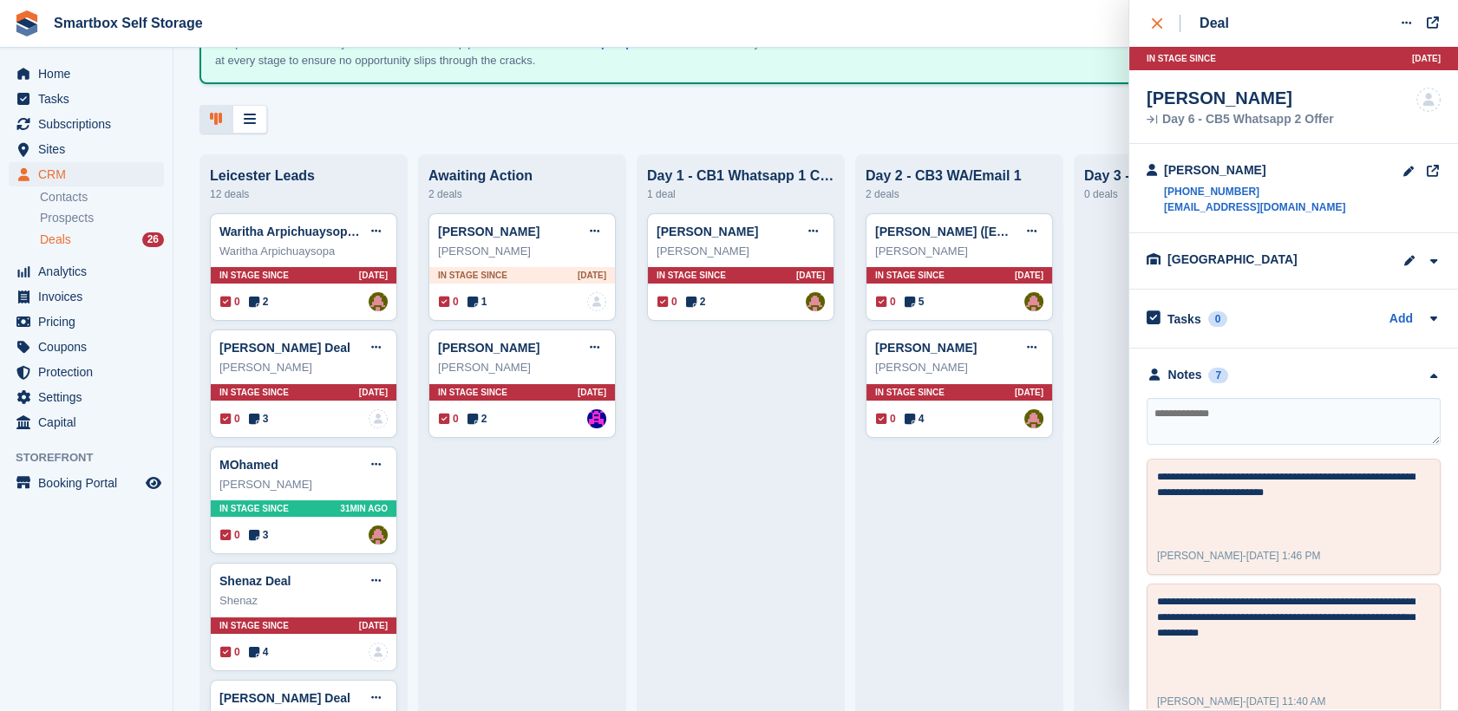
click at [1152, 24] on icon "close" at bounding box center [1157, 23] width 10 height 10
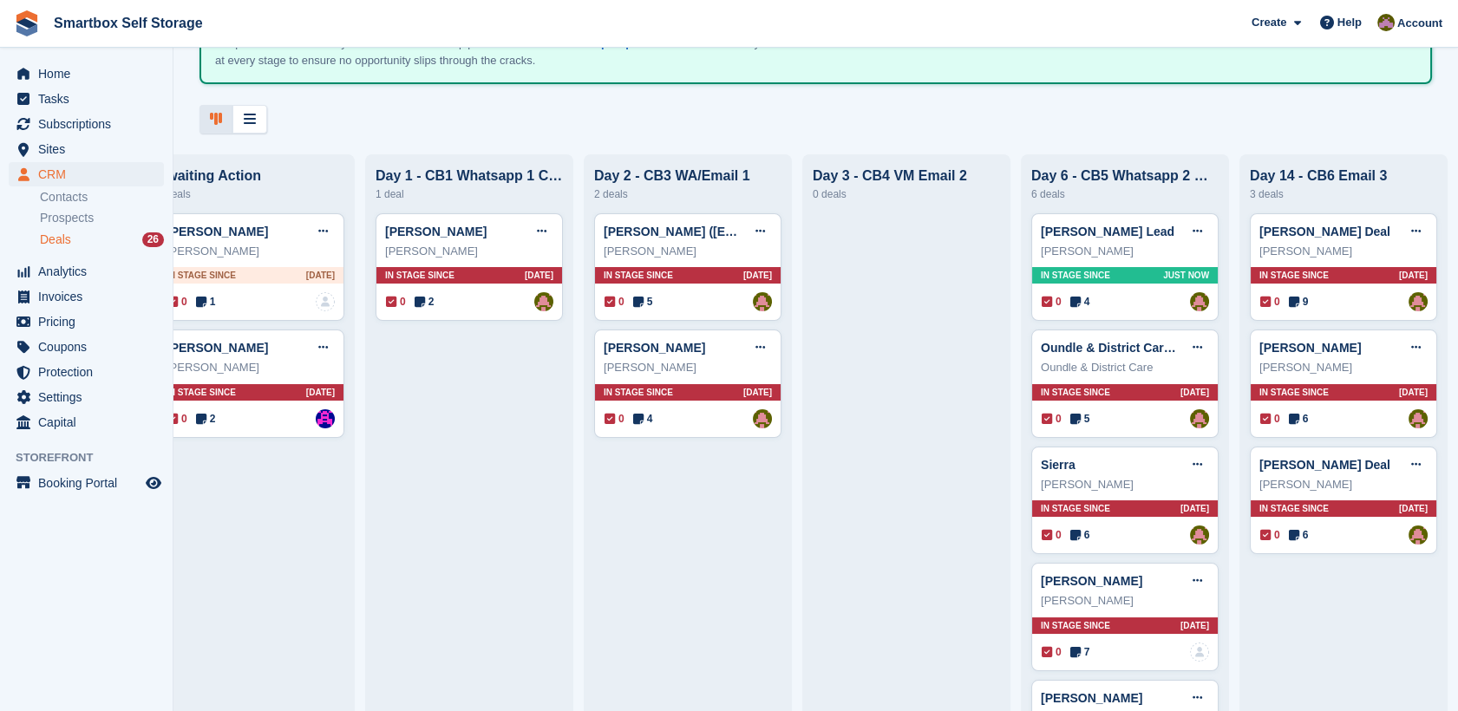
scroll to position [0, 285]
click at [729, 265] on div "Zane Sennett (zanesennett@me.com) Deal Edit deal Mark as won Mark as lost Delet…" at bounding box center [687, 267] width 187 height 108
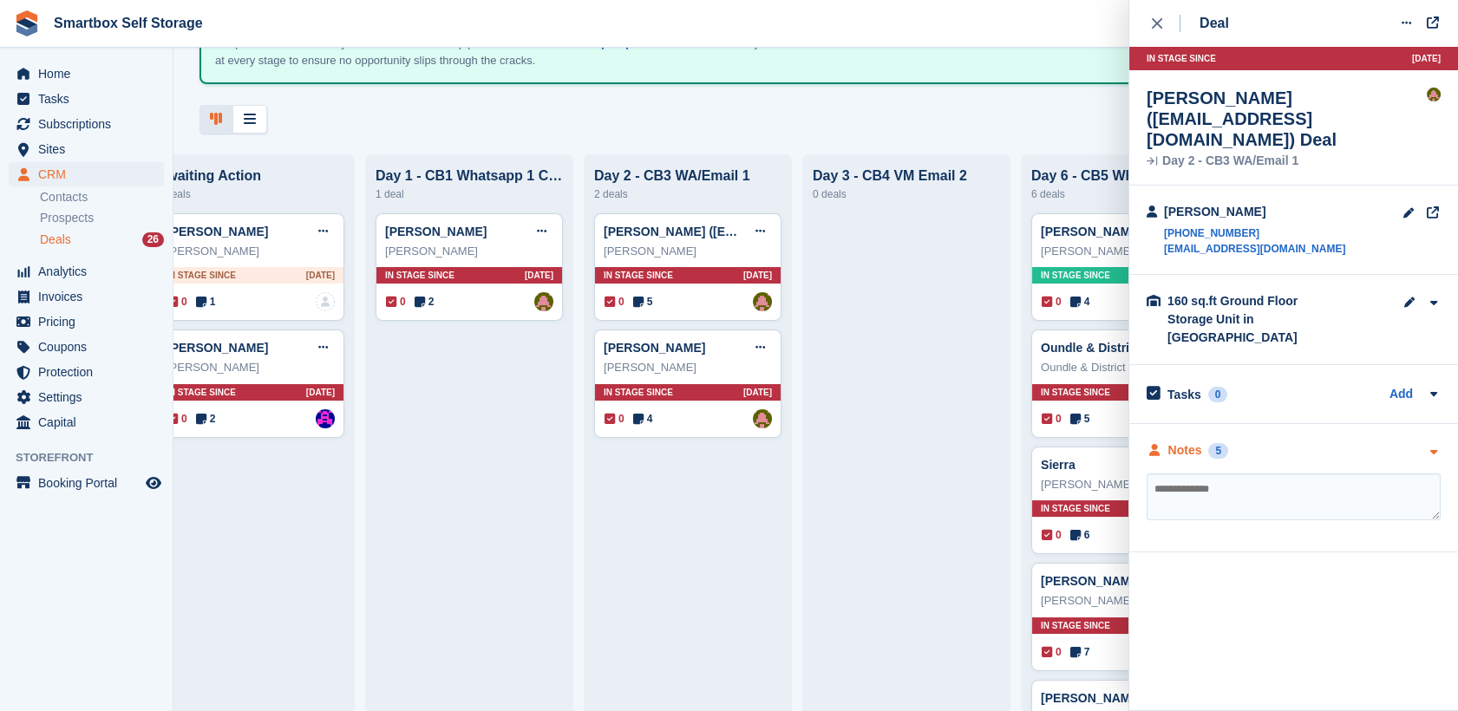
drag, startPoint x: 1174, startPoint y: 398, endPoint x: 1178, endPoint y: 416, distance: 18.7
drag, startPoint x: 1178, startPoint y: 416, endPoint x: 921, endPoint y: 545, distance: 287.1
drag, startPoint x: 1196, startPoint y: 404, endPoint x: 1436, endPoint y: 417, distance: 239.8
click at [1436, 447] on icon "button" at bounding box center [1433, 452] width 15 height 11
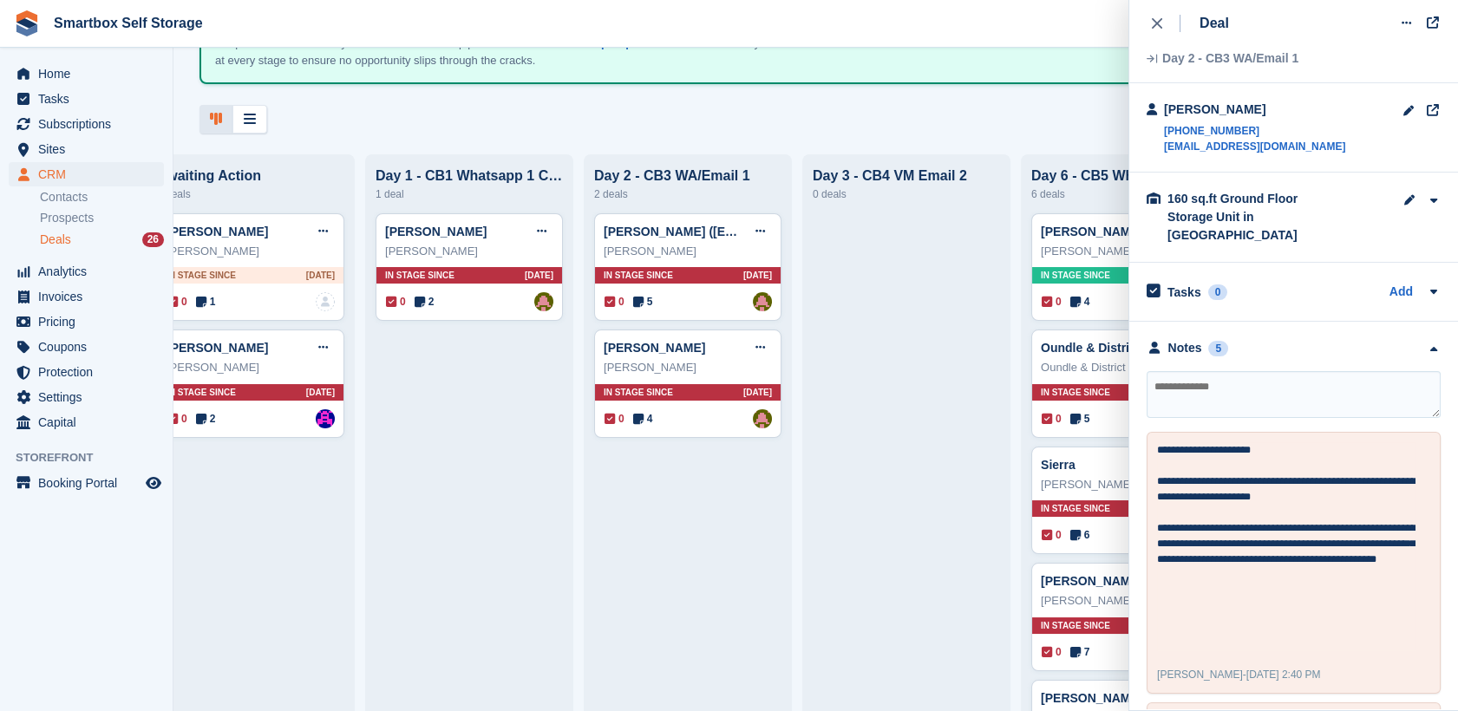
scroll to position [106, 0]
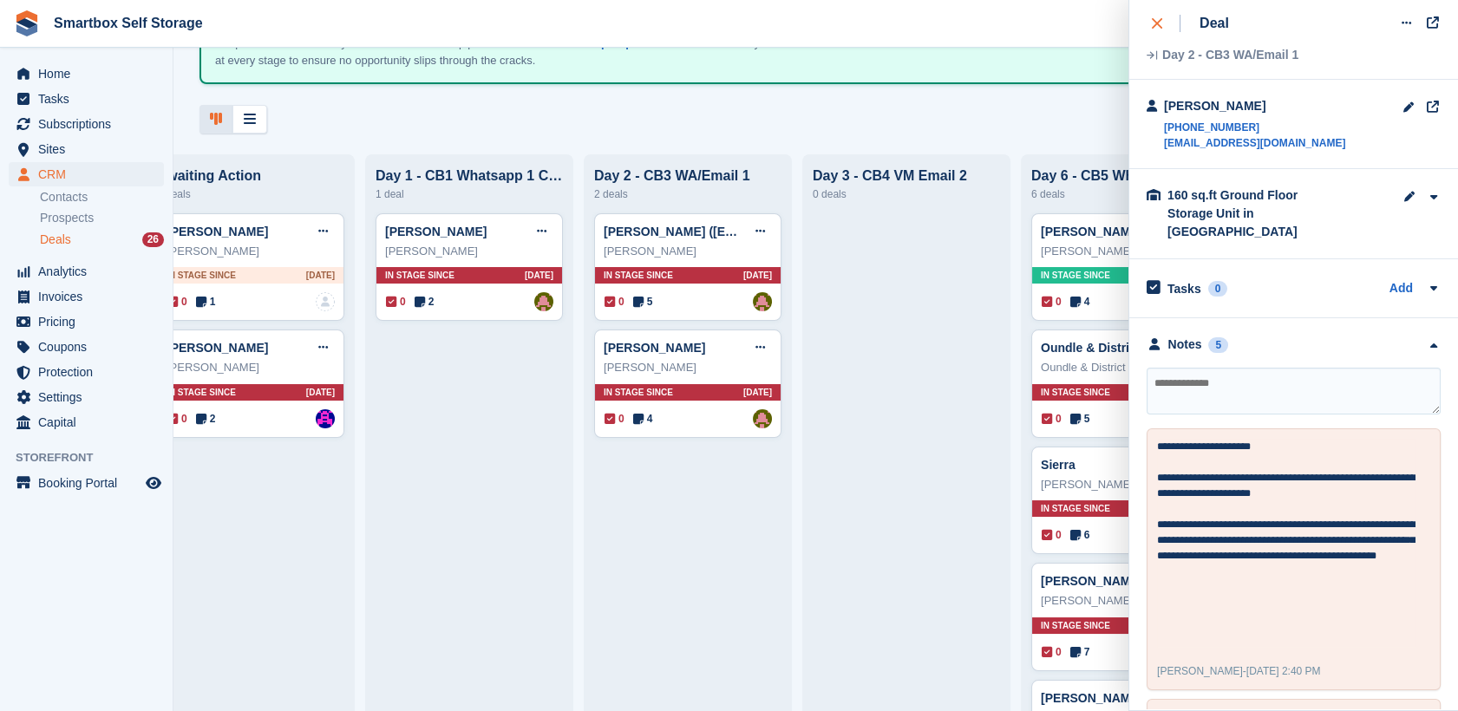
click at [1162, 23] on div "close" at bounding box center [1166, 23] width 29 height 17
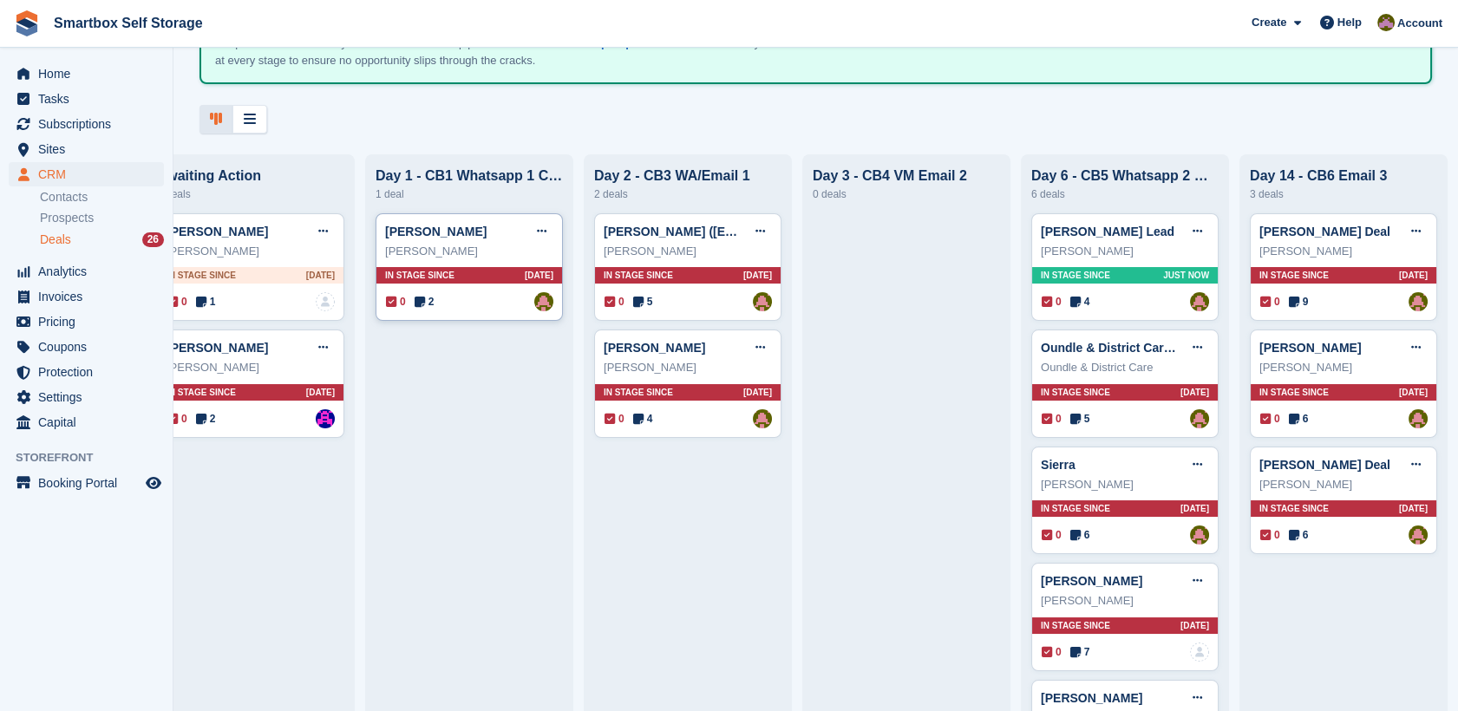
click at [475, 247] on div "[PERSON_NAME]" at bounding box center [469, 251] width 168 height 17
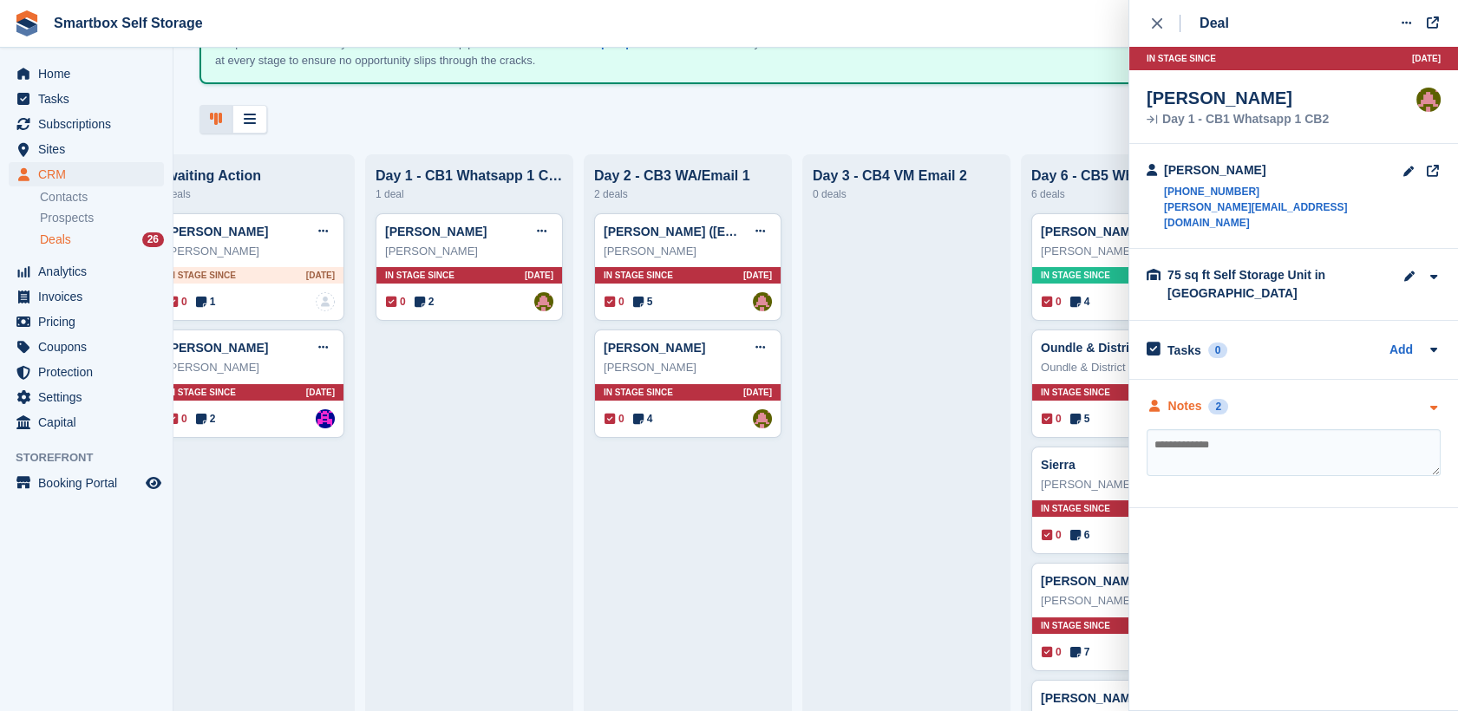
click at [1193, 397] on div "Notes" at bounding box center [1186, 406] width 34 height 18
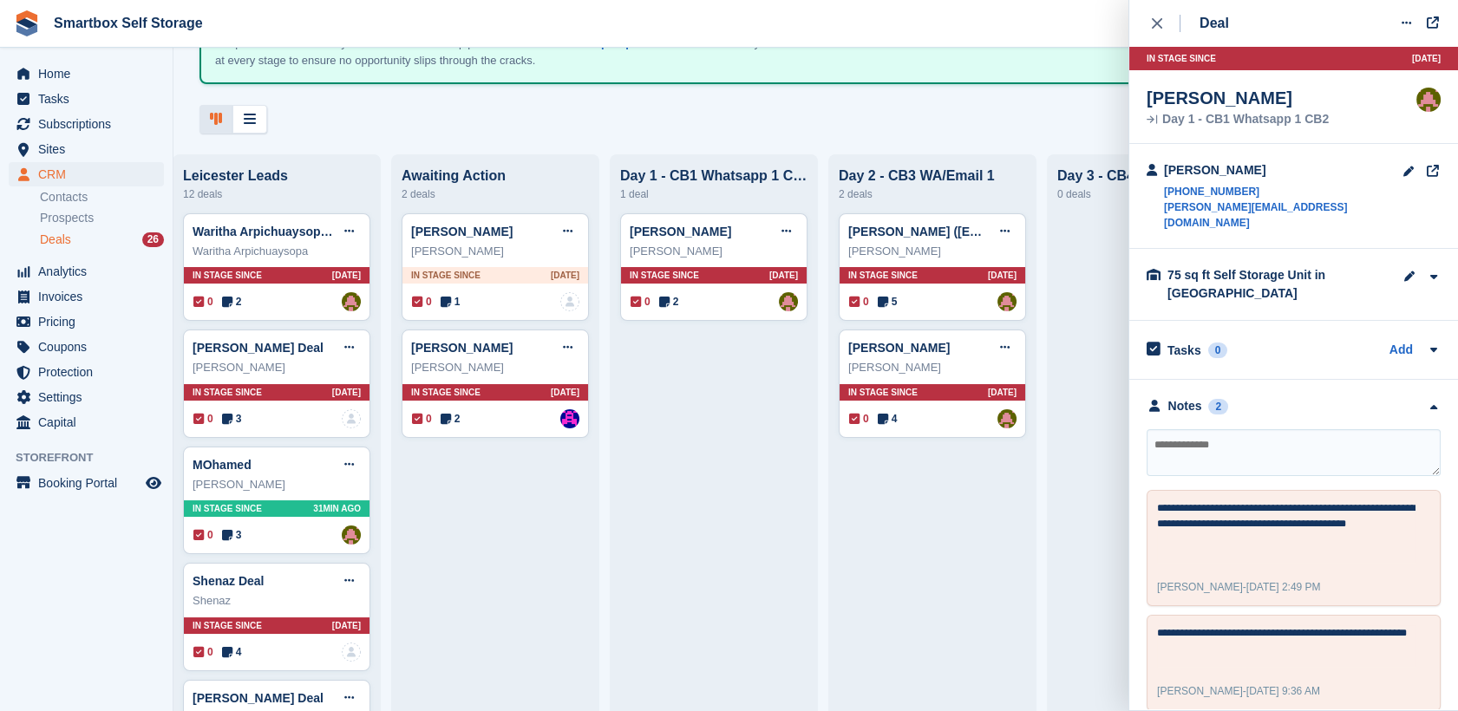
scroll to position [0, 0]
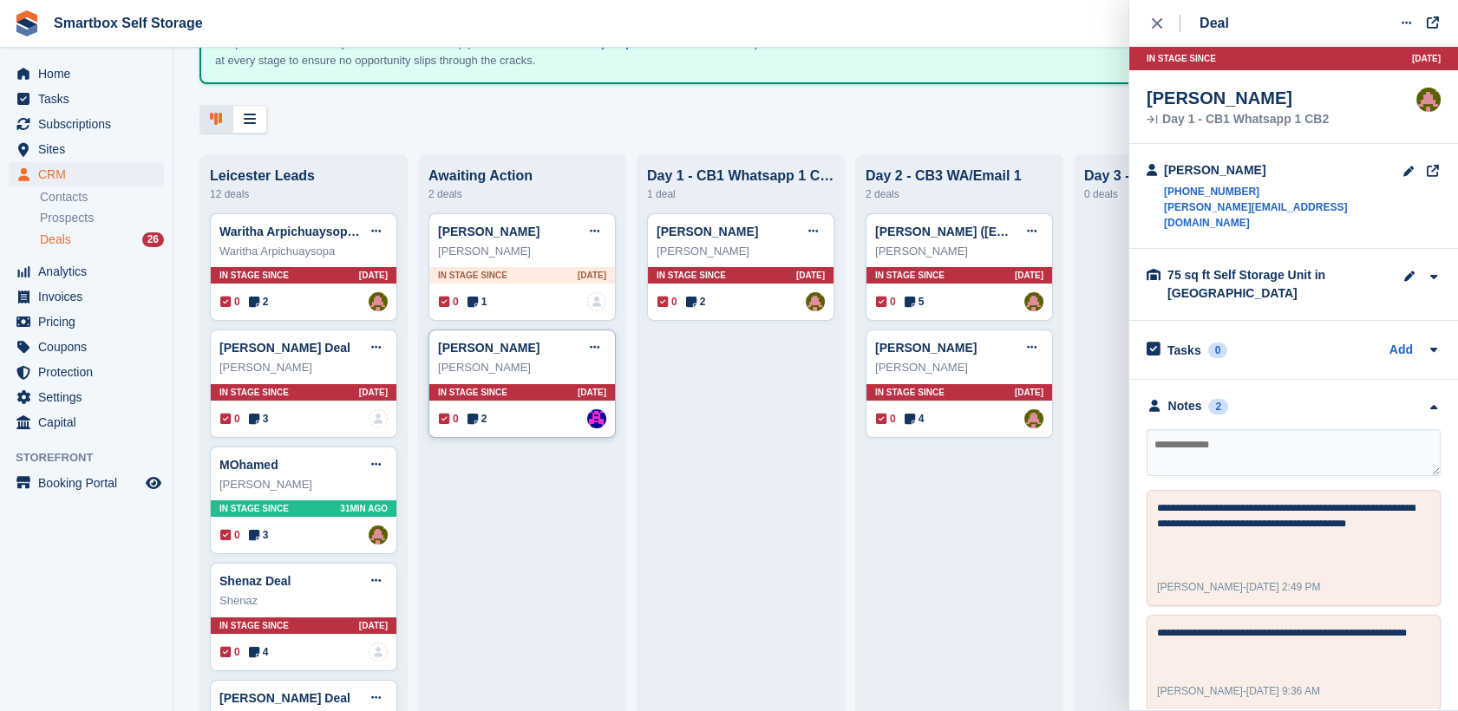
click at [518, 359] on div "James Wood Edit deal Mark as won Mark as lost Delete deal" at bounding box center [522, 348] width 168 height 26
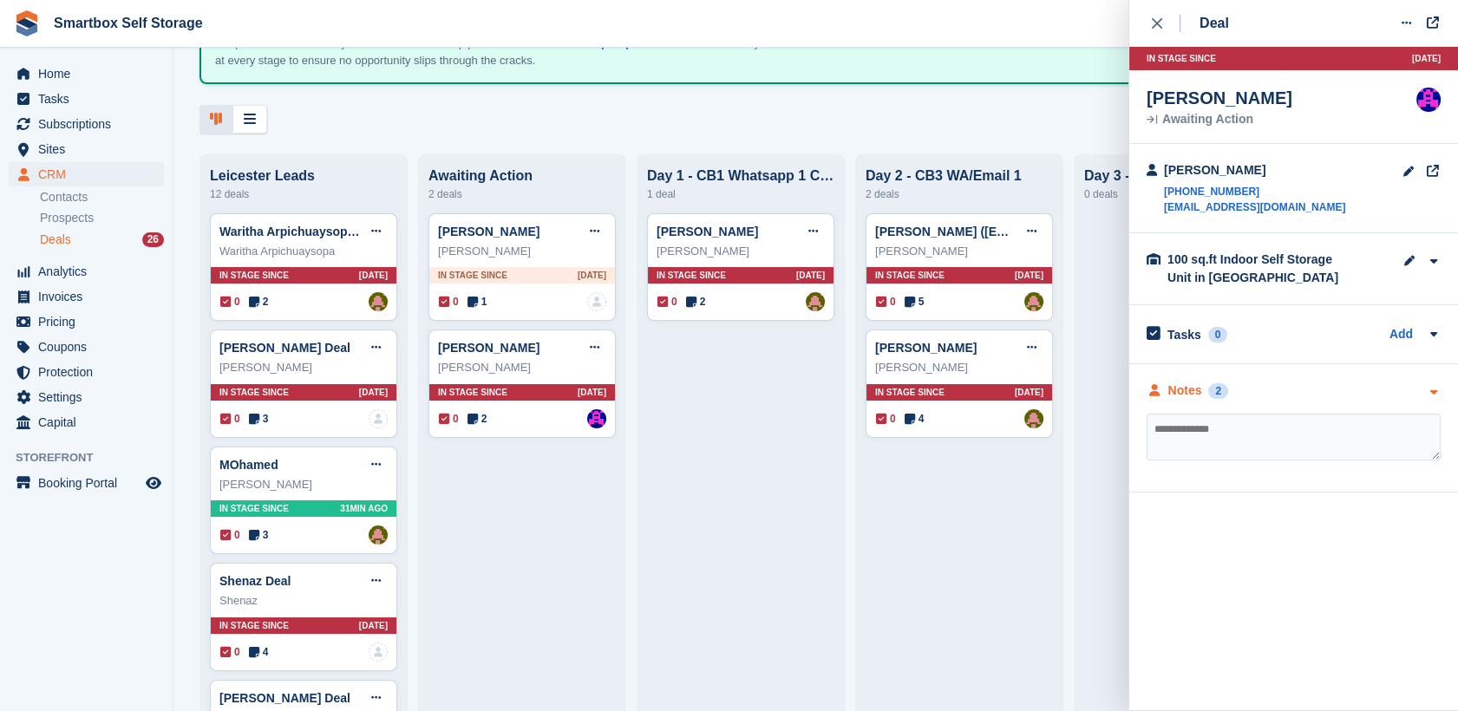
click at [1183, 392] on div "Notes" at bounding box center [1186, 391] width 34 height 18
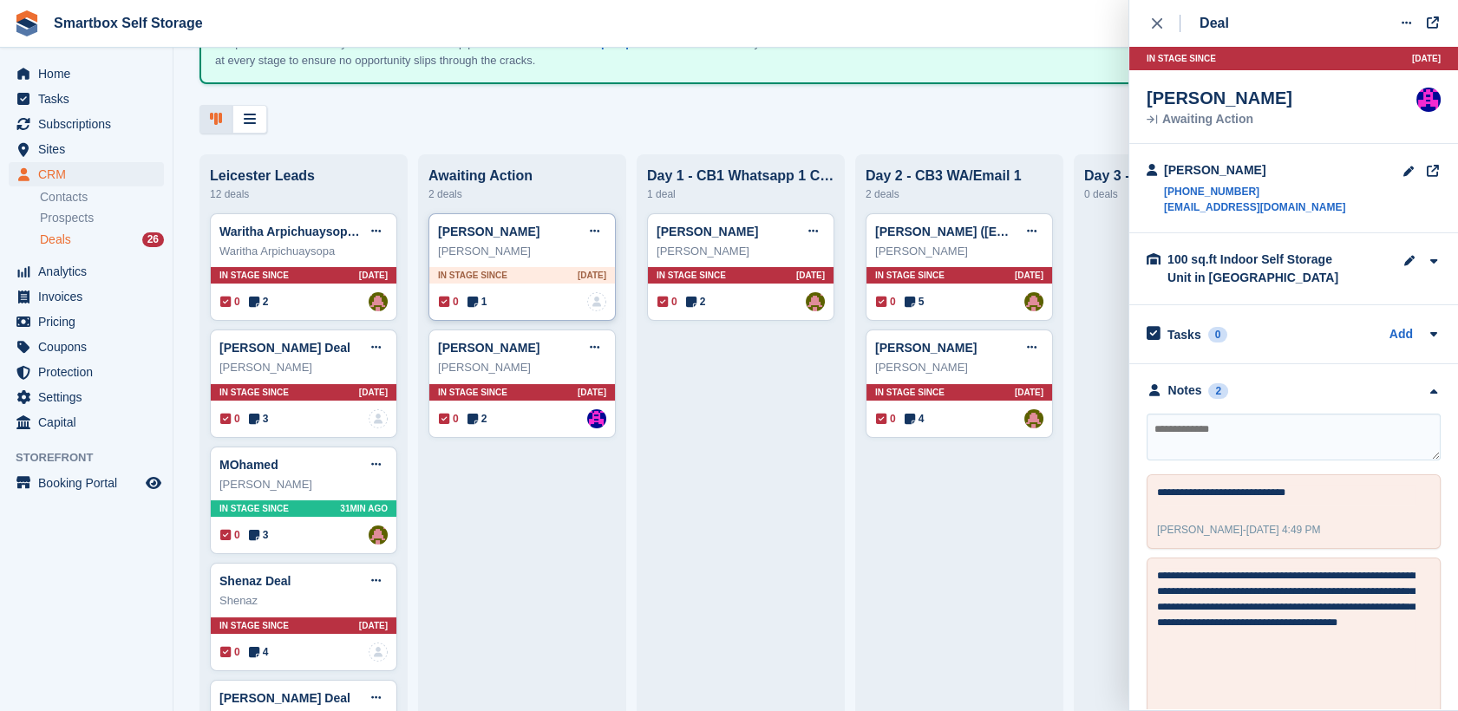
click at [548, 243] on div "John Deal Edit deal Mark as won Mark as lost Delete deal" at bounding box center [522, 232] width 168 height 26
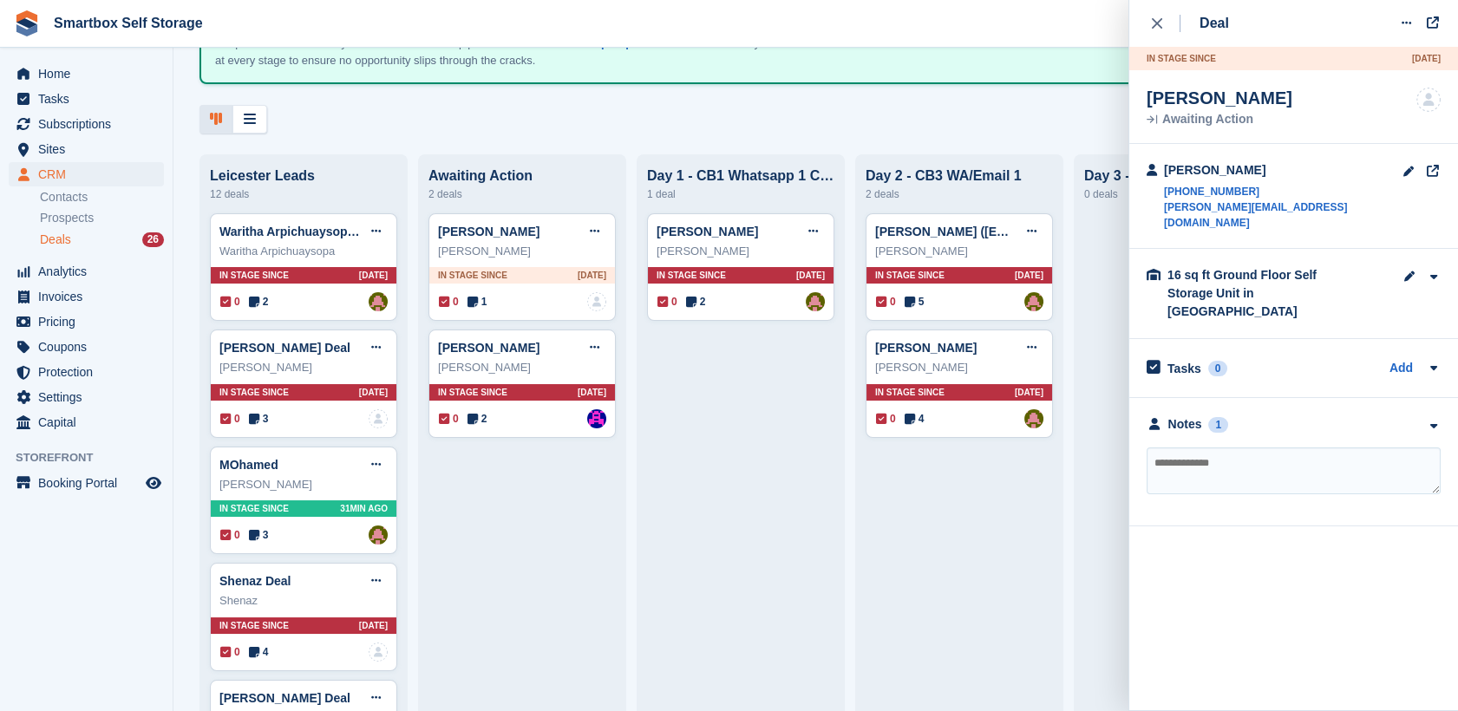
click at [1174, 398] on div "**********" at bounding box center [1293, 462] width 329 height 128
click at [1182, 416] on div "Notes" at bounding box center [1186, 425] width 34 height 18
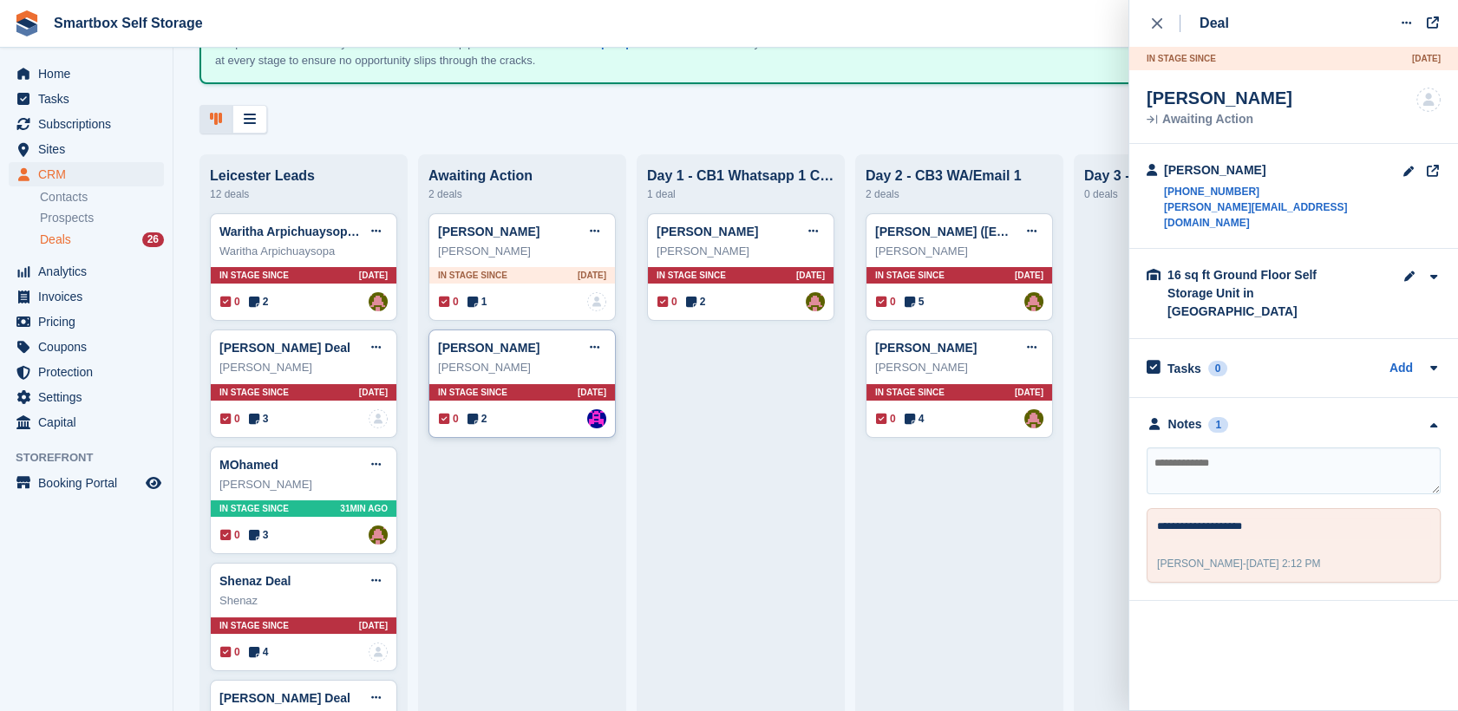
click at [543, 351] on div "James Wood Edit deal Mark as won Mark as lost Delete deal" at bounding box center [522, 348] width 168 height 26
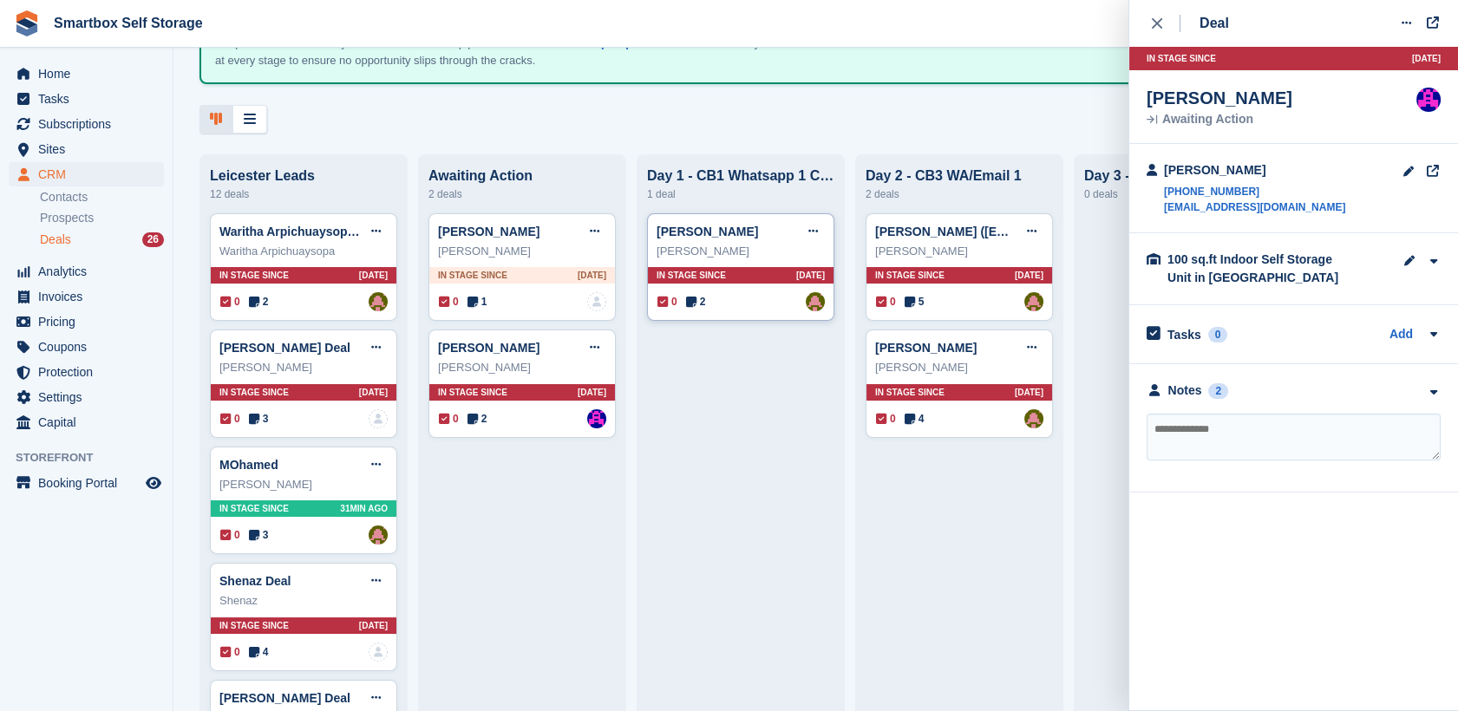
click at [783, 248] on div "[PERSON_NAME]" at bounding box center [741, 251] width 168 height 17
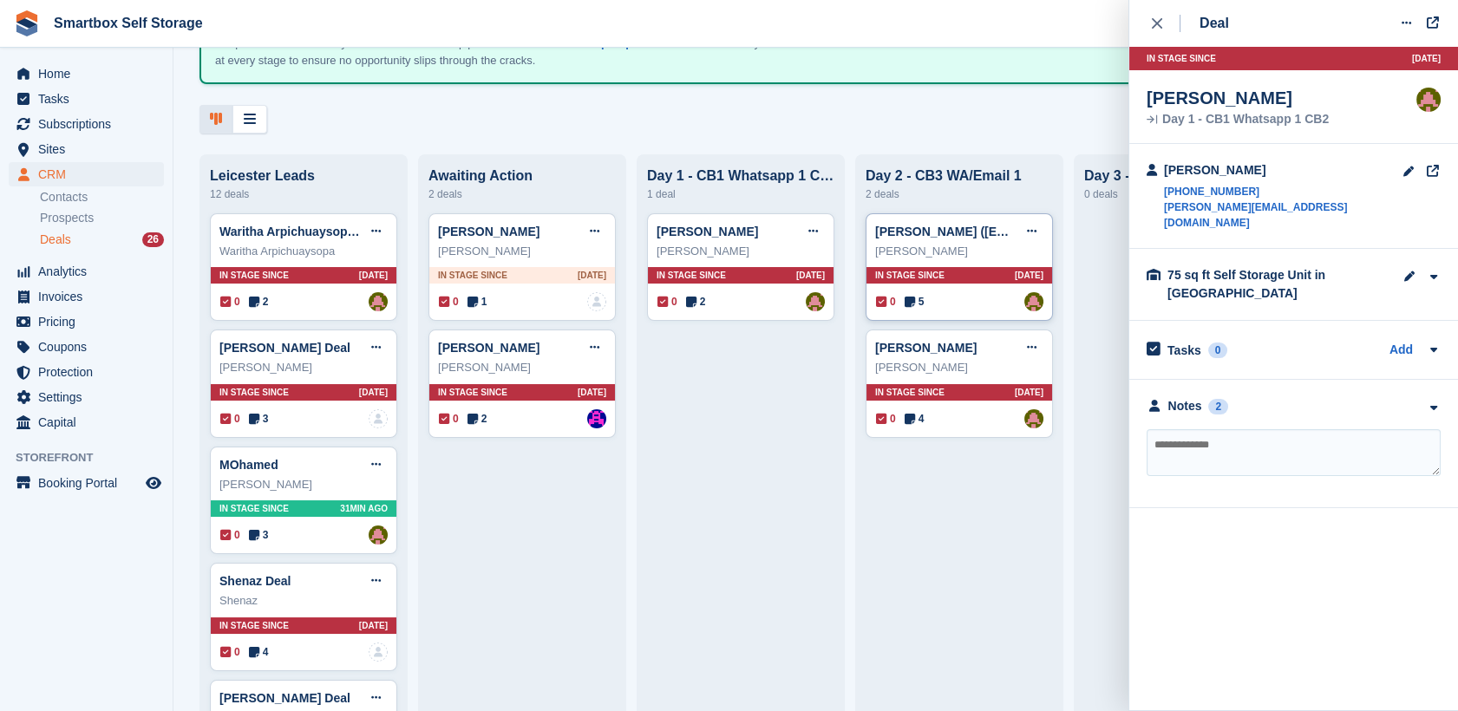
click at [990, 249] on div "[PERSON_NAME]" at bounding box center [959, 251] width 168 height 17
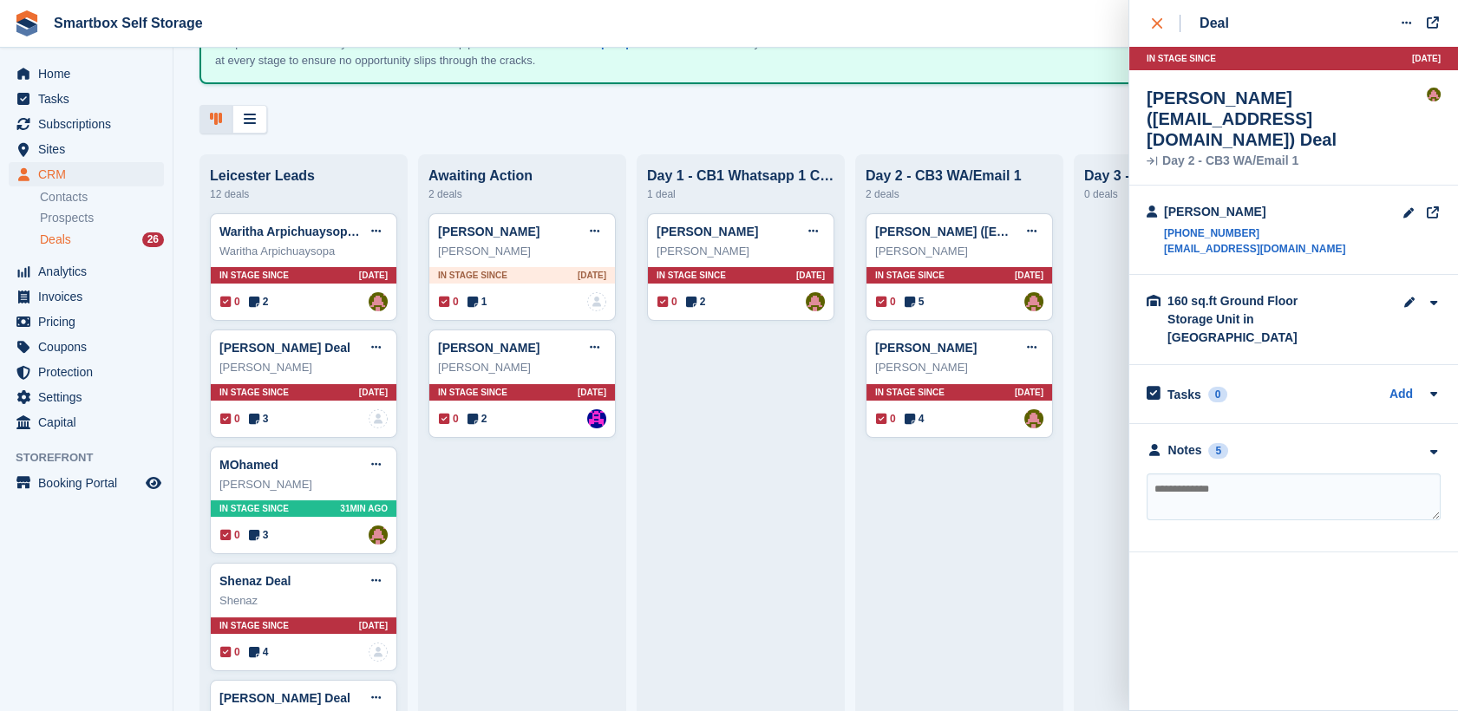
click at [1149, 13] on button "close" at bounding box center [1166, 23] width 39 height 47
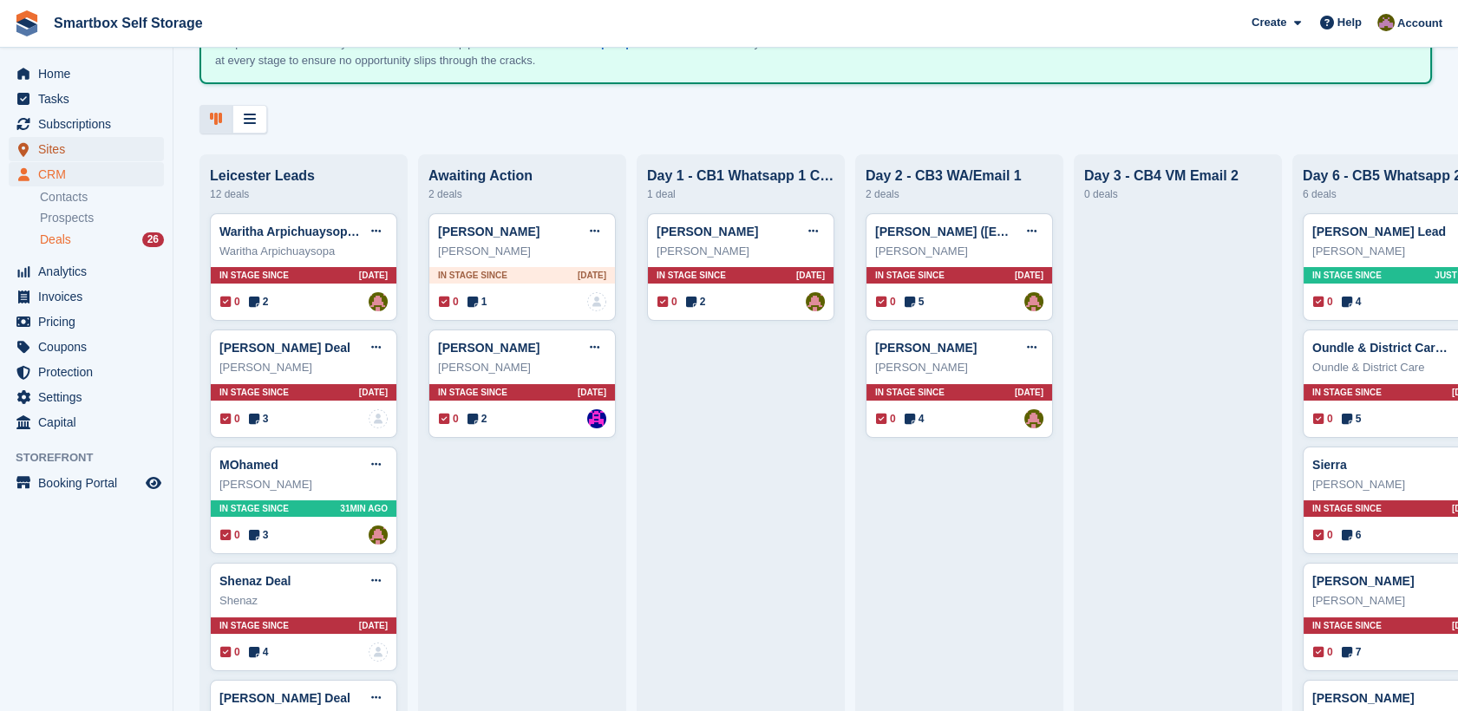
click at [106, 149] on span "Sites" at bounding box center [90, 149] width 104 height 24
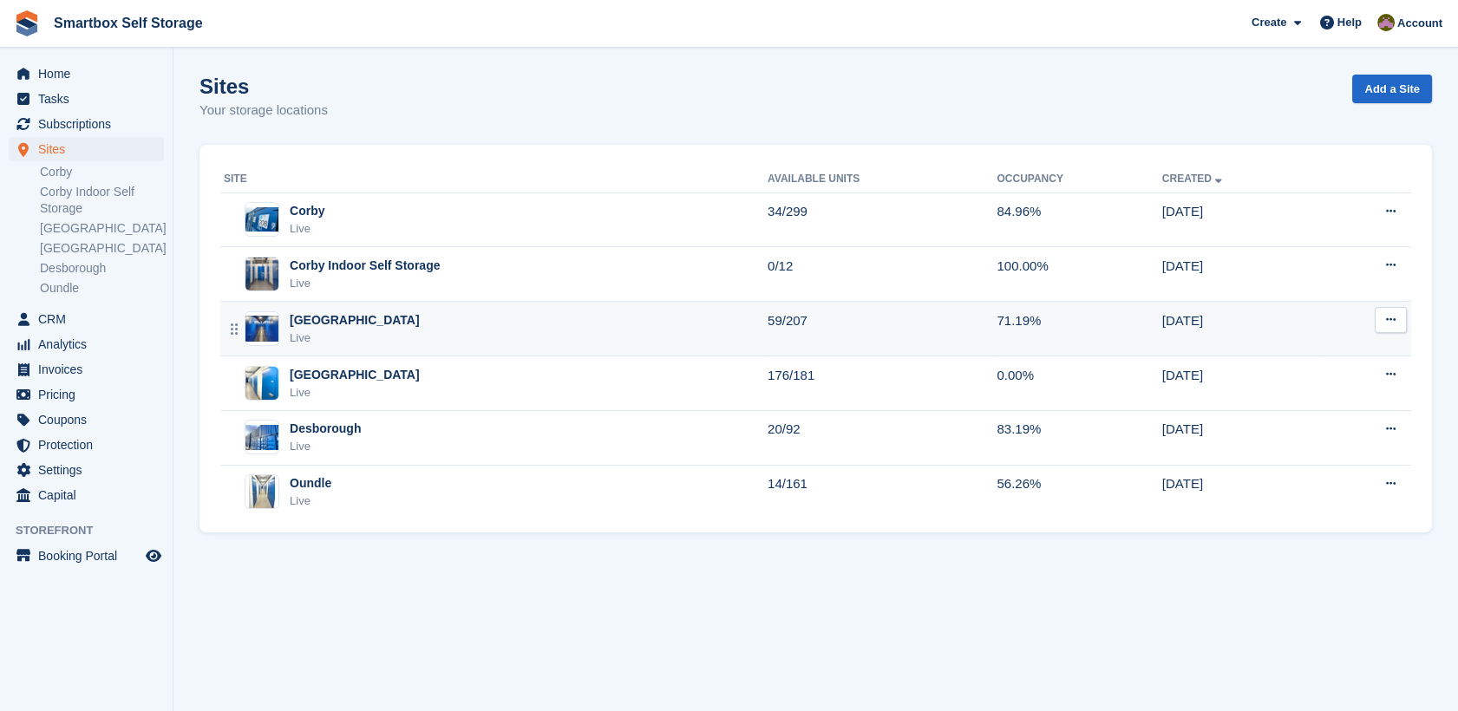
click at [392, 316] on div "Stamford Live" at bounding box center [496, 329] width 544 height 36
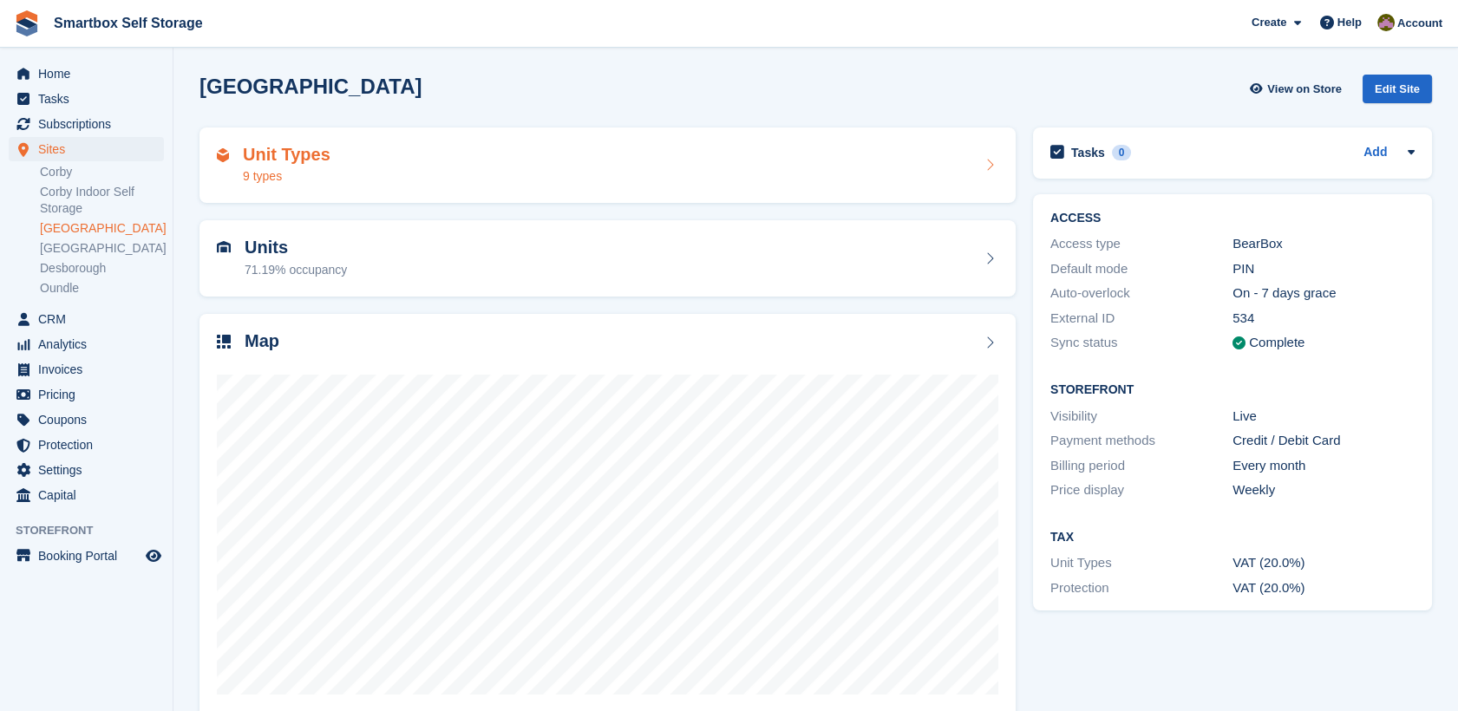
click at [256, 157] on h2 "Unit Types" at bounding box center [287, 155] width 88 height 20
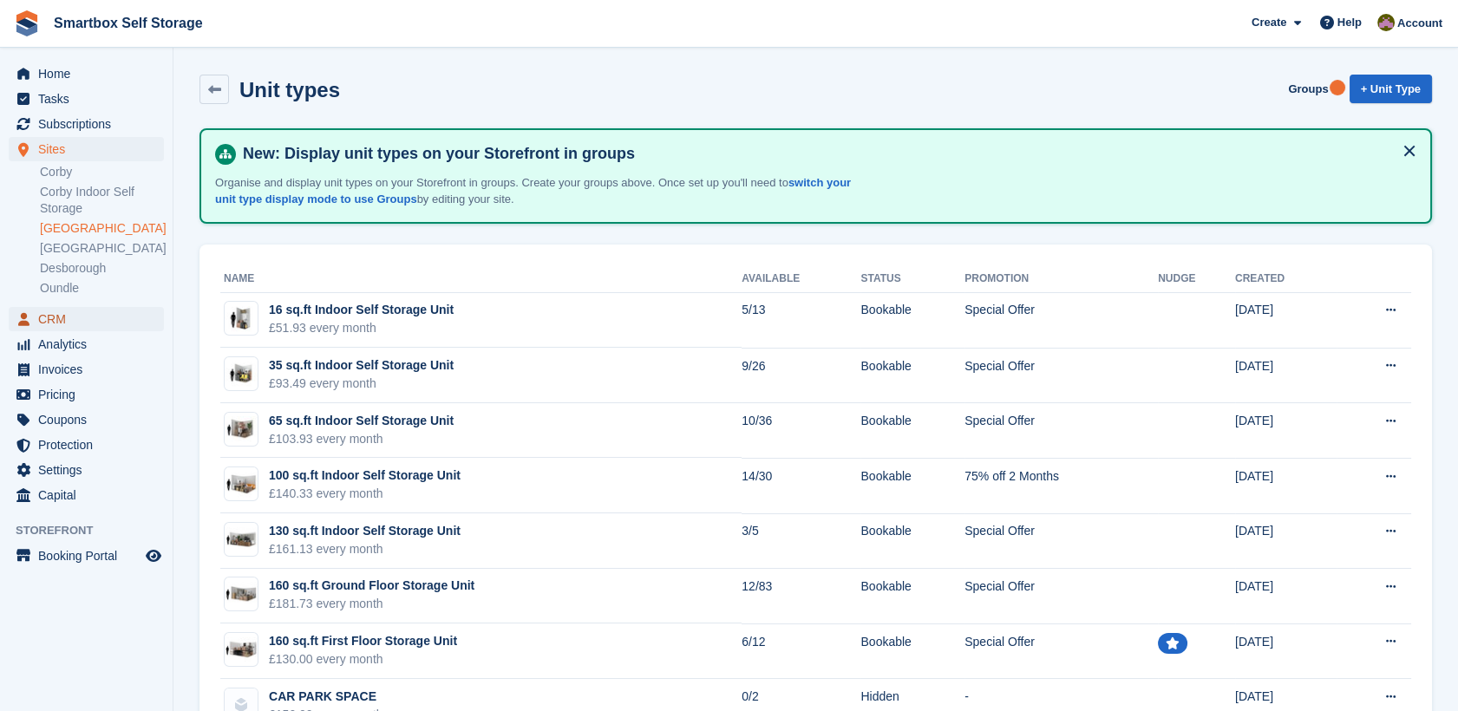
click at [81, 318] on span "CRM" at bounding box center [90, 319] width 104 height 24
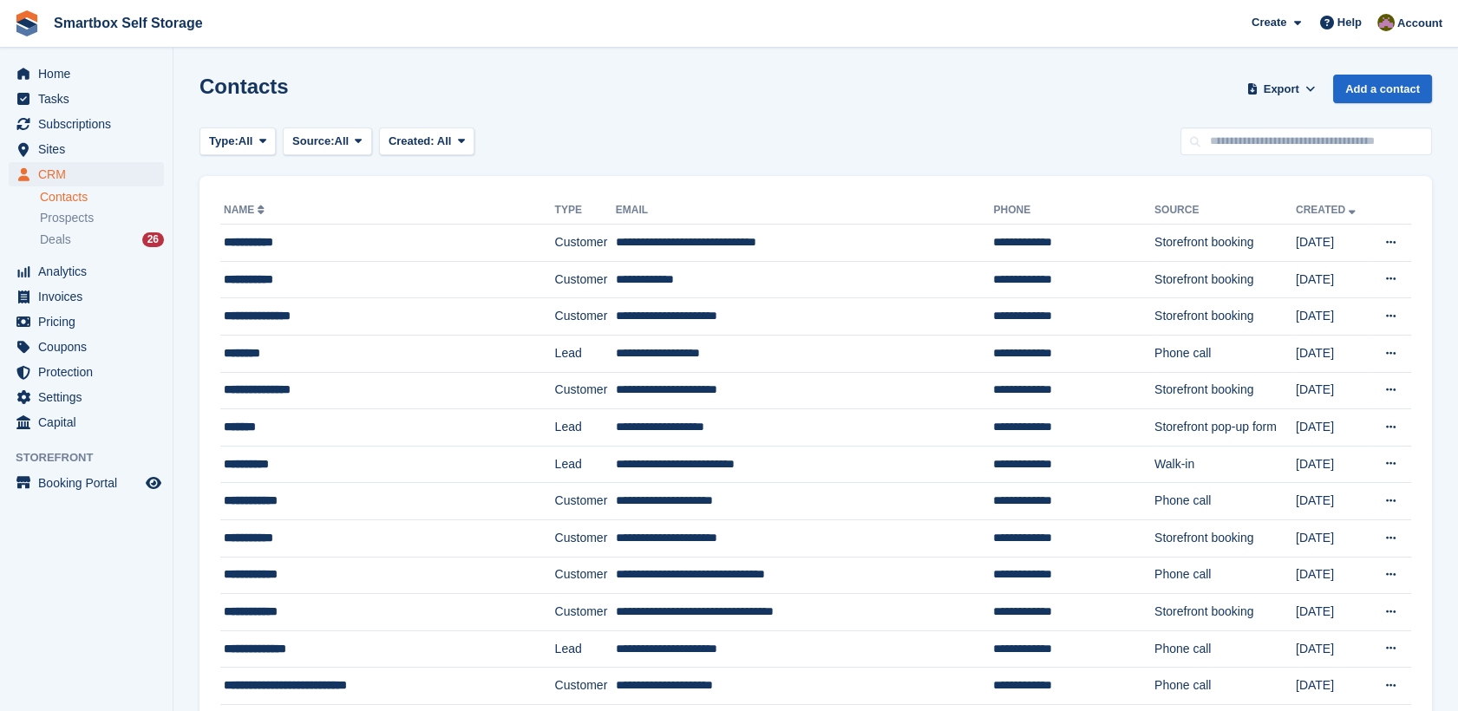
click at [121, 248] on link "Deals 26" at bounding box center [102, 240] width 124 height 18
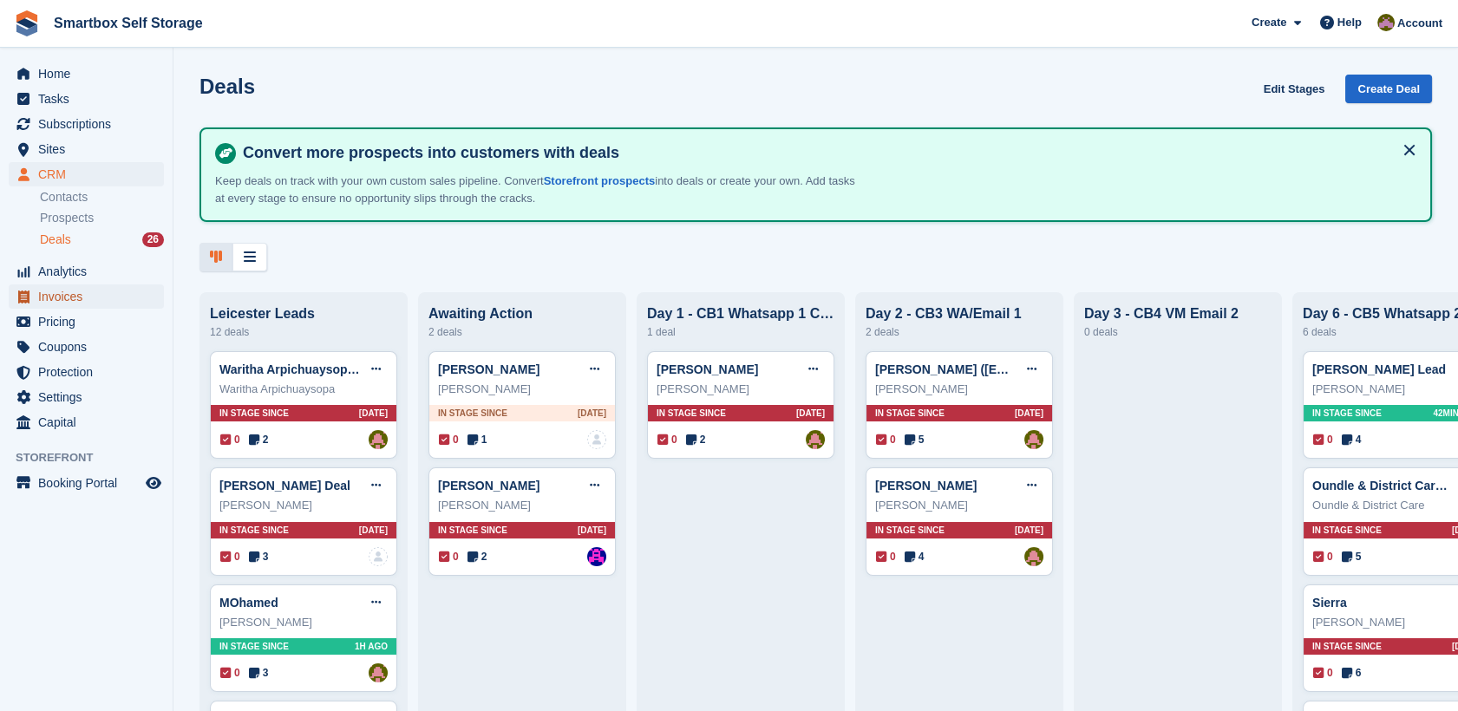
click at [134, 298] on span "Invoices" at bounding box center [90, 297] width 104 height 24
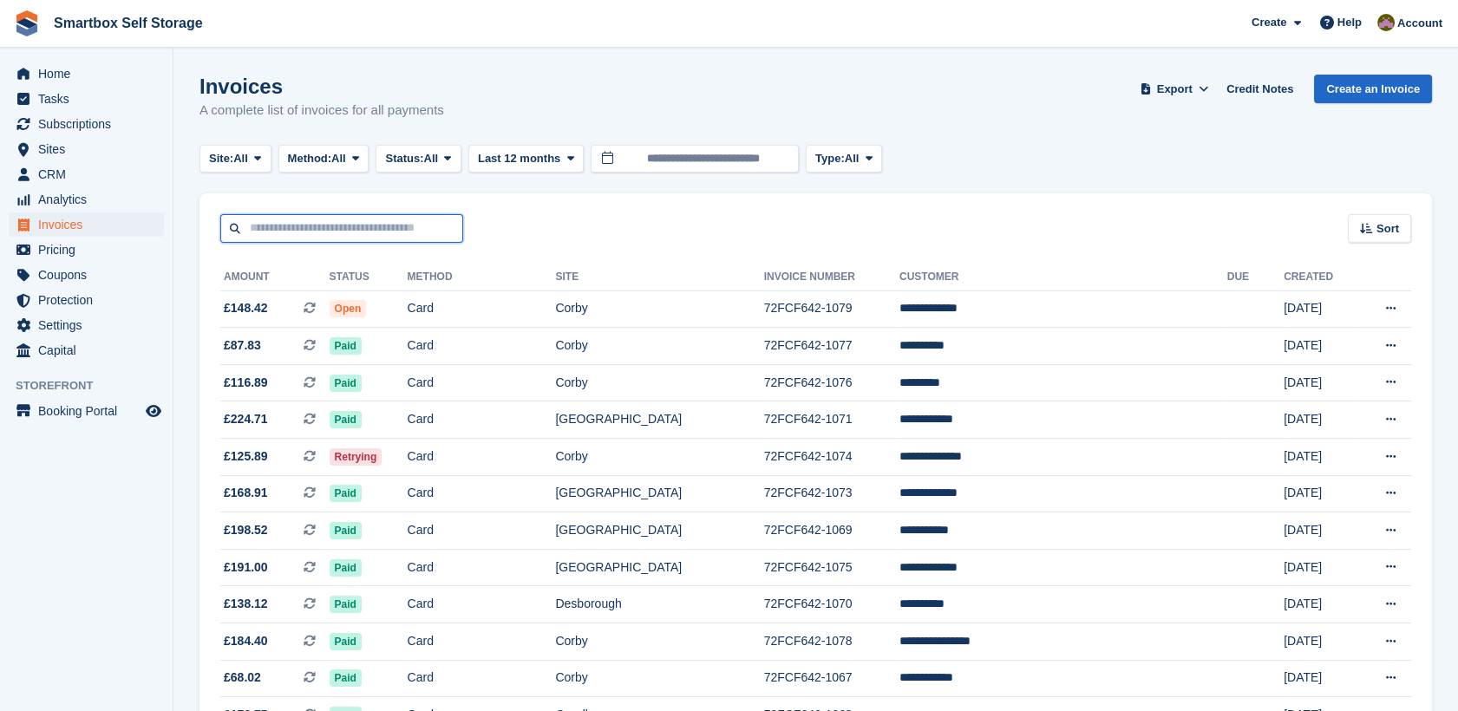
click at [354, 219] on input "text" at bounding box center [341, 228] width 243 height 29
type input "*********"
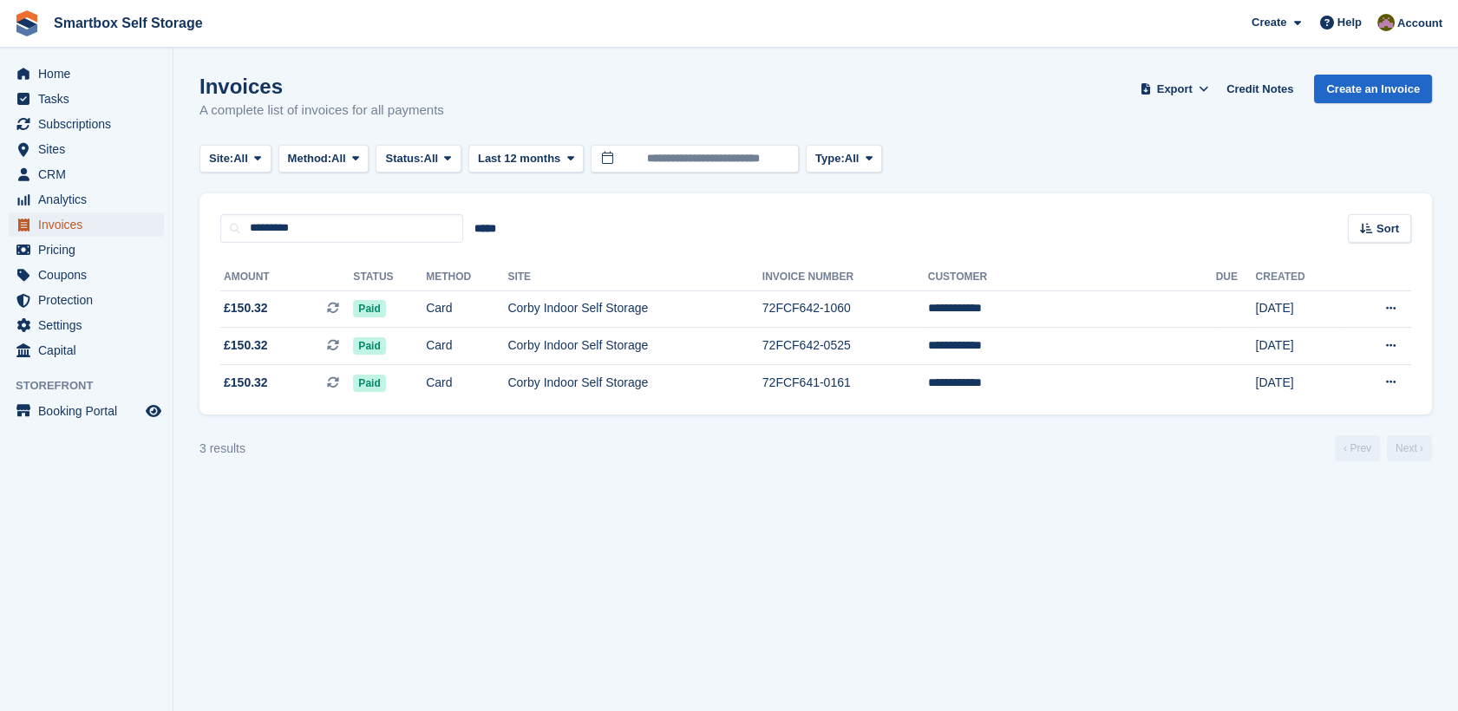
click at [101, 219] on span "Invoices" at bounding box center [90, 225] width 104 height 24
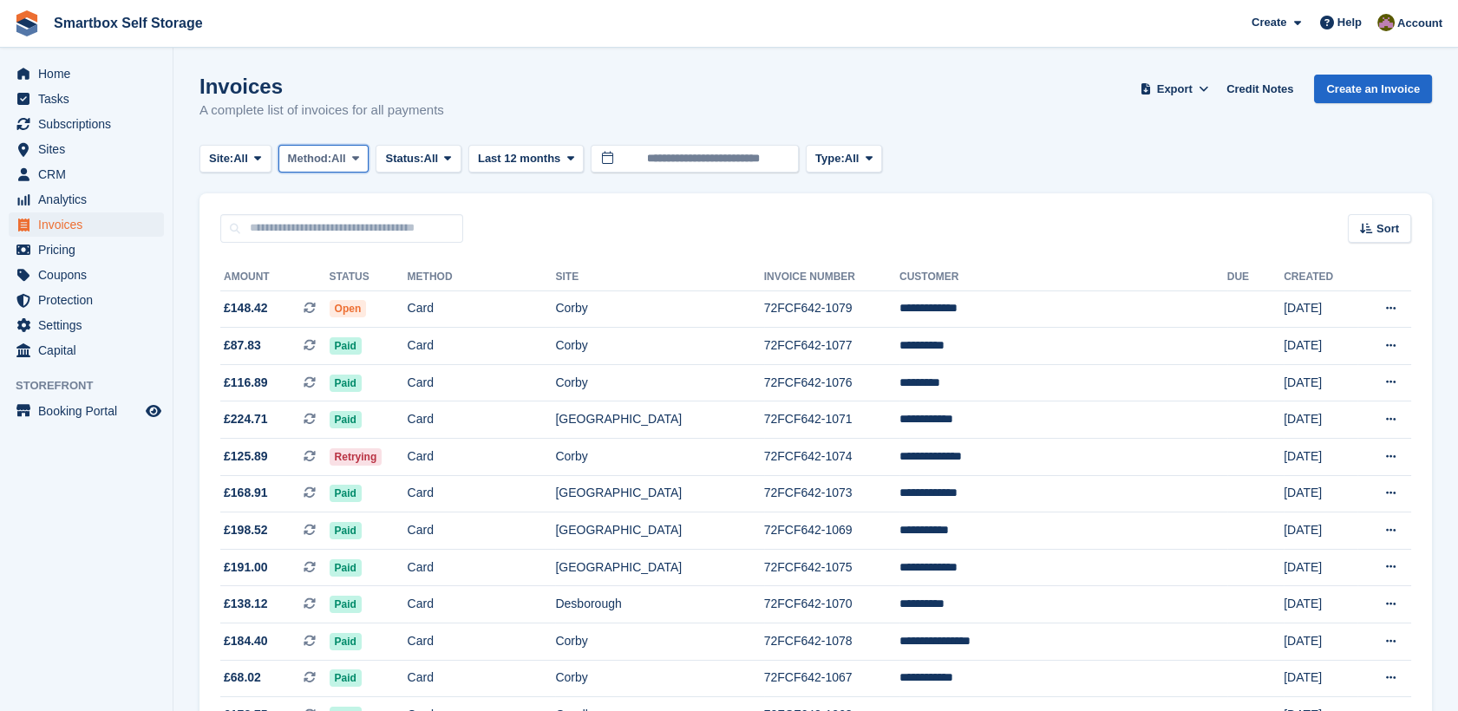
click at [359, 159] on icon at bounding box center [355, 158] width 7 height 11
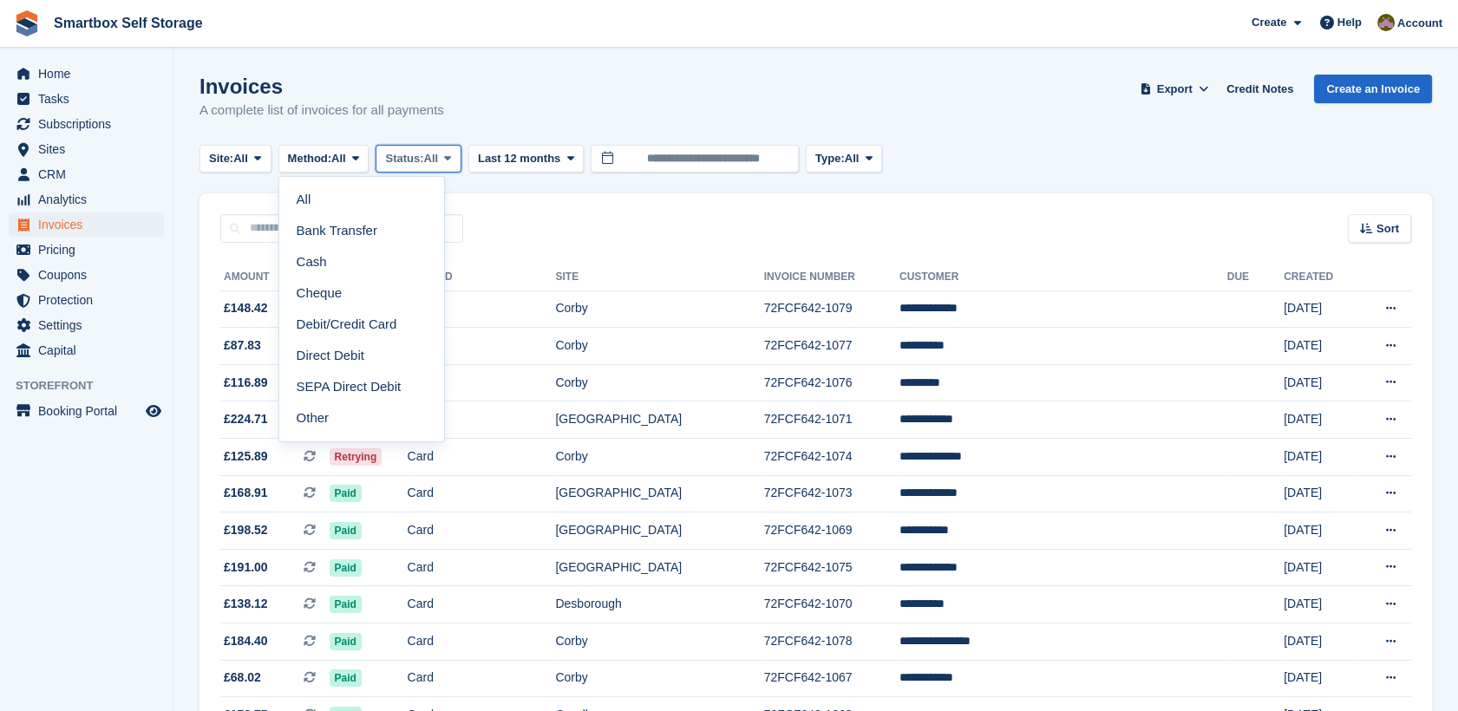
click at [422, 154] on span "Status:" at bounding box center [404, 158] width 38 height 17
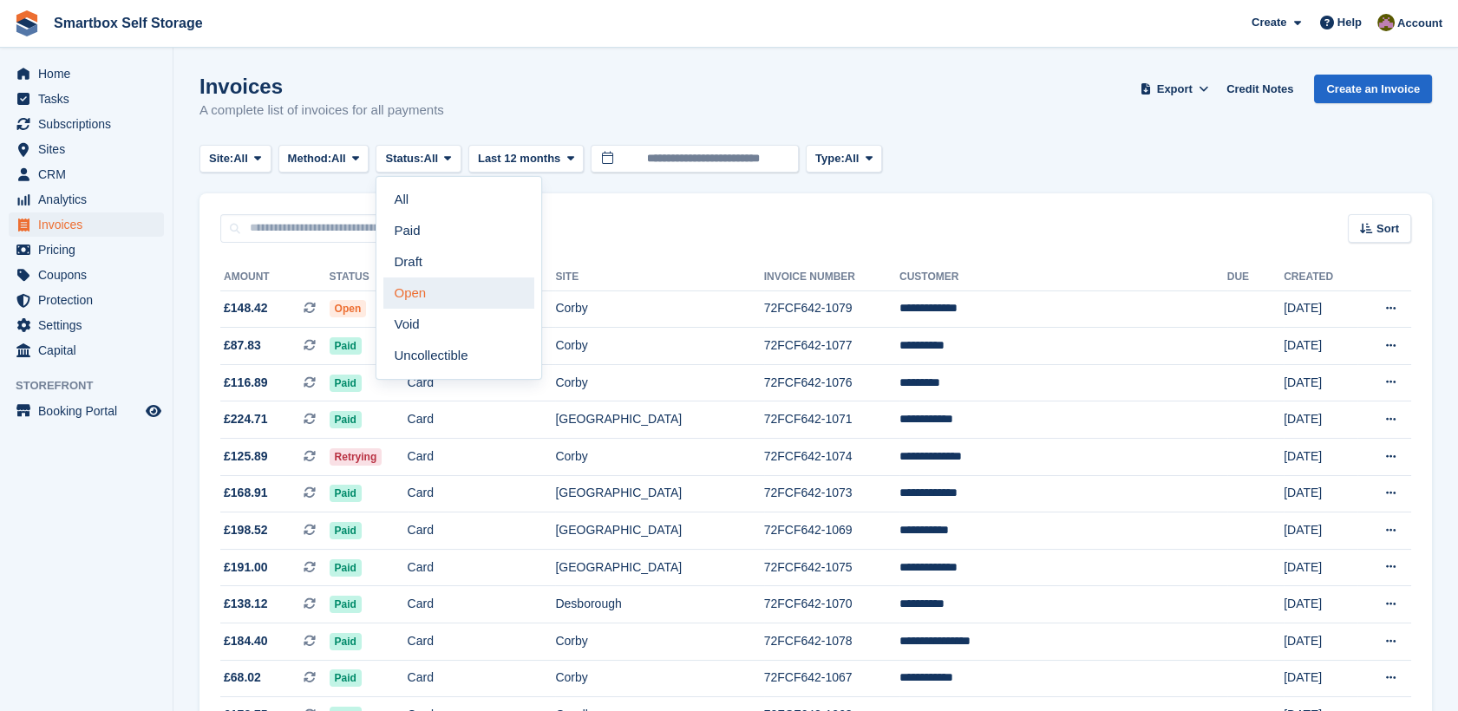
click at [451, 291] on link "Open" at bounding box center [458, 293] width 151 height 31
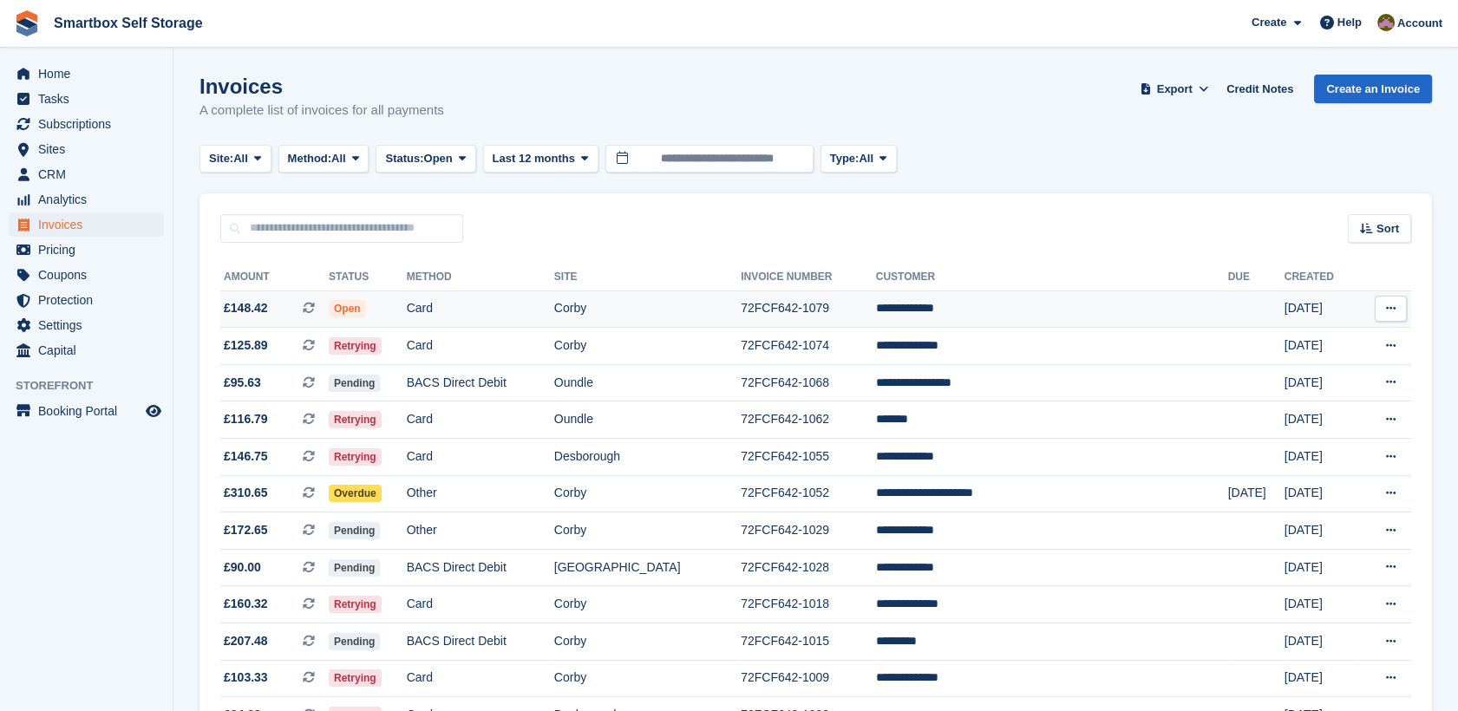
click at [504, 293] on td "Card" at bounding box center [480, 309] width 147 height 37
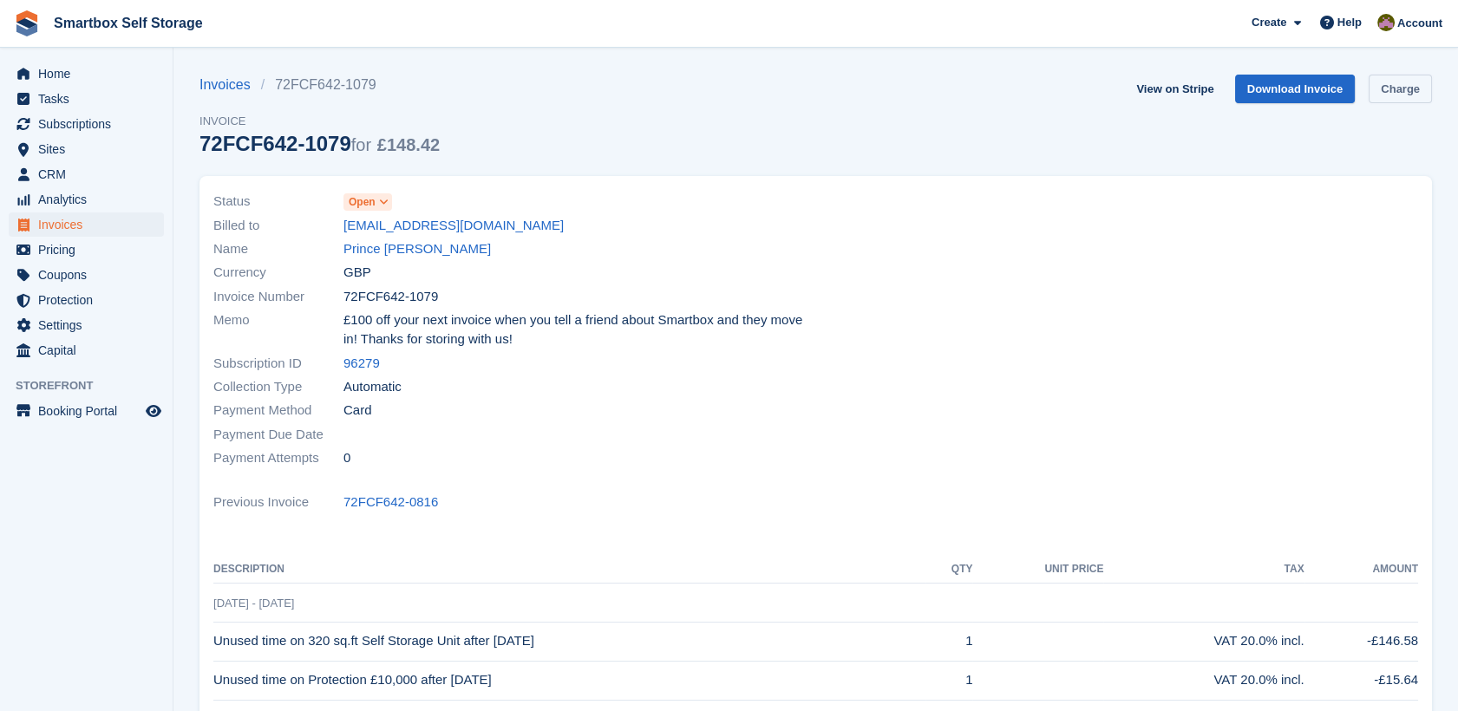
click at [1400, 91] on link "Charge" at bounding box center [1400, 89] width 63 height 29
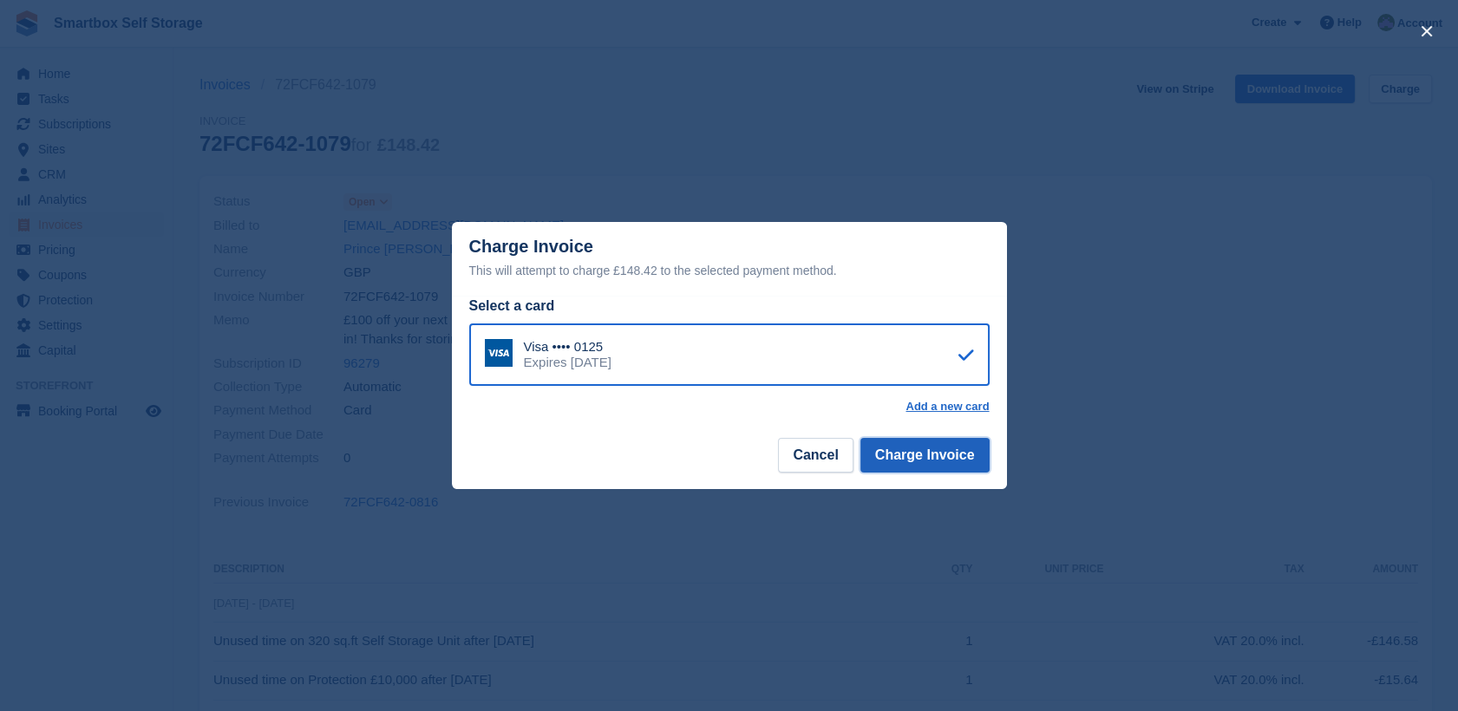
click at [918, 456] on button "Charge Invoice" at bounding box center [925, 455] width 129 height 35
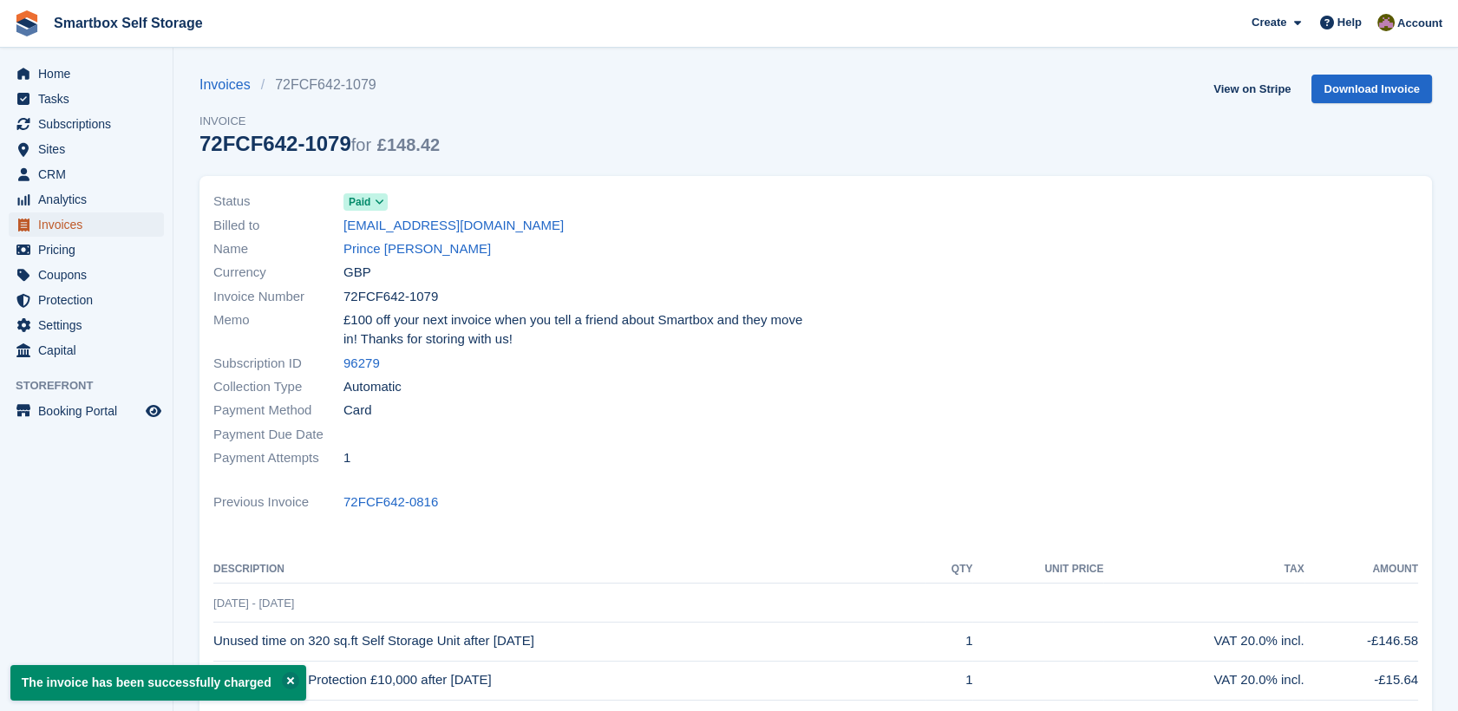
click at [91, 227] on span "Invoices" at bounding box center [90, 225] width 104 height 24
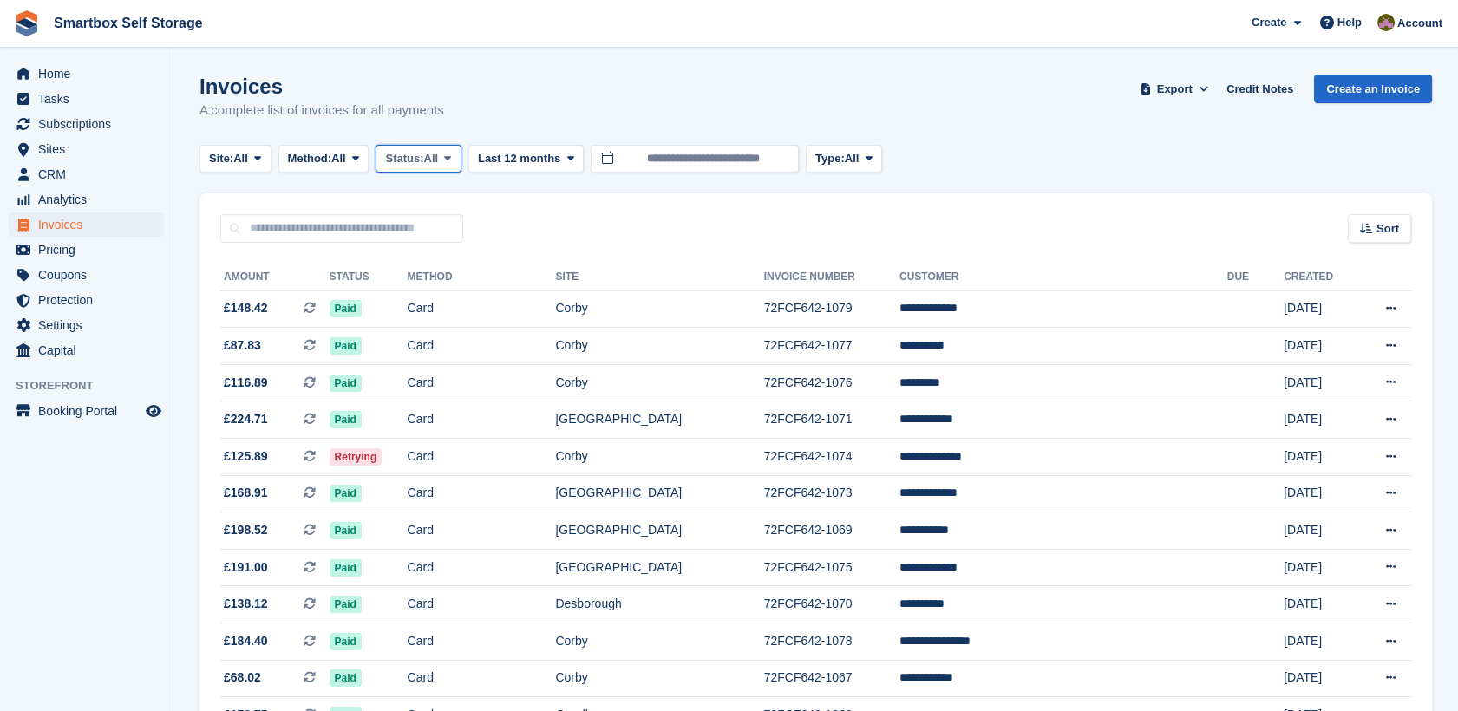
click at [423, 161] on span "Status:" at bounding box center [404, 158] width 38 height 17
click at [449, 291] on link "Open" at bounding box center [458, 293] width 151 height 31
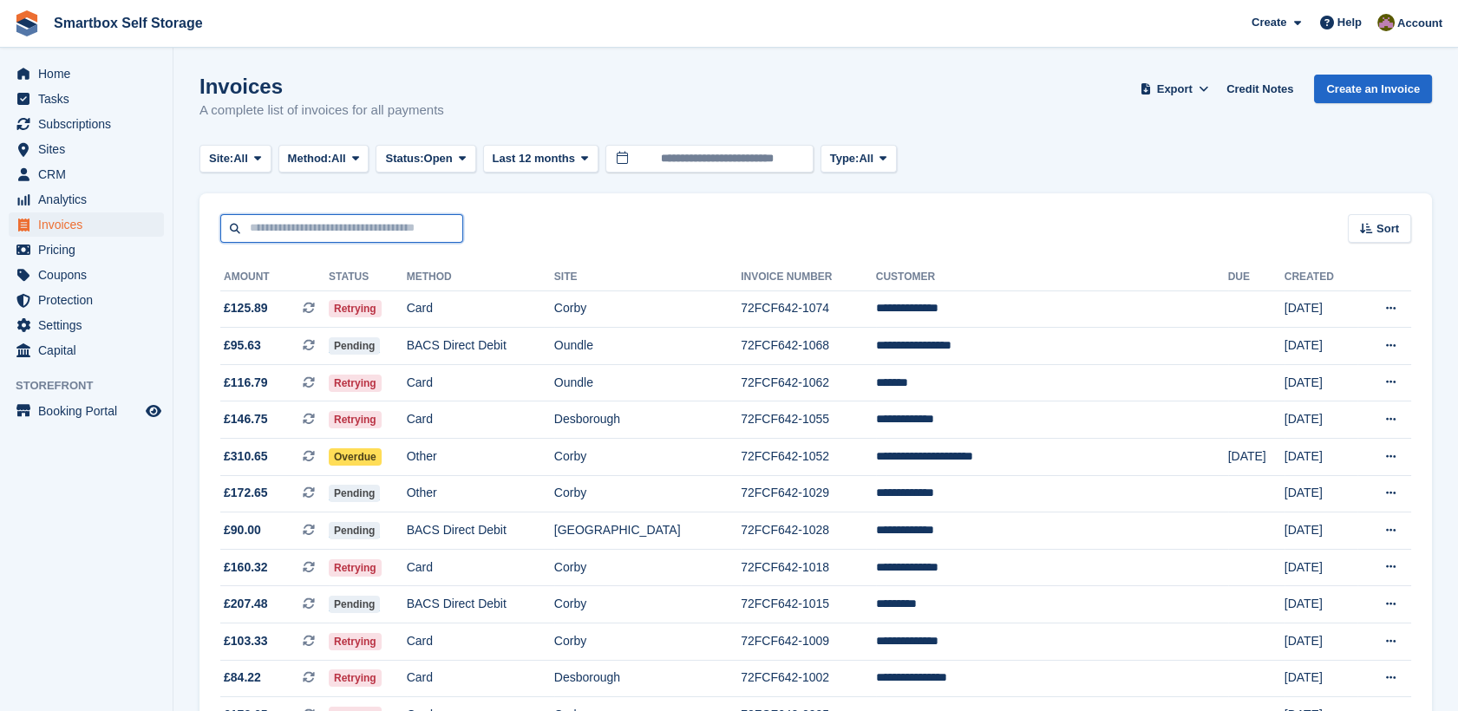
click at [416, 238] on input "text" at bounding box center [341, 228] width 243 height 29
type input "****"
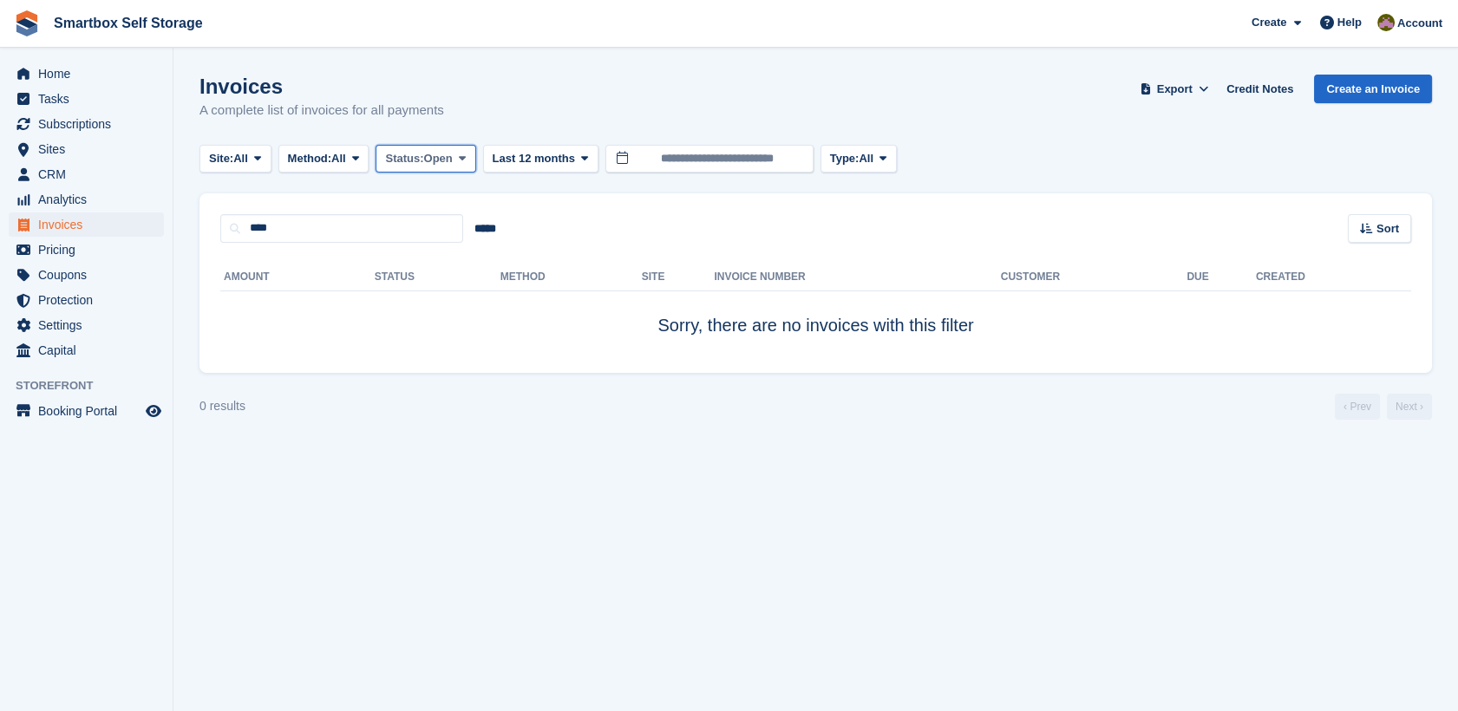
click at [442, 163] on span "Open" at bounding box center [438, 158] width 29 height 17
click at [429, 210] on link "All" at bounding box center [458, 199] width 151 height 31
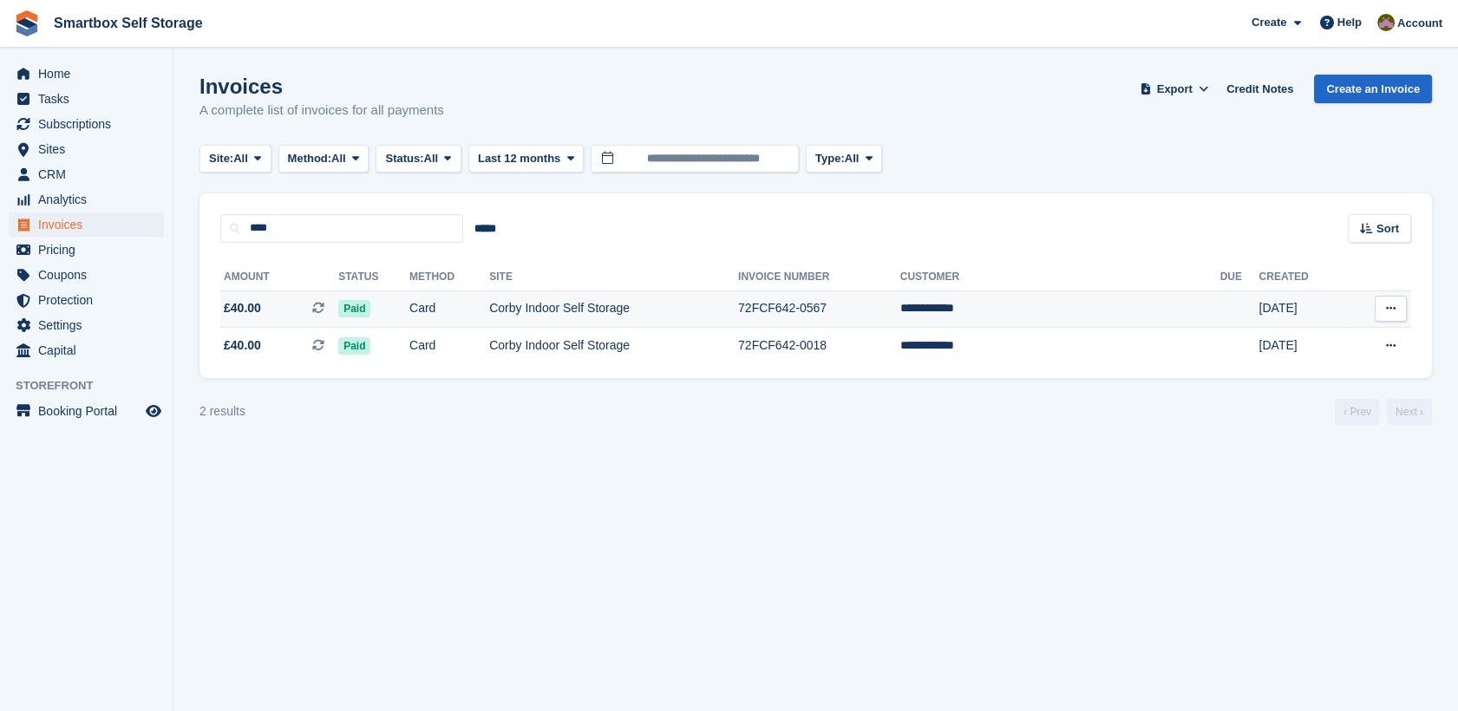
click at [614, 319] on td "Corby Indoor Self Storage" at bounding box center [613, 309] width 249 height 37
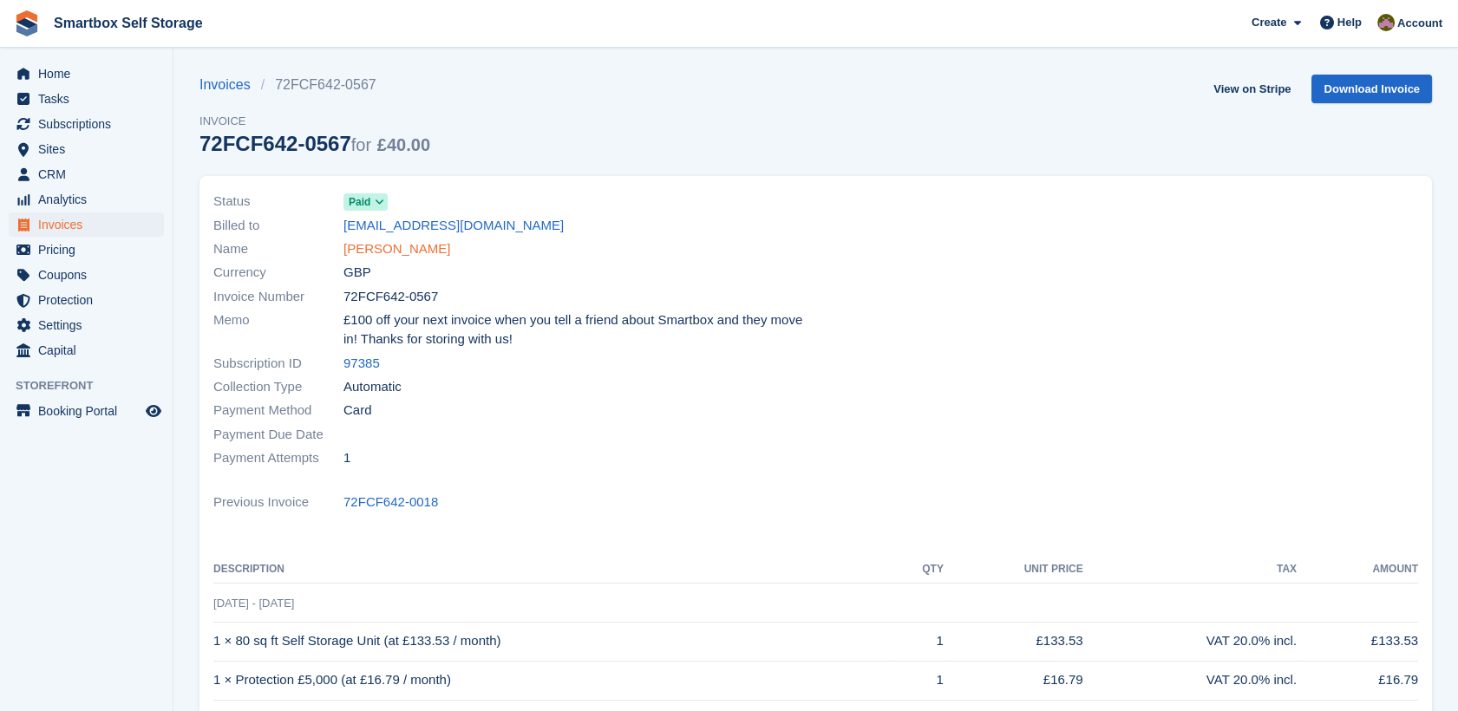
click at [364, 250] on link "[PERSON_NAME]" at bounding box center [397, 249] width 107 height 20
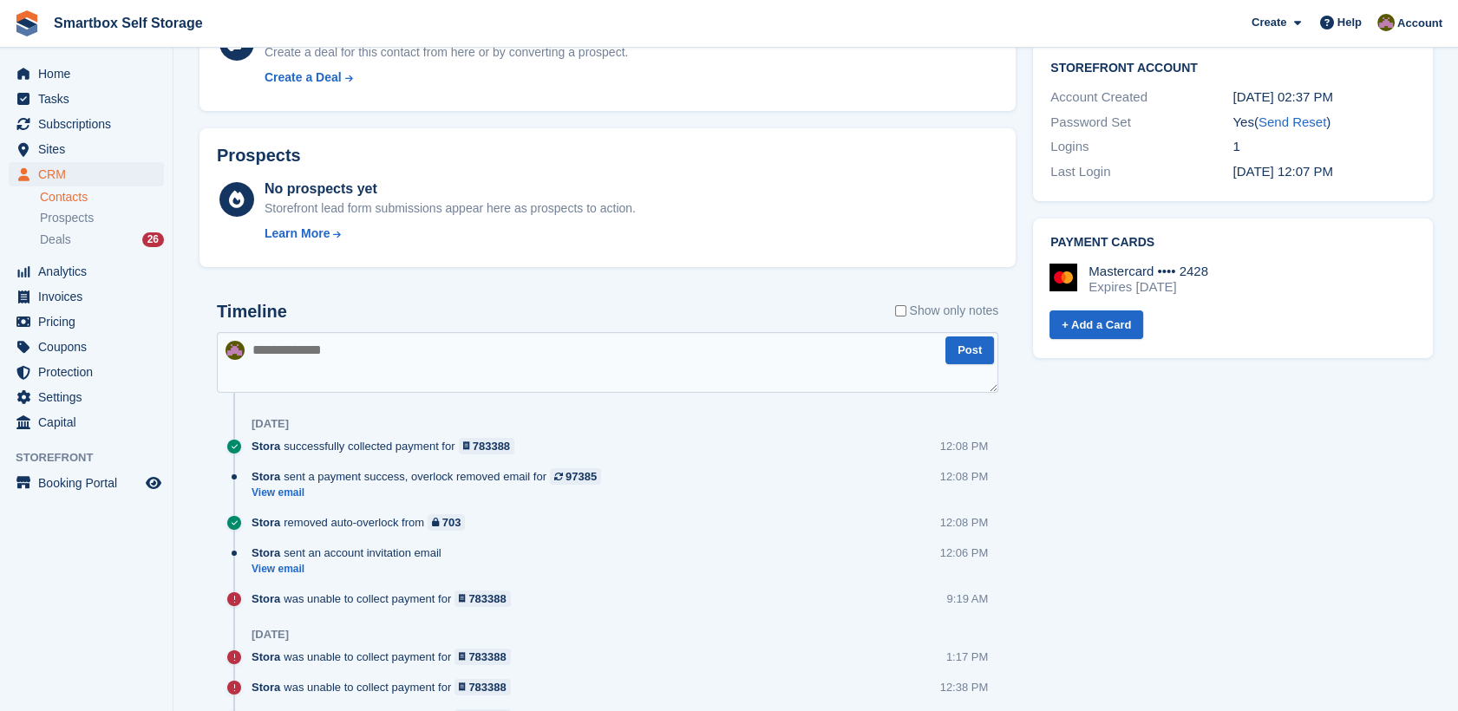
scroll to position [442, 0]
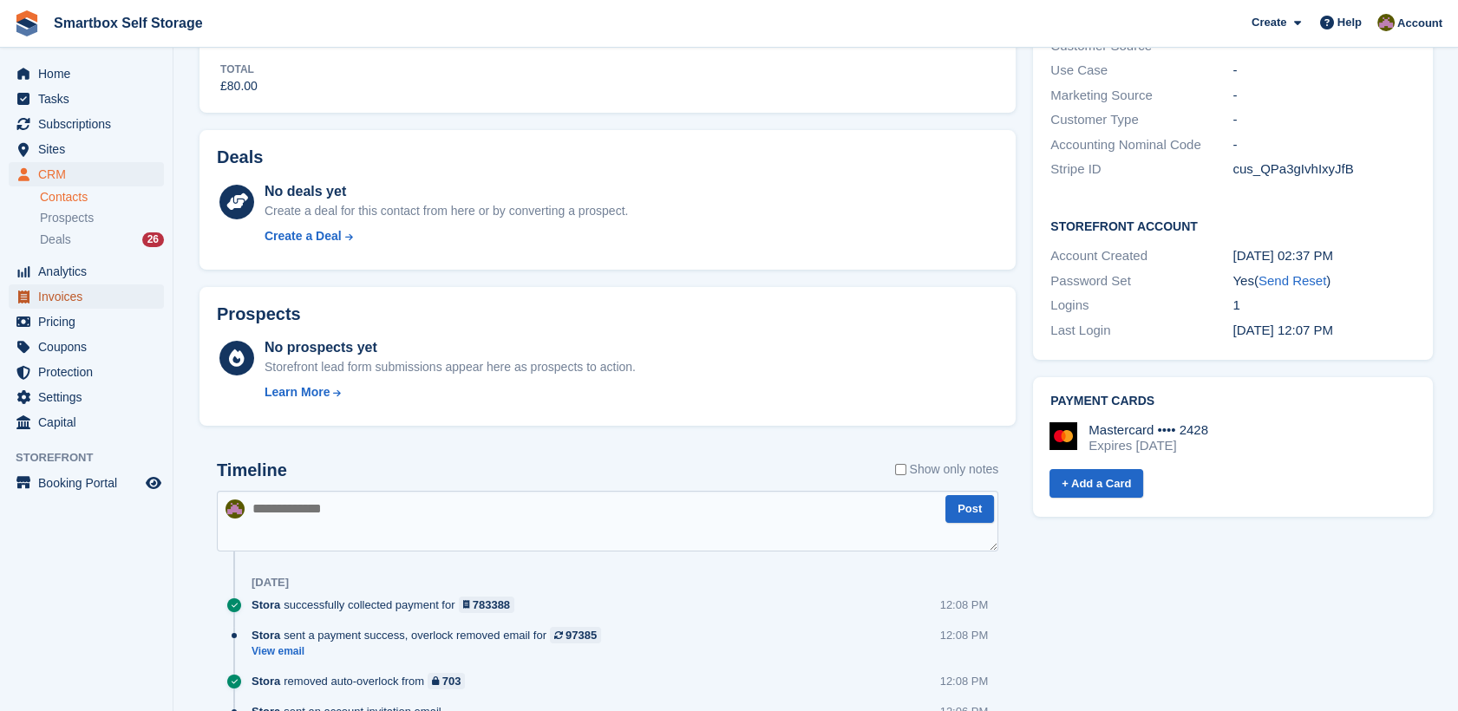
click at [68, 290] on span "Invoices" at bounding box center [90, 297] width 104 height 24
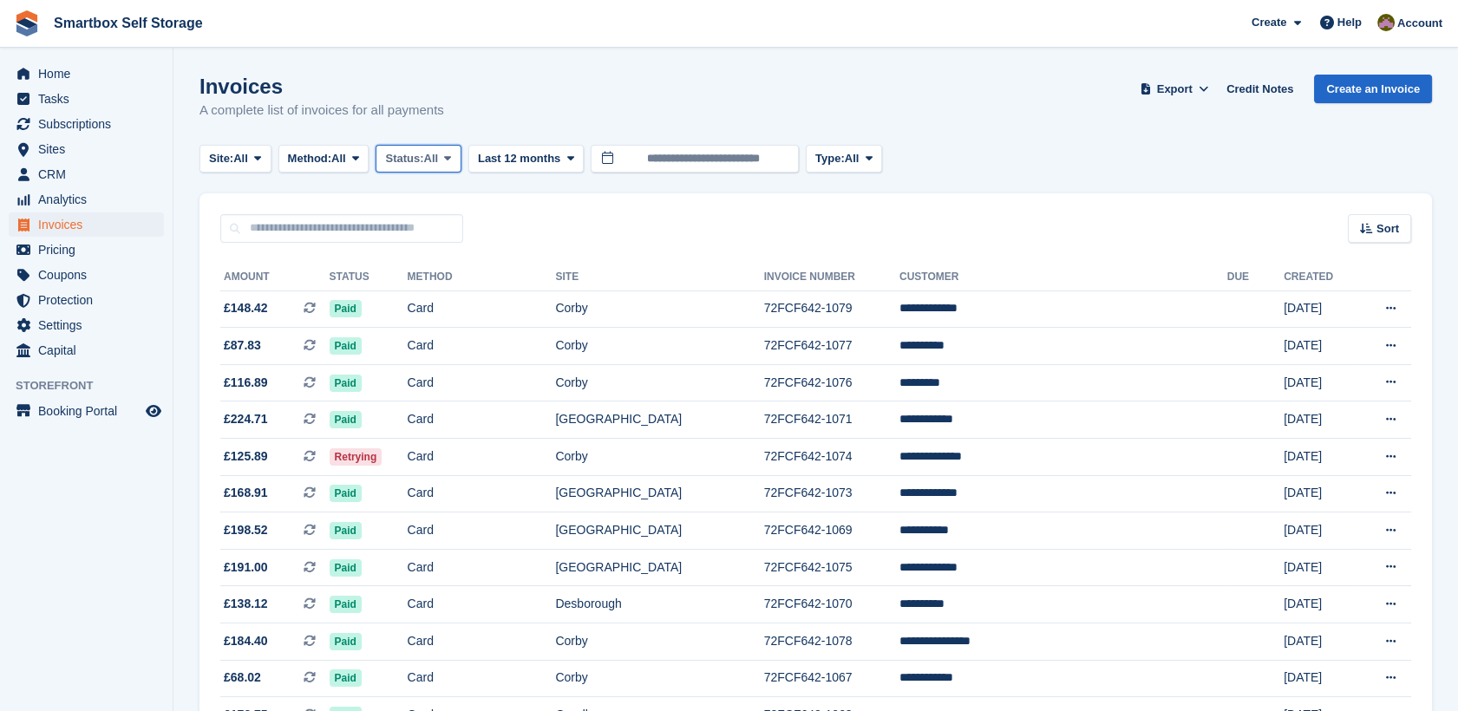
click at [408, 154] on span "Status:" at bounding box center [404, 158] width 38 height 17
click at [405, 285] on link "Open" at bounding box center [458, 293] width 151 height 31
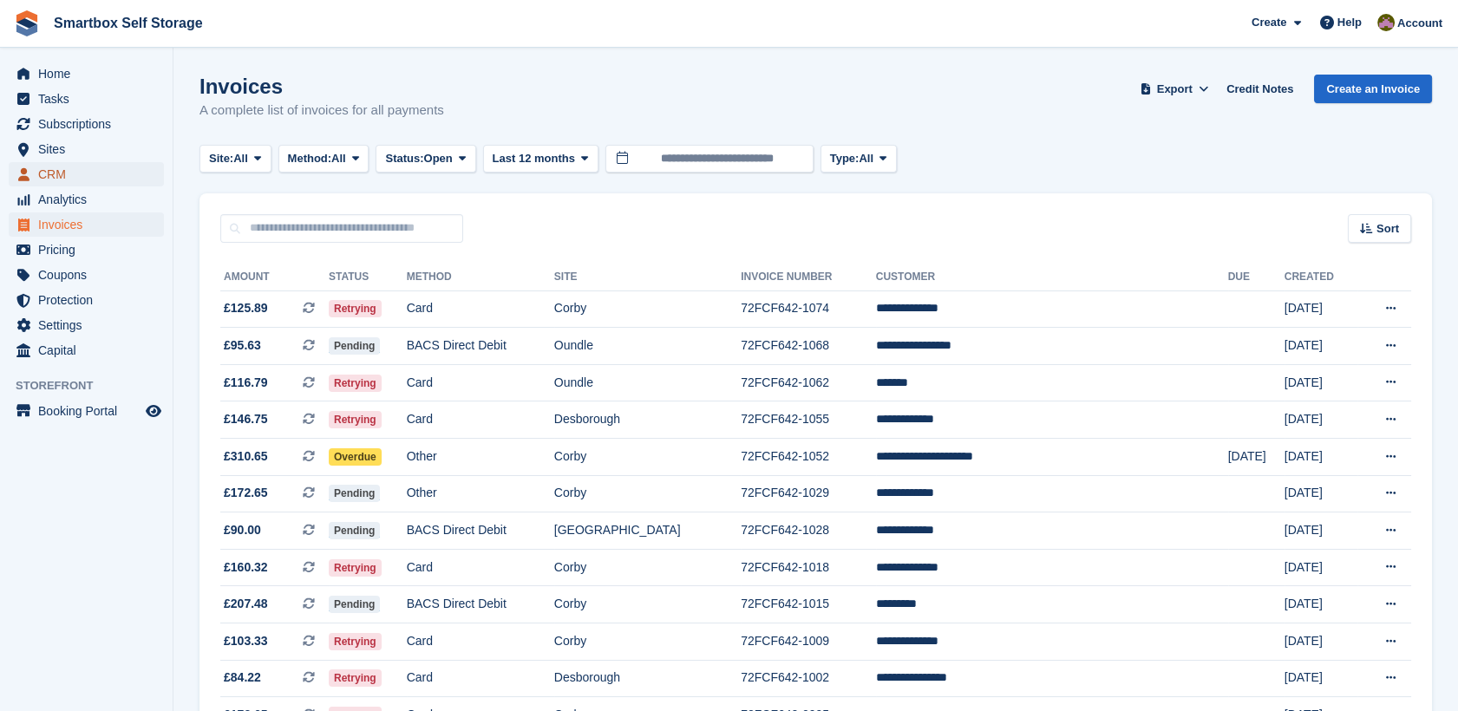
click at [92, 165] on span "CRM" at bounding box center [90, 174] width 104 height 24
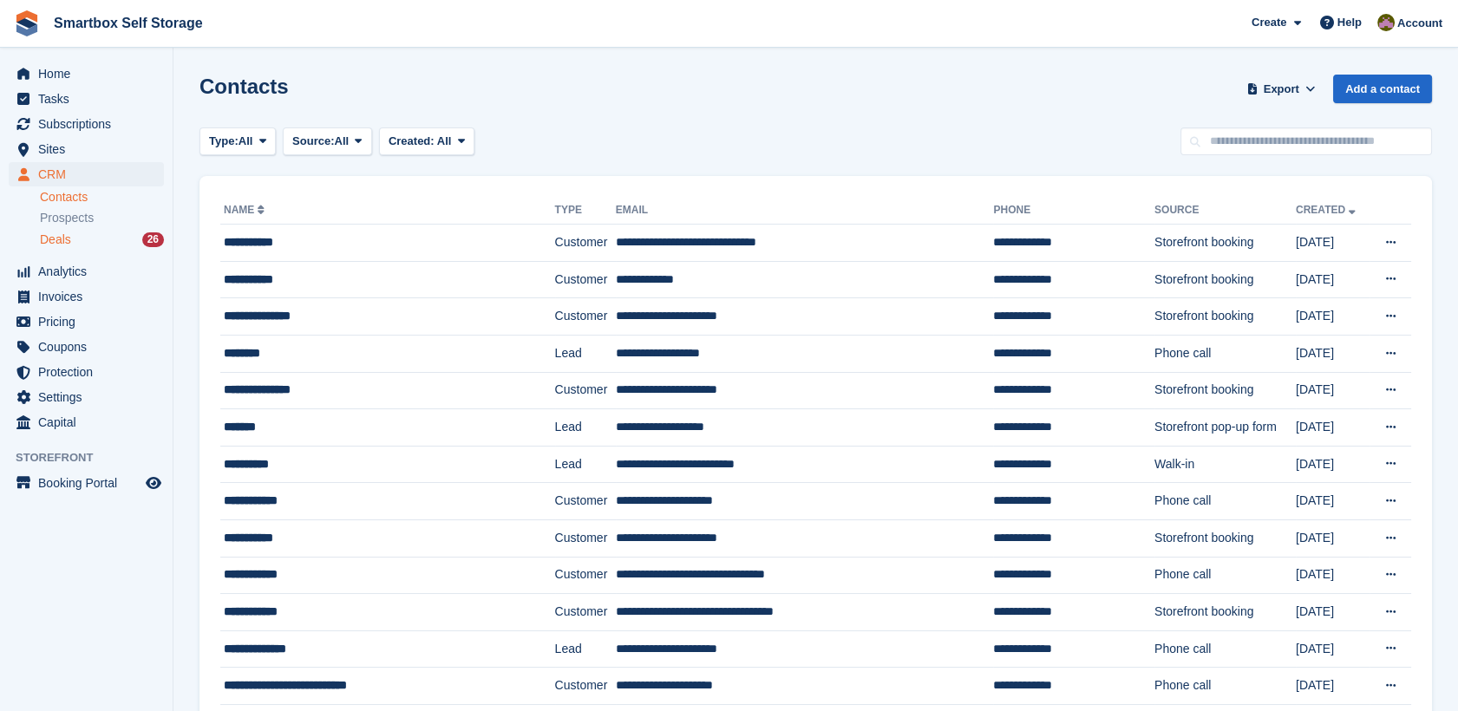
click at [83, 245] on div "Deals 26" at bounding box center [102, 240] width 124 height 16
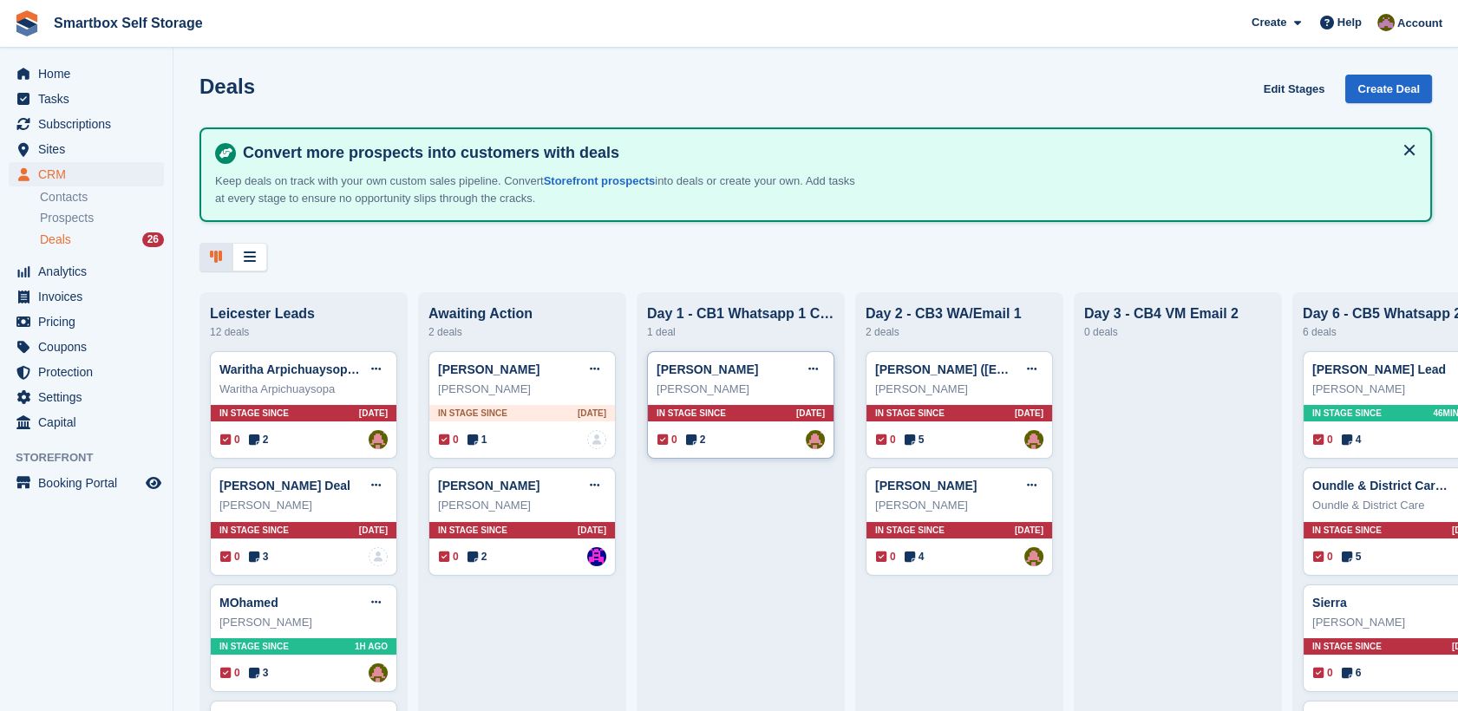
click at [771, 388] on div "[PERSON_NAME]" at bounding box center [741, 389] width 168 height 17
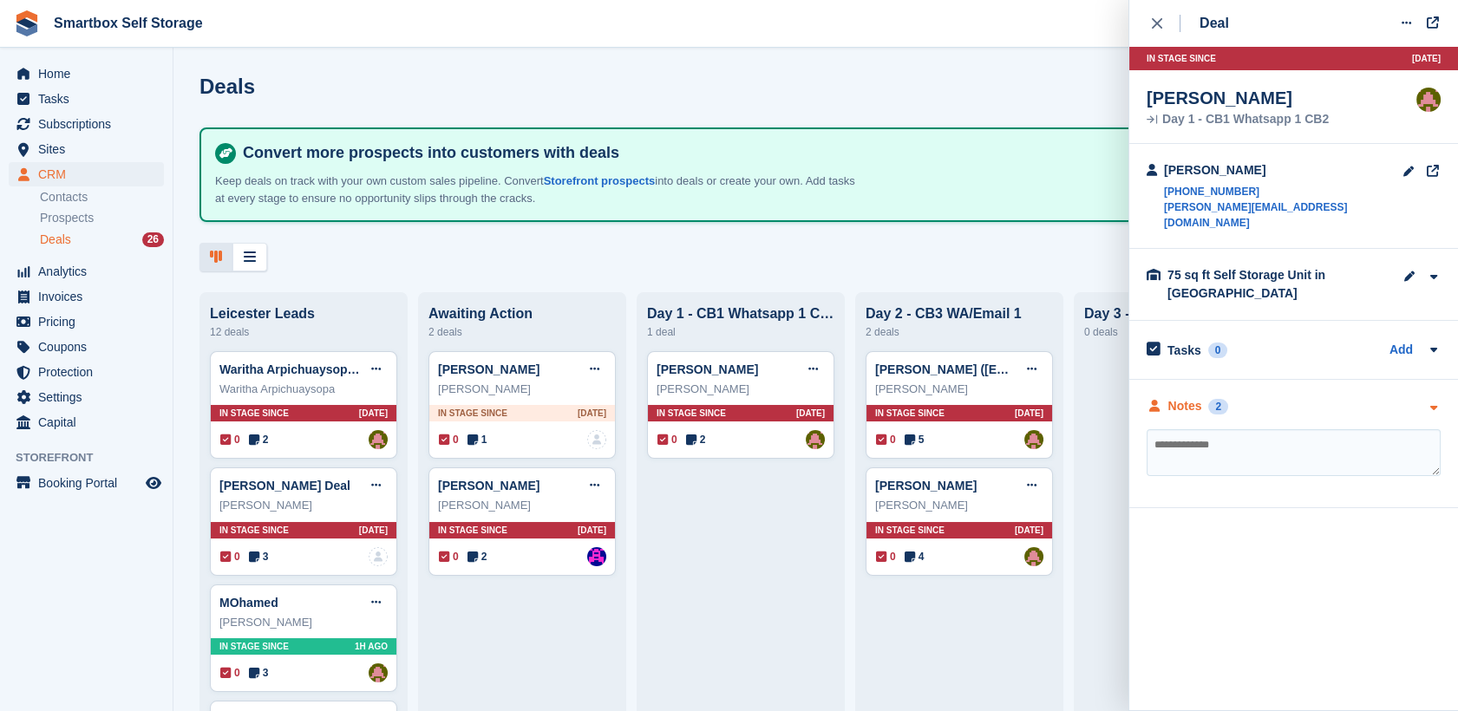
click at [1175, 397] on div "Notes" at bounding box center [1186, 406] width 34 height 18
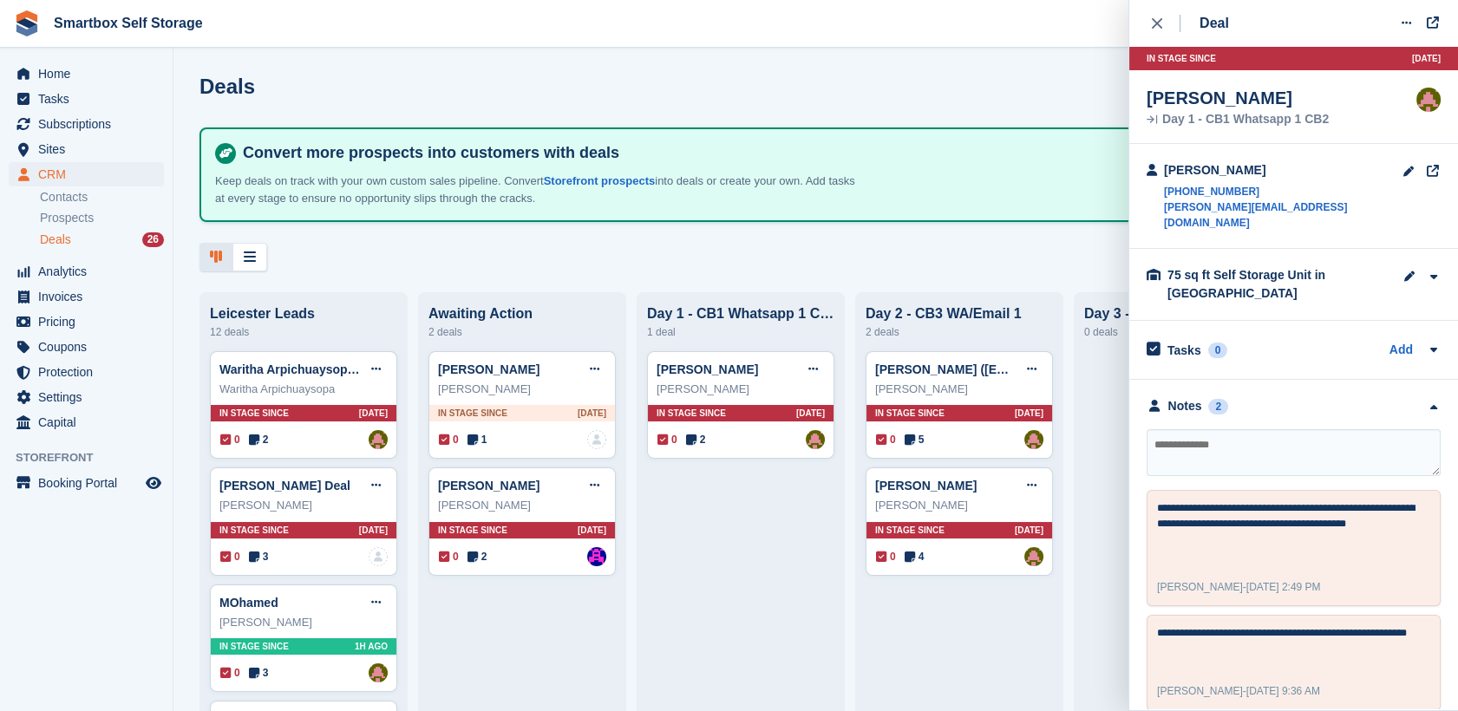
click at [1223, 438] on textarea at bounding box center [1294, 452] width 294 height 47
click at [1288, 443] on textarea at bounding box center [1294, 452] width 294 height 47
type textarea "**********"
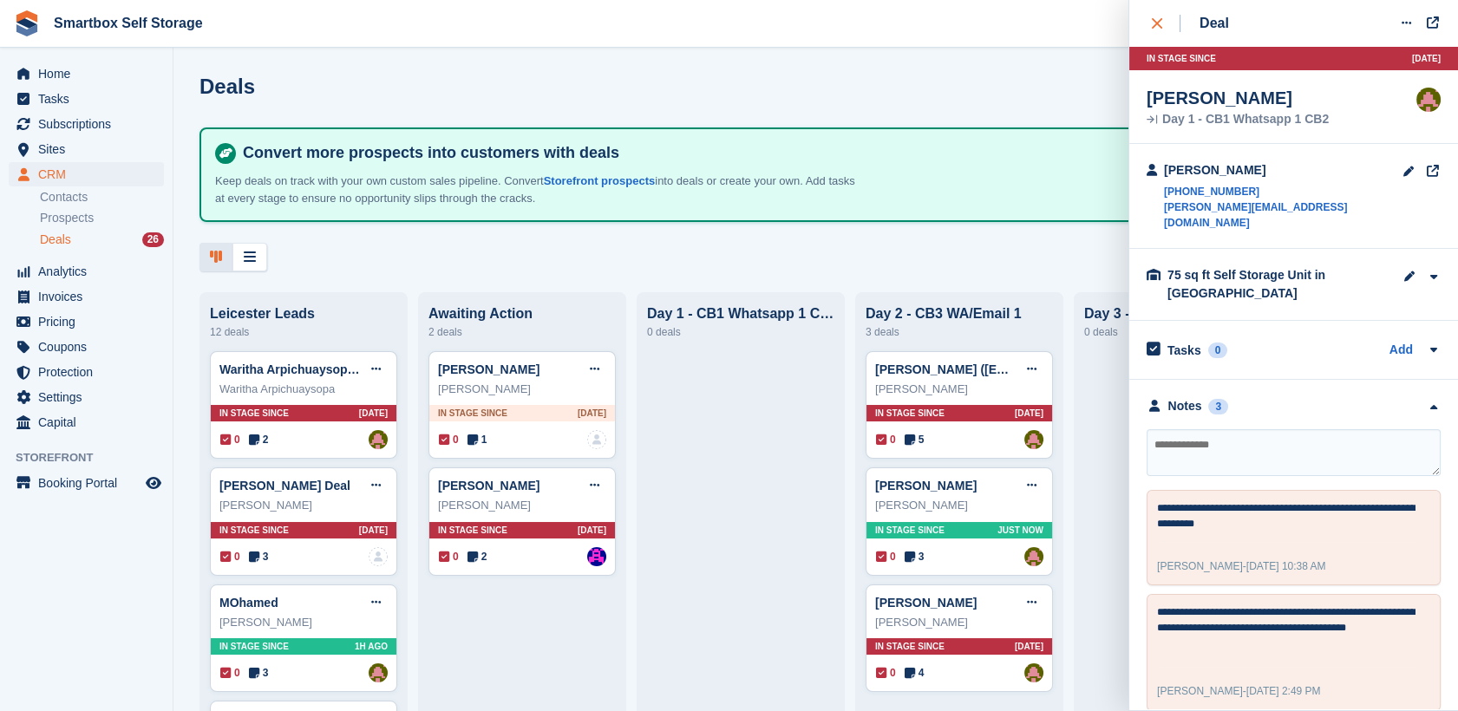
click at [1162, 23] on div "close" at bounding box center [1166, 23] width 29 height 17
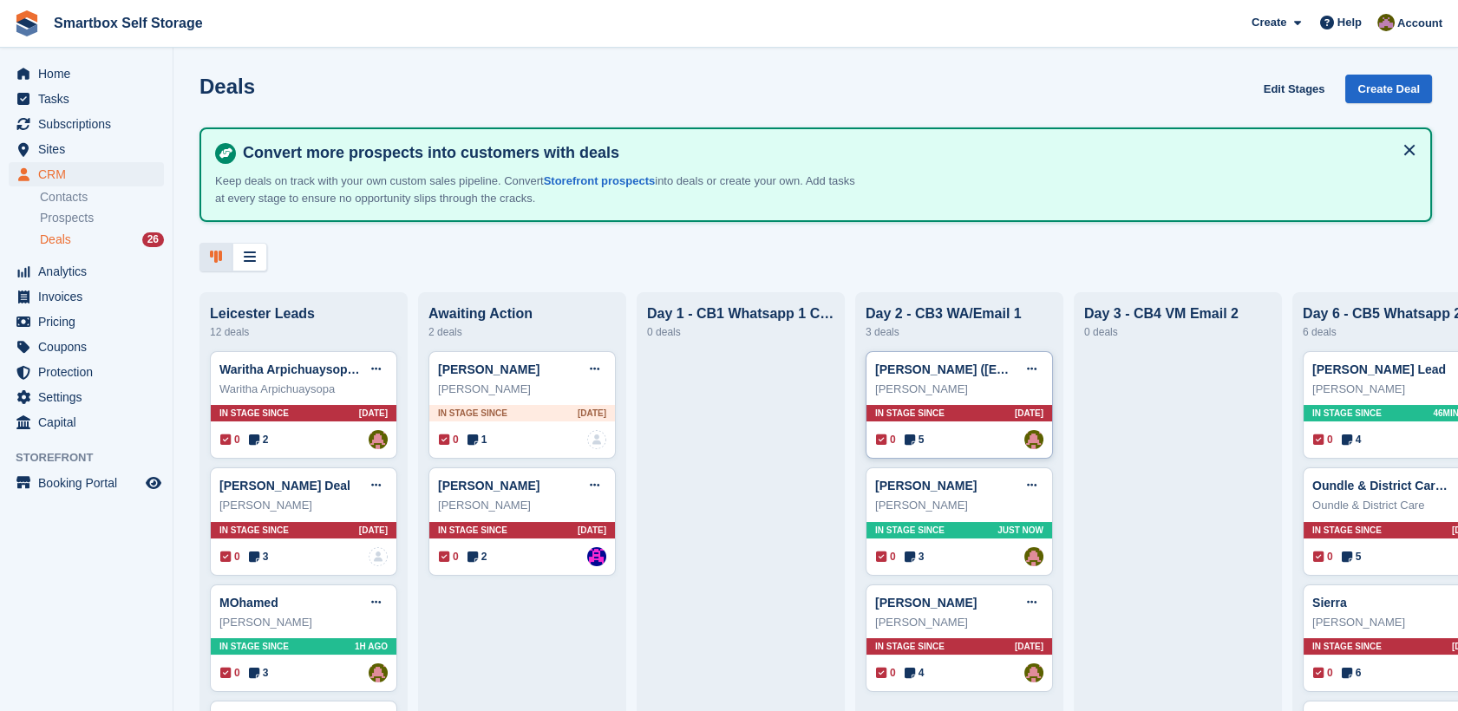
click at [966, 385] on div "[PERSON_NAME]" at bounding box center [959, 389] width 168 height 17
click at [955, 388] on div "[PERSON_NAME]" at bounding box center [959, 389] width 168 height 17
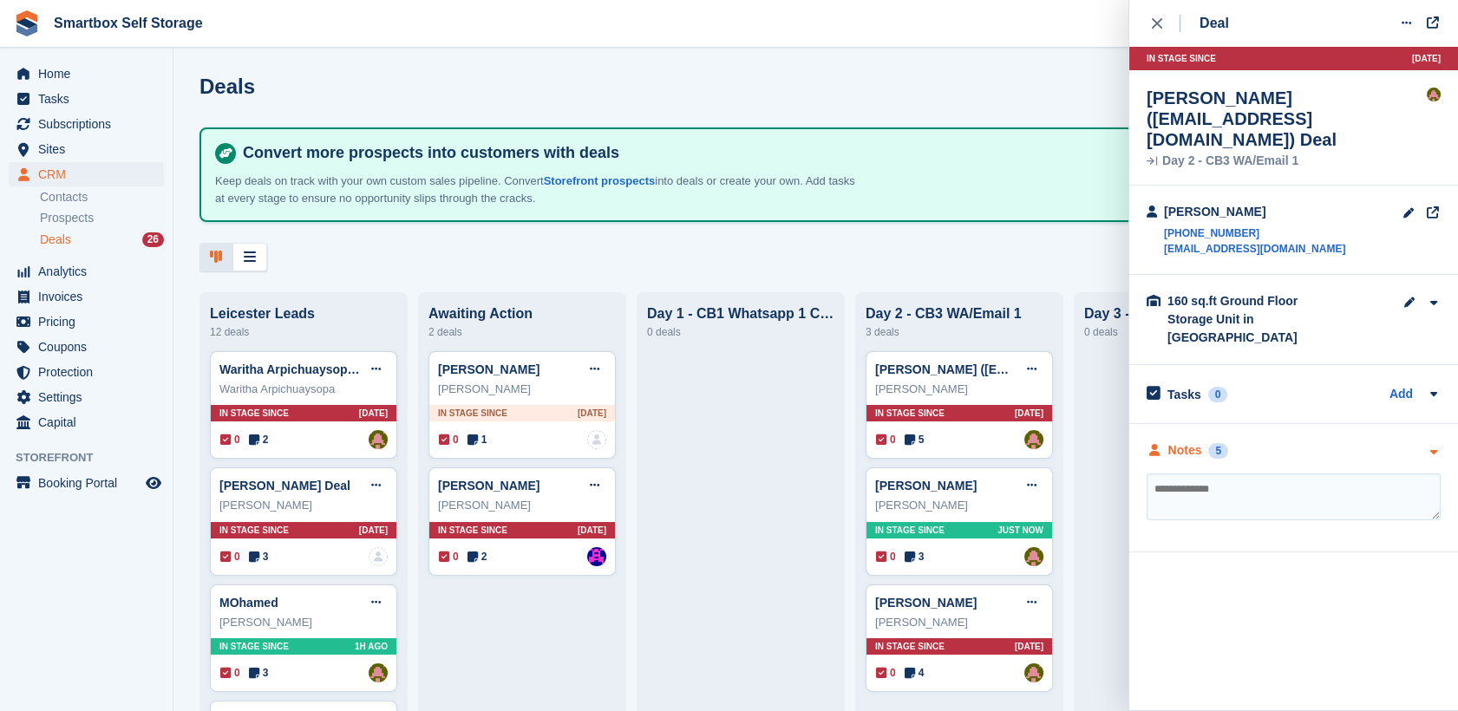
click at [1190, 442] on div "Notes" at bounding box center [1186, 451] width 34 height 18
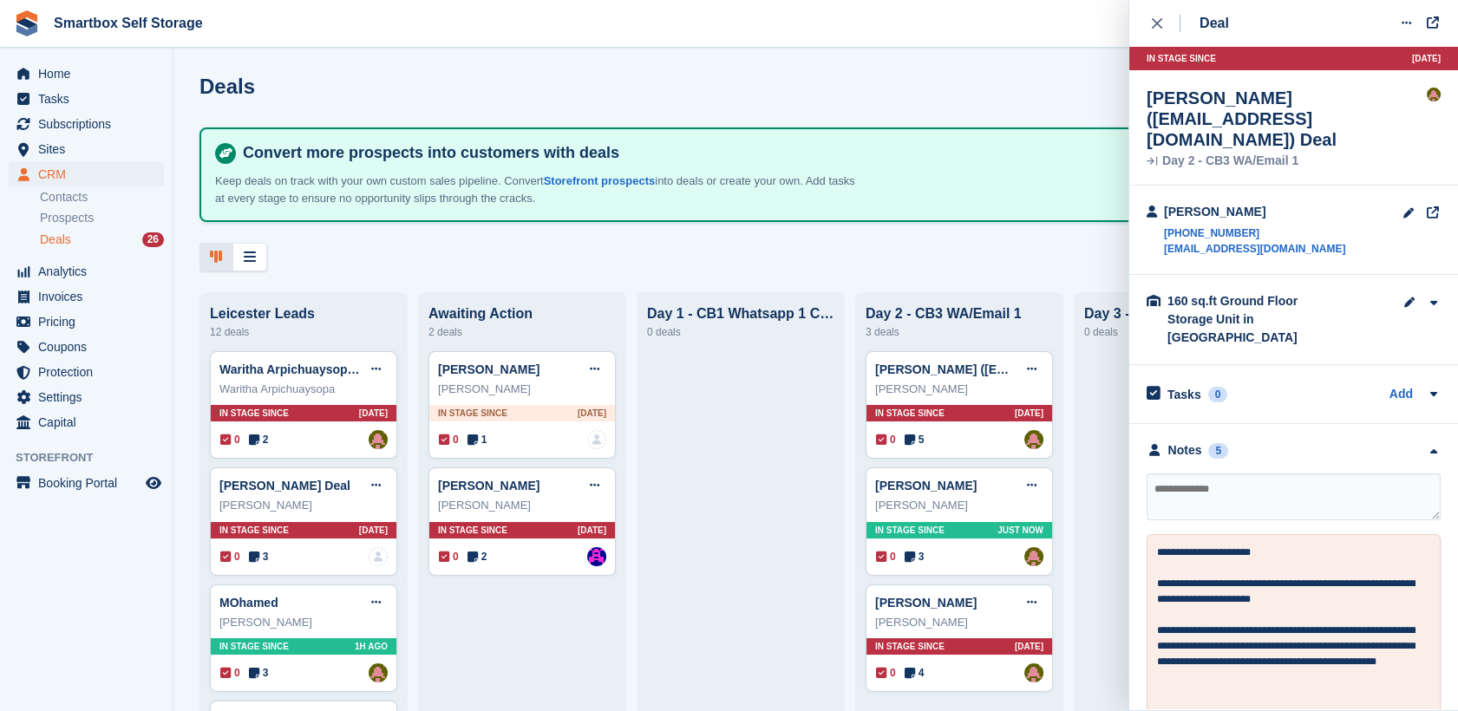
click at [1152, 12] on button "close" at bounding box center [1166, 23] width 39 height 47
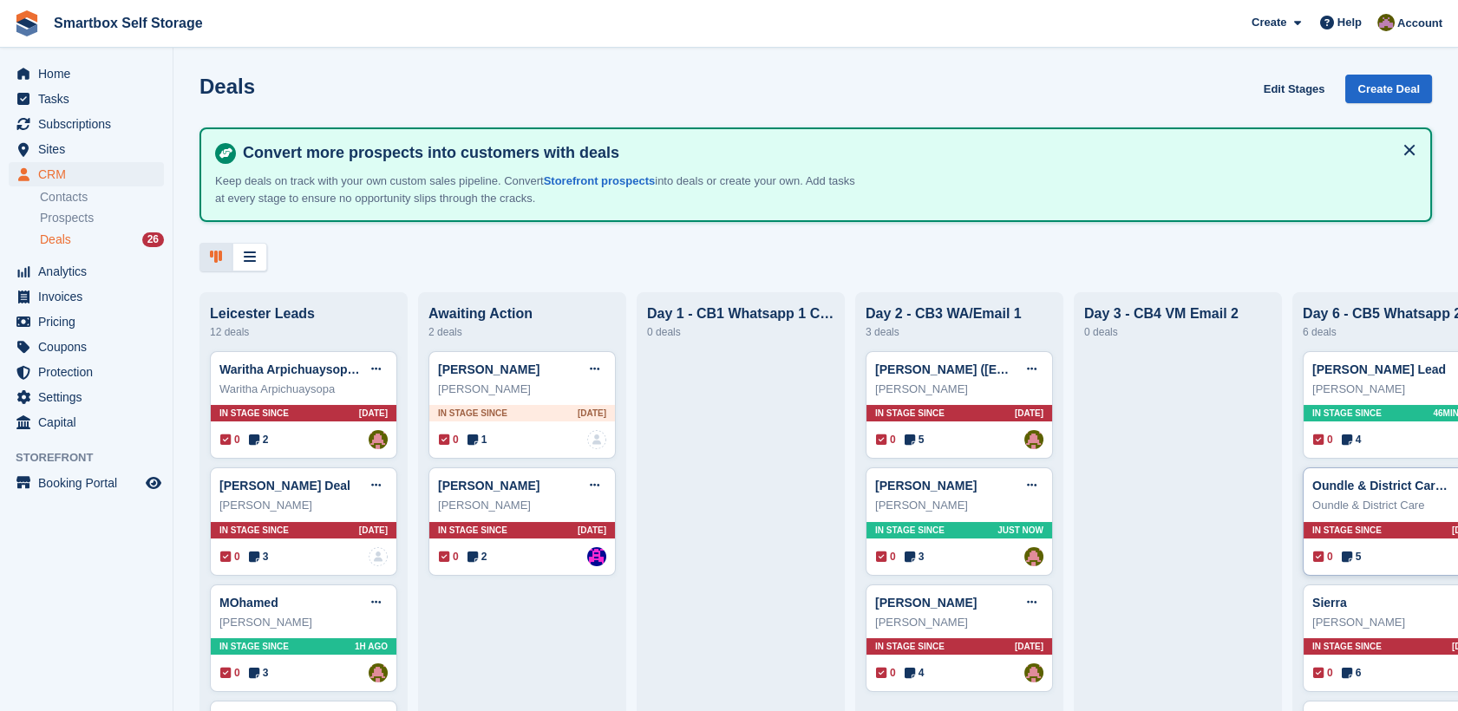
click at [1395, 498] on div "Oundle & District Care Deal Edit deal [PERSON_NAME] as won [PERSON_NAME] as los…" at bounding box center [1397, 486] width 168 height 26
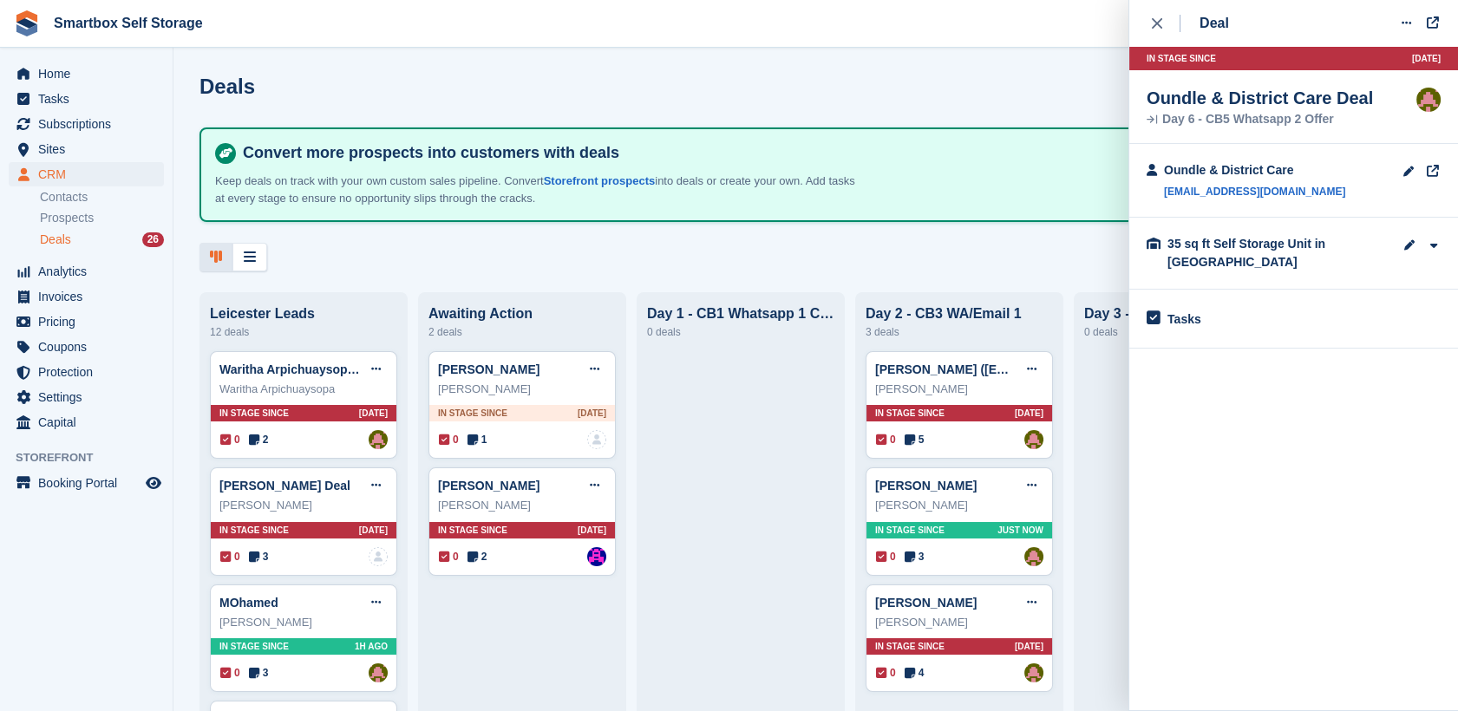
click at [1395, 498] on body "Smartbox Self Storage Create Subscription Invoice Contact Deal Discount Page He…" at bounding box center [729, 355] width 1458 height 711
click at [1311, 371] on div "Notes 5" at bounding box center [1294, 375] width 294 height 18
